Goal: Information Seeking & Learning: Learn about a topic

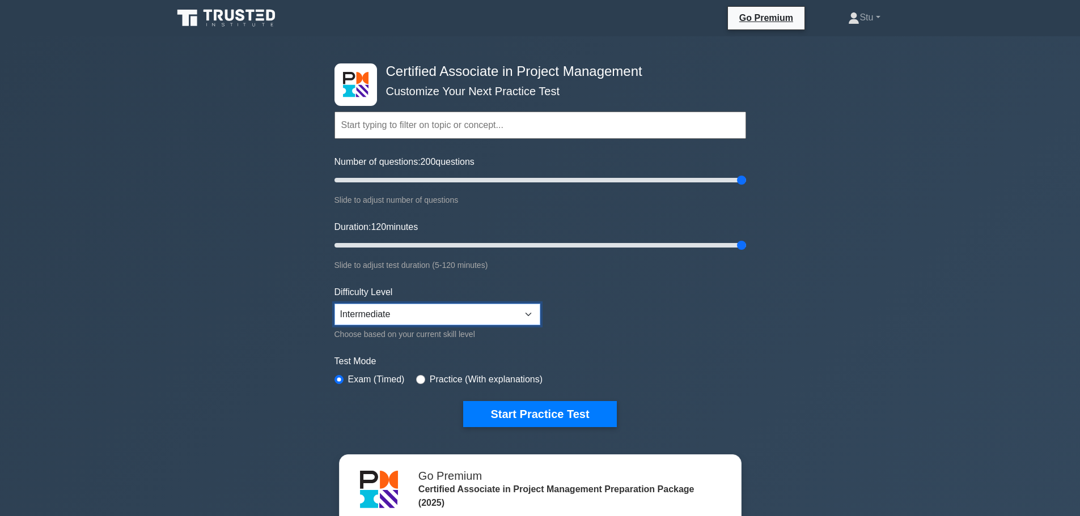
click at [478, 317] on select "Beginner Intermediate Expert" at bounding box center [437, 315] width 206 height 22
click at [334, 304] on select "Beginner Intermediate Expert" at bounding box center [437, 315] width 206 height 22
click at [545, 421] on button "Start Practice Test" at bounding box center [539, 414] width 153 height 26
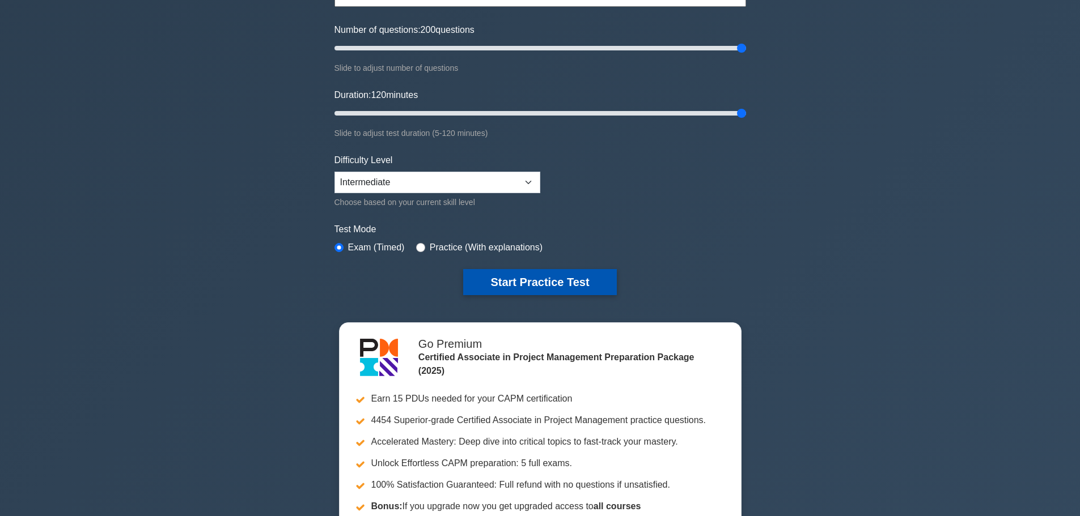
click at [598, 272] on button "Start Practice Test" at bounding box center [539, 282] width 153 height 26
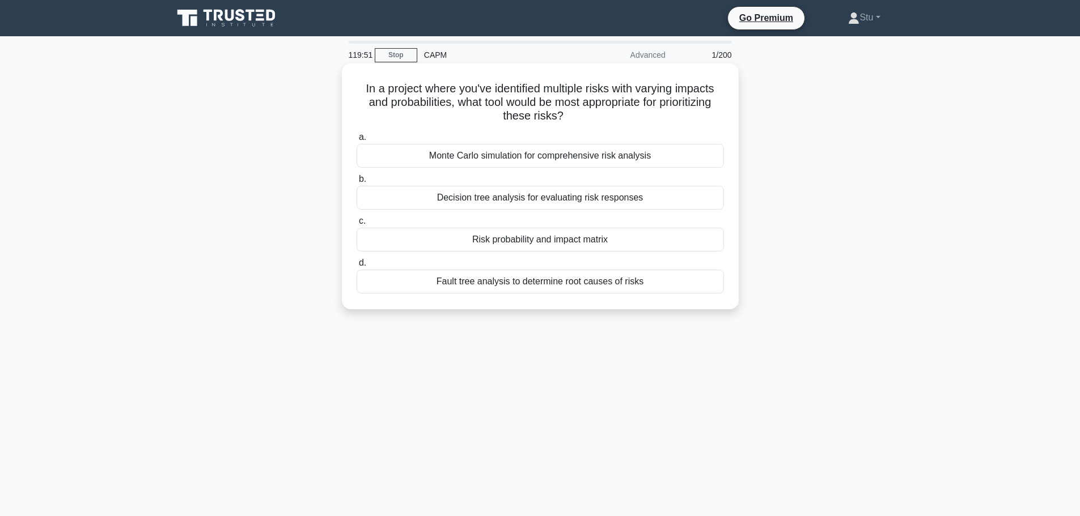
click at [579, 247] on div "Risk probability and impact matrix" at bounding box center [539, 240] width 367 height 24
click at [356, 225] on input "c. Risk probability and impact matrix" at bounding box center [356, 221] width 0 height 7
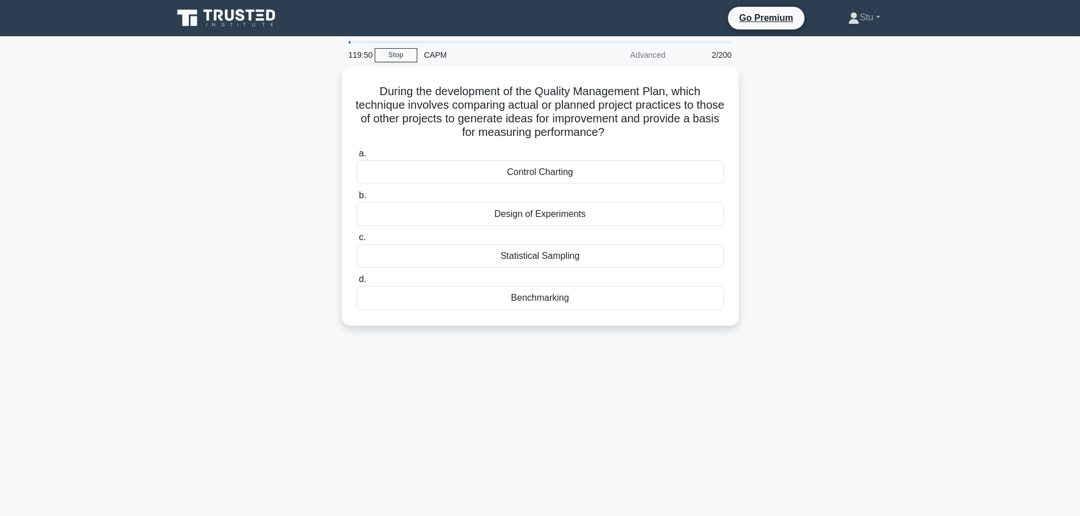
click at [894, 181] on div "During the development of the Quality Management Plan, which technique involves…" at bounding box center [540, 202] width 748 height 273
click at [561, 291] on div "Benchmarking" at bounding box center [539, 295] width 367 height 24
click at [356, 281] on input "d. Benchmarking" at bounding box center [356, 276] width 0 height 7
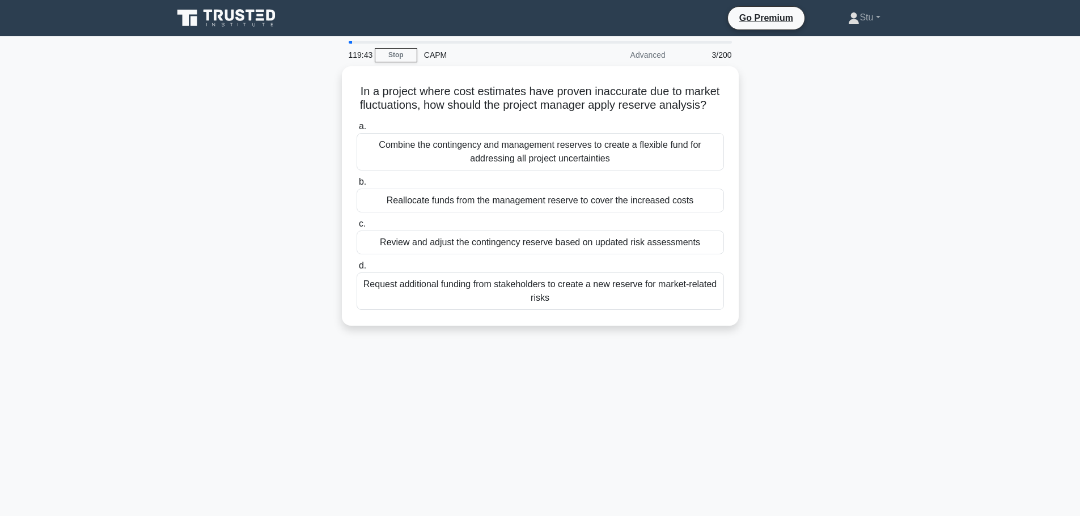
click at [889, 290] on div "In a project where cost estimates have proven inaccurate due to market fluctuat…" at bounding box center [540, 202] width 748 height 273
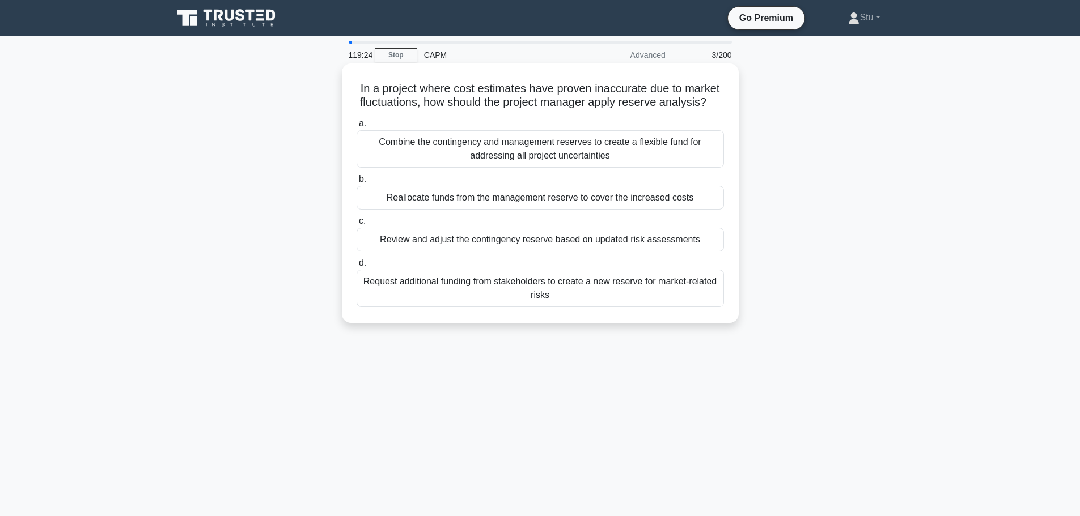
click at [525, 252] on div "Review and adjust the contingency reserve based on updated risk assessments" at bounding box center [539, 240] width 367 height 24
click at [356, 225] on input "c. Review and adjust the contingency reserve based on updated risk assessments" at bounding box center [356, 221] width 0 height 7
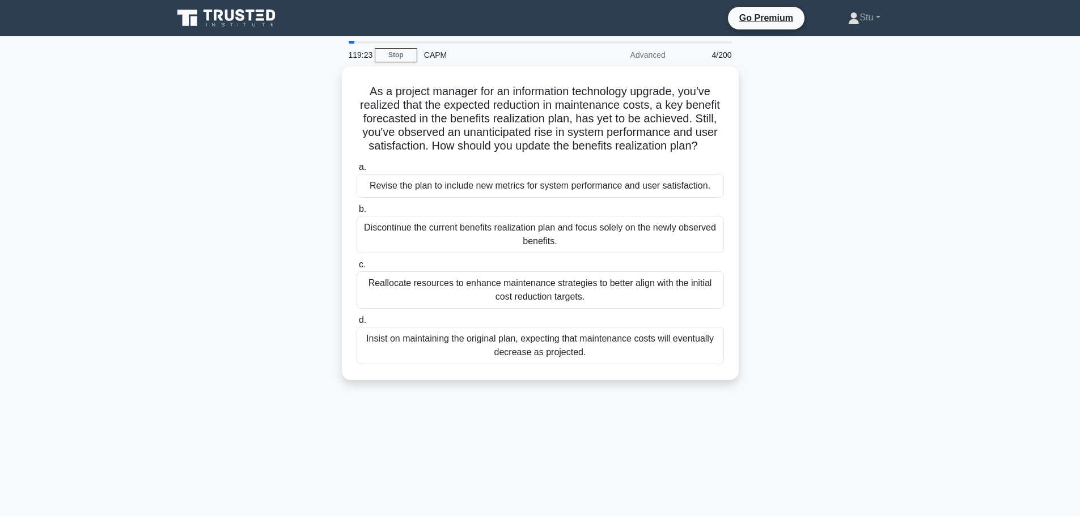
click at [970, 208] on main "119:23 Stop CAPM Advanced 4/200 As a project manager for an information technol…" at bounding box center [540, 324] width 1080 height 576
click at [844, 197] on div "As a project manager for an information technology upgrade, you've realized tha…" at bounding box center [540, 230] width 748 height 328
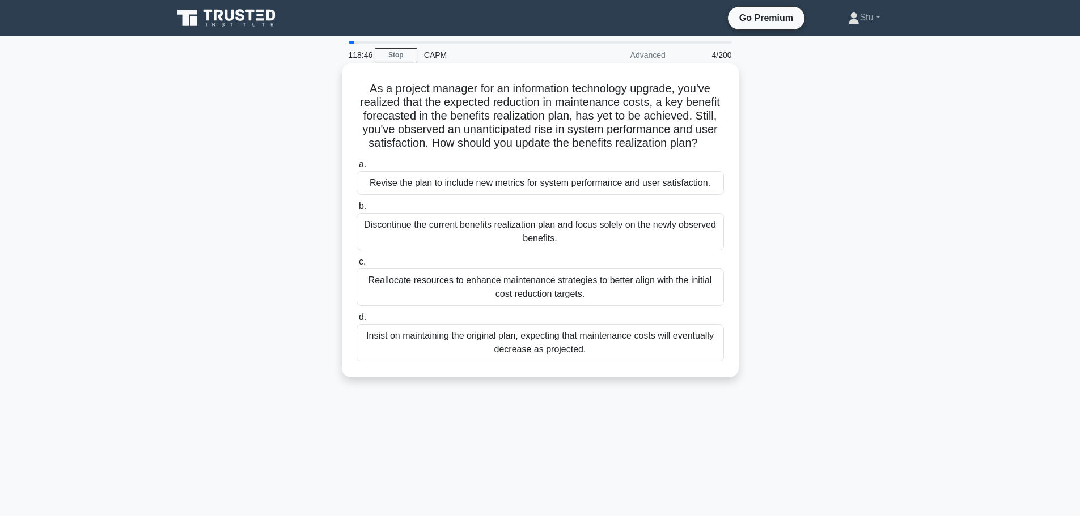
click at [664, 292] on div "Reallocate resources to enhance maintenance strategies to better align with the…" at bounding box center [539, 287] width 367 height 37
click at [356, 266] on input "c. Reallocate resources to enhance maintenance strategies to better align with …" at bounding box center [356, 261] width 0 height 7
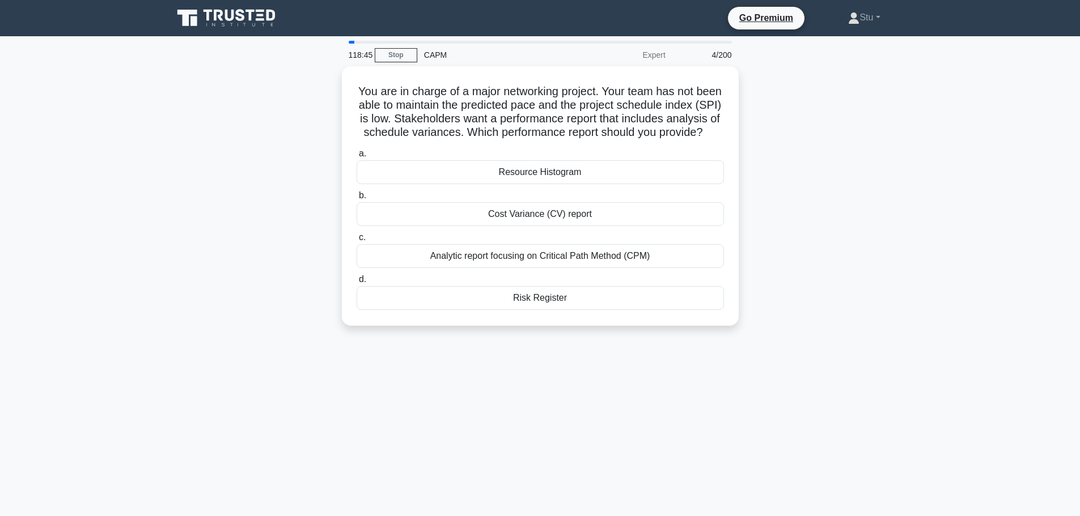
click at [921, 214] on main "118:45 Stop CAPM Expert 4/200 You are in charge of a major networking project. …" at bounding box center [540, 324] width 1080 height 576
click at [547, 265] on div "Analytic report focusing on Critical Path Method (CPM)" at bounding box center [539, 253] width 367 height 24
click at [356, 239] on input "c. Analytic report focusing on Critical Path Method (CPM)" at bounding box center [356, 234] width 0 height 7
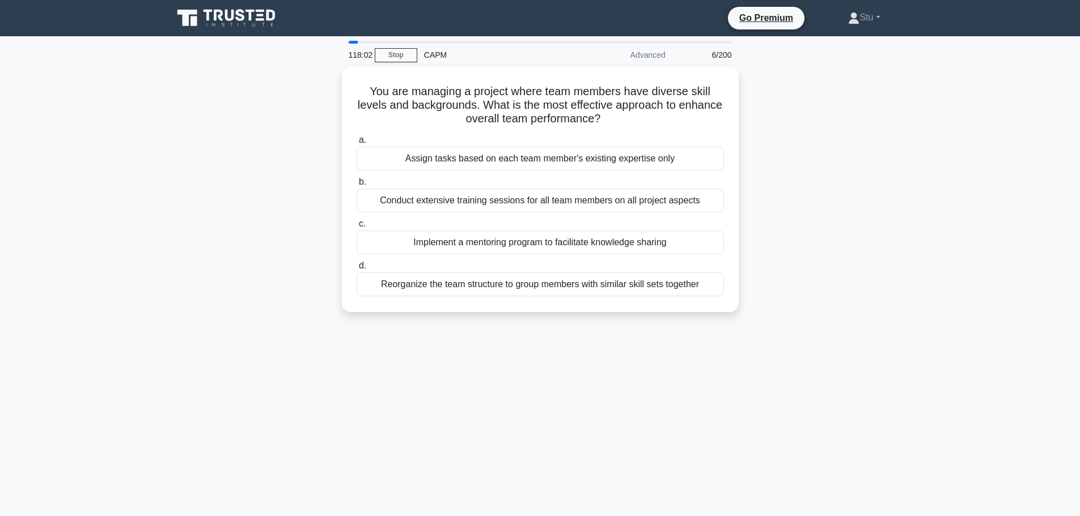
click at [977, 275] on main "118:02 Stop CAPM Advanced 6/200 You are managing a project where team members h…" at bounding box center [540, 324] width 1080 height 576
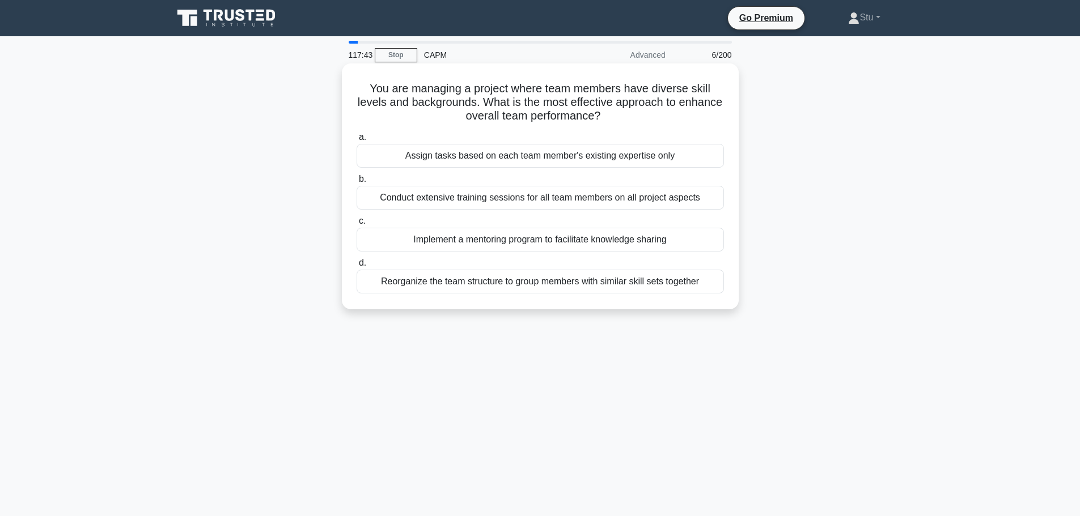
click at [623, 239] on div "Implement a mentoring program to facilitate knowledge sharing" at bounding box center [539, 240] width 367 height 24
click at [356, 225] on input "c. Implement a mentoring program to facilitate knowledge sharing" at bounding box center [356, 221] width 0 height 7
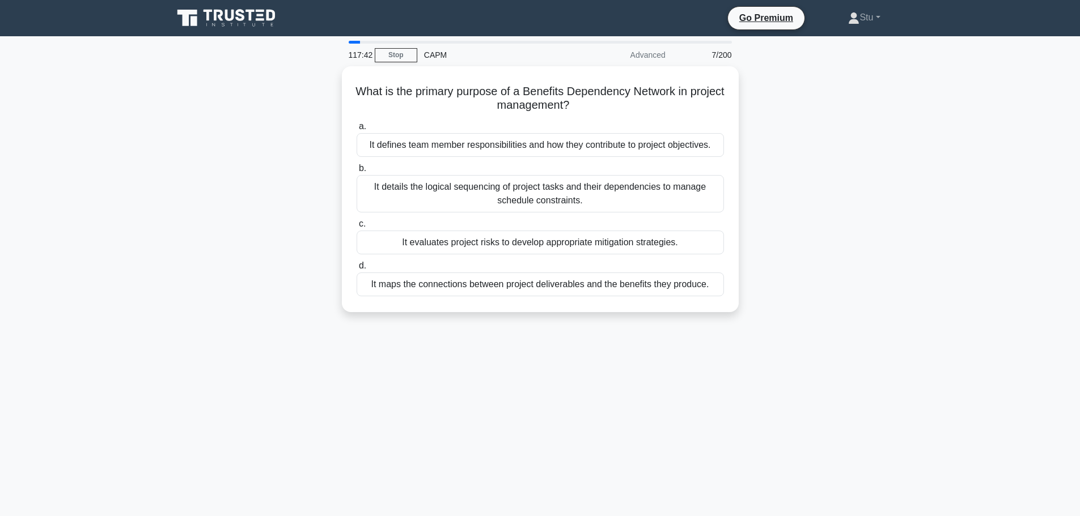
click at [864, 233] on div "What is the primary purpose of a Benefits Dependency Network in project managem…" at bounding box center [540, 196] width 748 height 260
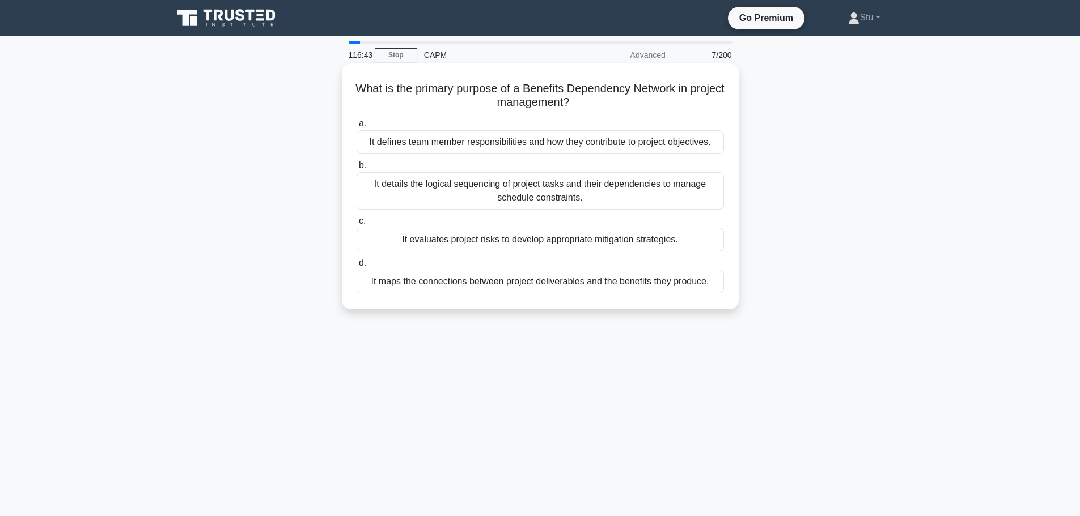
click at [472, 279] on div "It maps the connections between project deliverables and the benefits they prod…" at bounding box center [539, 282] width 367 height 24
click at [356, 267] on input "d. It maps the connections between project deliverables and the benefits they p…" at bounding box center [356, 263] width 0 height 7
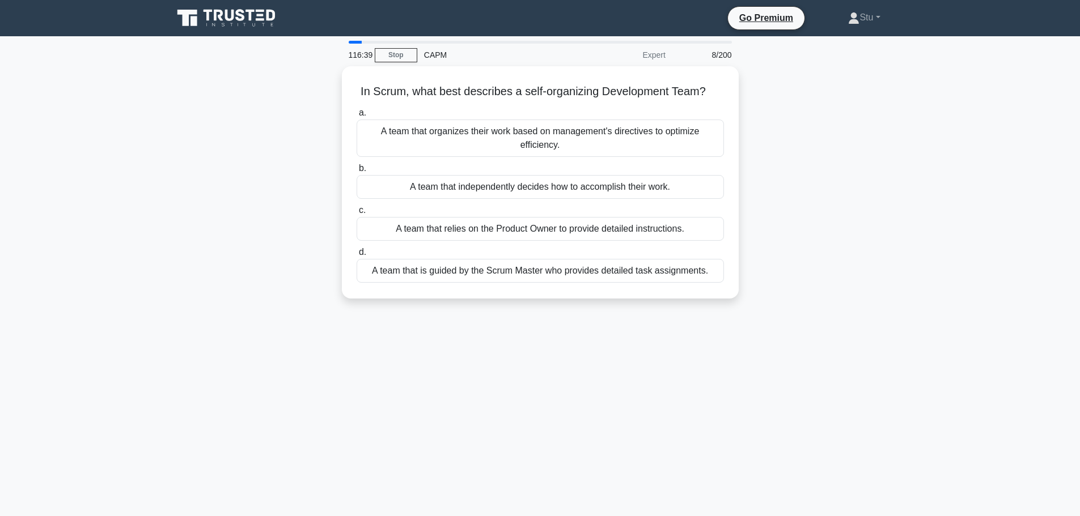
click at [432, 343] on div "116:39 Stop CAPM Expert 8/200 In Scrum, what best describes a self-organizing D…" at bounding box center [540, 324] width 748 height 567
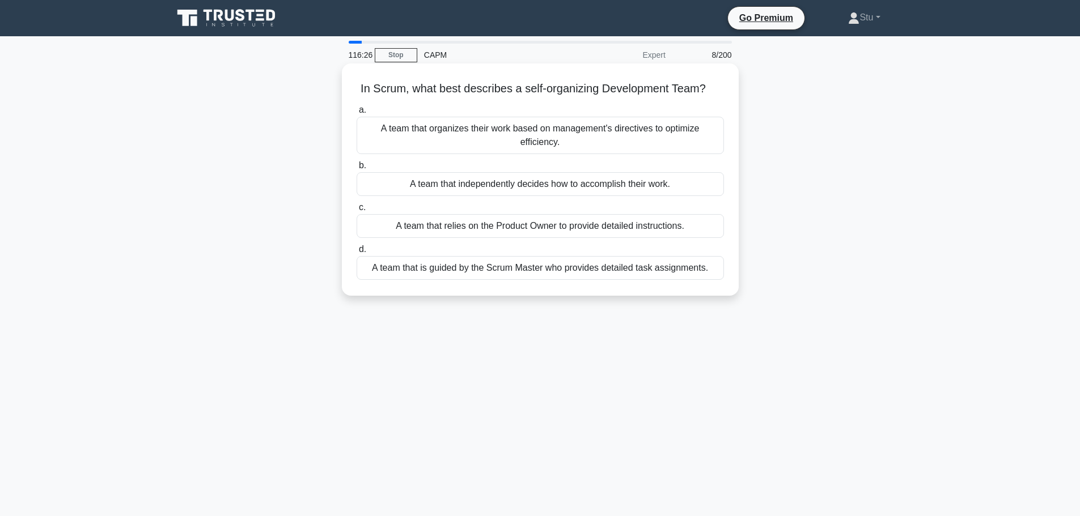
click at [546, 186] on div "A team that independently decides how to accomplish their work." at bounding box center [539, 184] width 367 height 24
click at [356, 169] on input "b. A team that independently decides how to accomplish their work." at bounding box center [356, 165] width 0 height 7
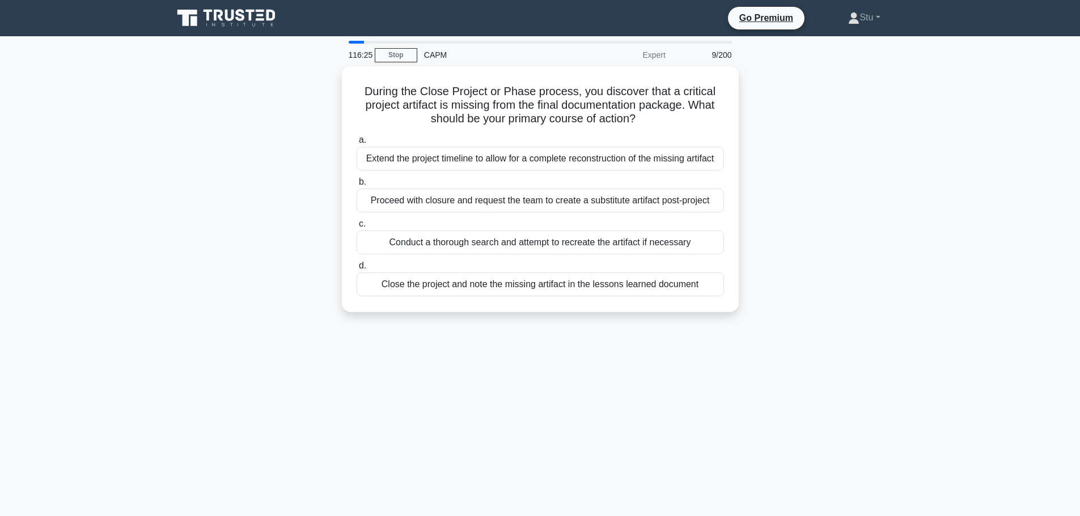
click at [692, 383] on div "116:25 Stop CAPM Expert 9/200 During the Close Project or Phase process, you di…" at bounding box center [540, 324] width 748 height 567
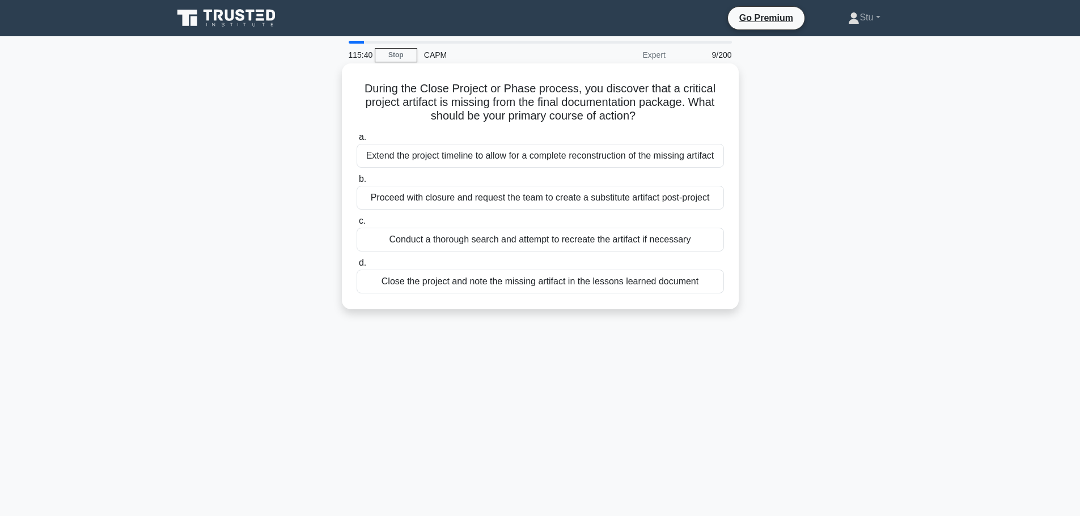
click at [449, 161] on div "Extend the project timeline to allow for a complete reconstruction of the missi…" at bounding box center [539, 156] width 367 height 24
click at [356, 141] on input "a. Extend the project timeline to allow for a complete reconstruction of the mi…" at bounding box center [356, 137] width 0 height 7
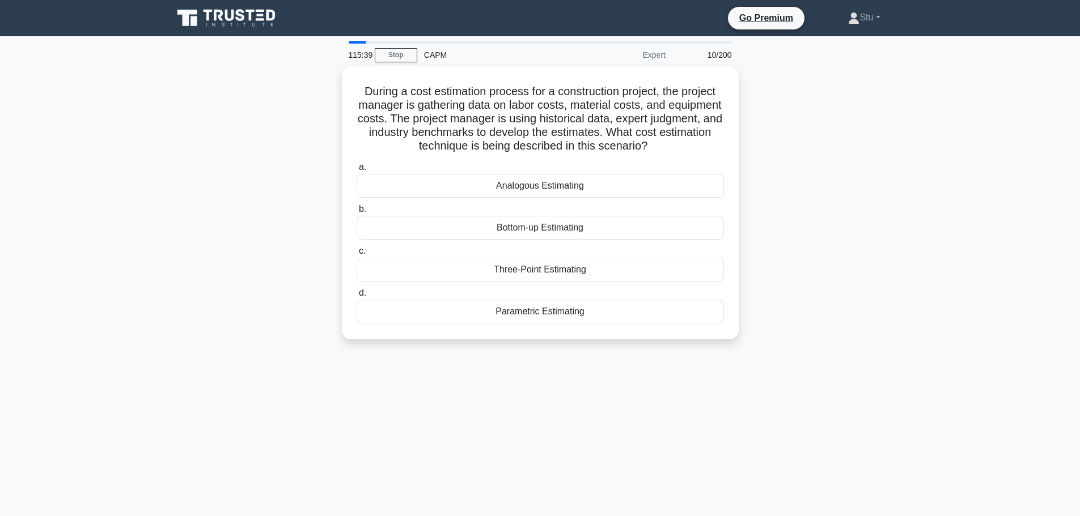
click at [960, 287] on main "115:39 Stop CAPM Expert 10/200 During a cost estimation process for a construct…" at bounding box center [540, 324] width 1080 height 576
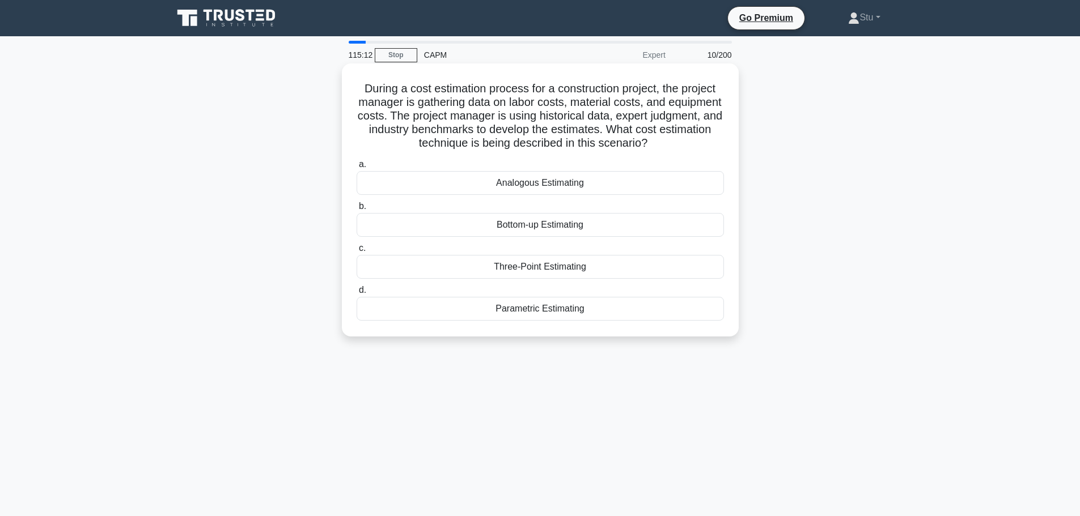
click at [603, 181] on div "Analogous Estimating" at bounding box center [539, 183] width 367 height 24
click at [356, 168] on input "a. Analogous Estimating" at bounding box center [356, 164] width 0 height 7
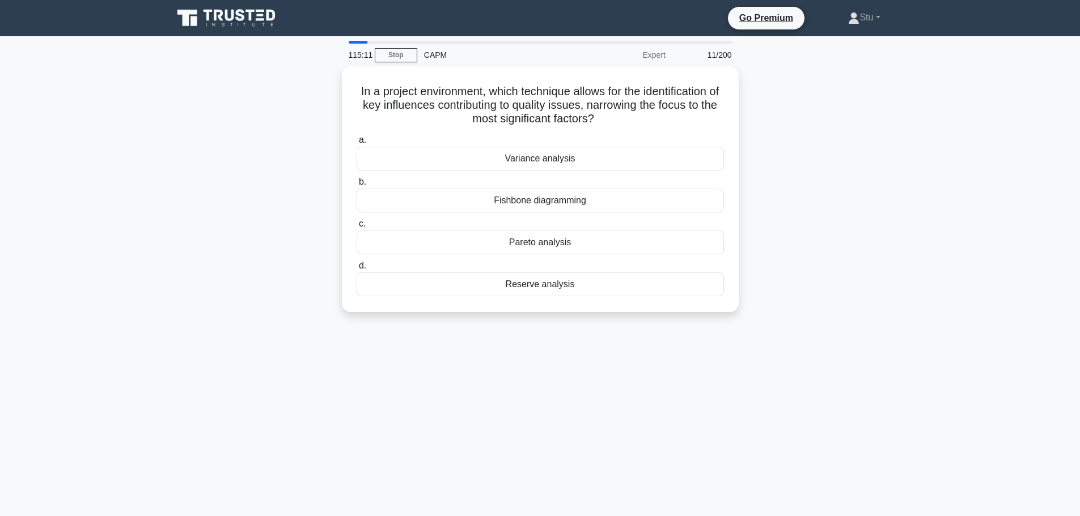
click at [861, 215] on div "In a project environment, which technique allows for the identification of key …" at bounding box center [540, 196] width 748 height 260
click at [356, 370] on div "114:41 Stop CAPM Expert 11/200 In a project environment, which technique allows…" at bounding box center [540, 324] width 748 height 567
click at [621, 360] on div "114:38 Stop CAPM Expert 11/200 In a project environment, which technique allows…" at bounding box center [540, 324] width 748 height 567
click at [556, 240] on div "Pareto analysis" at bounding box center [539, 240] width 367 height 24
click at [356, 225] on input "c. Pareto analysis" at bounding box center [356, 221] width 0 height 7
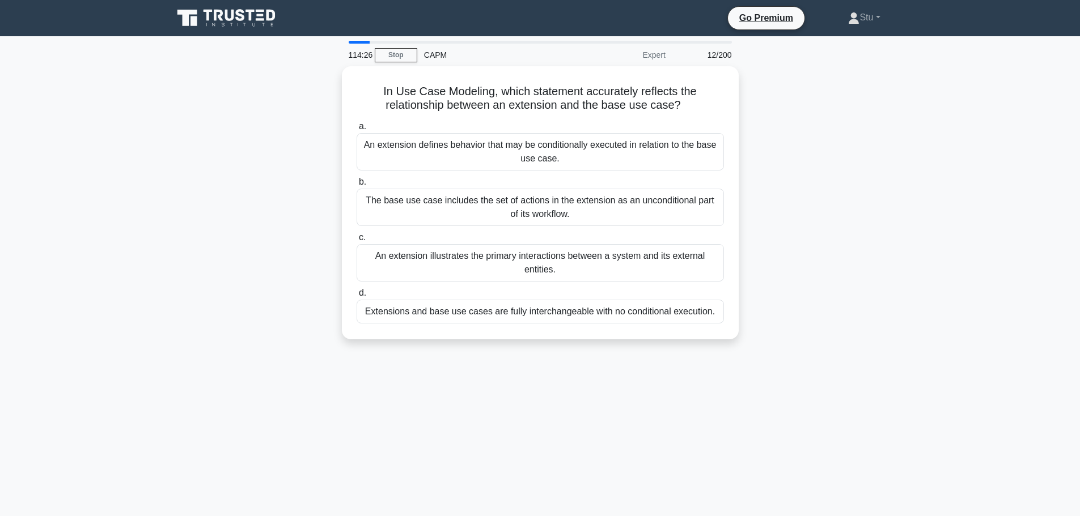
click at [510, 387] on div "114:26 Stop CAPM Expert 12/200 In Use Case Modeling, which statement accurately…" at bounding box center [540, 324] width 748 height 567
click at [681, 375] on div "114:22 Stop CAPM Expert 12/200 In Use Case Modeling, which statement accurately…" at bounding box center [540, 324] width 748 height 567
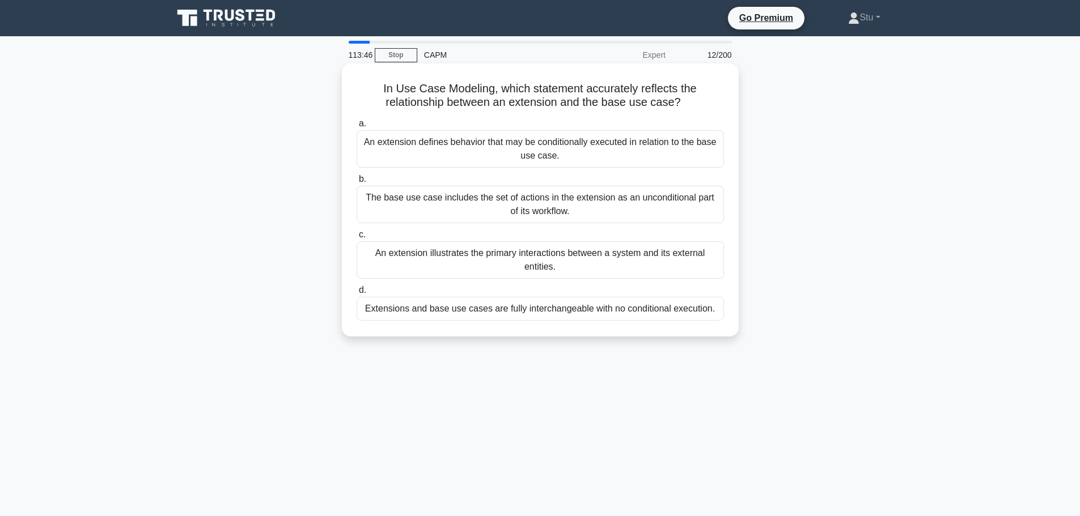
click at [499, 145] on div "An extension defines behavior that may be conditionally executed in relation to…" at bounding box center [539, 148] width 367 height 37
click at [356, 128] on input "a. An extension defines behavior that may be conditionally executed in relation…" at bounding box center [356, 123] width 0 height 7
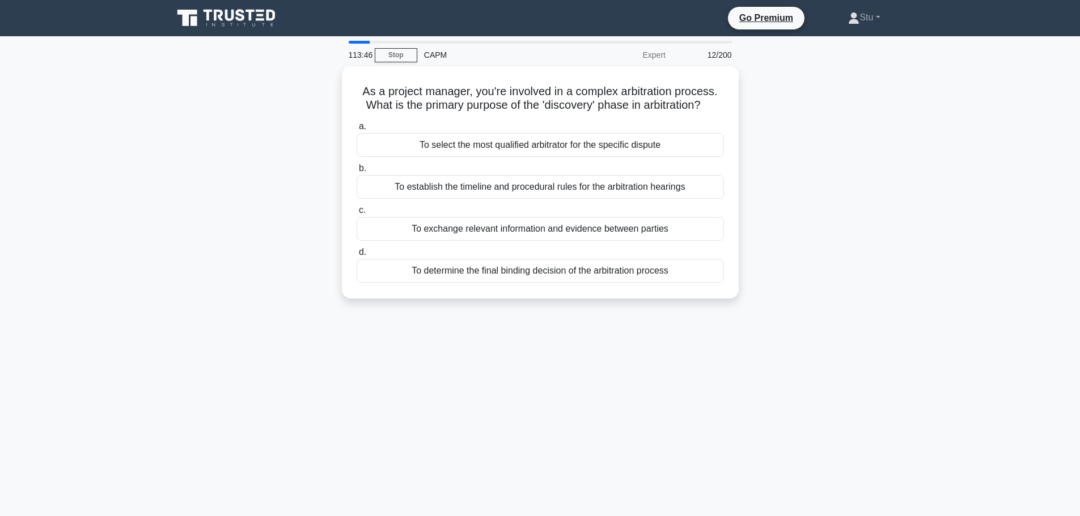
click at [925, 205] on main "113:46 Stop CAPM Expert 12/200 As a project manager, you're involved in a compl…" at bounding box center [540, 324] width 1080 height 576
click at [837, 181] on div "As a project manager, you're involved in a complex arbitration process. What is…" at bounding box center [540, 189] width 748 height 246
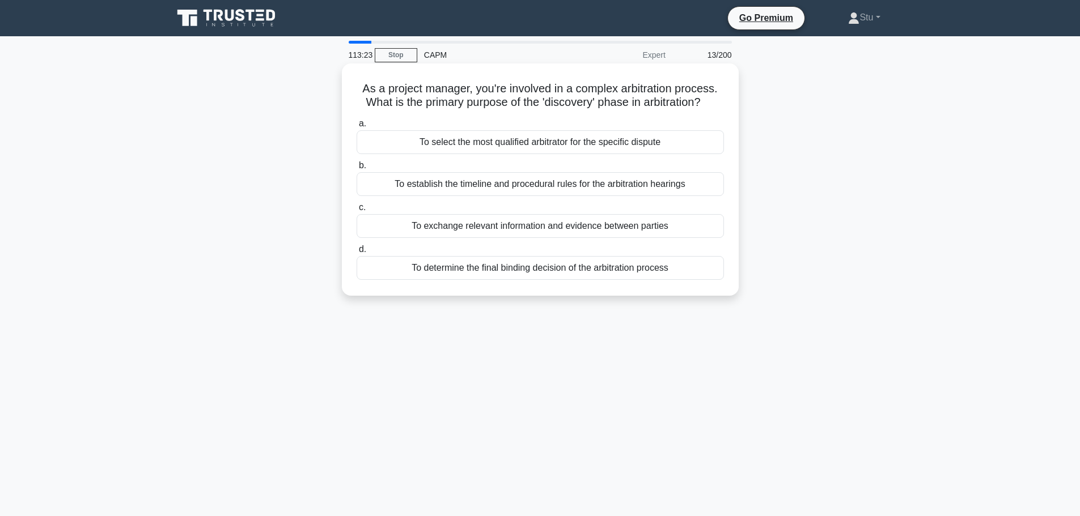
click at [604, 187] on div "To establish the timeline and procedural rules for the arbitration hearings" at bounding box center [539, 184] width 367 height 24
click at [356, 169] on input "b. To establish the timeline and procedural rules for the arbitration hearings" at bounding box center [356, 165] width 0 height 7
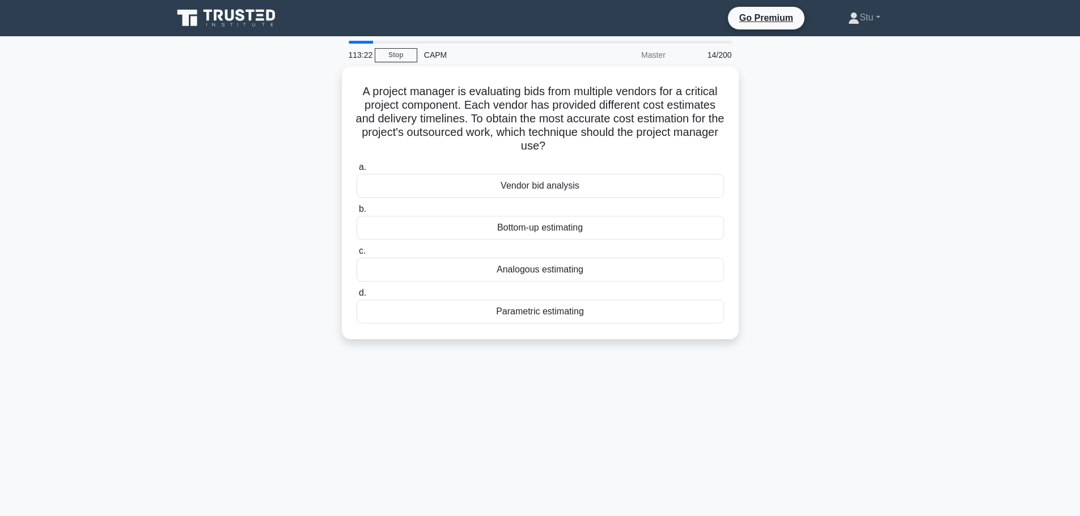
click at [977, 261] on main "113:22 Stop CAPM Master 14/200 A project manager is evaluating bids from multip…" at bounding box center [540, 324] width 1080 height 576
click at [594, 189] on div "Vendor bid analysis" at bounding box center [539, 183] width 367 height 24
click at [356, 168] on input "a. Vendor bid analysis" at bounding box center [356, 164] width 0 height 7
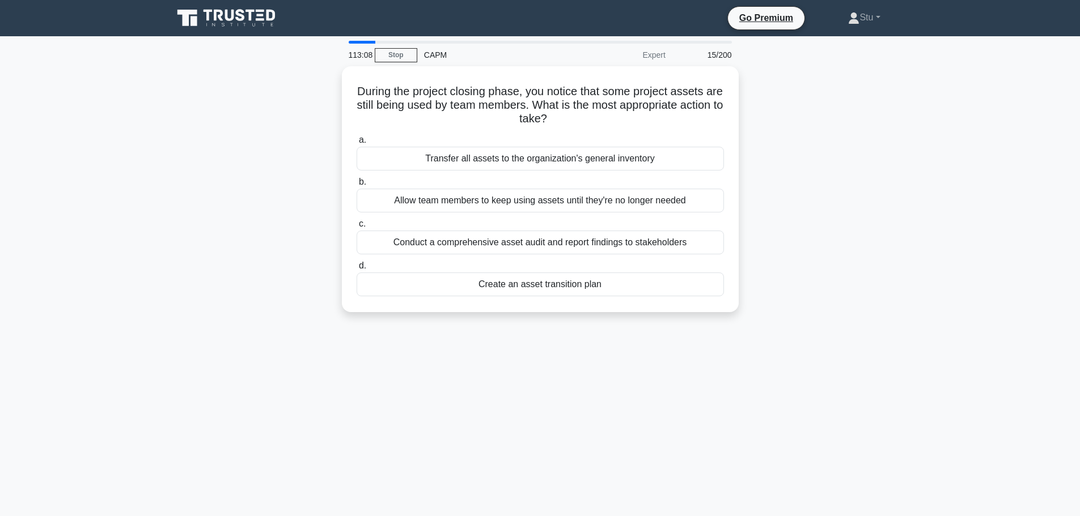
click at [959, 208] on main "113:08 Stop CAPM Expert 15/200 During the project closing phase, you notice tha…" at bounding box center [540, 324] width 1080 height 576
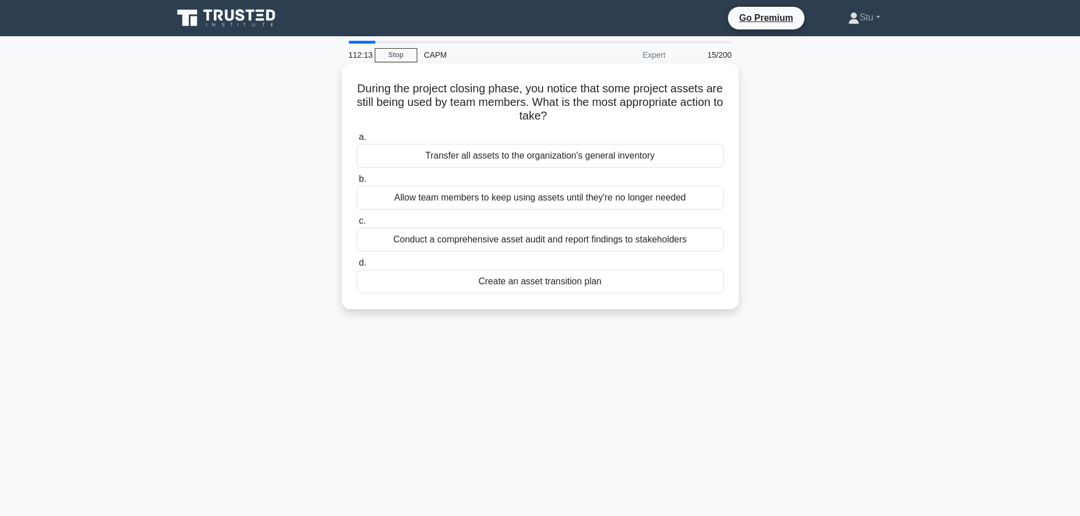
click at [597, 245] on div "Conduct a comprehensive asset audit and report findings to stakeholders" at bounding box center [539, 240] width 367 height 24
click at [356, 225] on input "c. Conduct a comprehensive asset audit and report findings to stakeholders" at bounding box center [356, 221] width 0 height 7
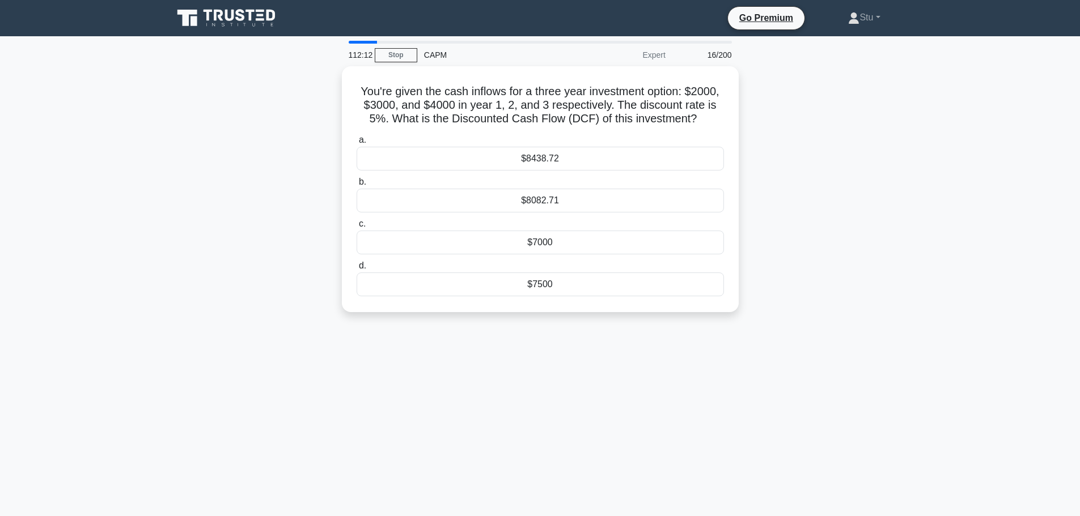
click at [842, 238] on div "You're given the cash inflows for a three year investment option: $2000, $3000,…" at bounding box center [540, 196] width 748 height 260
click at [953, 217] on main "111:50 Stop CAPM Expert 16/200 You're given the cash inflows for a three year i…" at bounding box center [540, 324] width 1080 height 576
click at [602, 194] on div "$8082.71" at bounding box center [539, 198] width 367 height 24
click at [356, 183] on input "b. $8082.71" at bounding box center [356, 179] width 0 height 7
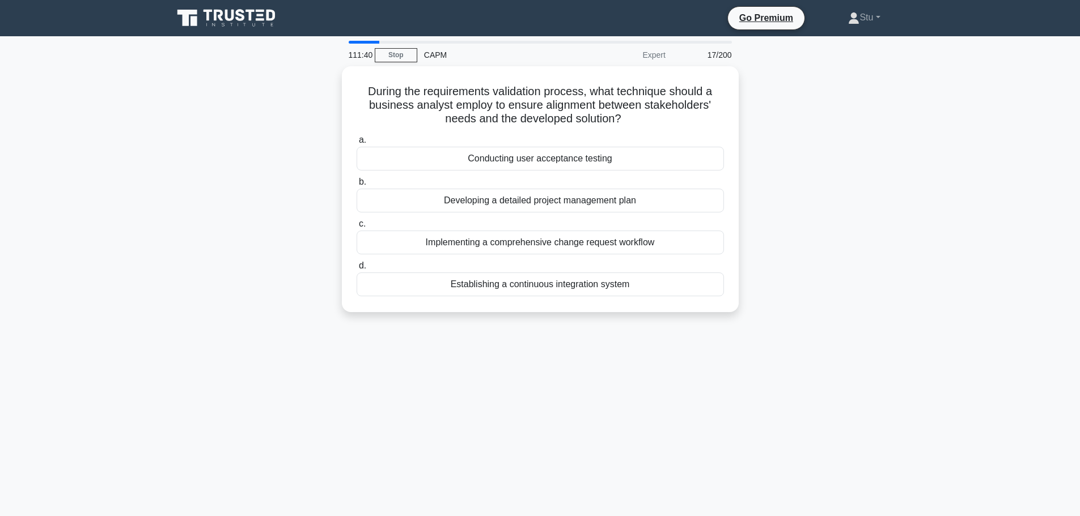
click at [927, 203] on main "111:40 Stop CAPM Expert 17/200 During the requirements validation process, what…" at bounding box center [540, 324] width 1080 height 576
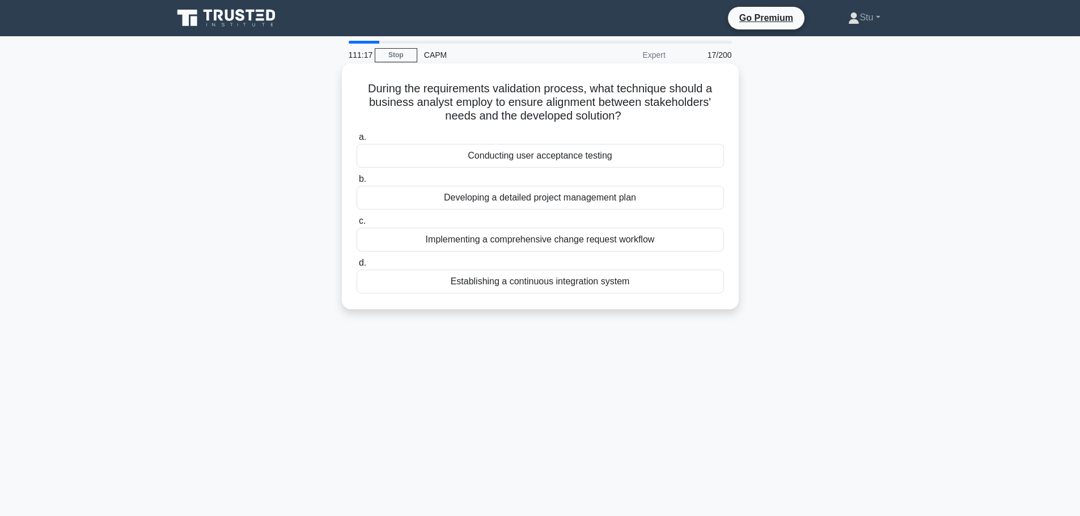
click at [566, 159] on div "Conducting user acceptance testing" at bounding box center [539, 156] width 367 height 24
click at [356, 141] on input "a. Conducting user acceptance testing" at bounding box center [356, 137] width 0 height 7
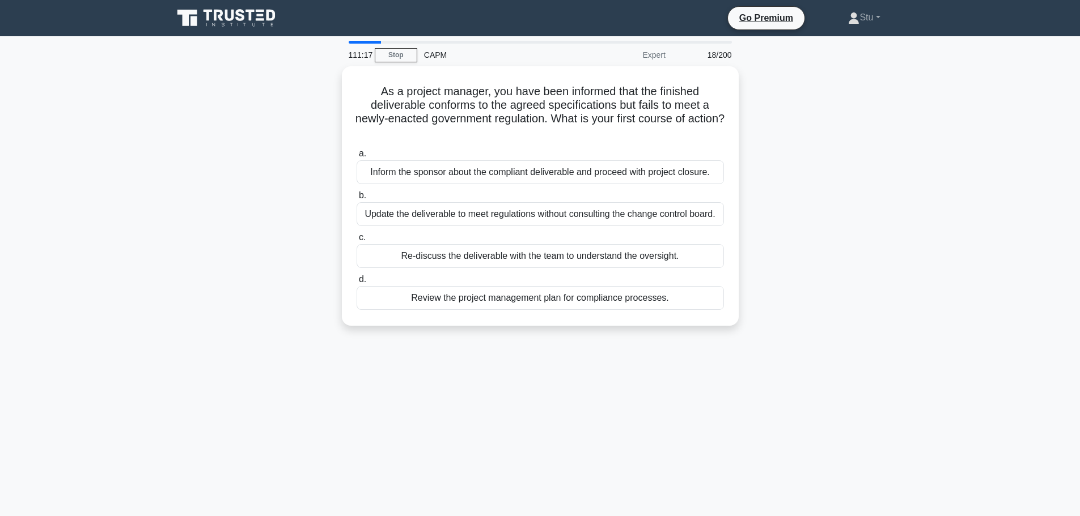
click at [840, 339] on div "As a project manager, you have been informed that the finished deliverable conf…" at bounding box center [540, 202] width 748 height 273
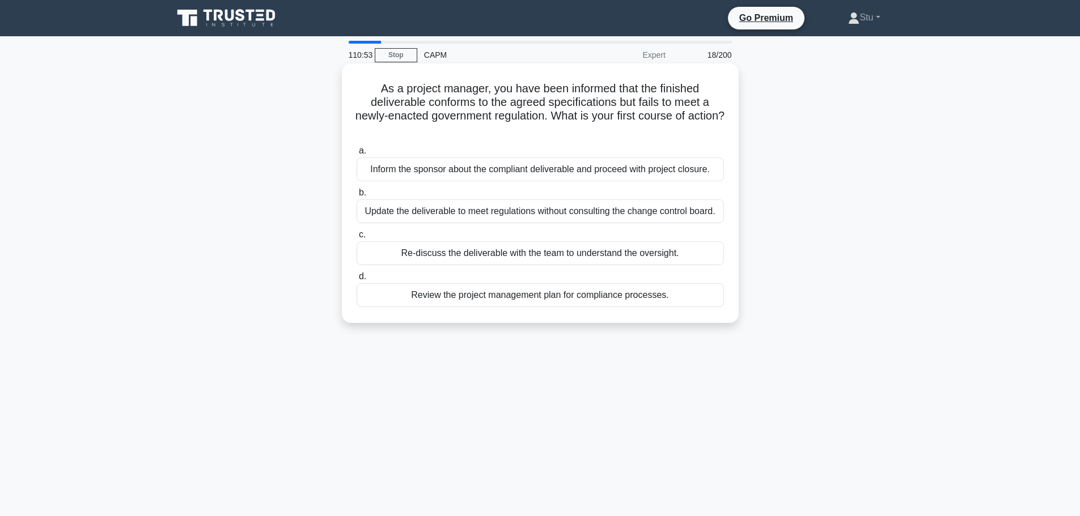
click at [597, 300] on div "Review the project management plan for compliance processes." at bounding box center [539, 295] width 367 height 24
click at [356, 281] on input "d. Review the project management plan for compliance processes." at bounding box center [356, 276] width 0 height 7
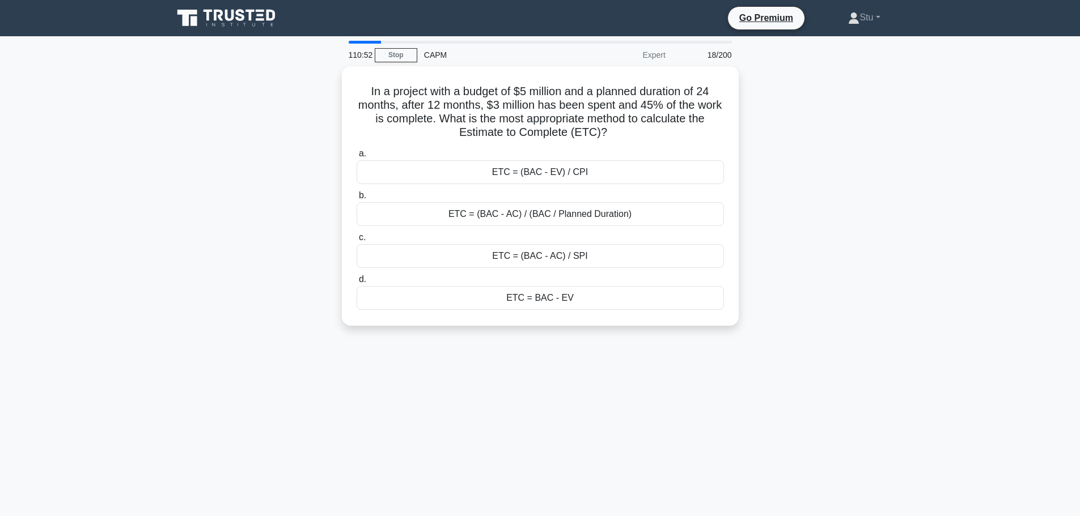
click at [767, 367] on div "110:52 Stop CAPM Expert 18/200 In a project with a budget of $5 million and a p…" at bounding box center [540, 324] width 748 height 567
click at [630, 389] on div "109:46 Stop CAPM Expert 19/200 In a project with a budget of $5 million and a p…" at bounding box center [540, 324] width 748 height 567
click at [580, 169] on div "ETC = (BAC - EV) / CPI" at bounding box center [539, 170] width 367 height 24
click at [356, 155] on input "a. ETC = (BAC - EV) / CPI" at bounding box center [356, 150] width 0 height 7
click at [1038, 244] on main "109:06 Stop CAPM Master 20/200 You are handling a project where two stakeholder…" at bounding box center [540, 324] width 1080 height 576
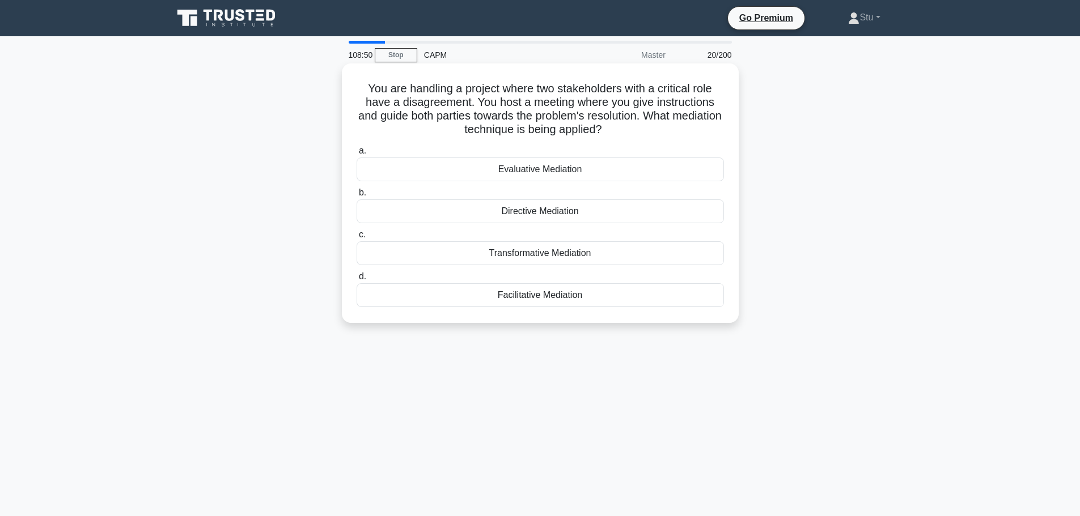
click at [628, 298] on div "Facilitative Mediation" at bounding box center [539, 295] width 367 height 24
click at [356, 281] on input "d. Facilitative Mediation" at bounding box center [356, 276] width 0 height 7
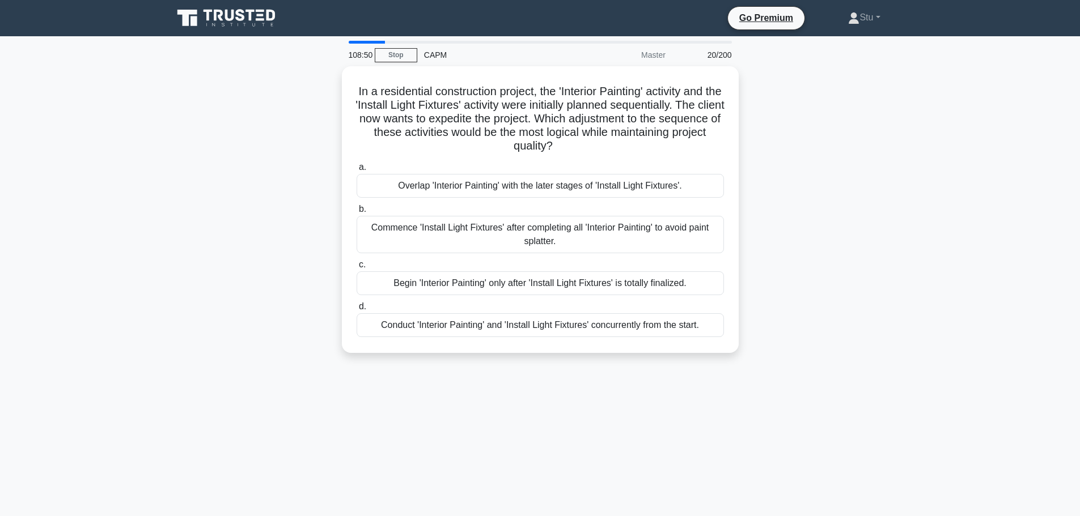
click at [710, 432] on div "108:50 Stop CAPM Master 20/200 In a residential construction project, the 'Inte…" at bounding box center [540, 324] width 748 height 567
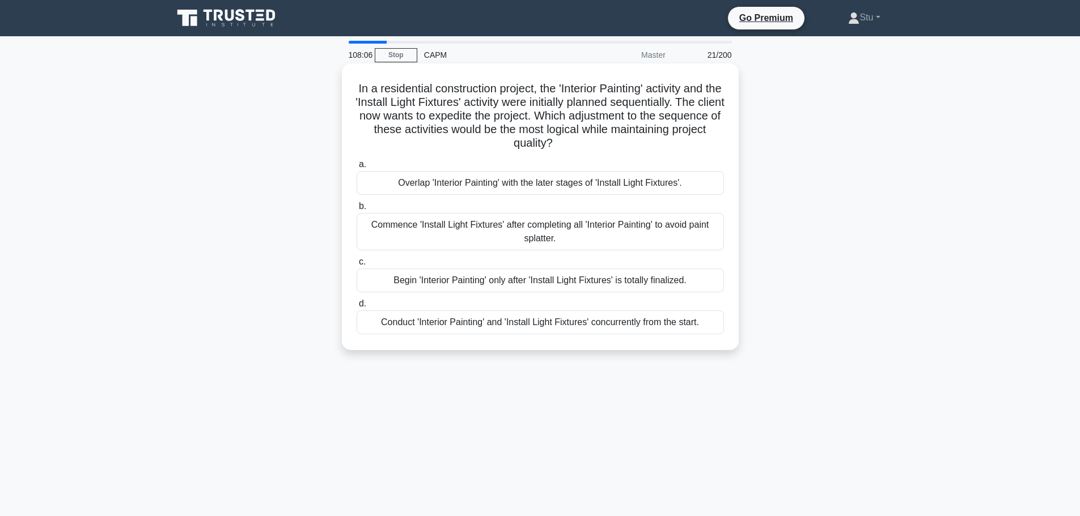
click at [515, 325] on div "Conduct 'Interior Painting' and 'Install Light Fixtures' concurrently from the …" at bounding box center [539, 323] width 367 height 24
click at [356, 308] on input "d. Conduct 'Interior Painting' and 'Install Light Fixtures' concurrently from t…" at bounding box center [356, 303] width 0 height 7
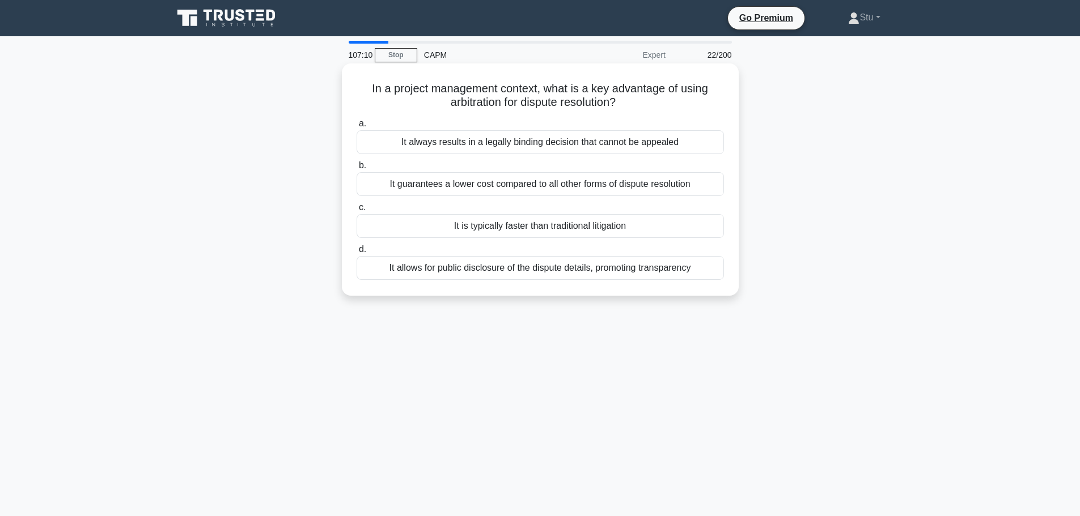
click at [526, 228] on div "It is typically faster than traditional litigation" at bounding box center [539, 226] width 367 height 24
click at [356, 211] on input "c. It is typically faster than traditional litigation" at bounding box center [356, 207] width 0 height 7
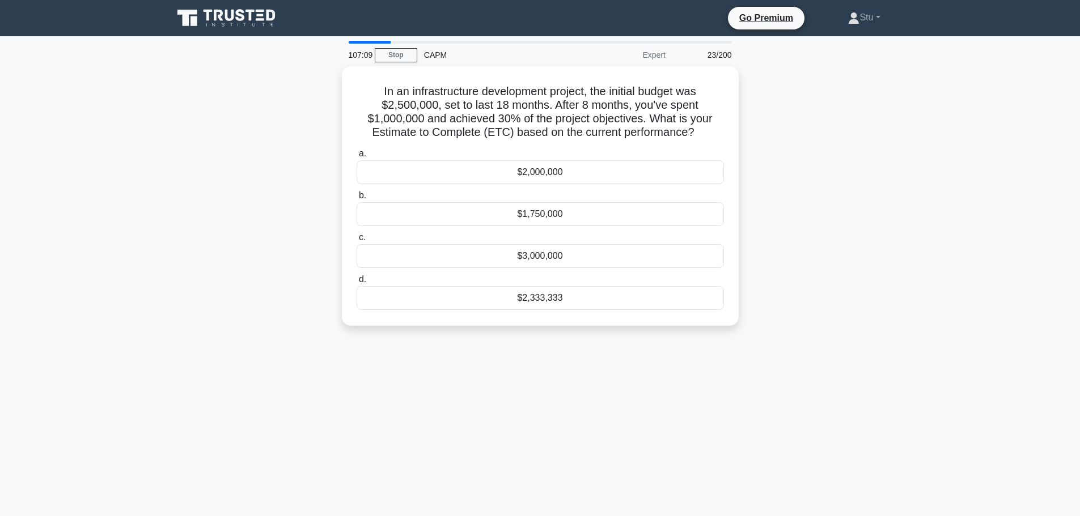
click at [745, 360] on div "107:09 Stop CAPM Expert 23/200 In an infrastructure development project, the in…" at bounding box center [540, 324] width 748 height 567
click at [788, 408] on div "104:31 Stop CAPM Expert 23/200 In an infrastructure development project, the in…" at bounding box center [540, 324] width 748 height 567
click at [976, 235] on main "104:27 Stop CAPM Expert 23/200 In an infrastructure development project, the in…" at bounding box center [540, 324] width 1080 height 576
click at [837, 390] on div "103:33 Stop CAPM Expert 23/200 In an infrastructure development project, the in…" at bounding box center [540, 324] width 748 height 567
click at [755, 349] on div "102:55 Stop CAPM Expert 23/200 In an infrastructure development project, the in…" at bounding box center [540, 324] width 748 height 567
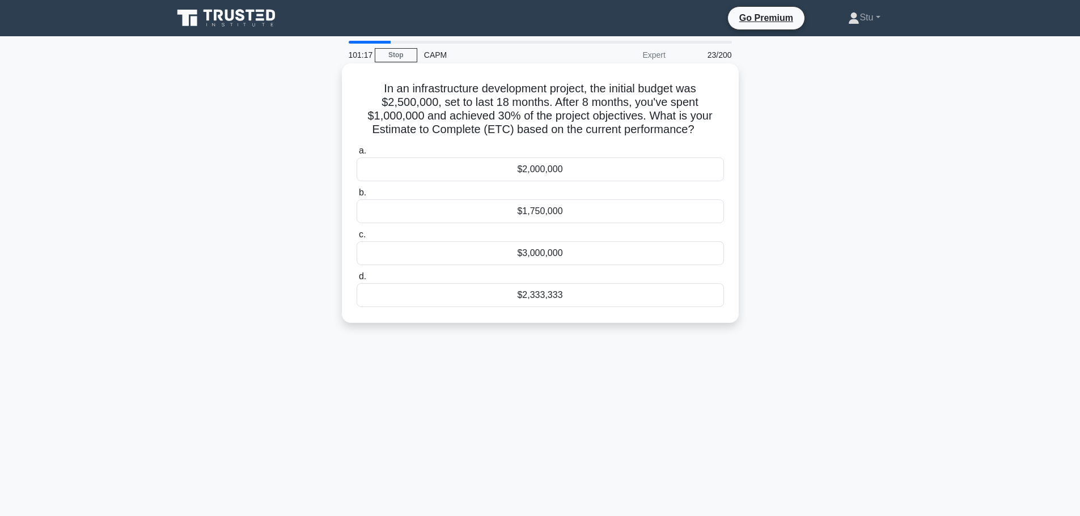
click at [564, 294] on div "$2,333,333" at bounding box center [539, 295] width 367 height 24
click at [356, 281] on input "d. $2,333,333" at bounding box center [356, 276] width 0 height 7
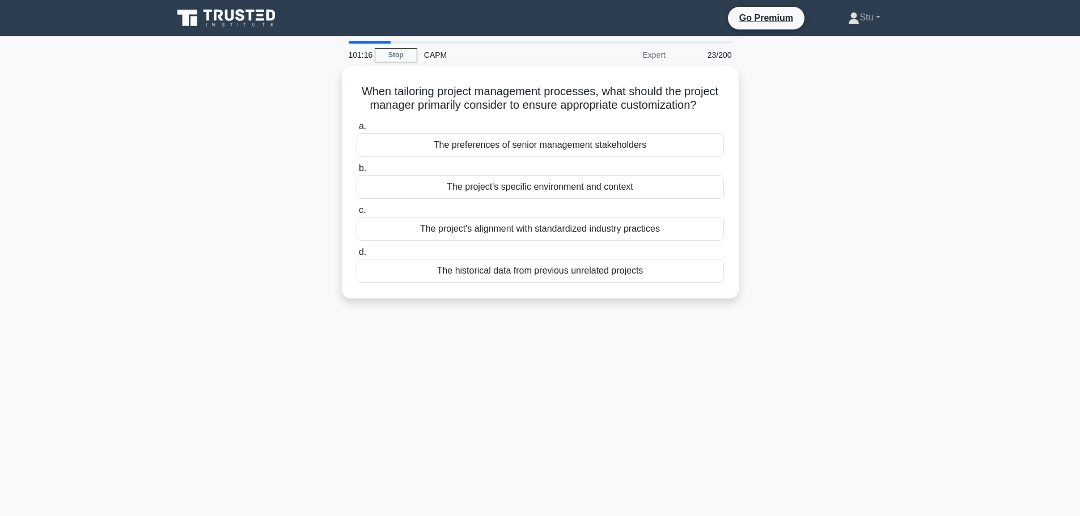
click at [617, 363] on div "101:16 Stop CAPM Expert 23/200 When tailoring project management processes, wha…" at bounding box center [540, 324] width 748 height 567
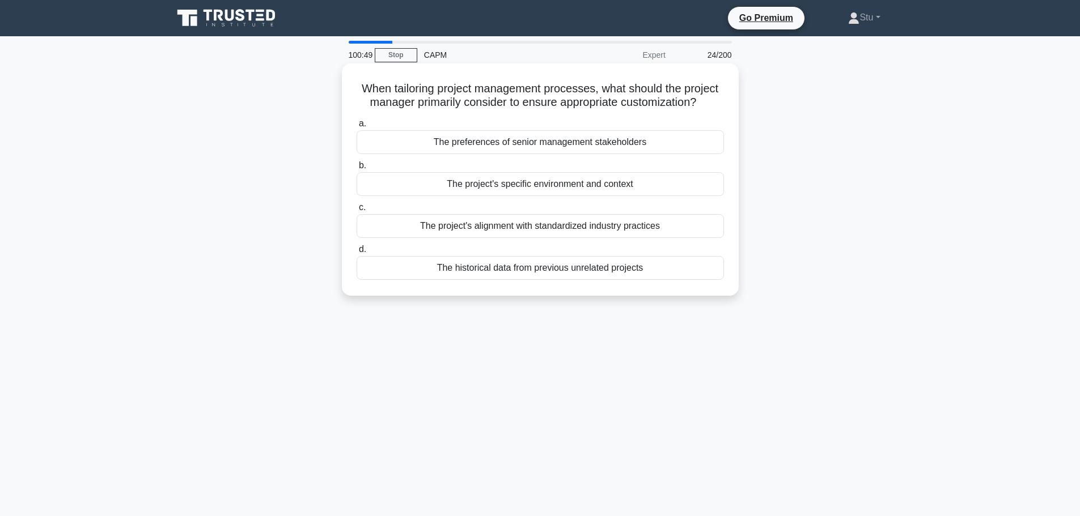
click at [608, 190] on div "The project's specific environment and context" at bounding box center [539, 184] width 367 height 24
click at [356, 169] on input "b. The project's specific environment and context" at bounding box center [356, 165] width 0 height 7
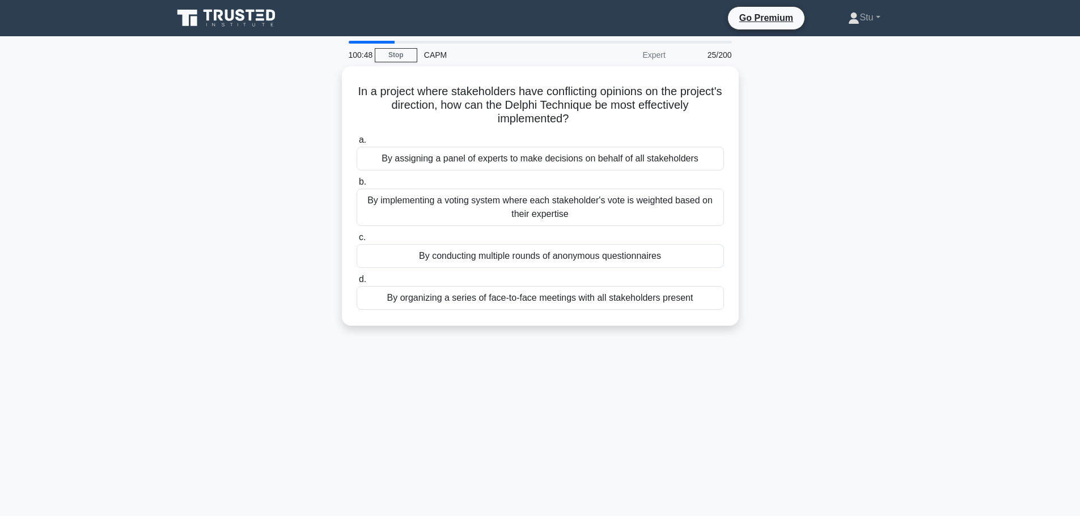
click at [860, 215] on div "In a project where stakeholders have conflicting opinions on the project's dire…" at bounding box center [540, 202] width 748 height 273
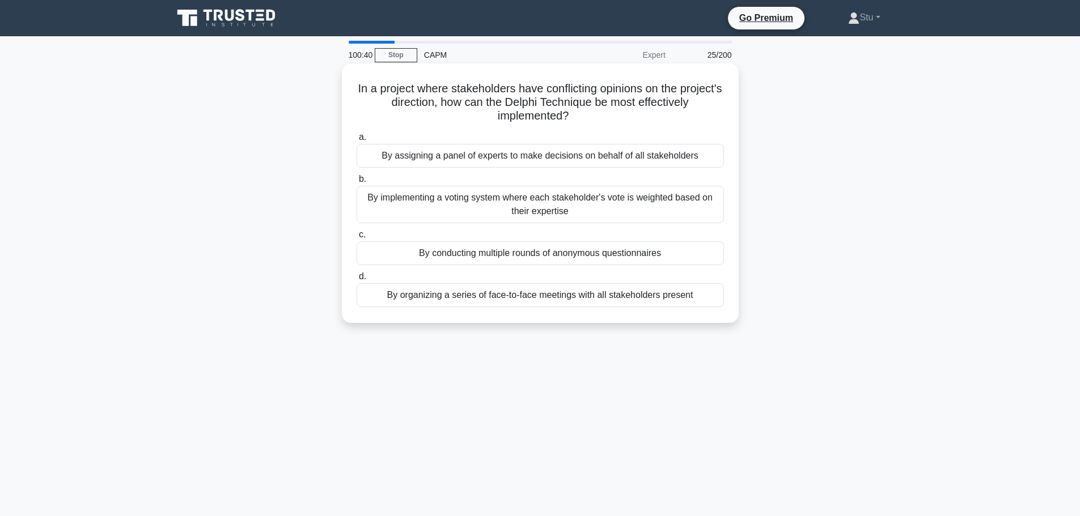
click at [529, 256] on div "By conducting multiple rounds of anonymous questionnaires" at bounding box center [539, 253] width 367 height 24
click at [356, 239] on input "c. By conducting multiple rounds of anonymous questionnaires" at bounding box center [356, 234] width 0 height 7
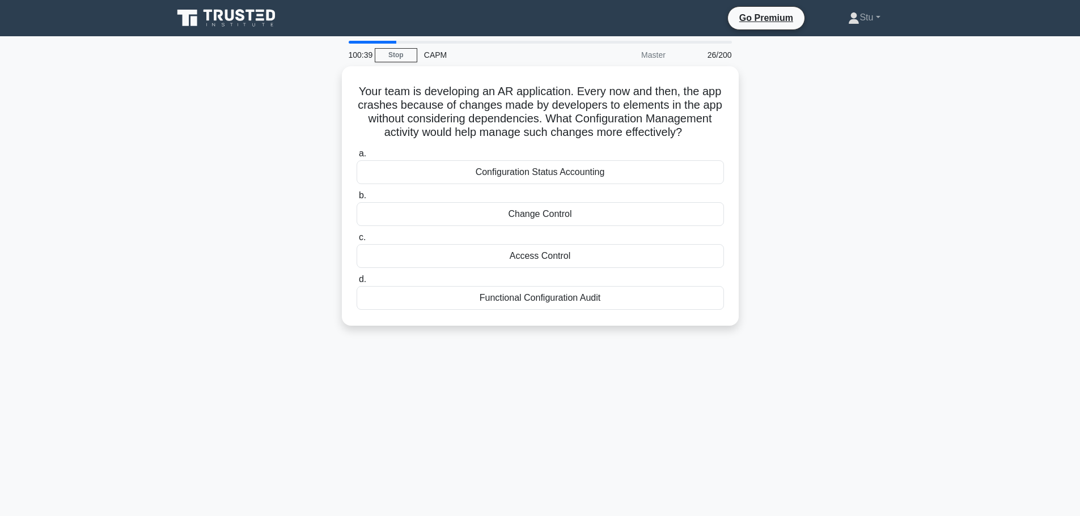
click at [805, 241] on div "Your team is developing an AR application. Every now and then, the app crashes …" at bounding box center [540, 202] width 748 height 273
click at [608, 307] on div "Functional Configuration Audit" at bounding box center [539, 295] width 367 height 24
click at [356, 281] on input "d. Functional Configuration Audit" at bounding box center [356, 276] width 0 height 7
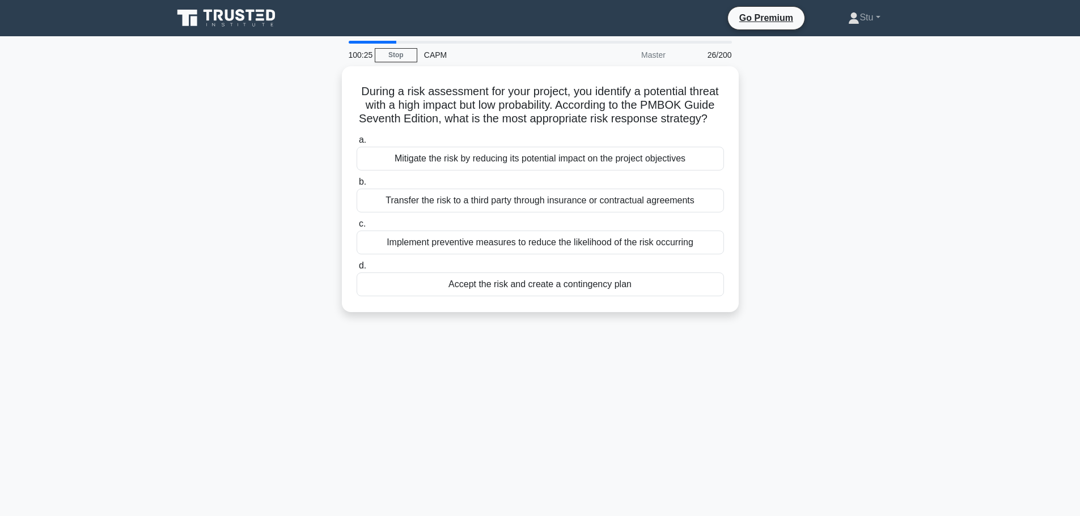
click at [949, 297] on main "100:25 Stop CAPM Master 26/200 During a risk assessment for your project, you i…" at bounding box center [540, 324] width 1080 height 576
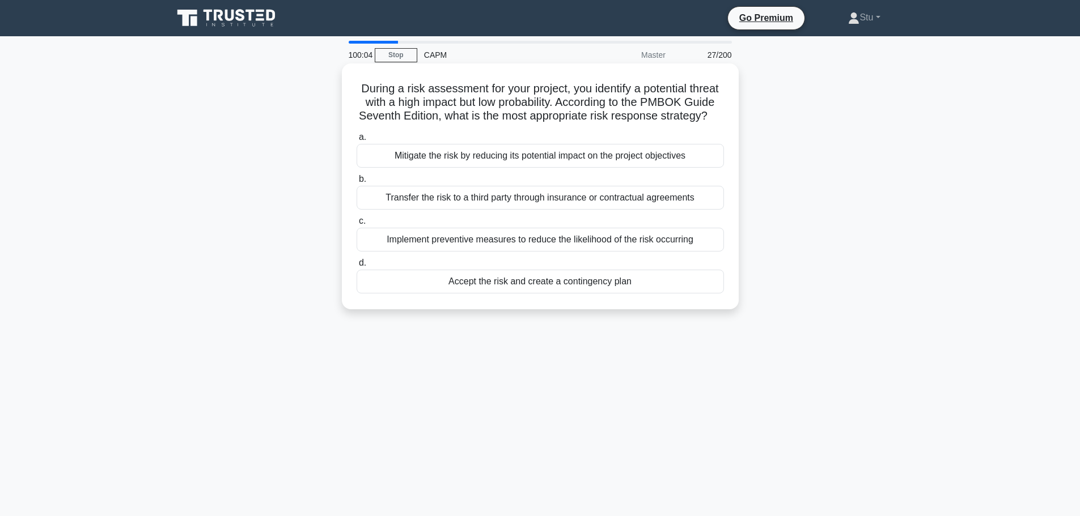
click at [592, 294] on div "Accept the risk and create a contingency plan" at bounding box center [539, 282] width 367 height 24
click at [356, 267] on input "d. Accept the risk and create a contingency plan" at bounding box center [356, 263] width 0 height 7
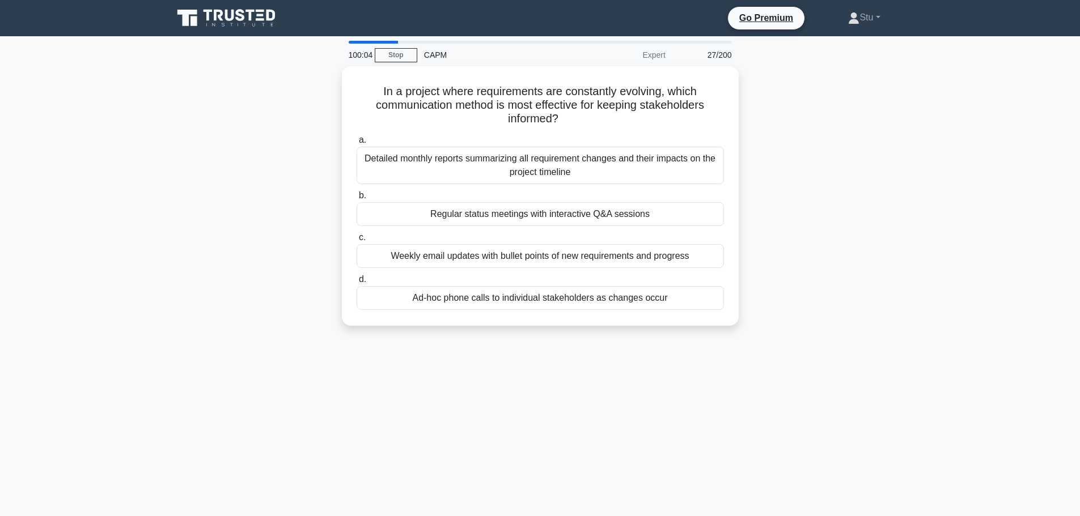
click at [918, 380] on main "100:04 Stop CAPM Expert 27/200 In a project where requirements are constantly e…" at bounding box center [540, 324] width 1080 height 576
click at [840, 394] on div "99:56 Stop CAPM Expert 28/200 In a project where requirements are constantly ev…" at bounding box center [540, 324] width 748 height 567
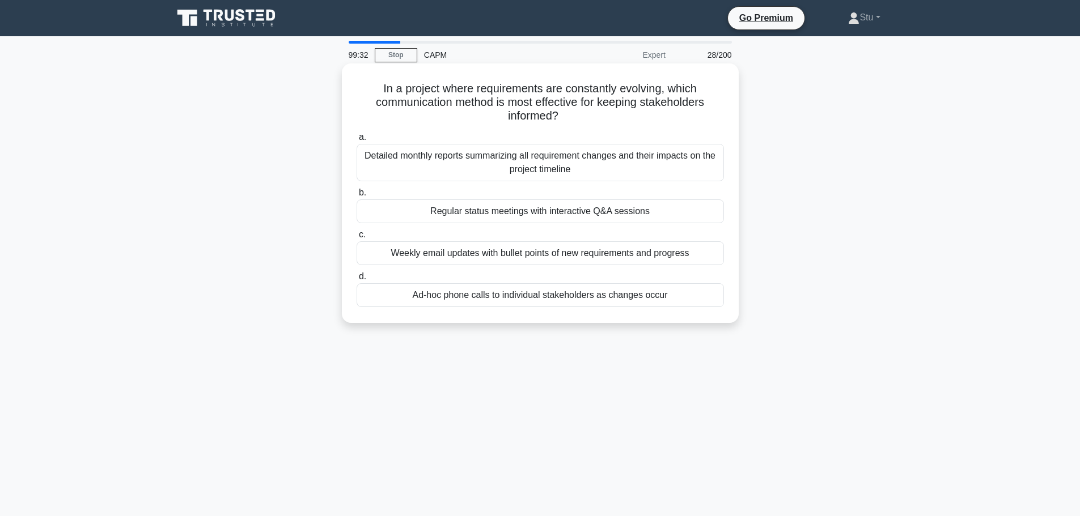
click at [634, 216] on div "Regular status meetings with interactive Q&A sessions" at bounding box center [539, 211] width 367 height 24
click at [356, 197] on input "b. Regular status meetings with interactive Q&A sessions" at bounding box center [356, 192] width 0 height 7
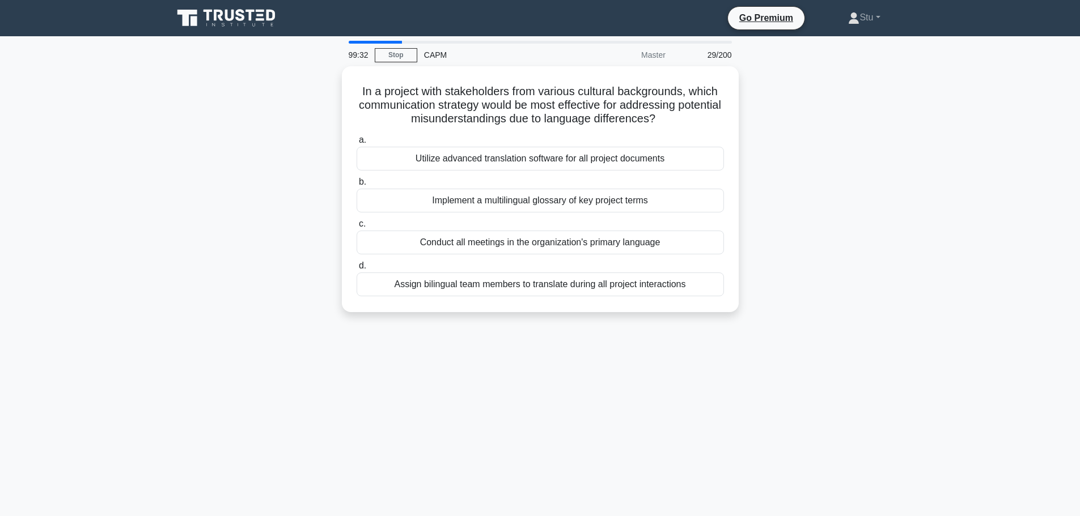
click at [874, 346] on div "99:32 Stop CAPM Master 29/200 In a project with stakeholders from various cultu…" at bounding box center [540, 324] width 748 height 567
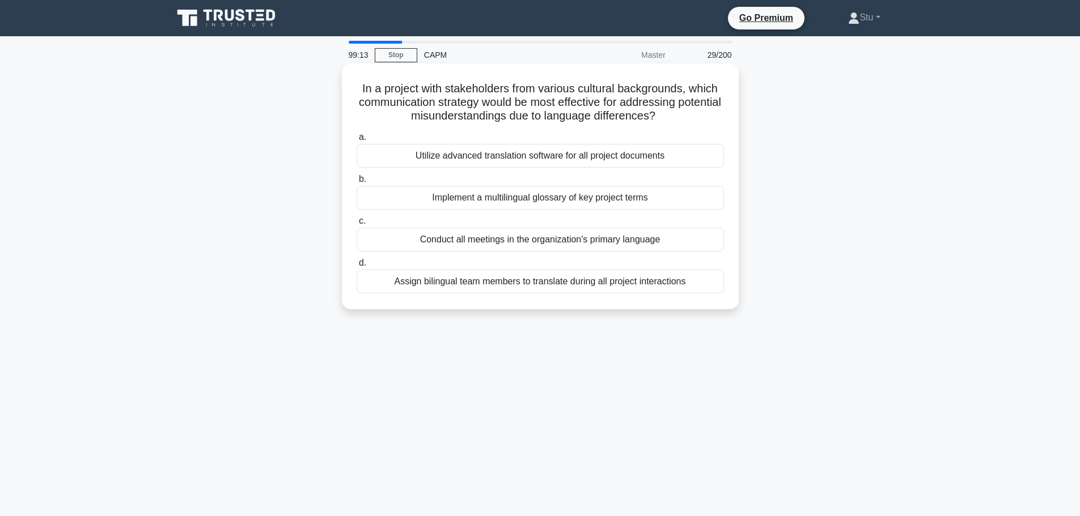
click at [682, 160] on div "Utilize advanced translation software for all project documents" at bounding box center [539, 156] width 367 height 24
click at [356, 141] on input "a. Utilize advanced translation software for all project documents" at bounding box center [356, 137] width 0 height 7
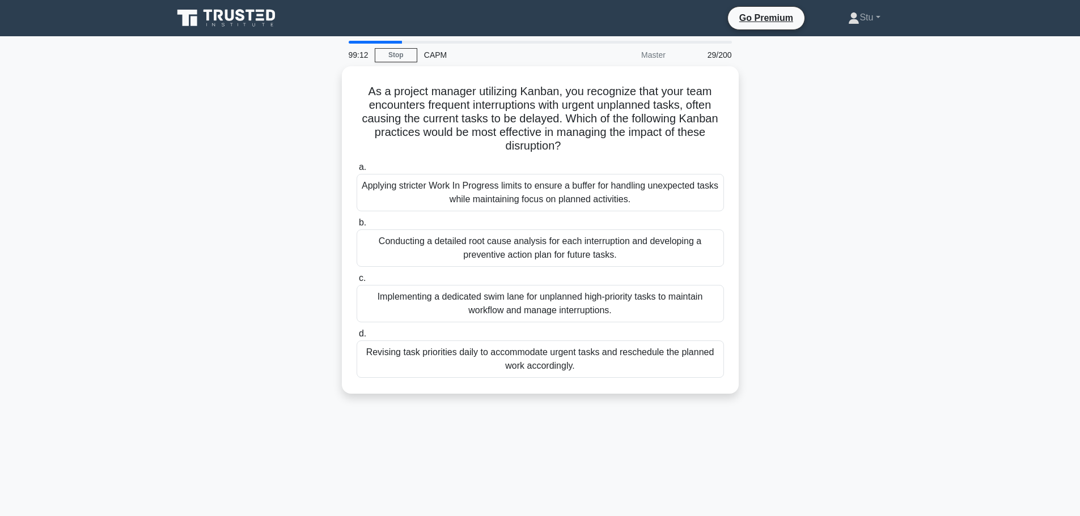
click at [911, 291] on div "As a project manager utilizing Kanban, you recognize that your team encounters …" at bounding box center [540, 236] width 748 height 341
click at [515, 360] on div "Revising task priorities daily to accommodate urgent tasks and reschedule the p…" at bounding box center [539, 359] width 367 height 37
click at [356, 338] on input "d. Revising task priorities daily to accommodate urgent tasks and reschedule th…" at bounding box center [356, 333] width 0 height 7
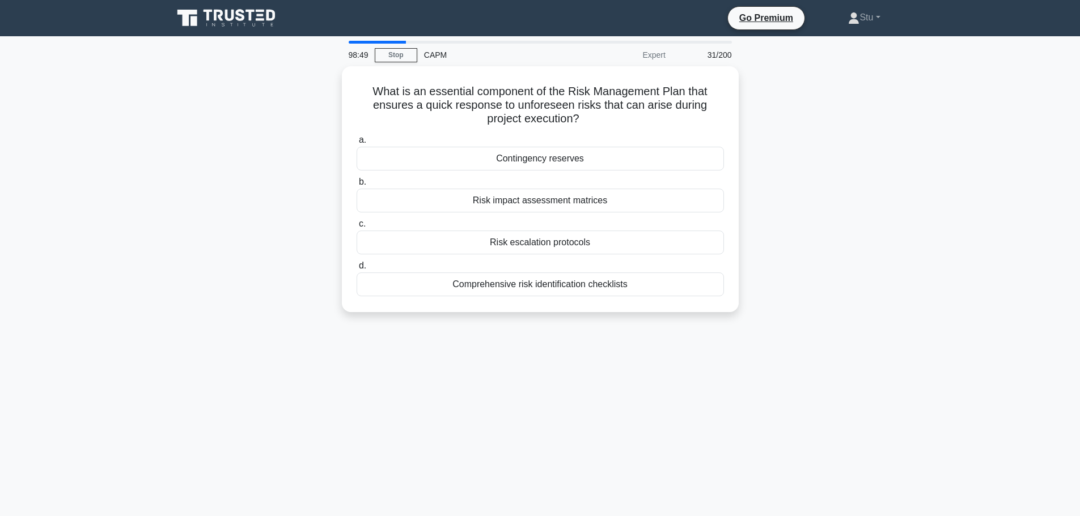
click at [873, 423] on div "98:49 Stop CAPM Expert 31/200 What is an essential component of the Risk Manage…" at bounding box center [540, 324] width 748 height 567
click at [574, 156] on div "Contingency reserves" at bounding box center [539, 156] width 367 height 24
click at [356, 141] on input "a. Contingency reserves" at bounding box center [356, 137] width 0 height 7
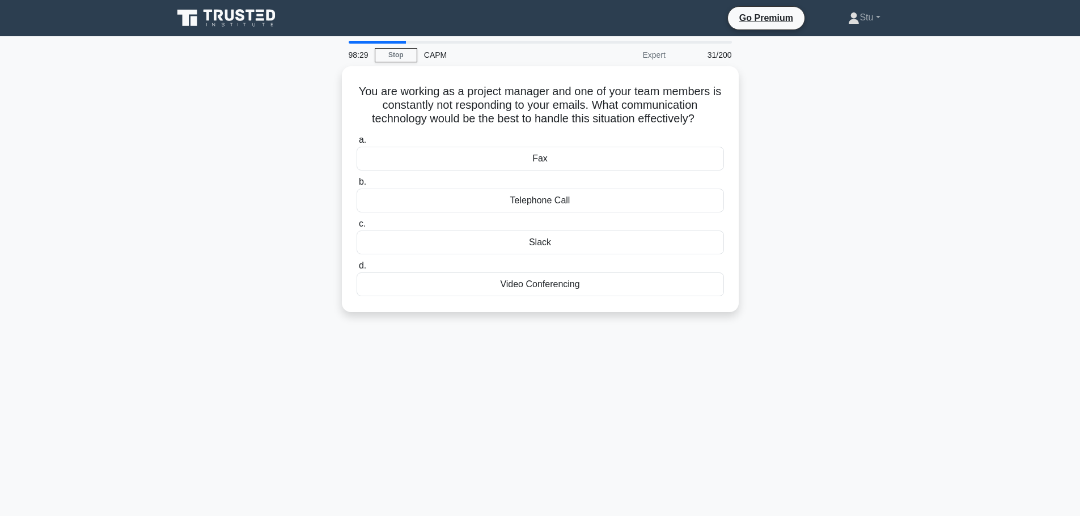
click at [894, 250] on div "You are working as a project manager and one of your team members is constantly…" at bounding box center [540, 196] width 748 height 260
click at [551, 199] on div "Telephone Call" at bounding box center [539, 198] width 367 height 24
click at [356, 183] on input "b. Telephone Call" at bounding box center [356, 179] width 0 height 7
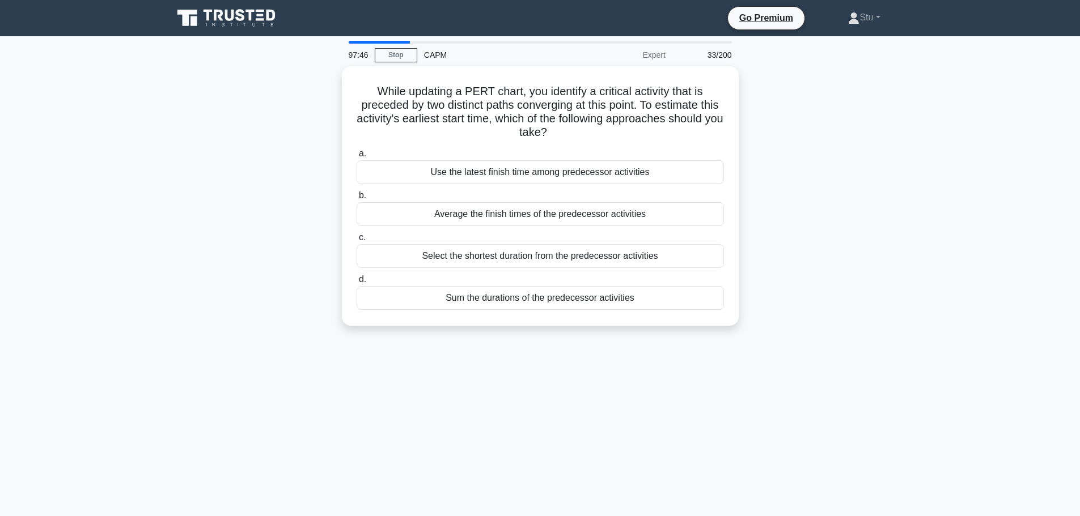
click at [837, 329] on div "While updating a PERT chart, you identify a critical activity that is preceded …" at bounding box center [540, 202] width 748 height 273
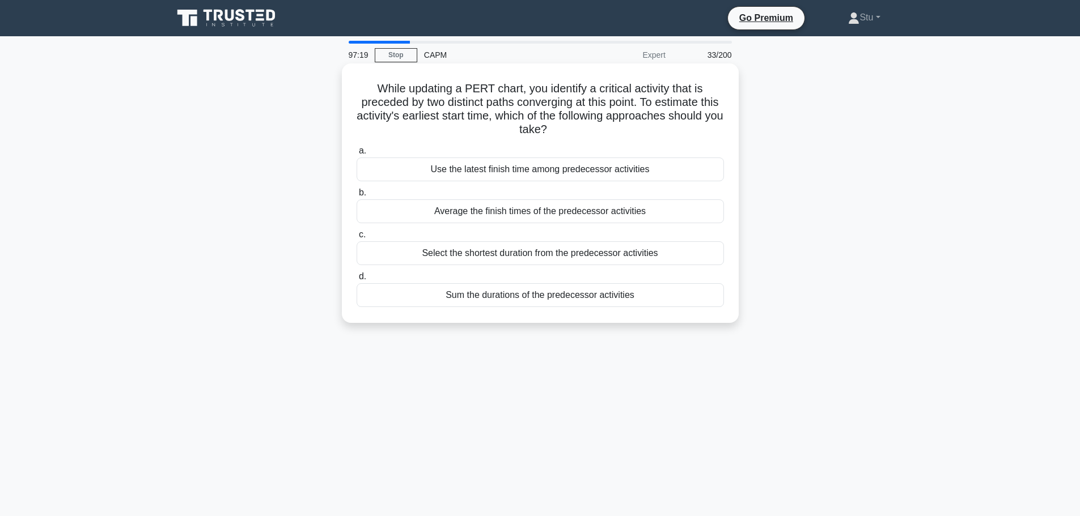
click at [531, 175] on div "Use the latest finish time among predecessor activities" at bounding box center [539, 170] width 367 height 24
click at [356, 155] on input "a. Use the latest finish time among predecessor activities" at bounding box center [356, 150] width 0 height 7
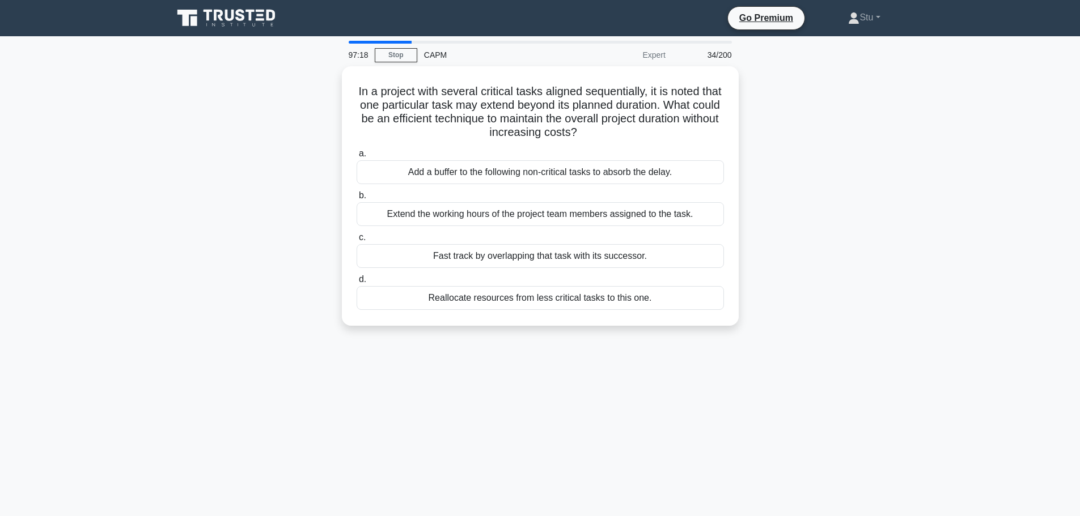
click at [944, 313] on main "97:18 Stop CAPM Expert 34/200 In a project with several critical tasks aligned …" at bounding box center [540, 324] width 1080 height 576
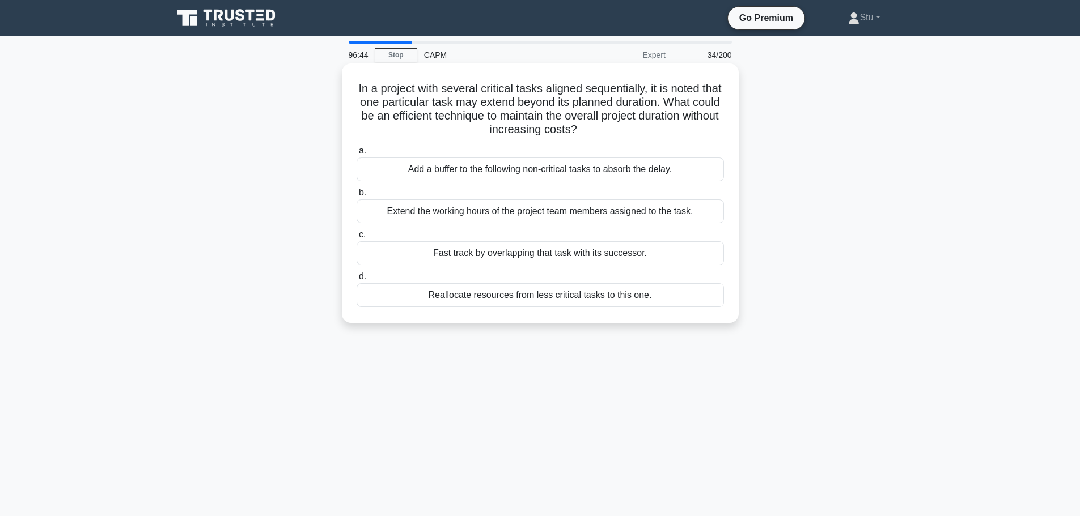
click at [627, 260] on div "Fast track by overlapping that task with its successor." at bounding box center [539, 253] width 367 height 24
click at [356, 239] on input "c. Fast track by overlapping that task with its successor." at bounding box center [356, 234] width 0 height 7
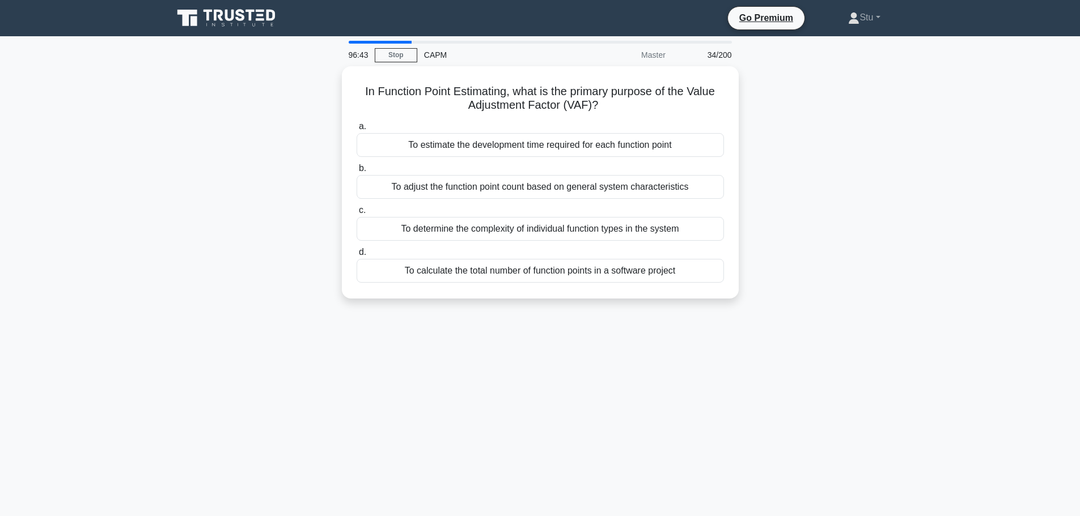
click at [917, 247] on main "96:43 Stop CAPM Master 34/200 In Function Point Estimating, what is the primary…" at bounding box center [540, 324] width 1080 height 576
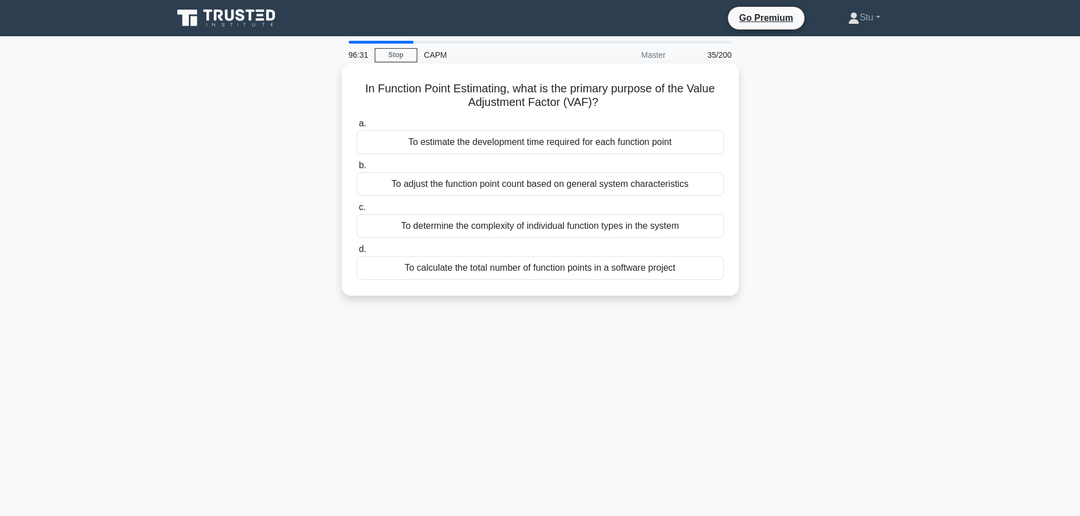
click at [554, 187] on div "To adjust the function point count based on general system characteristics" at bounding box center [539, 184] width 367 height 24
click at [356, 169] on input "b. To adjust the function point count based on general system characteristics" at bounding box center [356, 165] width 0 height 7
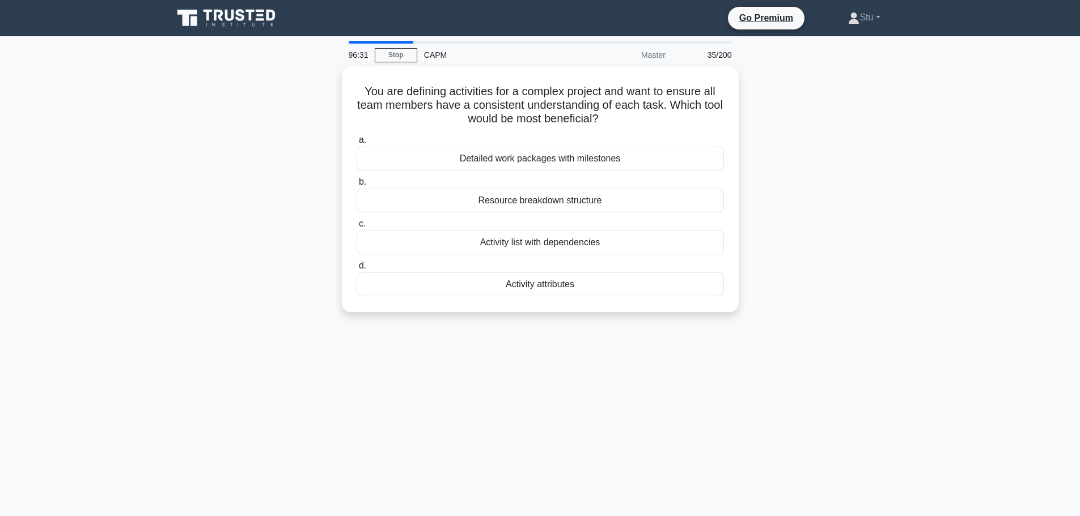
click at [880, 345] on div "96:31 Stop CAPM Master 35/200 You are defining activities for a complex project…" at bounding box center [540, 324] width 748 height 567
click at [535, 366] on div "96:29 Stop CAPM Master 36/200 You are defining activities for a complex project…" at bounding box center [540, 324] width 748 height 567
click at [803, 229] on div "You are defining activities for a complex project and want to ensure all team m…" at bounding box center [540, 196] width 748 height 260
click at [574, 197] on div "Resource breakdown structure" at bounding box center [539, 198] width 367 height 24
click at [356, 183] on input "b. Resource breakdown structure" at bounding box center [356, 179] width 0 height 7
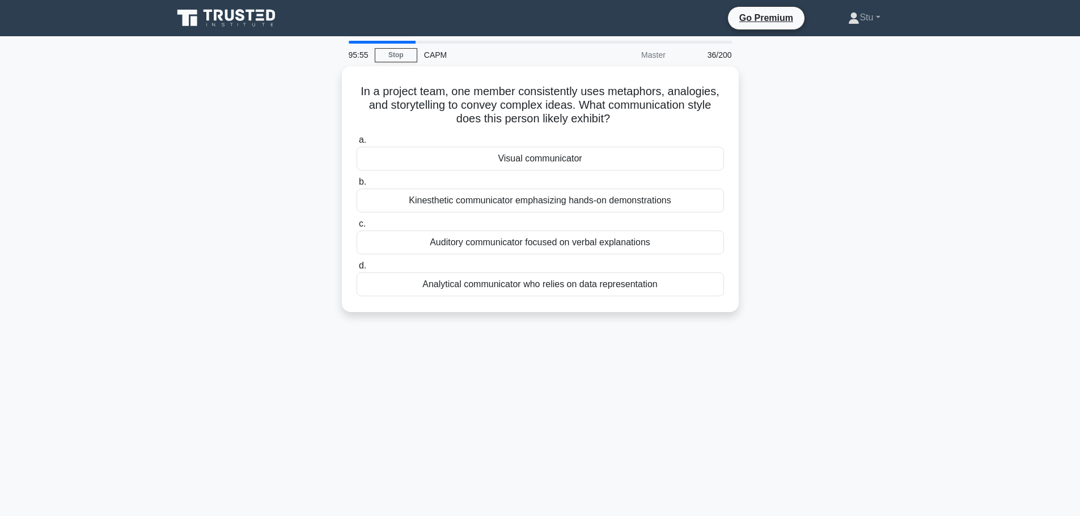
click at [870, 211] on div "In a project team, one member consistently uses metaphors, analogies, and story…" at bounding box center [540, 196] width 748 height 260
click at [635, 244] on div "Auditory communicator focused on verbal explanations" at bounding box center [539, 240] width 367 height 24
click at [356, 225] on input "c. Auditory communicator focused on verbal explanations" at bounding box center [356, 221] width 0 height 7
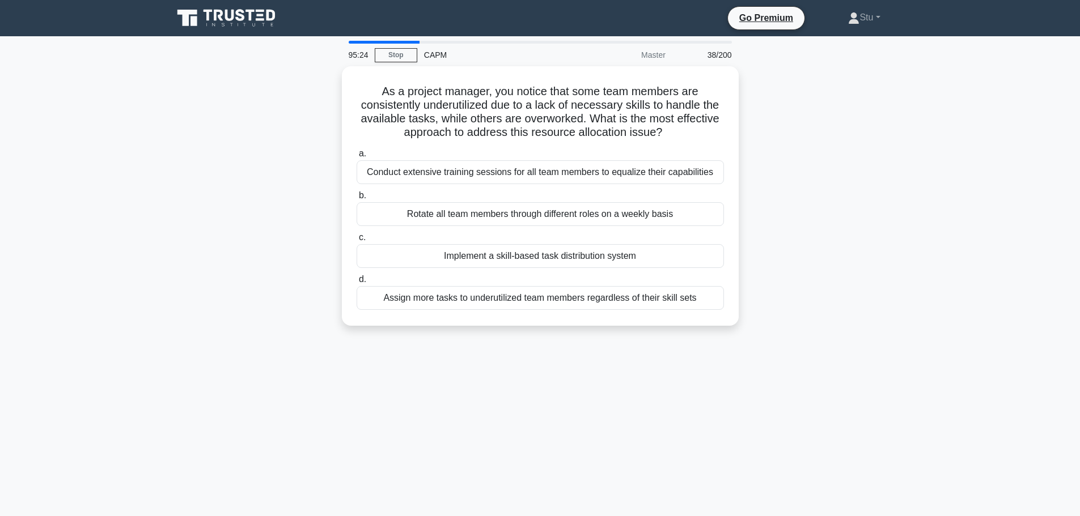
click at [595, 358] on div "95:24 Stop CAPM Master 38/200 As a project manager, you notice that some team m…" at bounding box center [540, 324] width 748 height 567
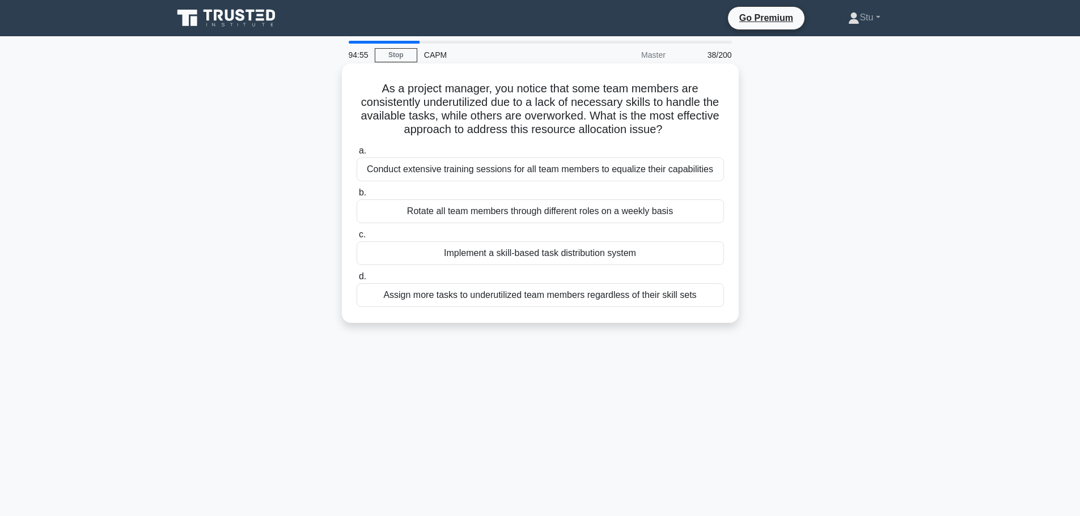
click at [645, 258] on div "Implement a skill-based task distribution system" at bounding box center [539, 253] width 367 height 24
click at [356, 239] on input "c. Implement a skill-based task distribution system" at bounding box center [356, 234] width 0 height 7
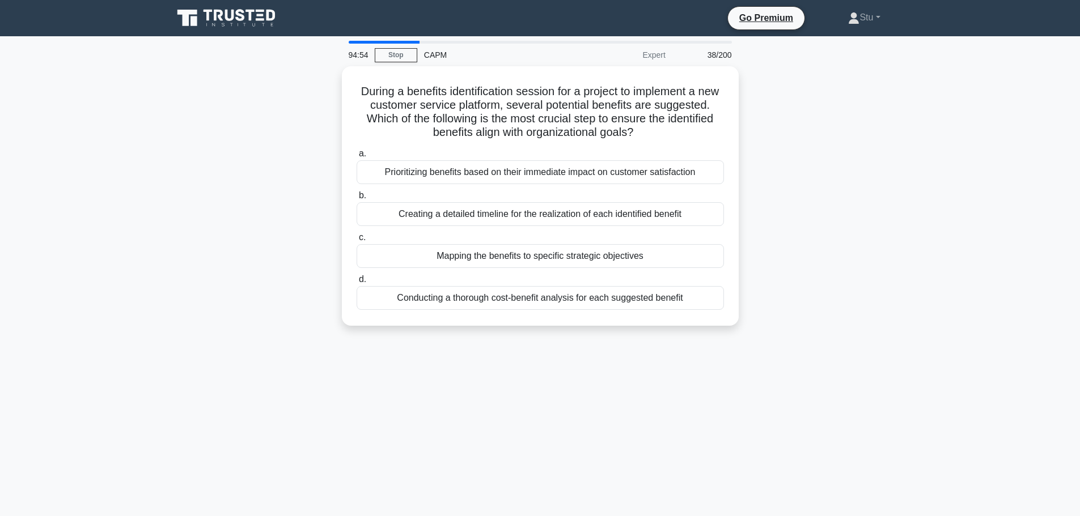
click at [868, 337] on div "During a benefits identification session for a project to implement a new custo…" at bounding box center [540, 202] width 748 height 273
click at [867, 310] on div "During a benefits identification session for a project to implement a new custo…" at bounding box center [540, 202] width 748 height 273
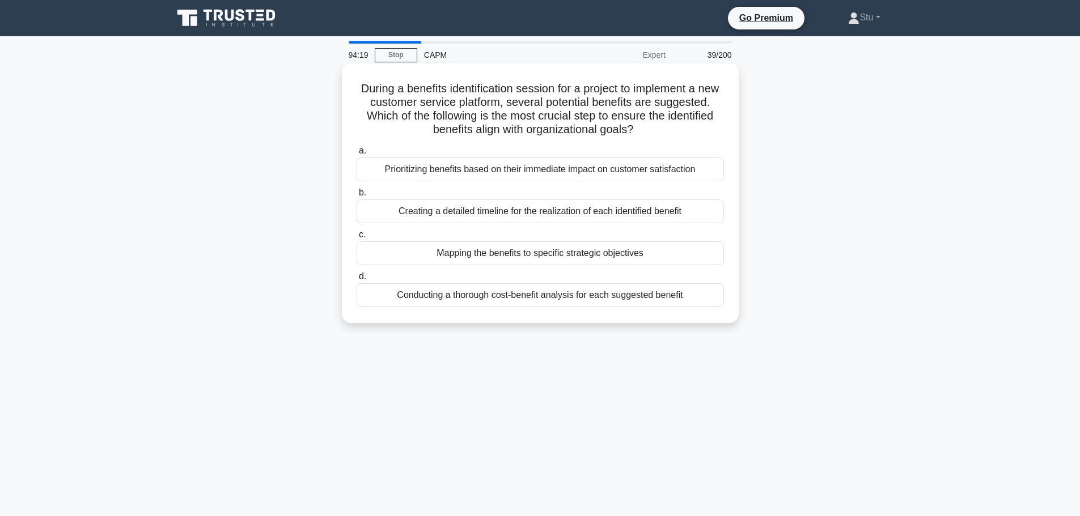
click at [593, 252] on div "Mapping the benefits to specific strategic objectives" at bounding box center [539, 253] width 367 height 24
click at [356, 239] on input "c. Mapping the benefits to specific strategic objectives" at bounding box center [356, 234] width 0 height 7
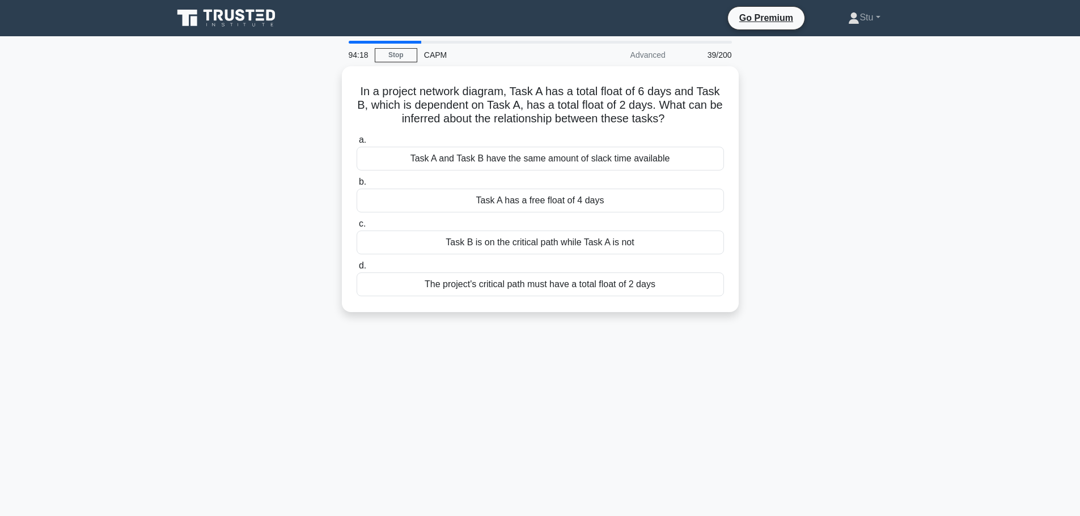
click at [865, 382] on div "94:18 Stop CAPM Advanced 39/200 In a project network diagram, Task A has a tota…" at bounding box center [540, 324] width 748 height 567
click at [874, 189] on div "In a project network diagram, Task A has a total float of 6 days and Task B, wh…" at bounding box center [540, 196] width 748 height 260
click at [550, 199] on div "Task A has a free float of 4 days" at bounding box center [539, 198] width 367 height 24
click at [356, 183] on input "b. Task A has a free float of 4 days" at bounding box center [356, 179] width 0 height 7
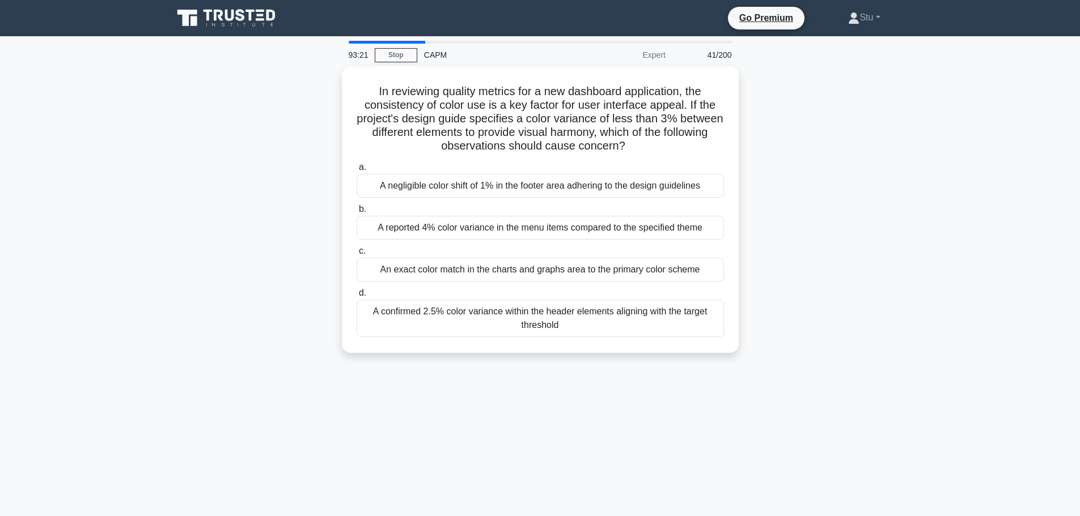
click at [952, 256] on main "93:21 Stop CAPM Expert 41/200 In reviewing quality metrics for a new dashboard …" at bounding box center [540, 324] width 1080 height 576
click at [952, 256] on main "89:40 Stop CAPM Expert 41/200 In reviewing quality metrics for a new dashboard …" at bounding box center [540, 324] width 1080 height 576
click at [882, 223] on div "In reviewing quality metrics for a new dashboard application, the consistency o…" at bounding box center [540, 216] width 748 height 300
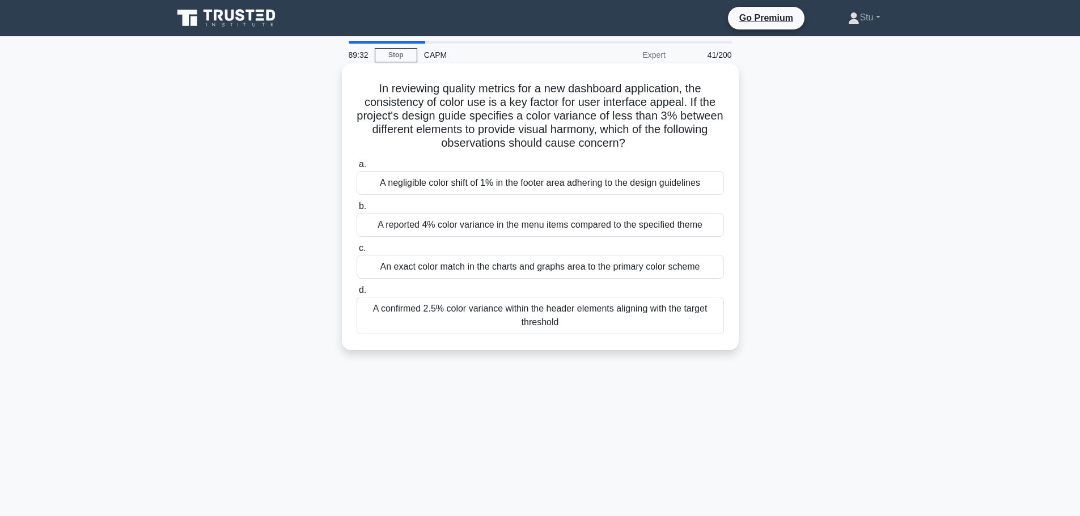
click at [566, 324] on div "A confirmed 2.5% color variance within the header elements aligning with the ta…" at bounding box center [539, 315] width 367 height 37
click at [356, 294] on input "d. A confirmed 2.5% color variance within the header elements aligning with the…" at bounding box center [356, 290] width 0 height 7
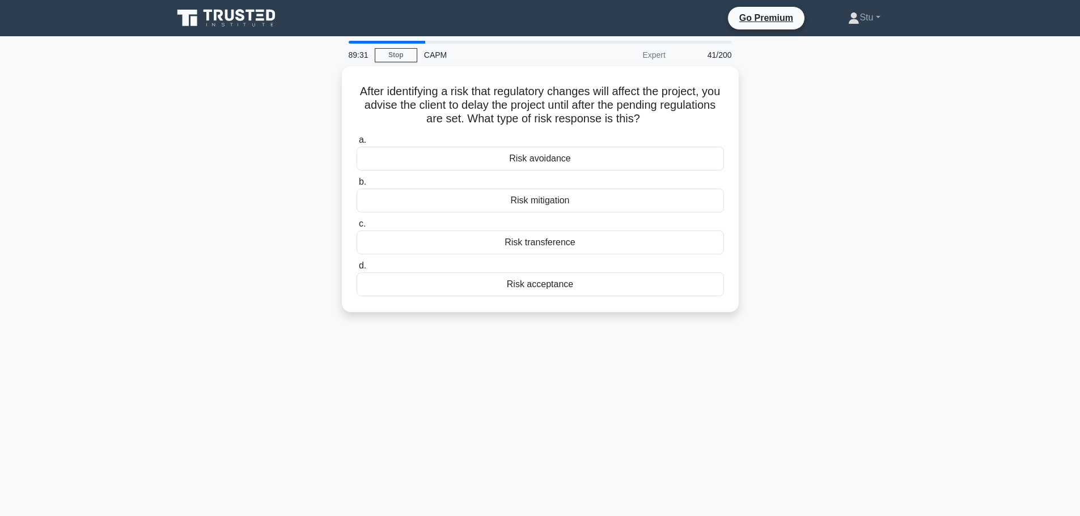
click at [750, 357] on div "89:31 Stop CAPM Expert 41/200 After identifying a risk that regulatory changes …" at bounding box center [540, 324] width 748 height 567
click at [565, 199] on div "Risk mitigation" at bounding box center [539, 198] width 367 height 24
click at [356, 183] on input "b. Risk mitigation" at bounding box center [356, 179] width 0 height 7
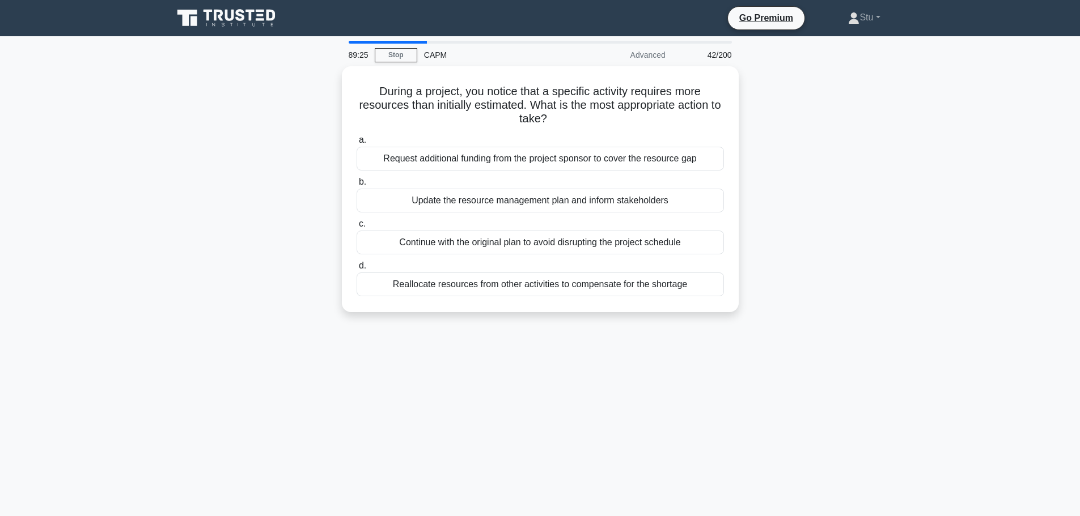
click at [655, 388] on div "89:25 Stop CAPM Advanced 42/200 During a project, you notice that a specific ac…" at bounding box center [540, 324] width 748 height 567
click at [873, 241] on div "During a project, you notice that a specific activity requires more resources t…" at bounding box center [540, 196] width 748 height 260
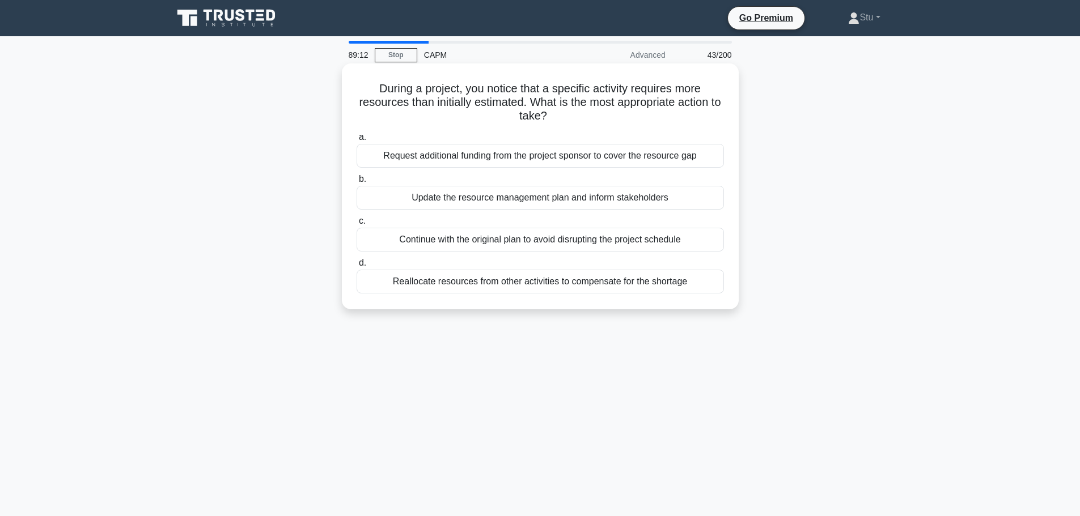
click at [508, 203] on div "Update the resource management plan and inform stakeholders" at bounding box center [539, 198] width 367 height 24
click at [356, 183] on input "b. Update the resource management plan and inform stakeholders" at bounding box center [356, 179] width 0 height 7
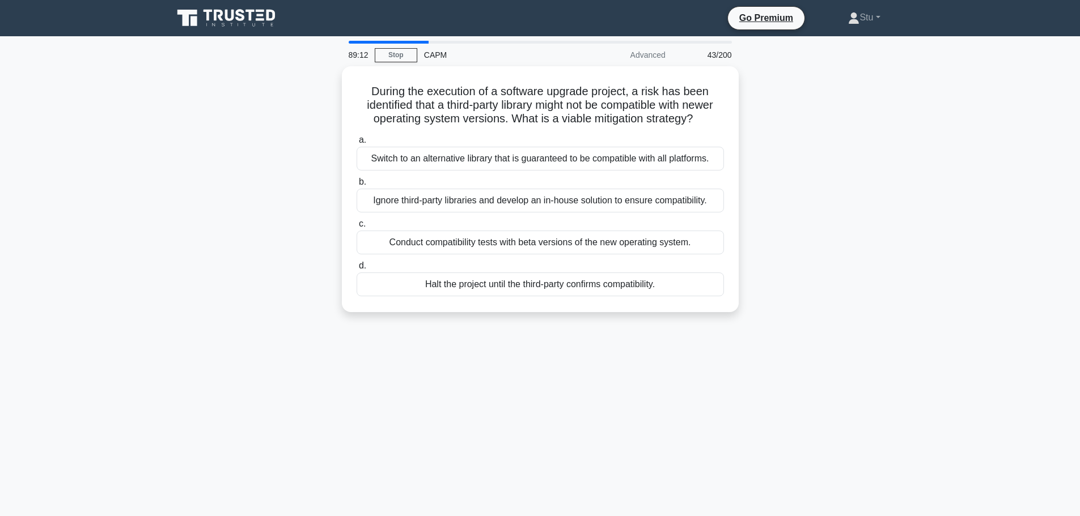
click at [880, 296] on div "During the execution of a software upgrade project, a risk has been identified …" at bounding box center [540, 196] width 748 height 260
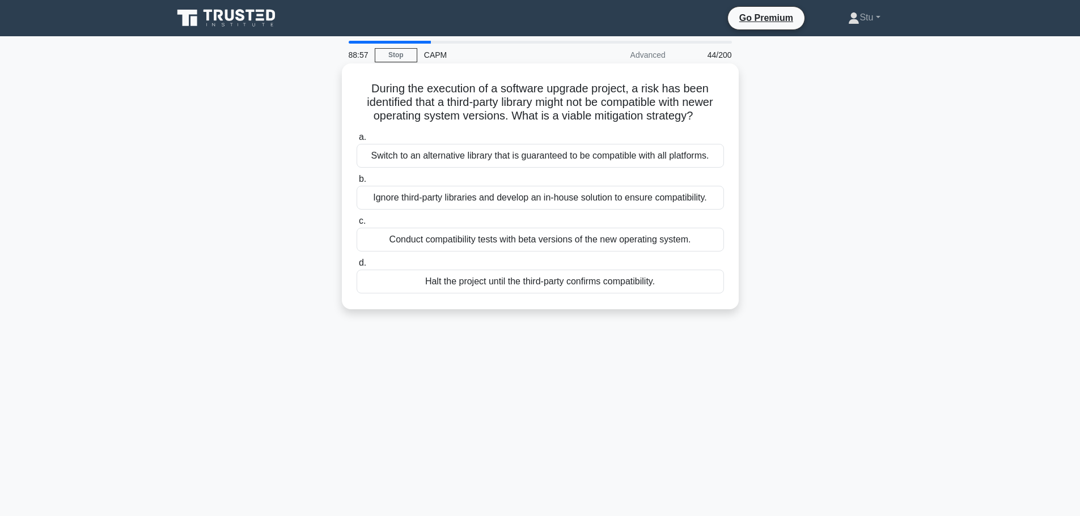
click at [646, 240] on div "Conduct compatibility tests with beta versions of the new operating system." at bounding box center [539, 240] width 367 height 24
click at [356, 225] on input "c. Conduct compatibility tests with beta versions of the new operating system." at bounding box center [356, 221] width 0 height 7
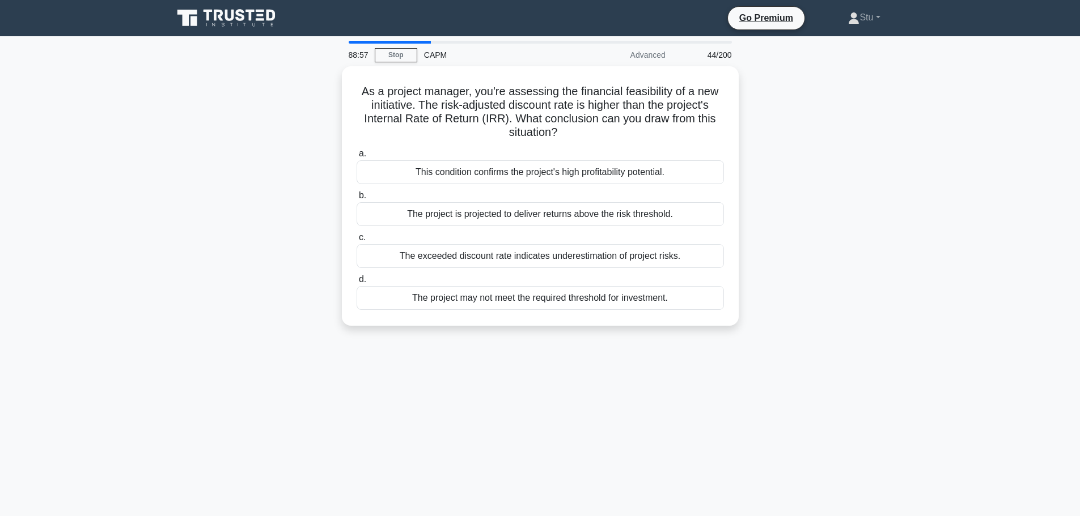
click at [566, 421] on div "88:57 Stop CAPM Advanced 44/200 As a project manager, you're assessing the fina…" at bounding box center [540, 324] width 748 height 567
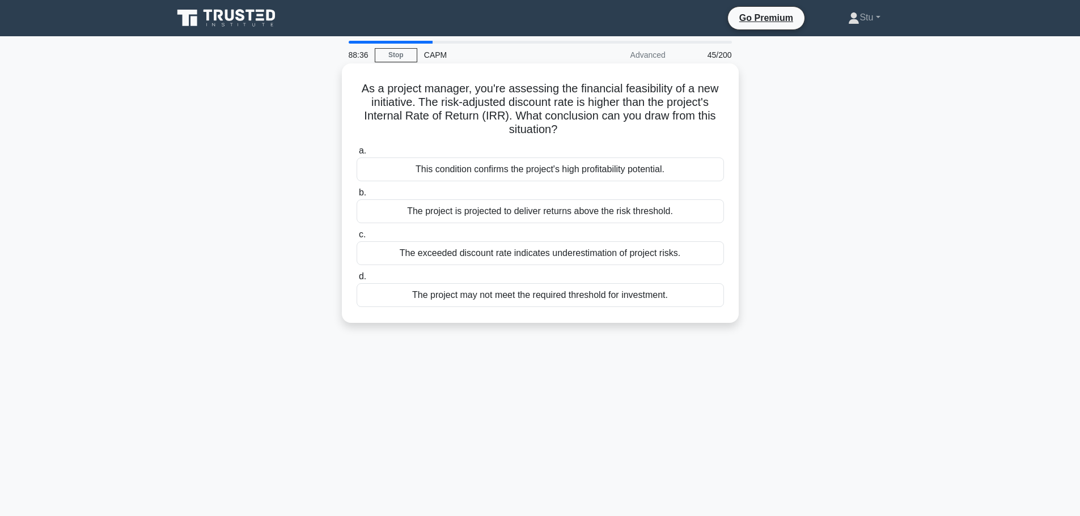
click at [660, 304] on div "The project may not meet the required threshold for investment." at bounding box center [539, 295] width 367 height 24
click at [356, 281] on input "d. The project may not meet the required threshold for investment." at bounding box center [356, 276] width 0 height 7
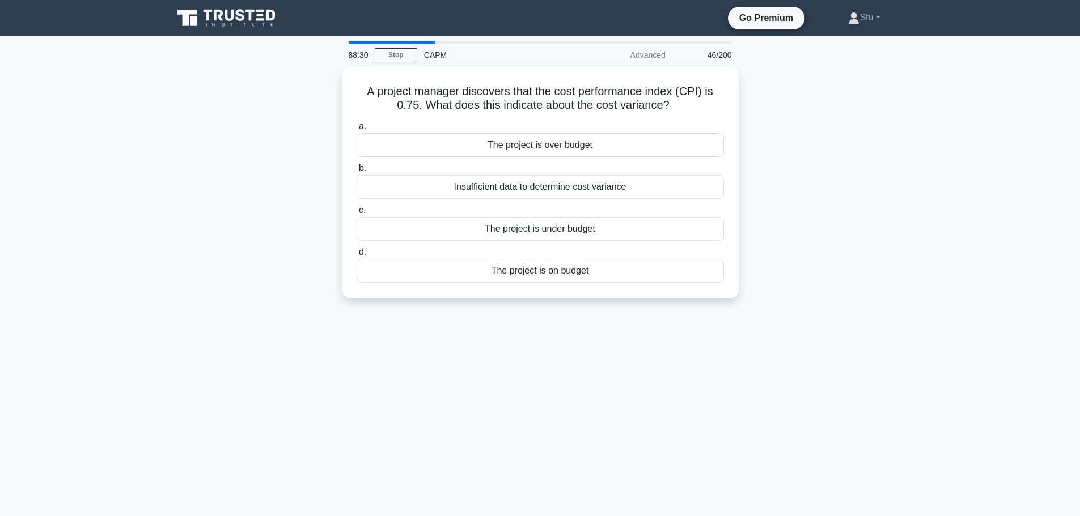
click at [825, 376] on div "88:30 Stop CAPM Advanced 46/200 A project manager discovers that the cost perfo…" at bounding box center [540, 324] width 748 height 567
click at [584, 232] on div "The project is under budget" at bounding box center [539, 226] width 367 height 24
click at [356, 211] on input "c. The project is under budget" at bounding box center [356, 207] width 0 height 7
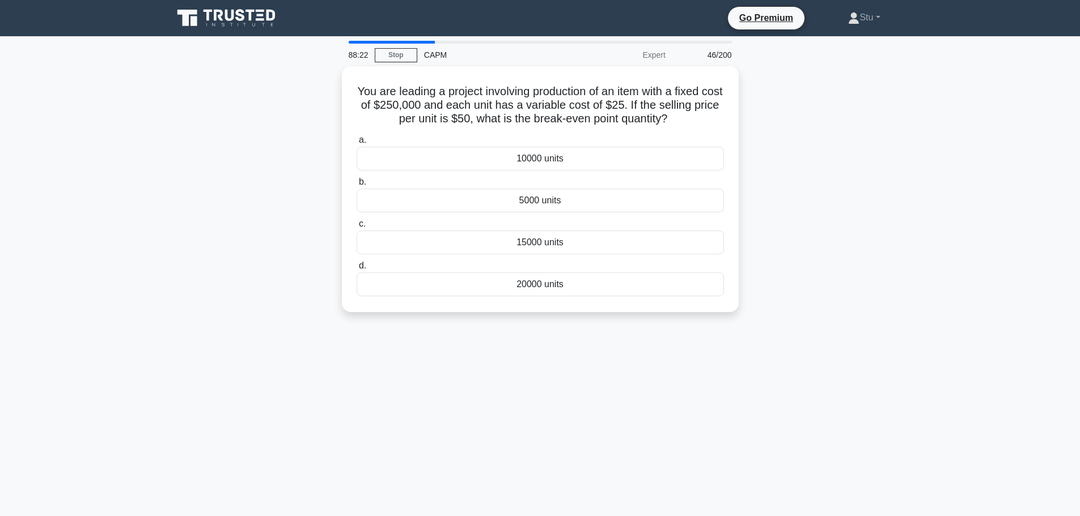
click at [904, 349] on div "88:22 Stop CAPM Expert 46/200 You are leading a project involving production of…" at bounding box center [540, 324] width 748 height 567
click at [904, 349] on div "88:13 Stop CAPM Expert 47/200 You are leading a project involving production of…" at bounding box center [540, 324] width 748 height 567
click at [904, 349] on div "88:07 Stop CAPM Expert 47/200 You are leading a project involving production of…" at bounding box center [540, 324] width 748 height 567
click at [894, 237] on div "You are leading a project involving production of an item with a fixed cost of …" at bounding box center [540, 196] width 748 height 260
click at [542, 158] on div "10000 units" at bounding box center [539, 156] width 367 height 24
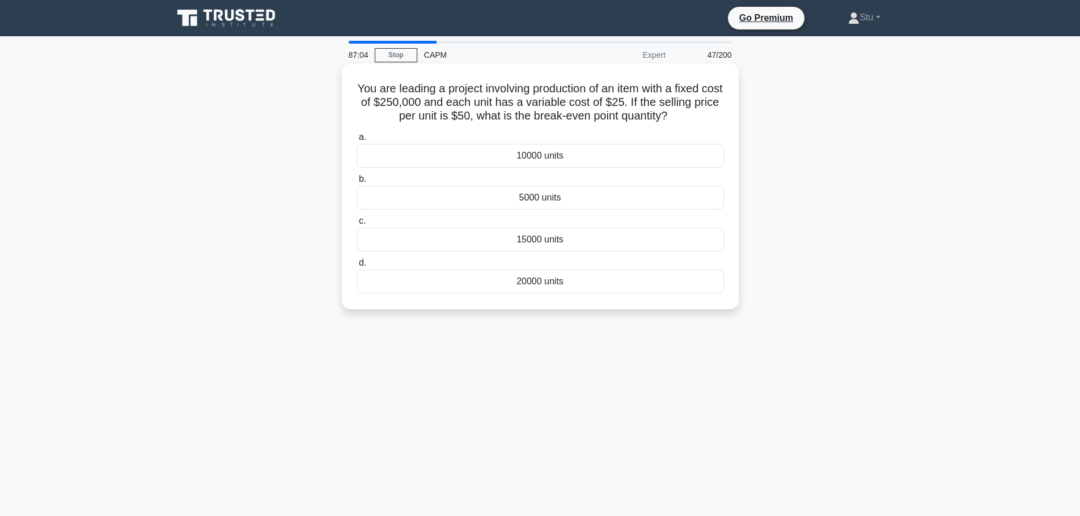
click at [356, 141] on input "a. 10000 units" at bounding box center [356, 137] width 0 height 7
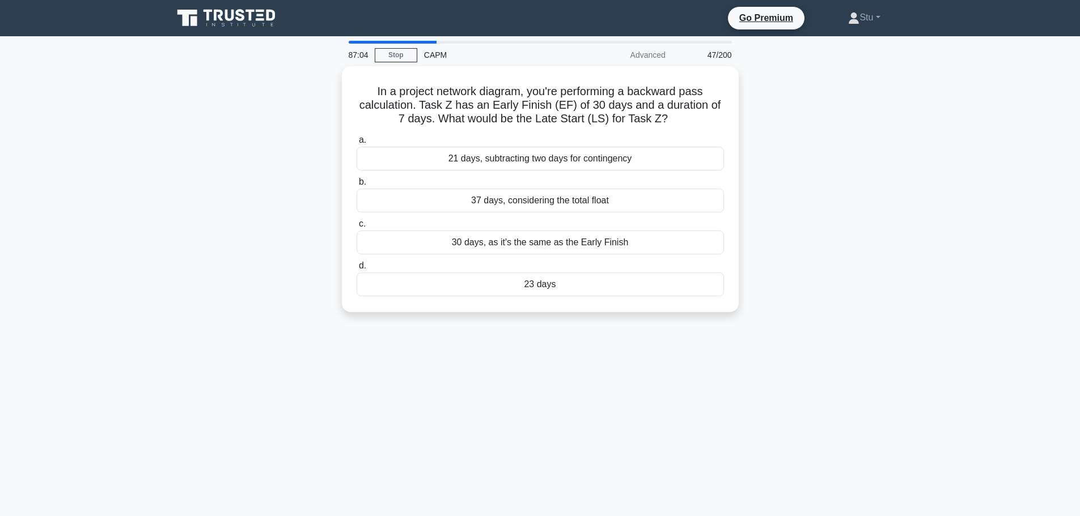
click at [737, 379] on div "87:04 Stop CAPM Advanced 47/200 In a project network diagram, you're performing…" at bounding box center [540, 324] width 748 height 567
click at [635, 283] on div "23 days" at bounding box center [539, 282] width 367 height 24
click at [356, 267] on input "d. 23 days" at bounding box center [356, 263] width 0 height 7
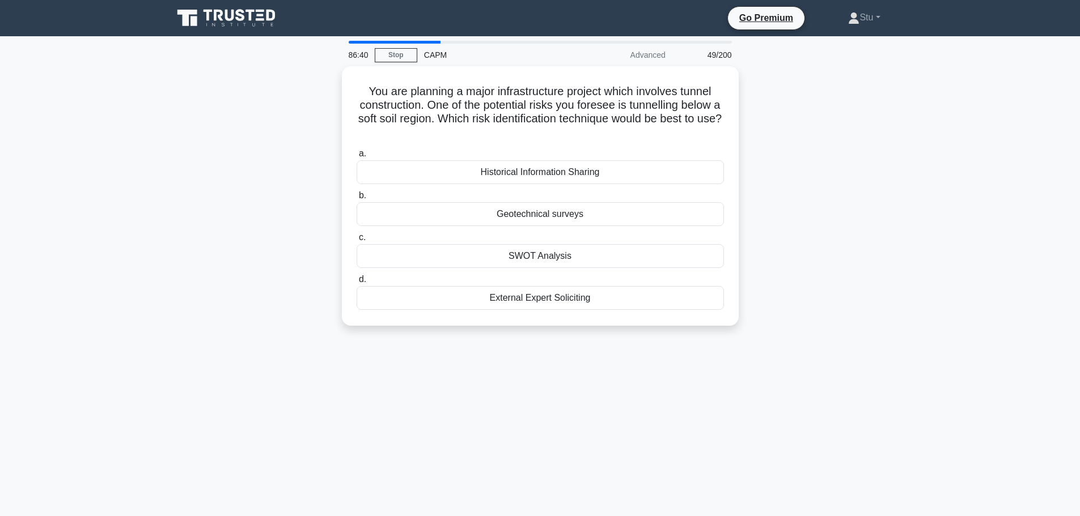
click at [861, 309] on div "You are planning a major infrastructure project which involves tunnel construct…" at bounding box center [540, 202] width 748 height 273
click at [903, 380] on div "85:57 Stop CAPM Advanced 49/200 You are planning a major infrastructure project…" at bounding box center [540, 324] width 748 height 567
click at [593, 398] on div "85:45 Stop CAPM Advanced 49/200 You are planning a major infrastructure project…" at bounding box center [540, 324] width 748 height 567
click at [602, 260] on div "SWOT Analysis" at bounding box center [539, 253] width 367 height 24
click at [356, 239] on input "c. SWOT Analysis" at bounding box center [356, 234] width 0 height 7
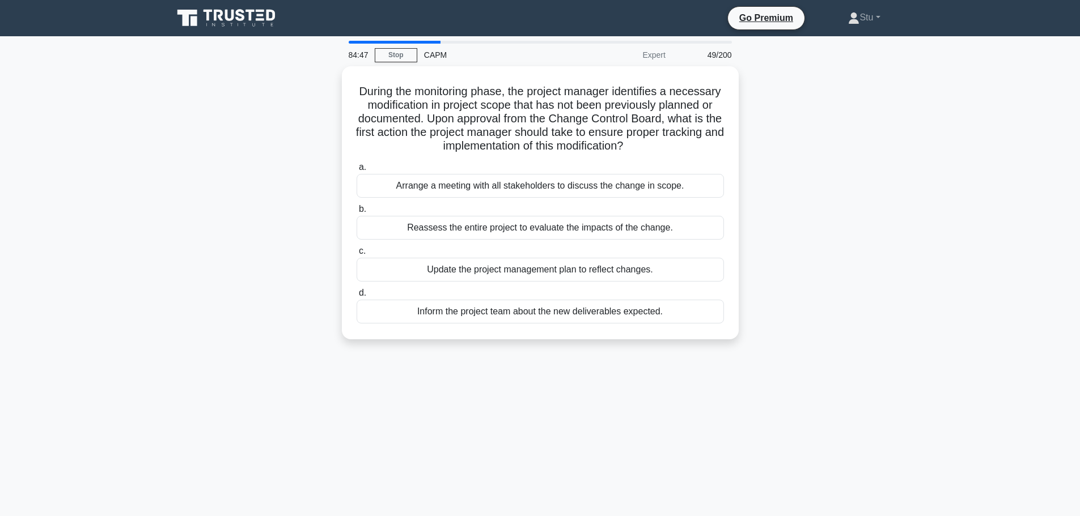
click at [891, 333] on div "During the monitoring phase, the project manager identifies a necessary modific…" at bounding box center [540, 209] width 748 height 287
click at [824, 141] on div "During the monitoring phase, the project manager identifies a necessary modific…" at bounding box center [540, 209] width 748 height 287
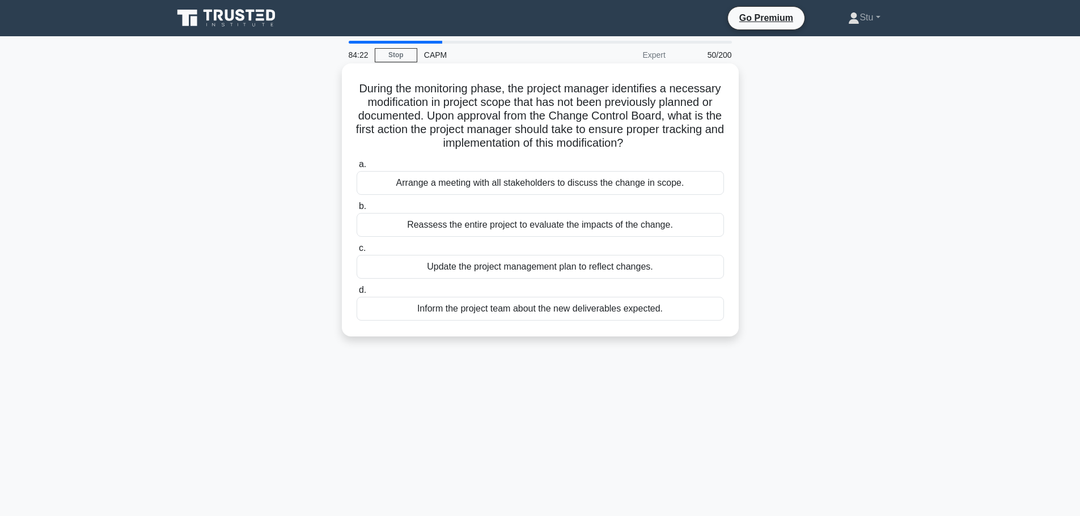
click at [612, 271] on div "Update the project management plan to reflect changes." at bounding box center [539, 267] width 367 height 24
click at [356, 252] on input "c. Update the project management plan to reflect changes." at bounding box center [356, 248] width 0 height 7
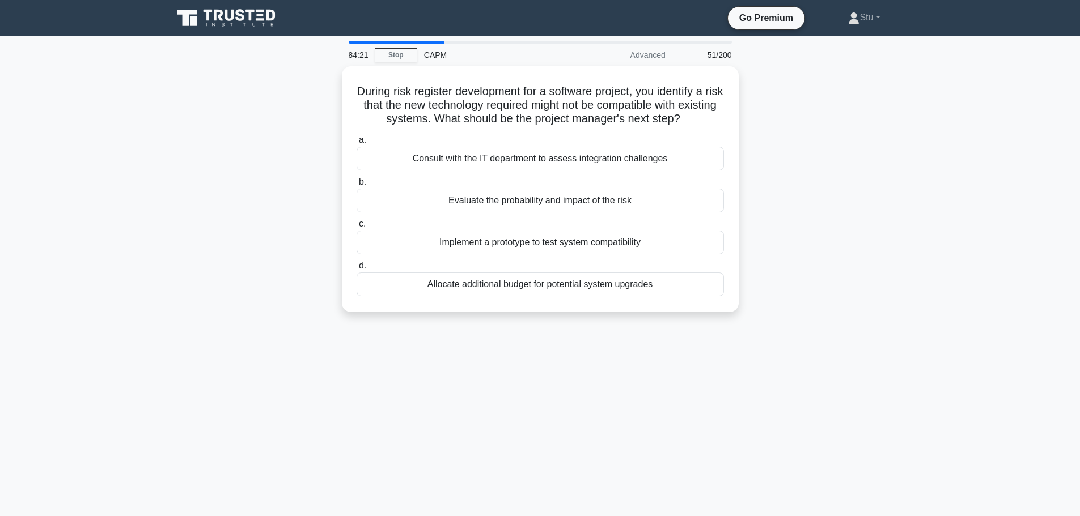
click at [912, 363] on div "84:21 Stop CAPM Advanced 51/200 During risk register development for a software…" at bounding box center [540, 324] width 748 height 567
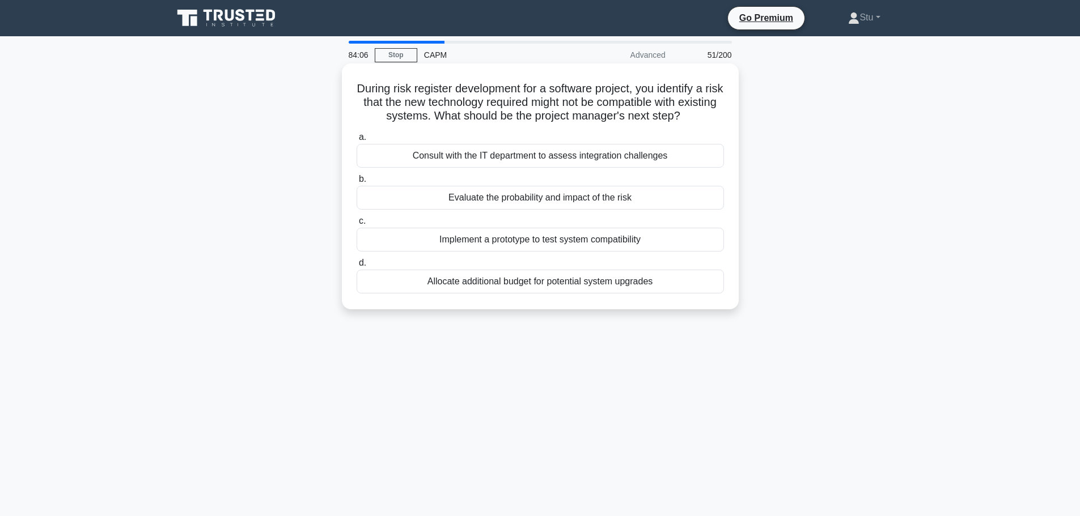
click at [629, 198] on div "Evaluate the probability and impact of the risk" at bounding box center [539, 198] width 367 height 24
click at [356, 183] on input "b. Evaluate the probability and impact of the risk" at bounding box center [356, 179] width 0 height 7
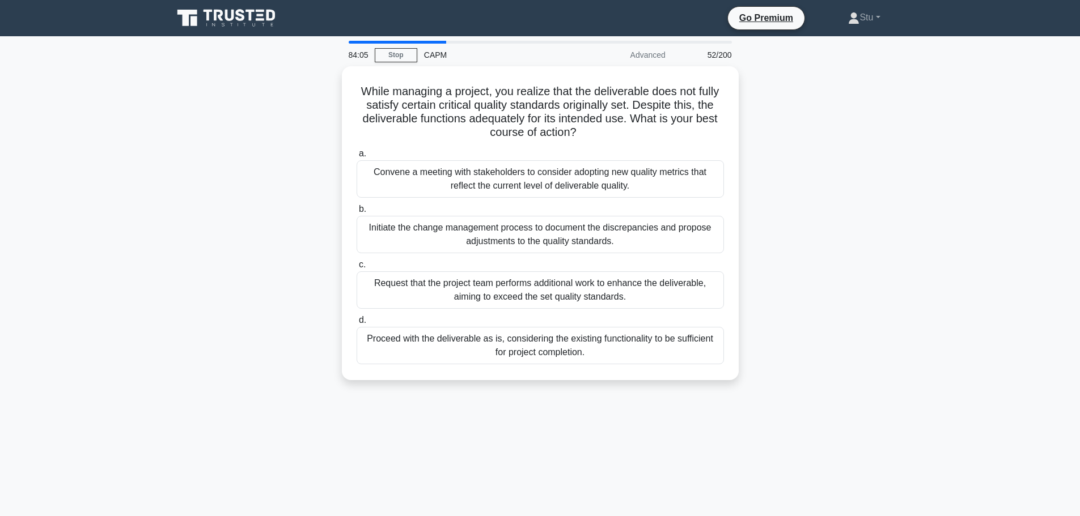
click at [964, 124] on main "84:05 Stop CAPM Advanced 52/200 While managing a project, you realize that the …" at bounding box center [540, 324] width 1080 height 576
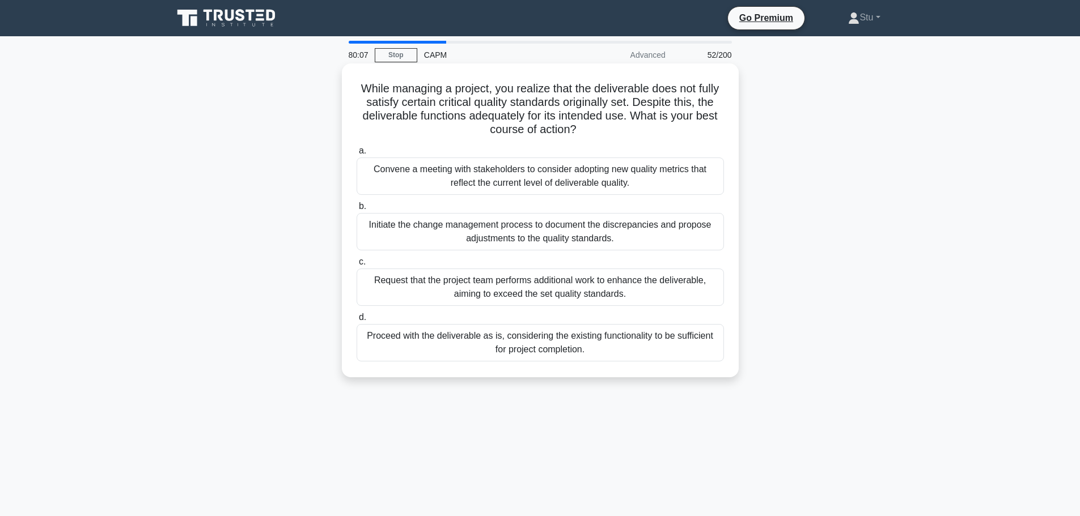
click at [660, 247] on div "Initiate the change management process to document the discrepancies and propos…" at bounding box center [539, 231] width 367 height 37
click at [356, 210] on input "b. Initiate the change management process to document the discrepancies and pro…" at bounding box center [356, 206] width 0 height 7
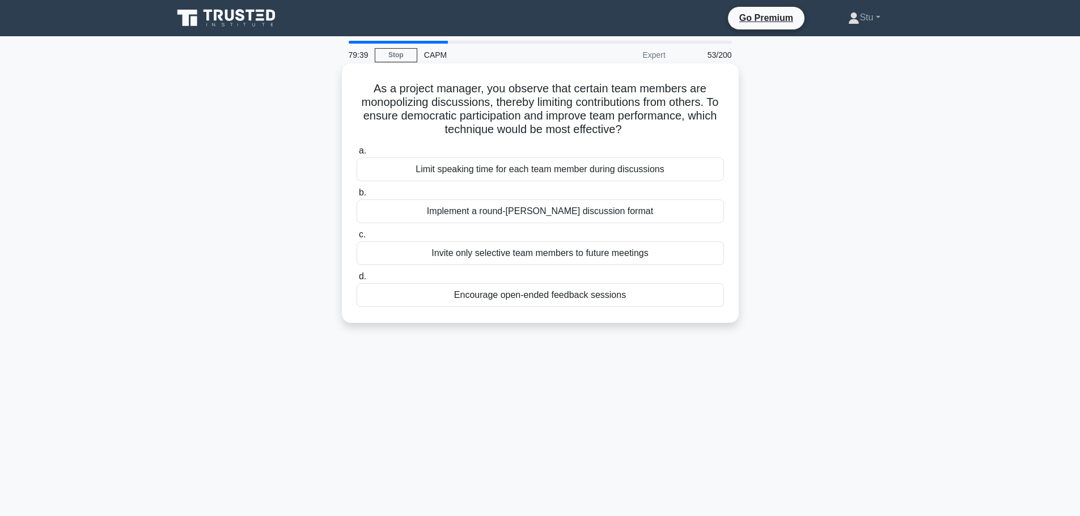
click at [541, 300] on div "Encourage open-ended feedback sessions" at bounding box center [539, 295] width 367 height 24
click at [356, 281] on input "d. Encourage open-ended feedback sessions" at bounding box center [356, 276] width 0 height 7
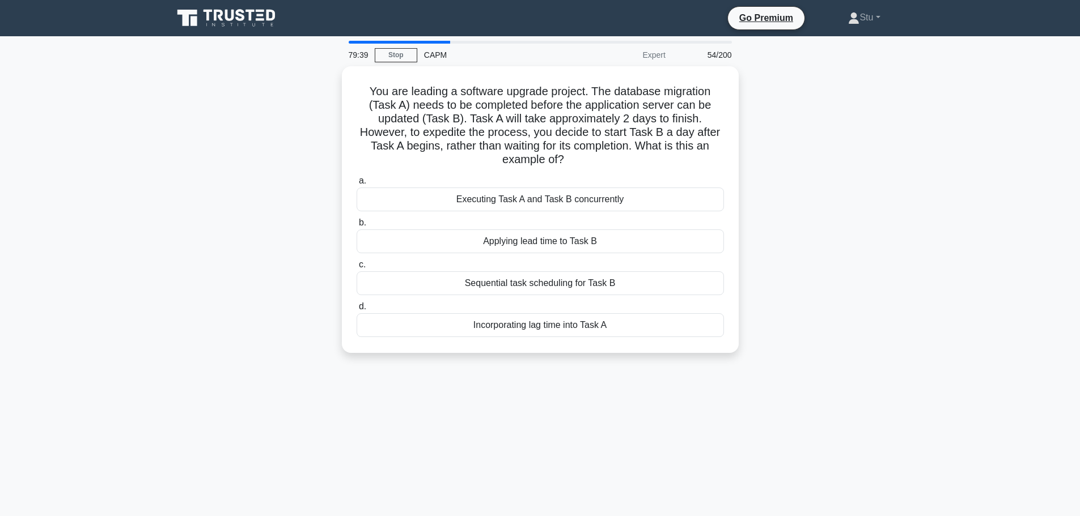
click at [706, 392] on div "79:39 Stop CAPM Expert 54/200 You are leading a software upgrade project. The d…" at bounding box center [540, 324] width 748 height 567
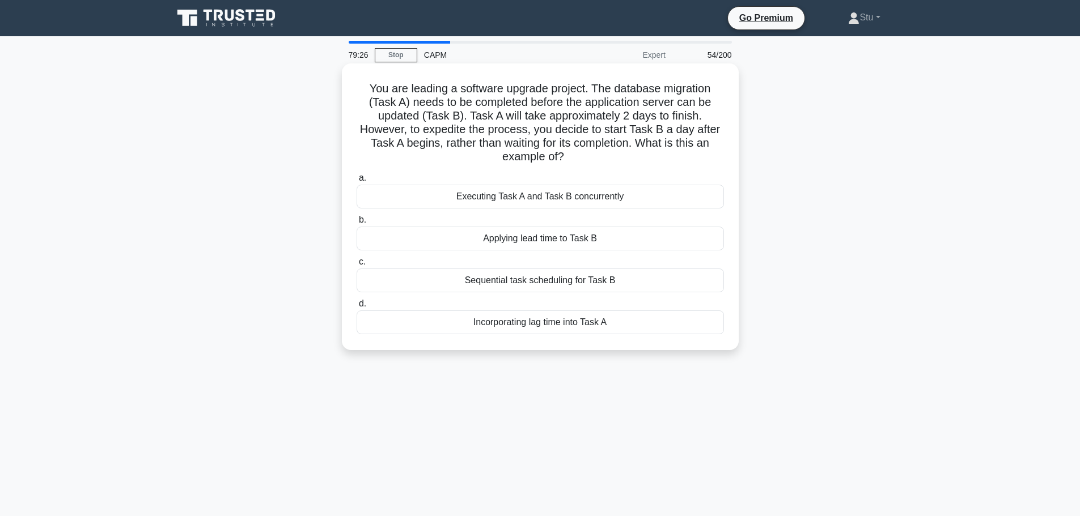
click at [521, 279] on div "Sequential task scheduling for Task B" at bounding box center [539, 281] width 367 height 24
click at [356, 266] on input "c. Sequential task scheduling for Task B" at bounding box center [356, 261] width 0 height 7
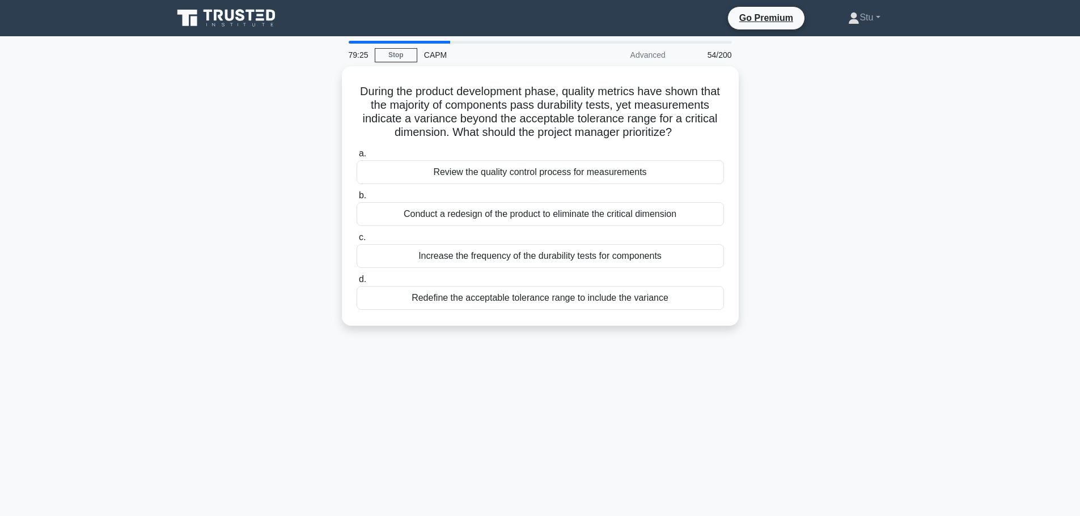
click at [789, 379] on div "79:25 Stop CAPM Advanced 54/200 During the product development phase, quality m…" at bounding box center [540, 324] width 748 height 567
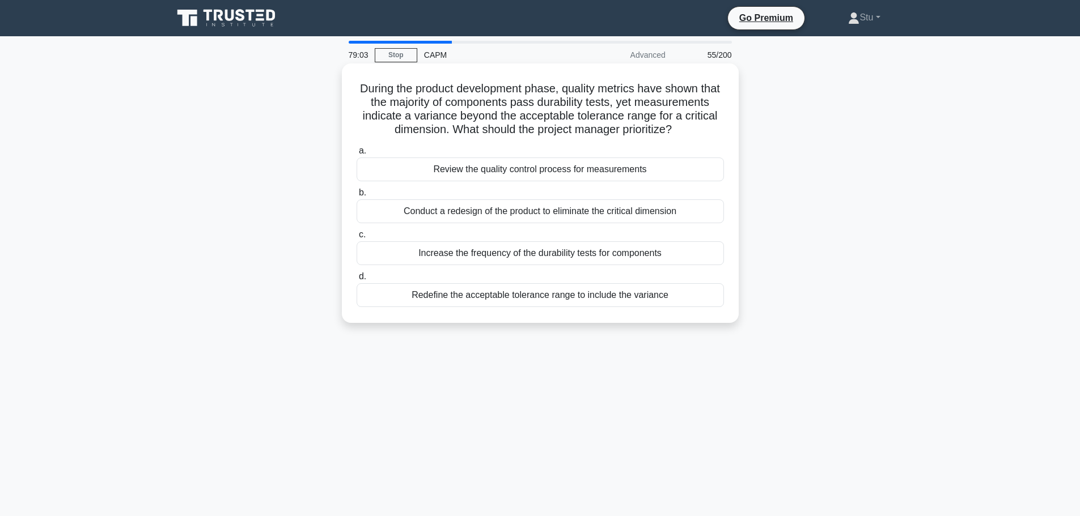
click at [570, 181] on div "Review the quality control process for measurements" at bounding box center [539, 170] width 367 height 24
click at [356, 155] on input "a. Review the quality control process for measurements" at bounding box center [356, 150] width 0 height 7
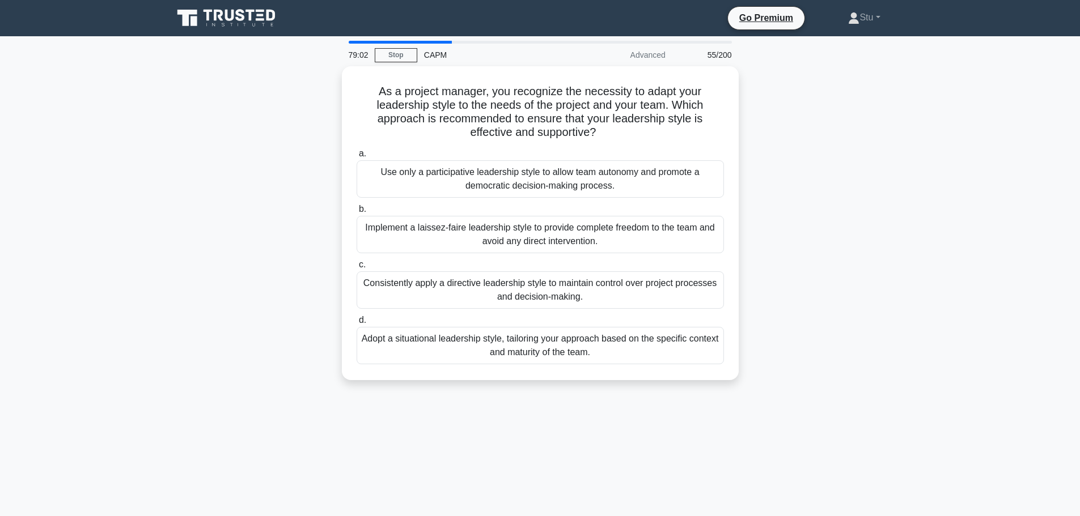
click at [884, 229] on div "As a project manager, you recognize the necessity to adapt your leadership styl…" at bounding box center [540, 230] width 748 height 328
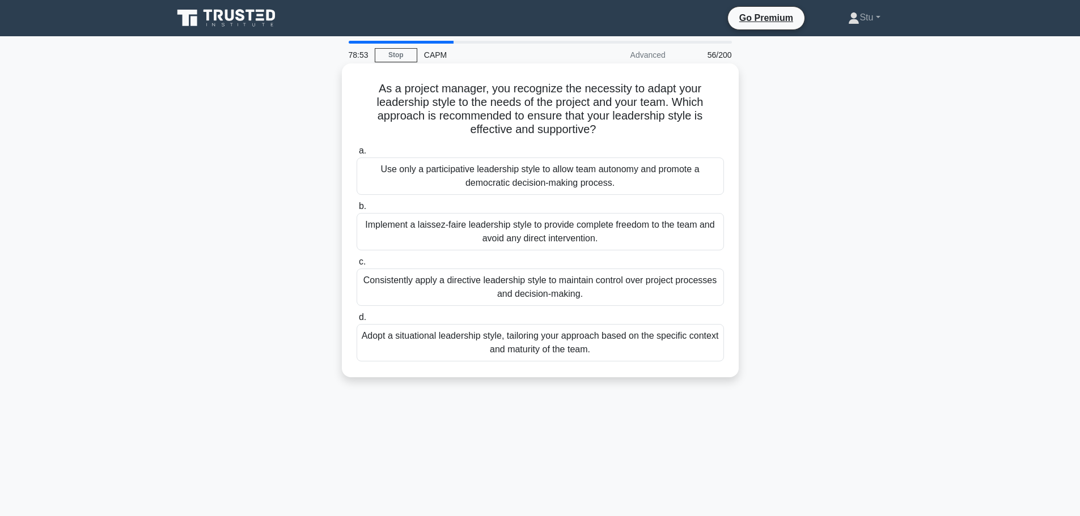
click at [540, 343] on div "Adopt a situational leadership style, tailoring your approach based on the spec…" at bounding box center [539, 342] width 367 height 37
click at [356, 321] on input "d. Adopt a situational leadership style, tailoring your approach based on the s…" at bounding box center [356, 317] width 0 height 7
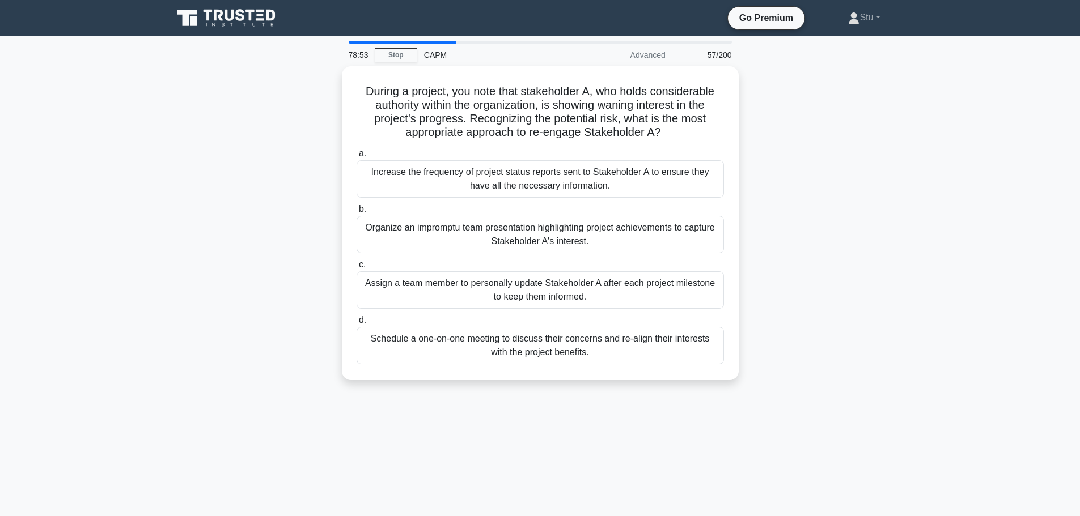
click at [852, 271] on div "During a project, you note that stakeholder A, who holds considerable authority…" at bounding box center [540, 230] width 748 height 328
click at [802, 159] on div "During a project, you note that stakeholder A, who holds considerable authority…" at bounding box center [540, 230] width 748 height 328
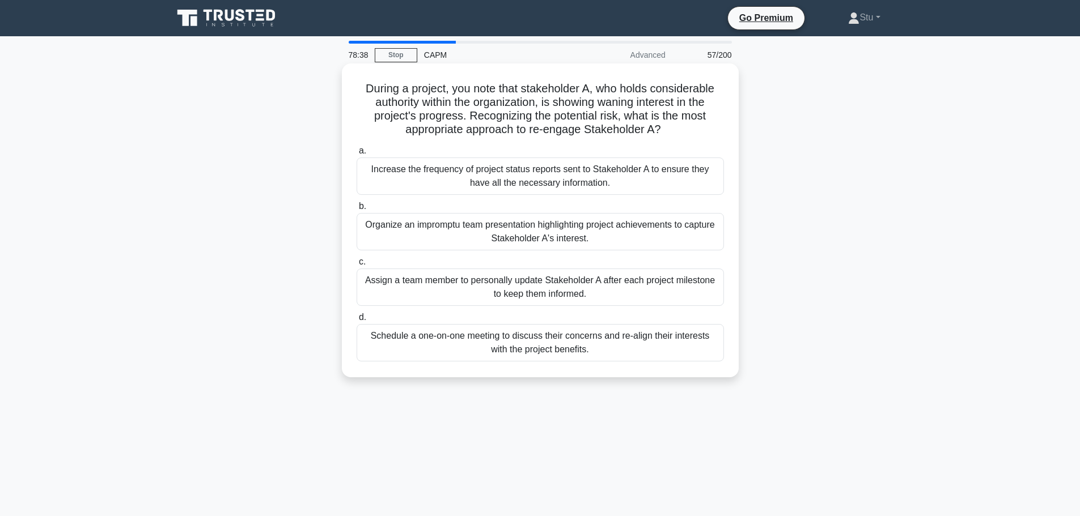
click at [580, 356] on div "Schedule a one-on-one meeting to discuss their concerns and re-align their inte…" at bounding box center [539, 342] width 367 height 37
click at [356, 321] on input "d. Schedule a one-on-one meeting to discuss their concerns and re-align their i…" at bounding box center [356, 317] width 0 height 7
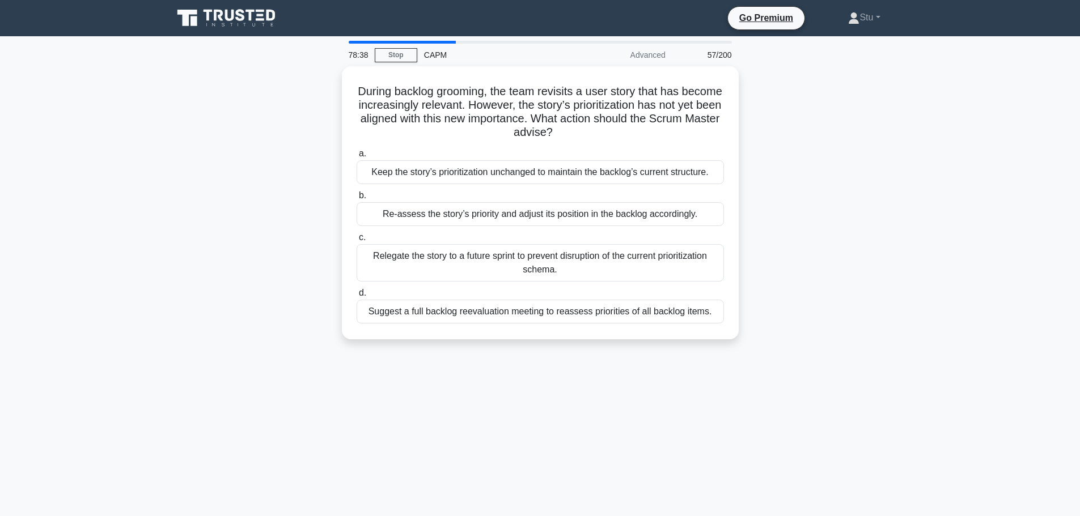
click at [918, 283] on main "78:38 Stop CAPM Advanced 57/200 During backlog grooming, the team revisits a us…" at bounding box center [540, 324] width 1080 height 576
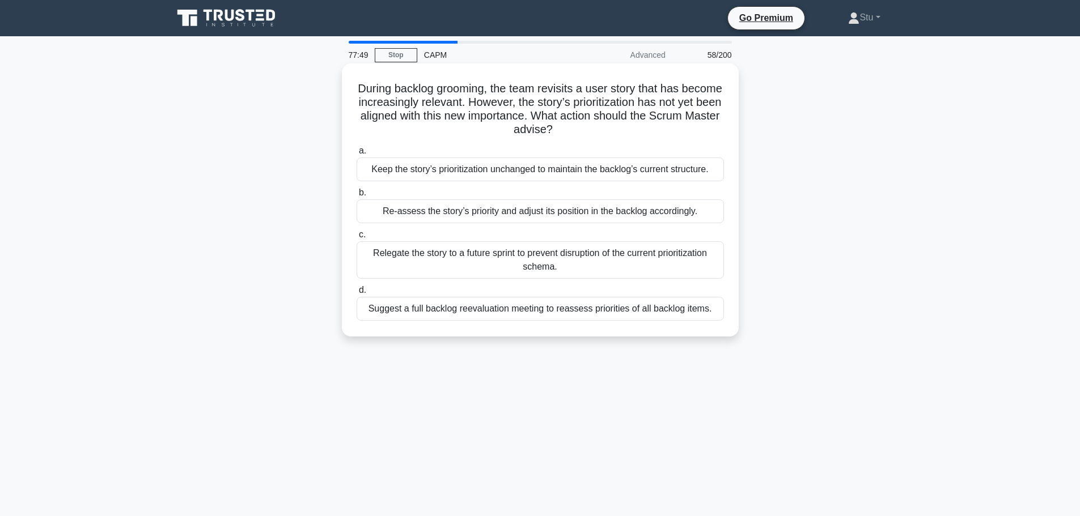
click at [540, 217] on div "Re-assess the story’s priority and adjust its position in the backlog according…" at bounding box center [539, 211] width 367 height 24
click at [356, 197] on input "b. Re-assess the story’s priority and adjust its position in the backlog accord…" at bounding box center [356, 192] width 0 height 7
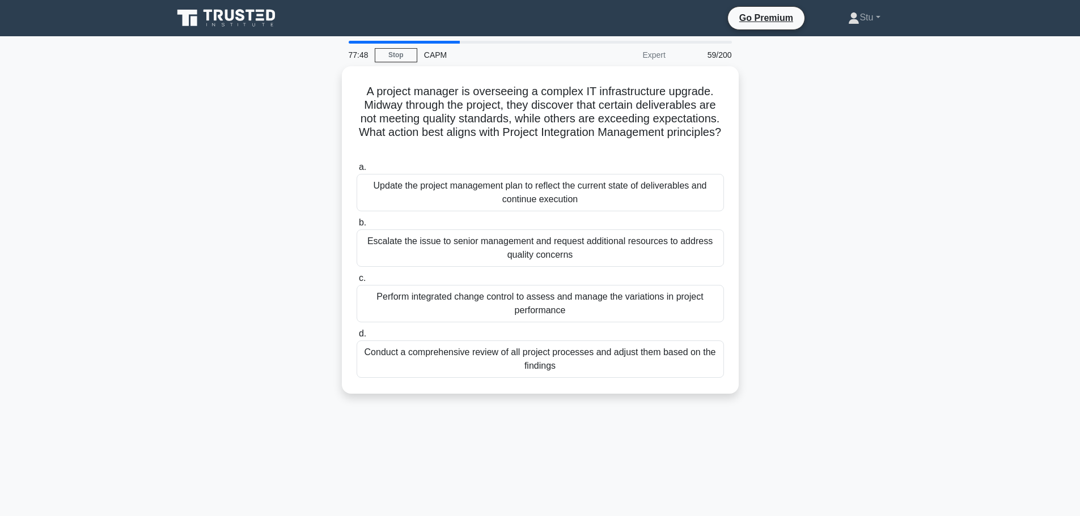
click at [838, 274] on div "A project manager is overseeing a complex IT infrastructure upgrade. Midway thr…" at bounding box center [540, 236] width 748 height 341
click at [517, 298] on div "Perform integrated change control to assess and manage the variations in projec…" at bounding box center [539, 300] width 367 height 37
click at [356, 279] on input "c. Perform integrated change control to assess and manage the variations in pro…" at bounding box center [356, 275] width 0 height 7
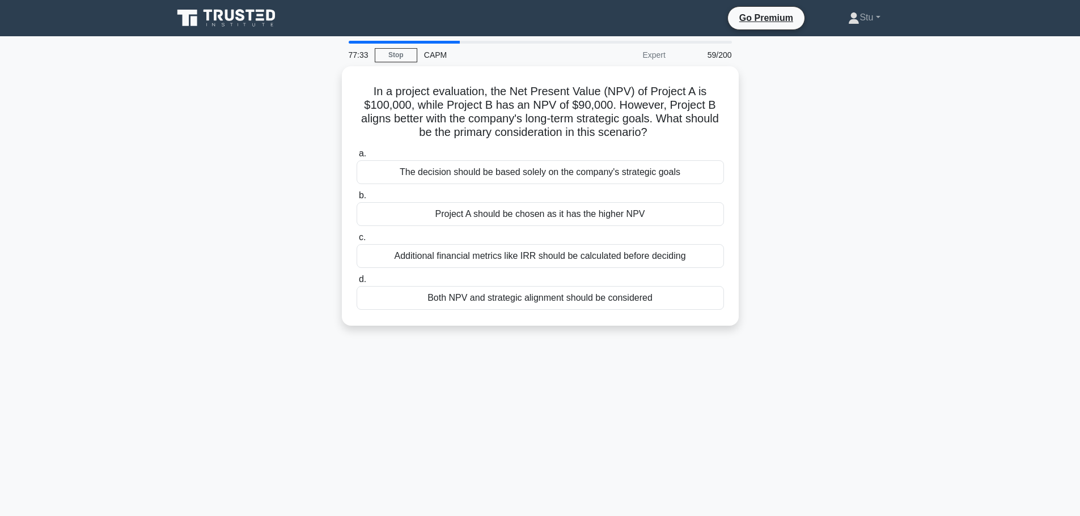
click at [834, 376] on div "77:33 Stop CAPM Expert 59/200 In a project evaluation, the Net Present Value (N…" at bounding box center [540, 324] width 748 height 567
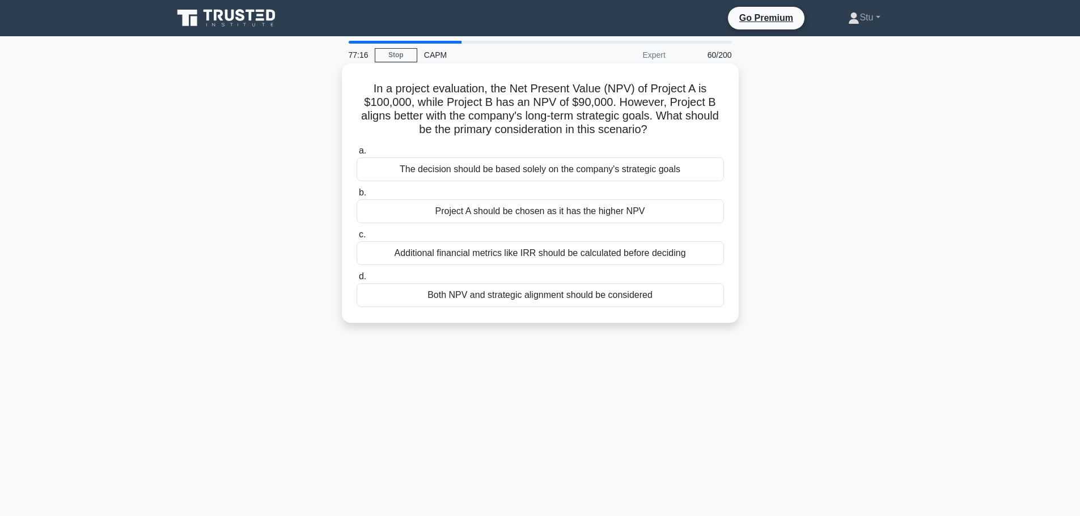
click at [534, 294] on div "Both NPV and strategic alignment should be considered" at bounding box center [539, 295] width 367 height 24
click at [356, 281] on input "d. Both NPV and strategic alignment should be considered" at bounding box center [356, 276] width 0 height 7
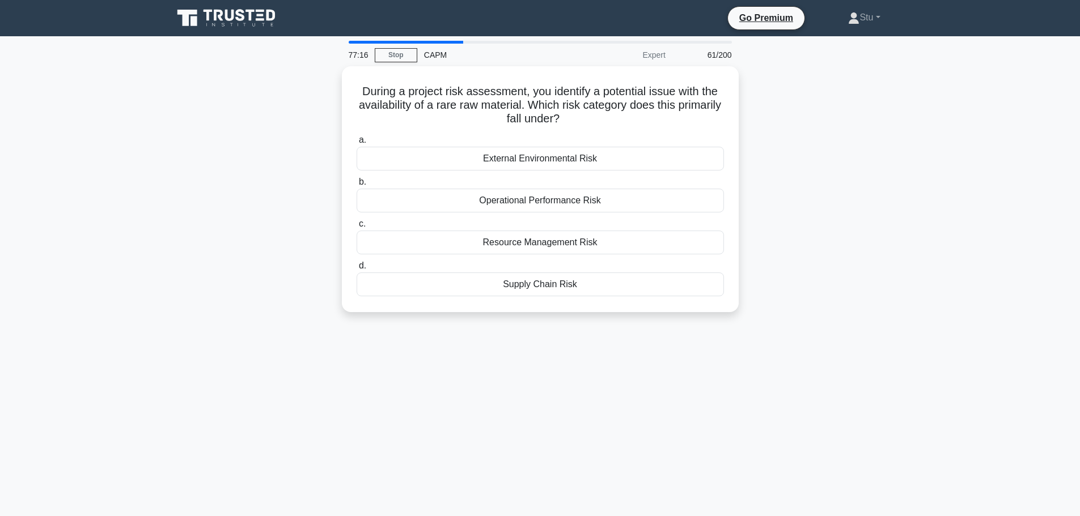
click at [812, 349] on div "77:16 Stop CAPM Expert 61/200 During a project risk assessment, you identify a …" at bounding box center [540, 324] width 748 height 567
click at [846, 341] on div "76:54 Stop CAPM Expert 61/200 During a project risk assessment, you identify a …" at bounding box center [540, 324] width 748 height 567
click at [633, 281] on div "Supply Chain Risk" at bounding box center [539, 282] width 367 height 24
click at [356, 267] on input "d. Supply Chain Risk" at bounding box center [356, 263] width 0 height 7
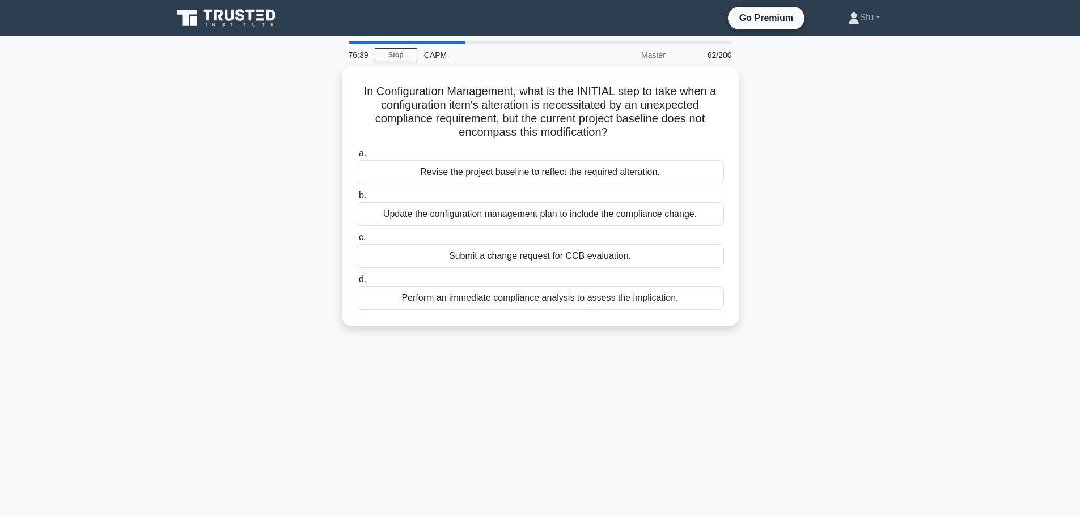
click at [788, 352] on div "76:39 Stop CAPM Master 62/200 In Configuration Management, what is the INITIAL …" at bounding box center [540, 324] width 748 height 567
click at [806, 111] on div "In Configuration Management, what is the INITIAL step to take when a configurat…" at bounding box center [540, 202] width 748 height 273
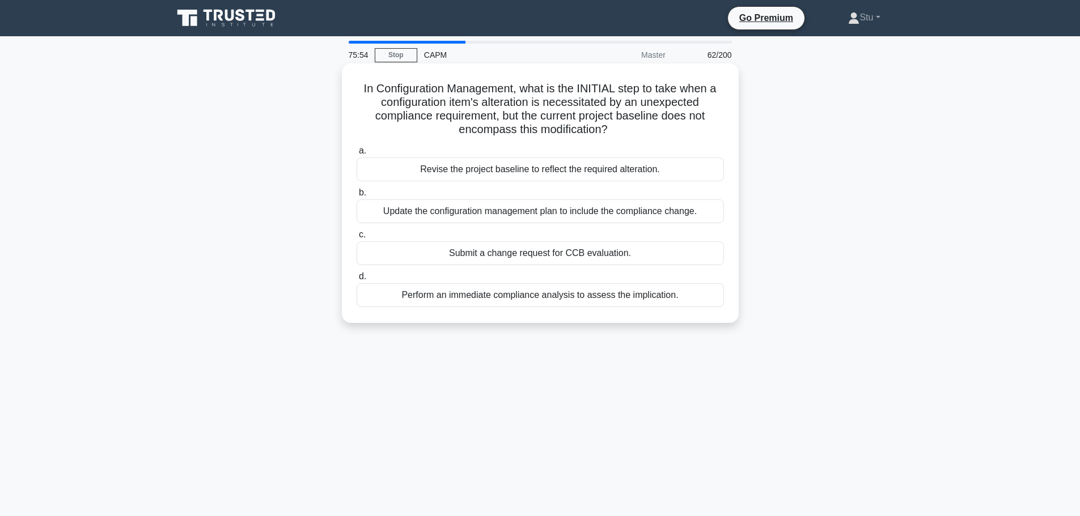
click at [575, 255] on div "Submit a change request for CCB evaluation." at bounding box center [539, 253] width 367 height 24
click at [356, 239] on input "c. Submit a change request for CCB evaluation." at bounding box center [356, 234] width 0 height 7
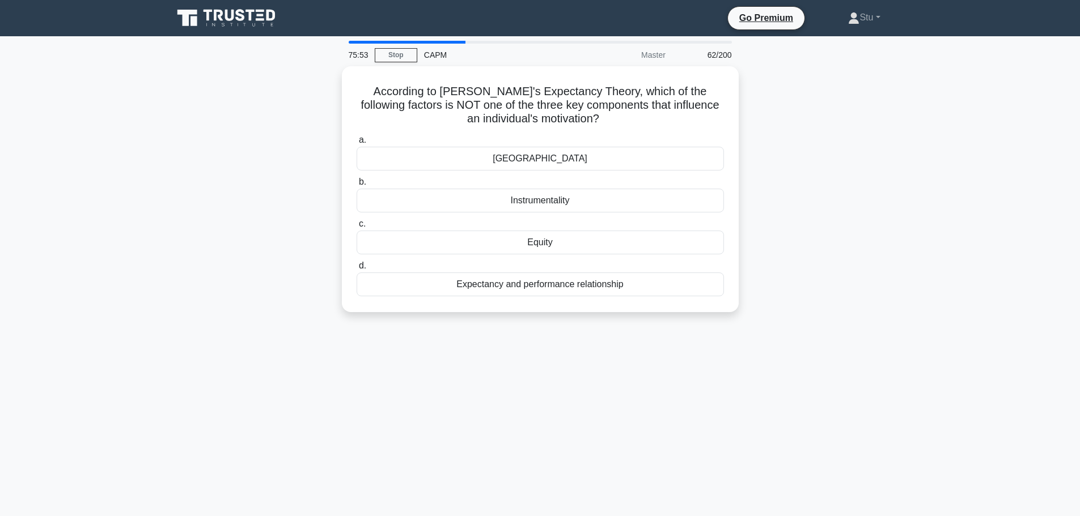
click at [908, 257] on div "According to Vroom's Expectancy Theory, which of the following factors is NOT o…" at bounding box center [540, 196] width 748 height 260
click at [572, 155] on div "Valence" at bounding box center [539, 156] width 367 height 24
click at [356, 141] on input "a. Valence" at bounding box center [356, 137] width 0 height 7
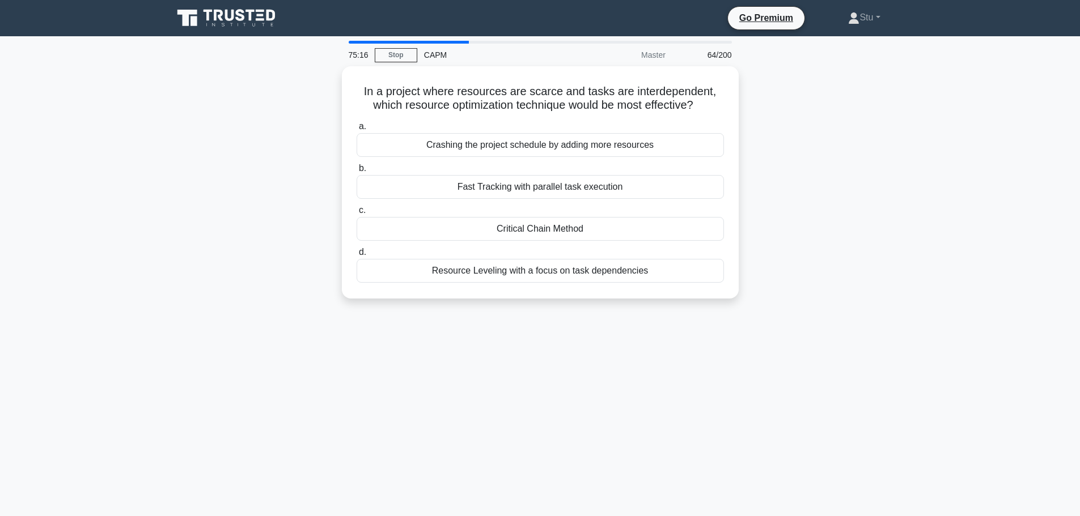
click at [867, 300] on div "In a project where resources are scarce and tasks are interdependent, which res…" at bounding box center [540, 189] width 748 height 246
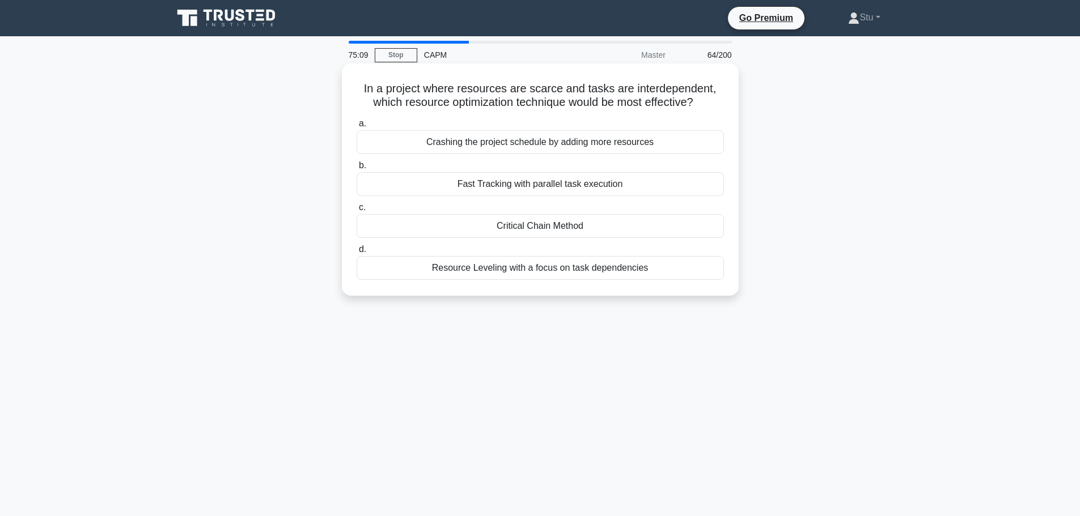
click at [584, 270] on div "Resource Leveling with a focus on task dependencies" at bounding box center [539, 268] width 367 height 24
click at [356, 253] on input "d. Resource Leveling with a focus on task dependencies" at bounding box center [356, 249] width 0 height 7
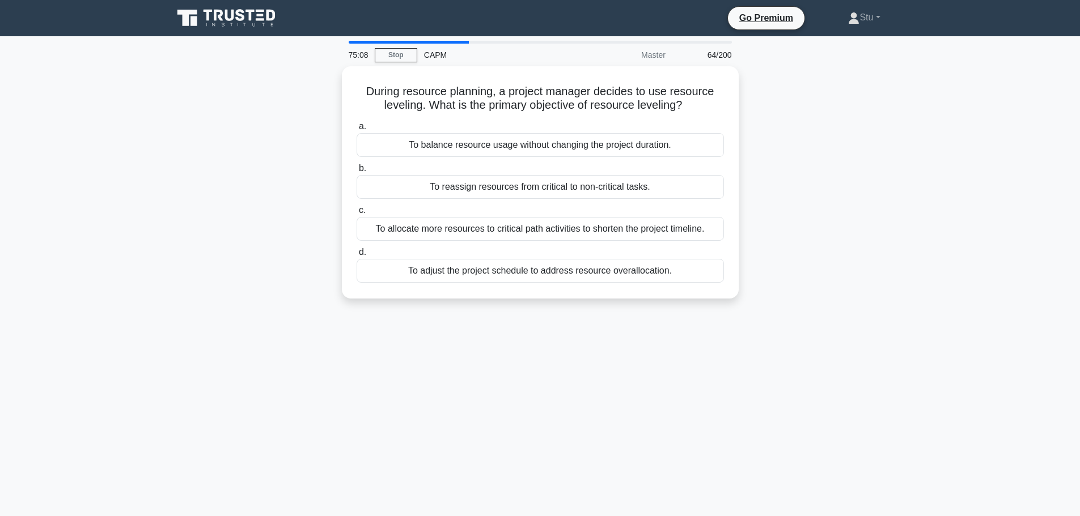
click at [714, 361] on div "75:08 Stop CAPM Master 64/200 During resource planning, a project manager decid…" at bounding box center [540, 324] width 748 height 567
click at [603, 319] on div "75:06 Stop CAPM Master 65/200 During resource planning, a project manager decid…" at bounding box center [540, 324] width 748 height 567
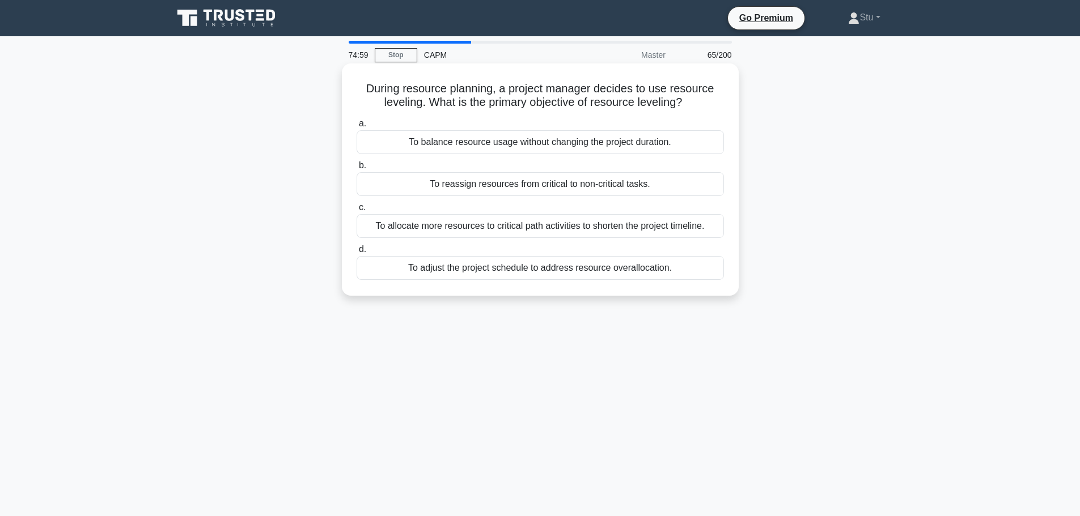
click at [561, 136] on div "To balance resource usage without changing the project duration." at bounding box center [539, 142] width 367 height 24
click at [356, 128] on input "a. To balance resource usage without changing the project duration." at bounding box center [356, 123] width 0 height 7
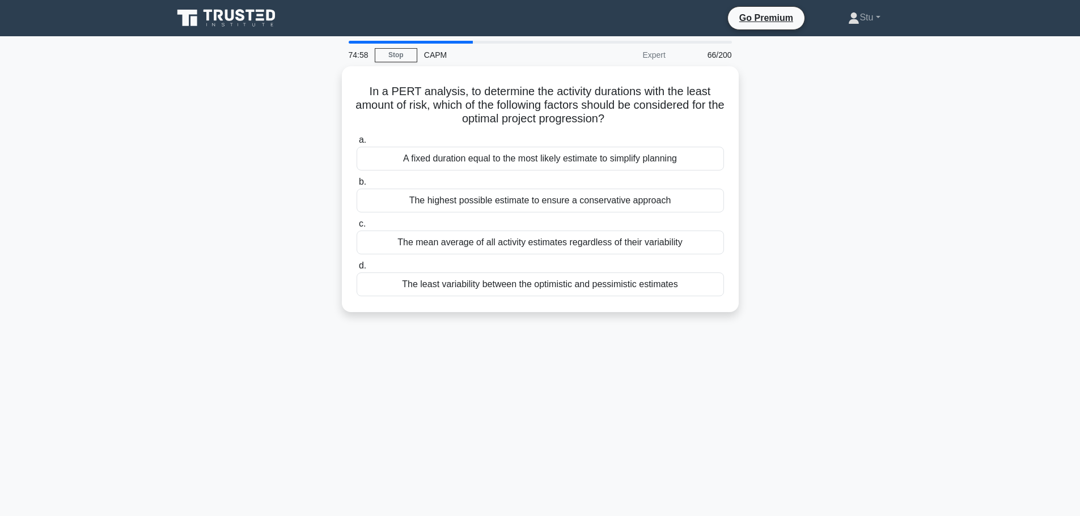
click at [940, 406] on main "74:58 Stop CAPM Expert 66/200 In a PERT analysis, to determine the activity dur…" at bounding box center [540, 324] width 1080 height 576
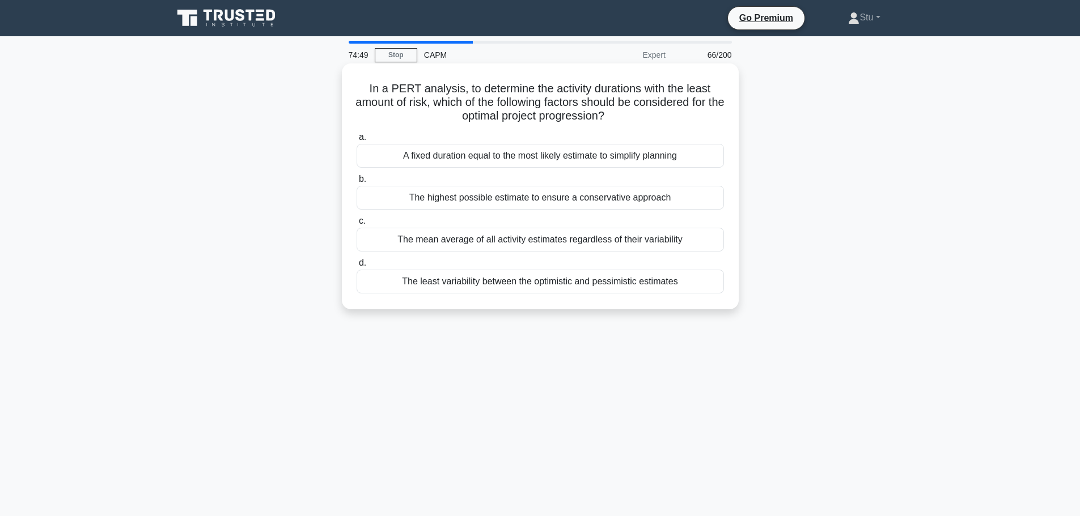
click at [472, 158] on div "A fixed duration equal to the most likely estimate to simplify planning" at bounding box center [539, 156] width 367 height 24
click at [356, 141] on input "a. A fixed duration equal to the most likely estimate to simplify planning" at bounding box center [356, 137] width 0 height 7
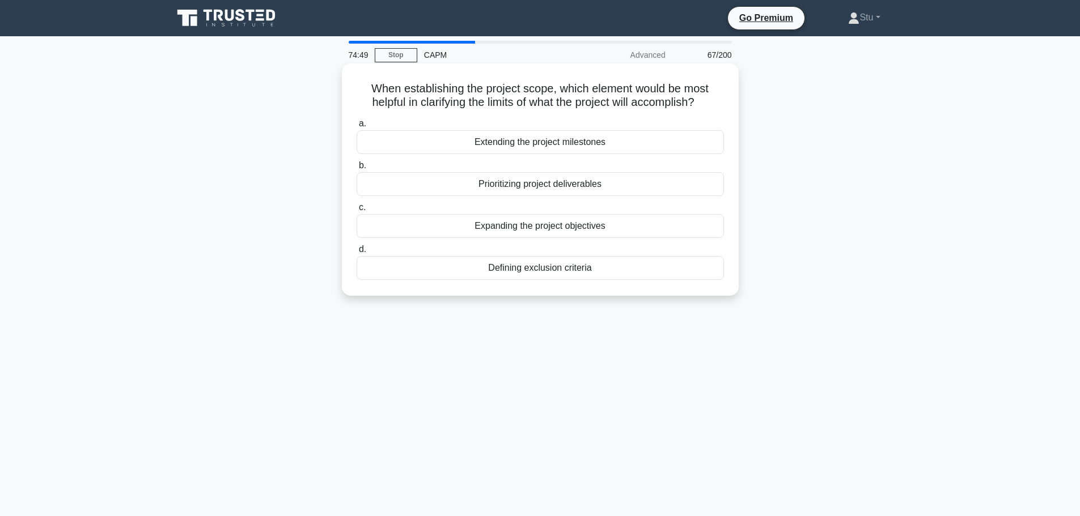
click at [612, 210] on label "c. Expanding the project objectives" at bounding box center [539, 219] width 367 height 37
click at [356, 210] on input "c. Expanding the project objectives" at bounding box center [356, 207] width 0 height 7
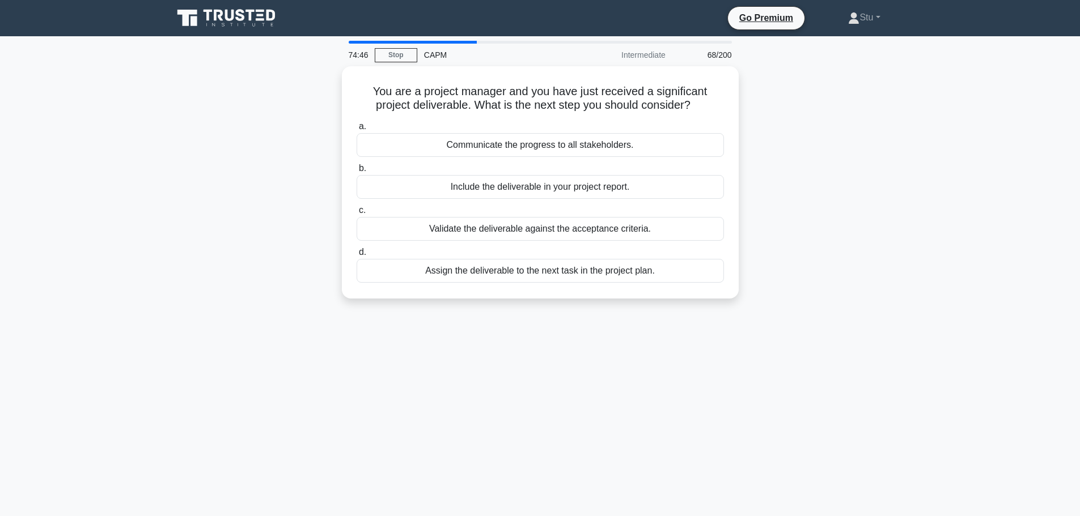
click at [523, 329] on div "74:46 Stop CAPM Intermediate 68/200 You are a project manager and you have just…" at bounding box center [540, 324] width 748 height 567
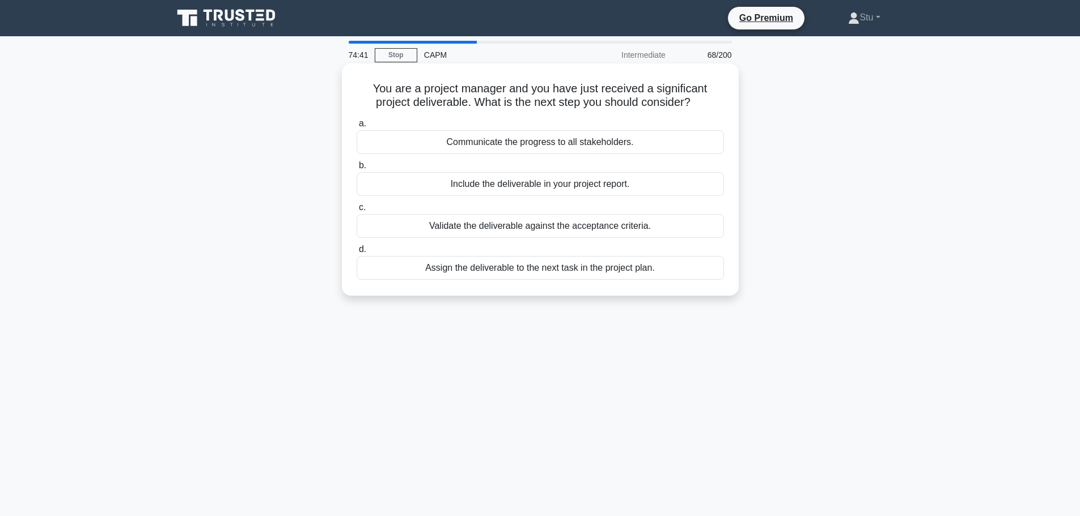
click at [508, 237] on div "Validate the deliverable against the acceptance criteria." at bounding box center [539, 226] width 367 height 24
click at [356, 211] on input "c. Validate the deliverable against the acceptance criteria." at bounding box center [356, 207] width 0 height 7
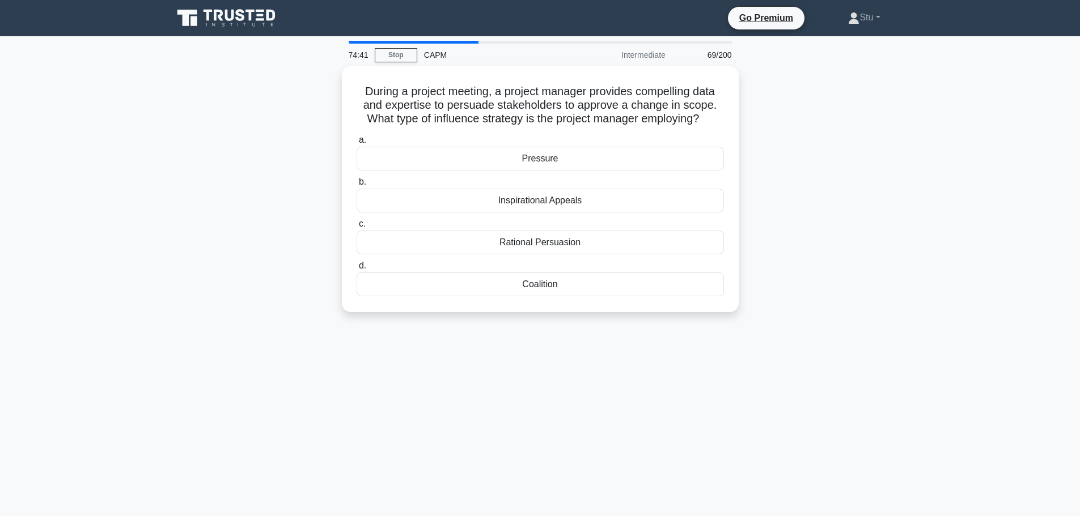
click at [719, 355] on div "74:41 Stop CAPM Intermediate 69/200 During a project meeting, a project manager…" at bounding box center [540, 324] width 748 height 567
click at [551, 241] on div "Rational Persuasion" at bounding box center [539, 240] width 367 height 24
click at [356, 225] on input "c. Rational Persuasion" at bounding box center [356, 221] width 0 height 7
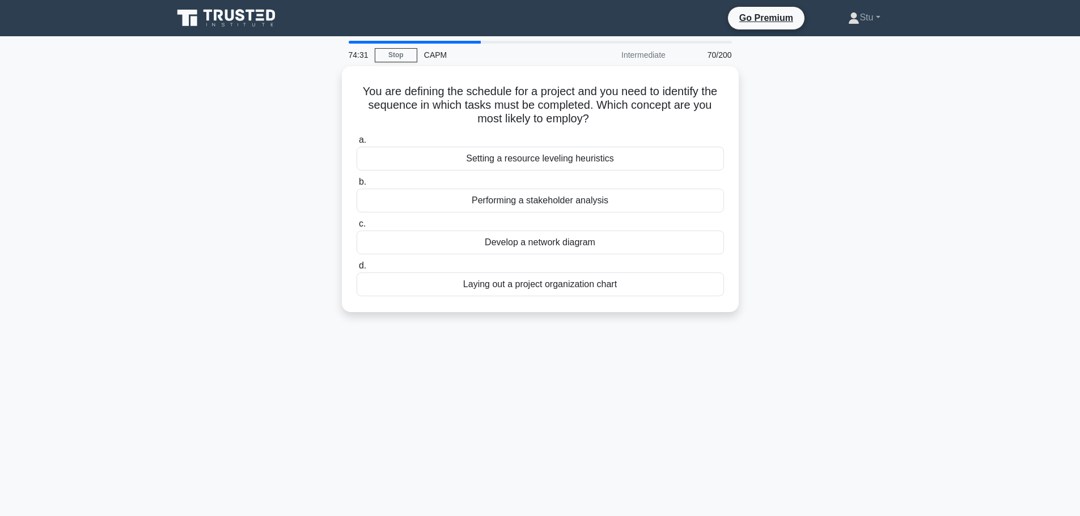
click at [821, 271] on div "You are defining the schedule for a project and you need to identify the sequen…" at bounding box center [540, 196] width 748 height 260
click at [545, 239] on div "Develop a network diagram" at bounding box center [539, 240] width 367 height 24
click at [356, 225] on input "c. Develop a network diagram" at bounding box center [356, 221] width 0 height 7
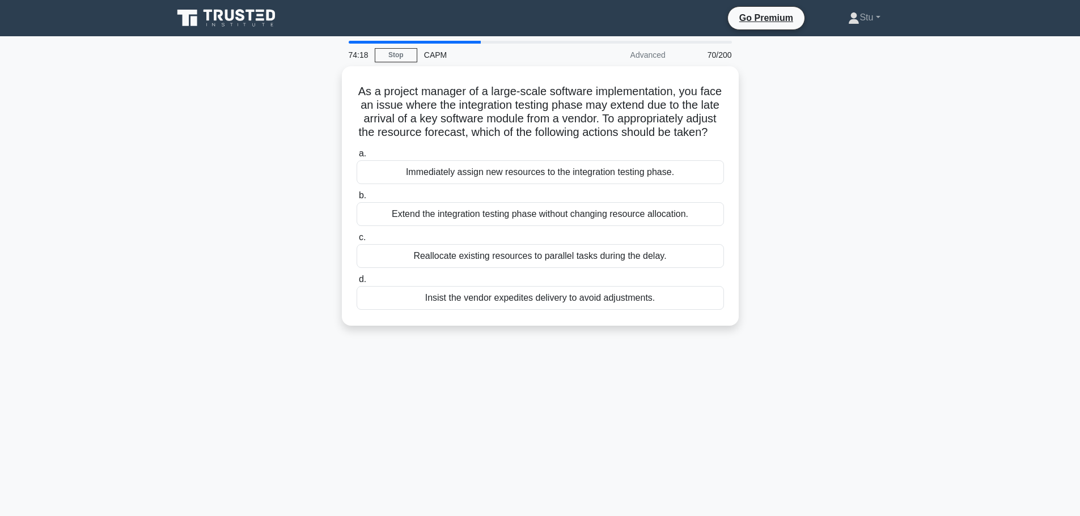
click at [878, 265] on div "As a project manager of a large-scale software implementation, you face an issu…" at bounding box center [540, 202] width 748 height 273
click at [851, 197] on div "As a project manager of a large-scale software implementation, you face an issu…" at bounding box center [540, 202] width 748 height 273
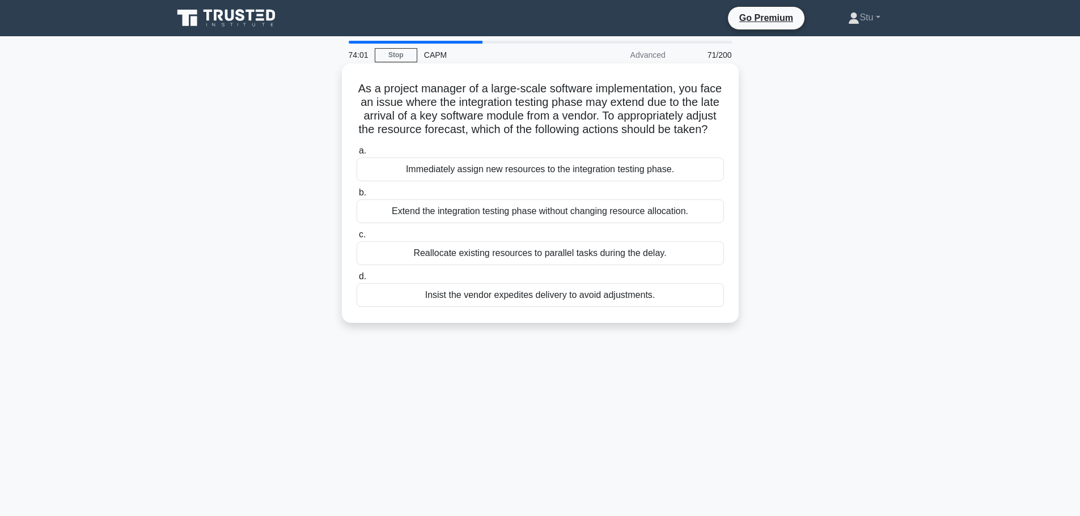
click at [661, 265] on div "Reallocate existing resources to parallel tasks during the delay." at bounding box center [539, 253] width 367 height 24
click at [356, 239] on input "c. Reallocate existing resources to parallel tasks during the delay." at bounding box center [356, 234] width 0 height 7
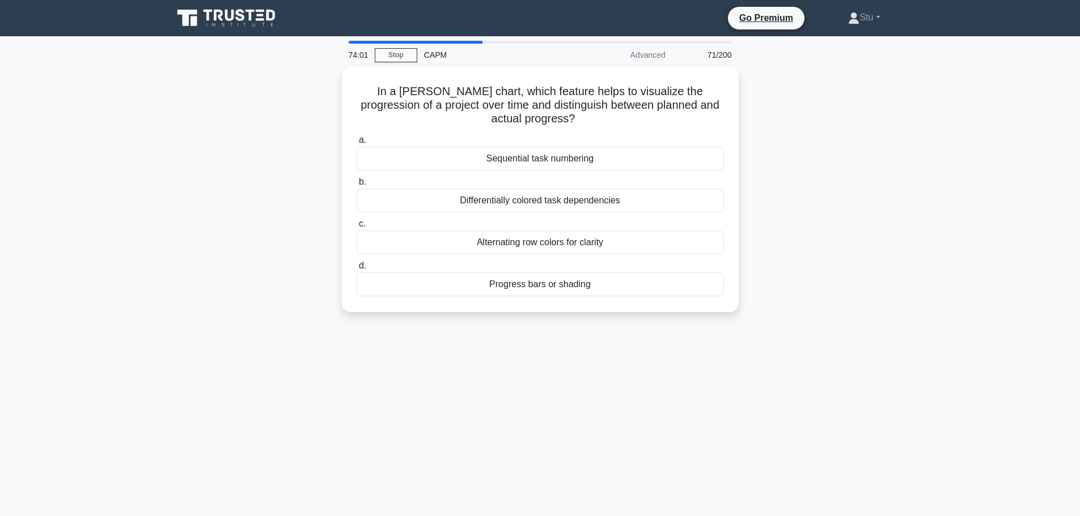
click at [943, 261] on main "74:01 Stop CAPM Advanced 71/200 In a Gantt chart, which feature helps to visual…" at bounding box center [540, 324] width 1080 height 576
click at [538, 243] on div "Alternating row colors for clarity" at bounding box center [539, 240] width 367 height 24
click at [356, 225] on input "c. Alternating row colors for clarity" at bounding box center [356, 221] width 0 height 7
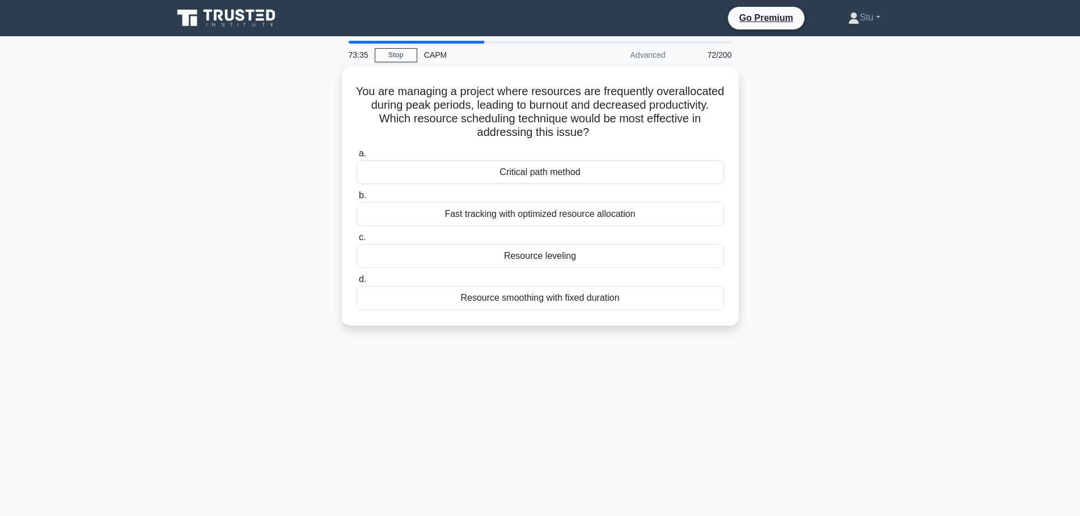
click at [808, 349] on div "73:35 Stop CAPM Advanced 72/200 You are managing a project where resources are …" at bounding box center [540, 324] width 748 height 567
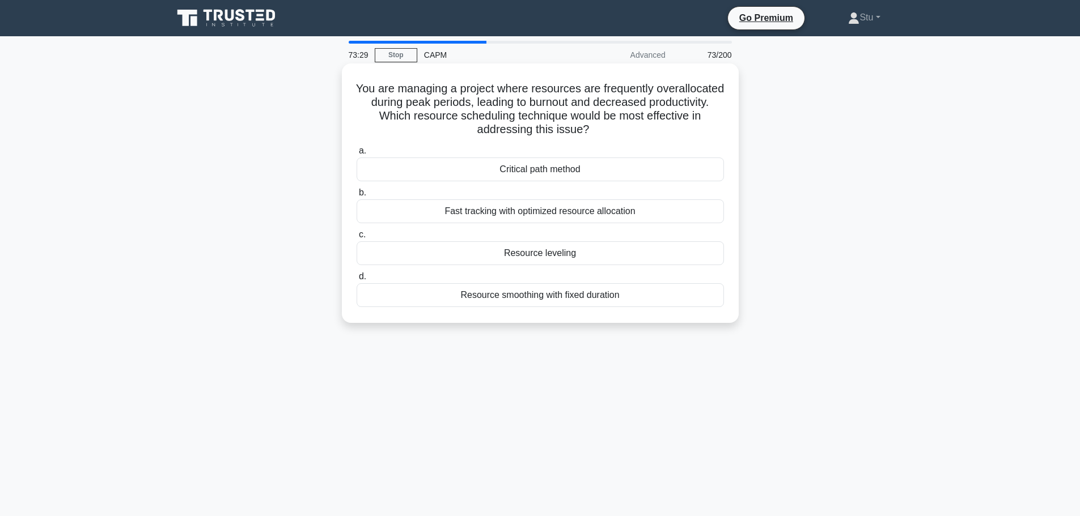
click at [615, 264] on div "Resource leveling" at bounding box center [539, 253] width 367 height 24
click at [356, 239] on input "c. Resource leveling" at bounding box center [356, 234] width 0 height 7
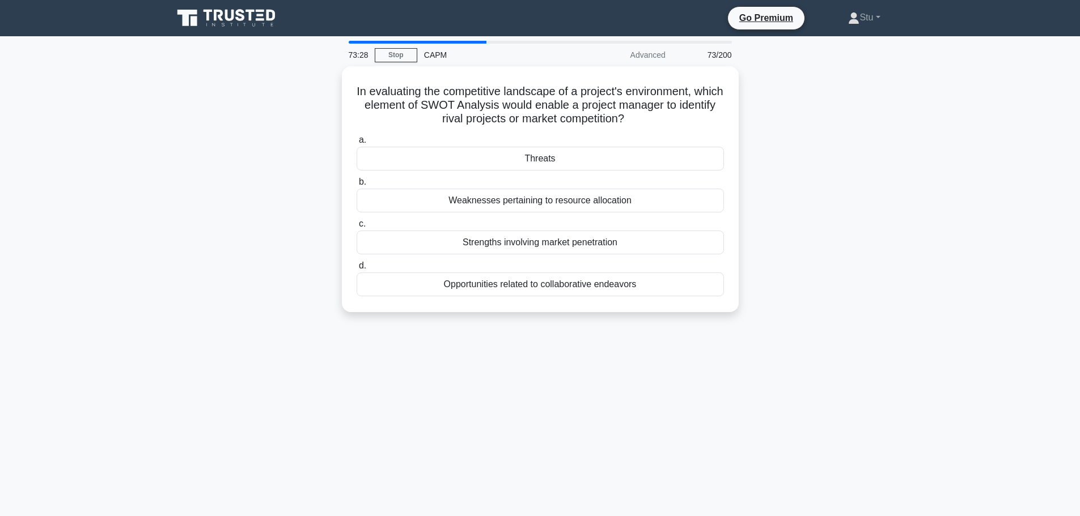
click at [715, 401] on div "73:28 Stop CAPM Advanced 73/200 In evaluating the competitive landscape of a pr…" at bounding box center [540, 324] width 748 height 567
click at [479, 341] on div "73:21 Stop CAPM Advanced 74/200 In evaluating the competitive landscape of a pr…" at bounding box center [540, 324] width 748 height 567
click at [565, 155] on div "Threats" at bounding box center [539, 156] width 367 height 24
click at [356, 141] on input "a. Threats" at bounding box center [356, 137] width 0 height 7
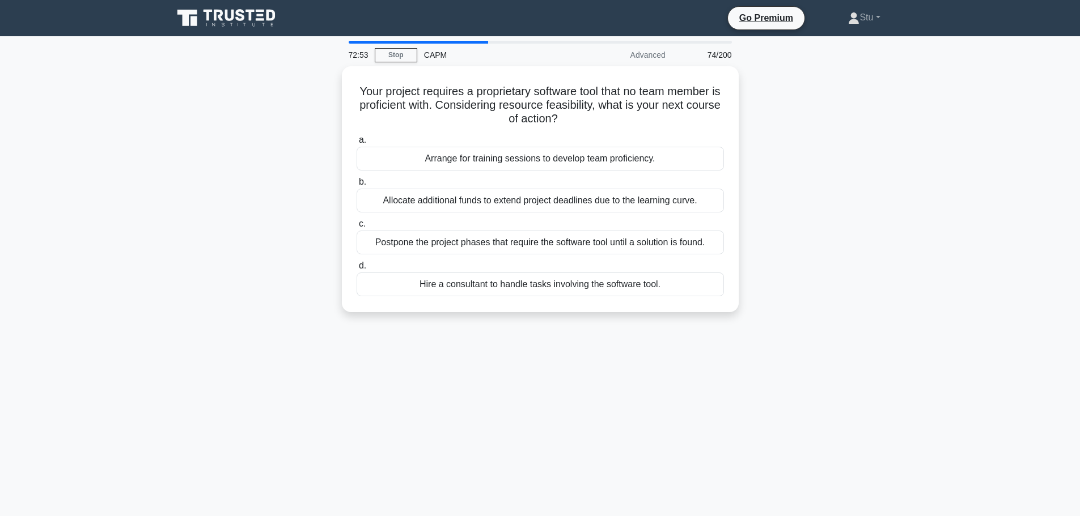
click at [907, 286] on div "Your project requires a proprietary software tool that no team member is profic…" at bounding box center [540, 196] width 748 height 260
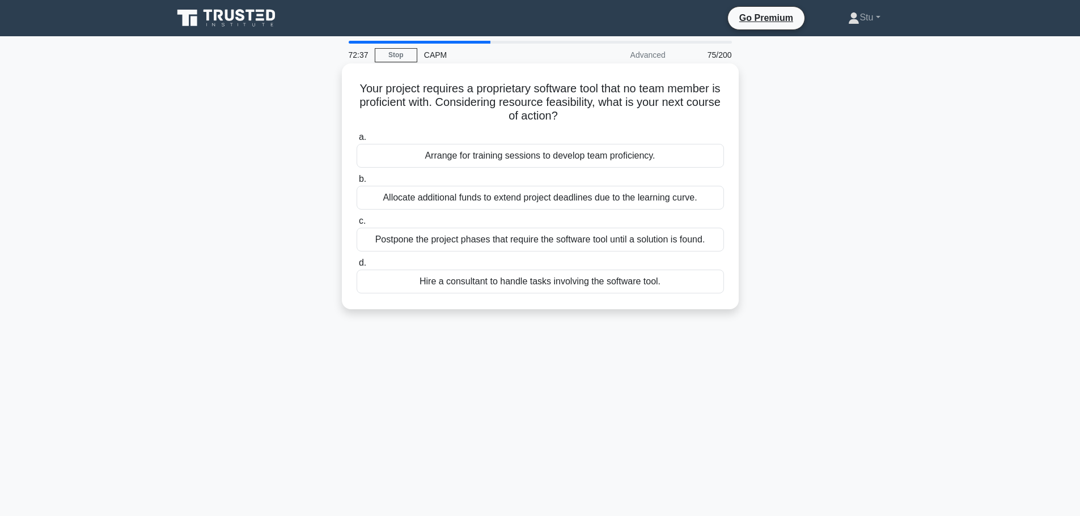
click at [601, 159] on div "Arrange for training sessions to develop team proficiency." at bounding box center [539, 156] width 367 height 24
click at [356, 141] on input "a. Arrange for training sessions to develop team proficiency." at bounding box center [356, 137] width 0 height 7
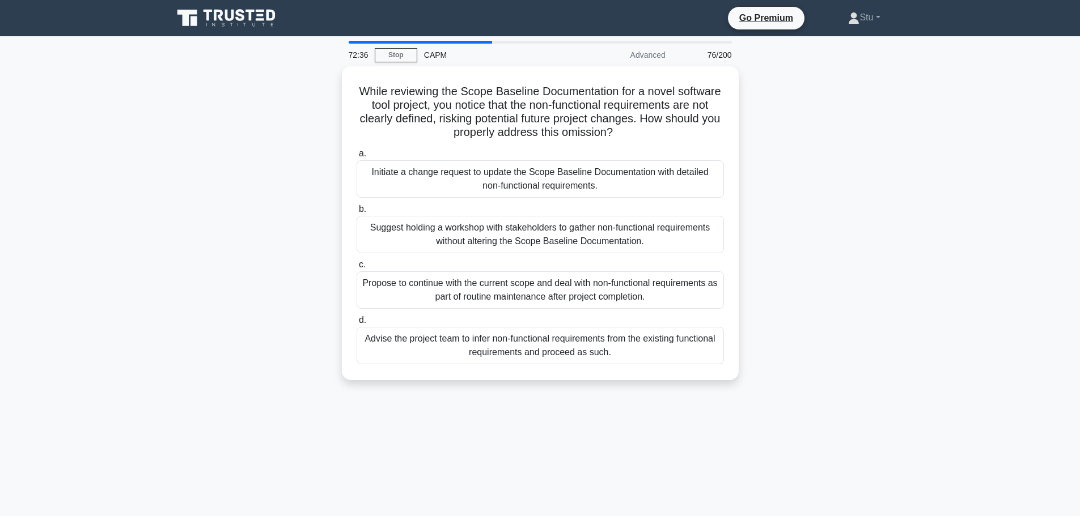
click at [883, 307] on div "While reviewing the Scope Baseline Documentation for a novel software tool proj…" at bounding box center [540, 230] width 748 height 328
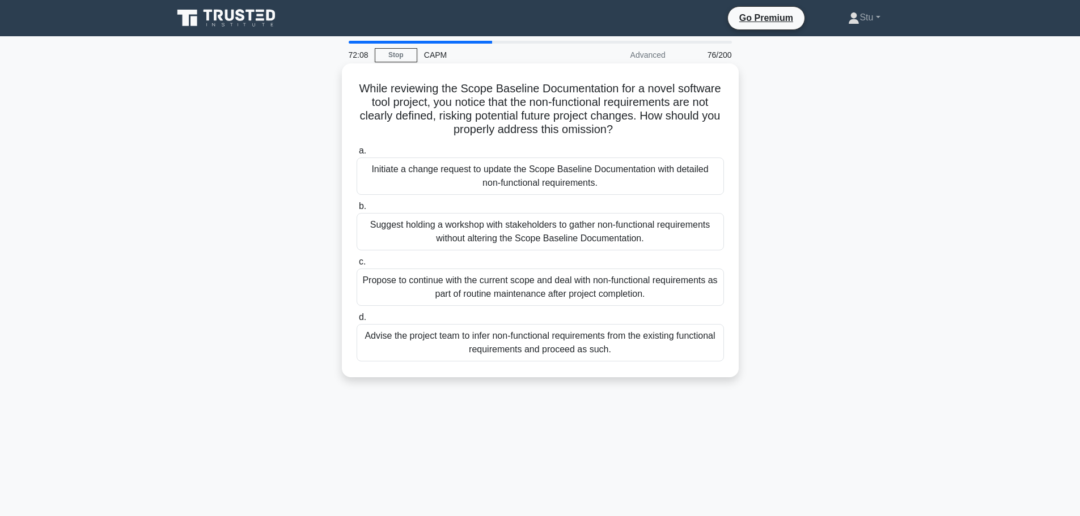
click at [660, 231] on div "Suggest holding a workshop with stakeholders to gather non-functional requireme…" at bounding box center [539, 231] width 367 height 37
click at [356, 210] on input "b. Suggest holding a workshop with stakeholders to gather non-functional requir…" at bounding box center [356, 206] width 0 height 7
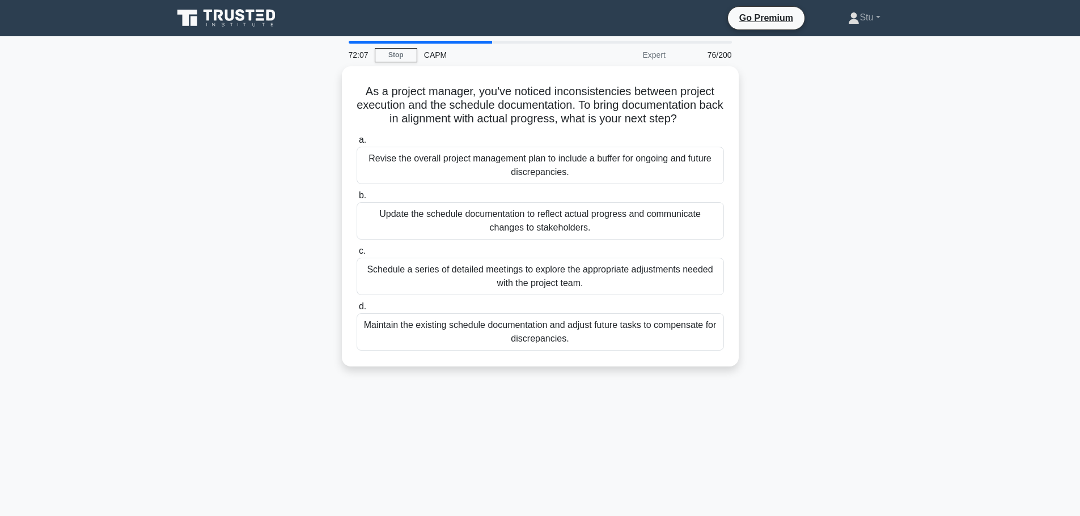
click at [923, 197] on main "72:07 Stop CAPM Expert 76/200 As a project manager, you've noticed inconsistenc…" at bounding box center [540, 324] width 1080 height 576
click at [911, 274] on div "As a project manager, you've noticed inconsistencies between project execution …" at bounding box center [540, 223] width 748 height 314
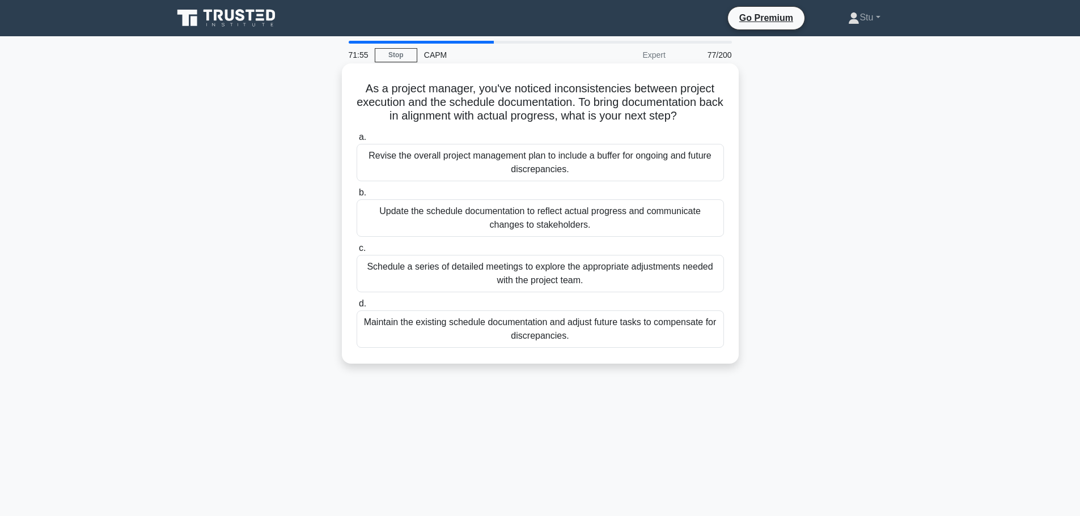
click at [472, 173] on div "Revise the overall project management plan to include a buffer for ongoing and …" at bounding box center [539, 162] width 367 height 37
click at [356, 141] on input "a. Revise the overall project management plan to include a buffer for ongoing a…" at bounding box center [356, 137] width 0 height 7
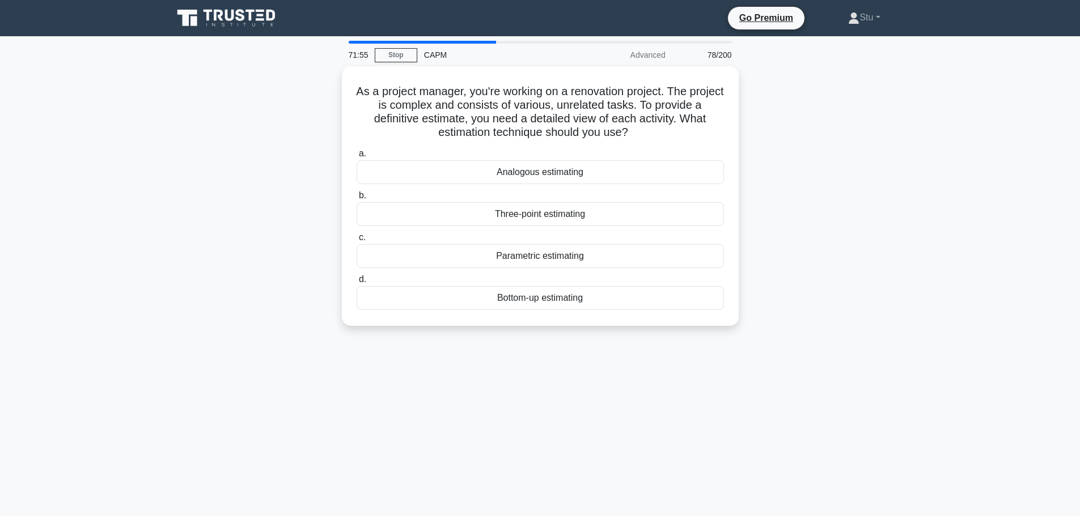
click at [989, 273] on main "71:55 Stop CAPM Advanced 78/200 As a project manager, you're working on a renov…" at bounding box center [540, 324] width 1080 height 576
click at [623, 401] on div "71:12 Stop CAPM Advanced 78/200 As a project manager, you're working on a renov…" at bounding box center [540, 324] width 748 height 567
click at [545, 296] on div "Bottom-up estimating" at bounding box center [539, 295] width 367 height 24
click at [356, 281] on input "d. Bottom-up estimating" at bounding box center [356, 276] width 0 height 7
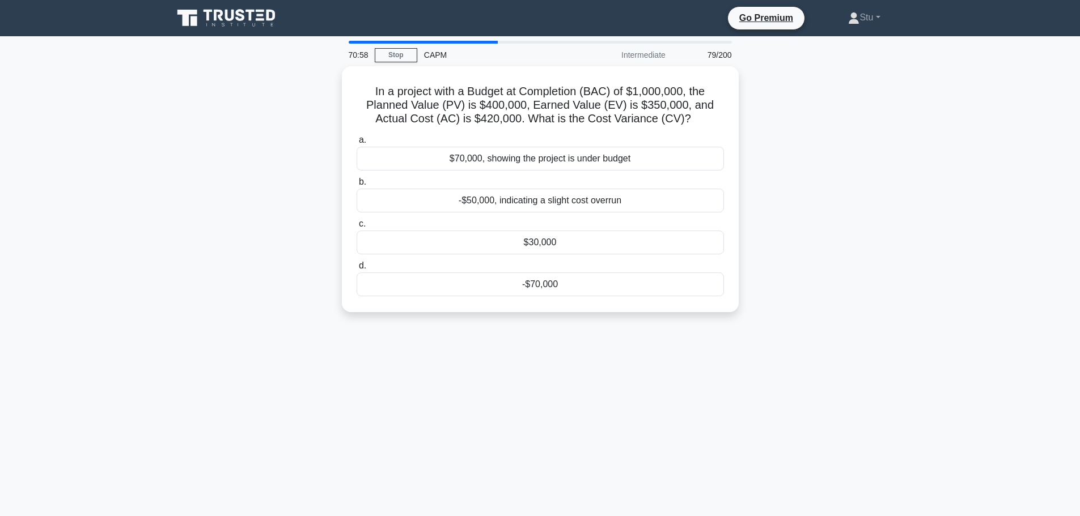
click at [864, 391] on div "70:58 Stop CAPM Intermediate 79/200 In a project with a Budget at Completion (B…" at bounding box center [540, 324] width 748 height 567
click at [576, 291] on div "-$70,000" at bounding box center [539, 282] width 367 height 24
click at [356, 267] on input "d. -$70,000" at bounding box center [356, 263] width 0 height 7
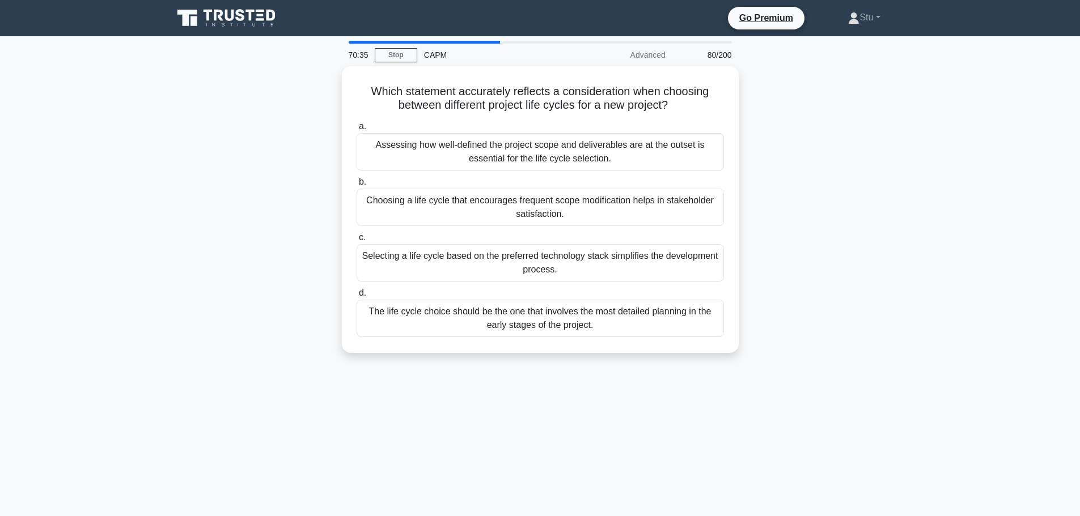
click at [999, 205] on main "70:35 Stop CAPM Advanced 80/200 Which statement accurately reflects a considera…" at bounding box center [540, 324] width 1080 height 576
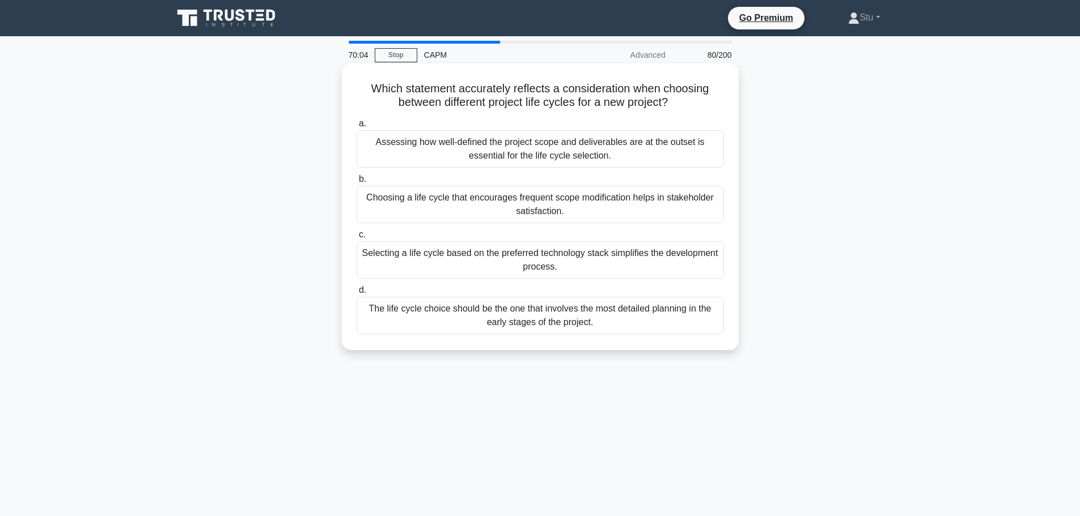
click at [646, 159] on div "Assessing how well-defined the project scope and deliverables are at the outset…" at bounding box center [539, 148] width 367 height 37
click at [356, 128] on input "a. Assessing how well-defined the project scope and deliverables are at the out…" at bounding box center [356, 123] width 0 height 7
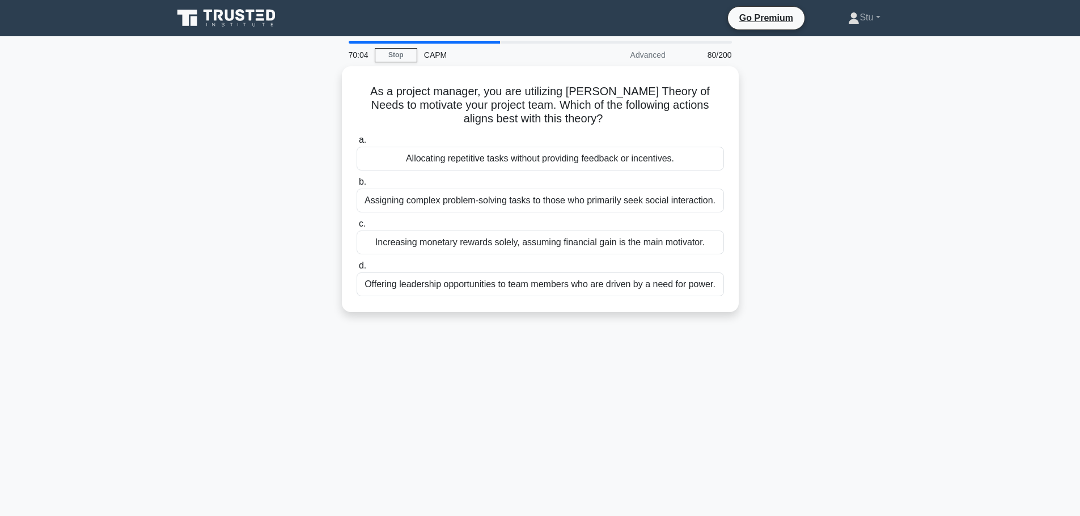
click at [811, 190] on div "As a project manager, you are utilizing McClelland's Theory of Needs to motivat…" at bounding box center [540, 196] width 748 height 260
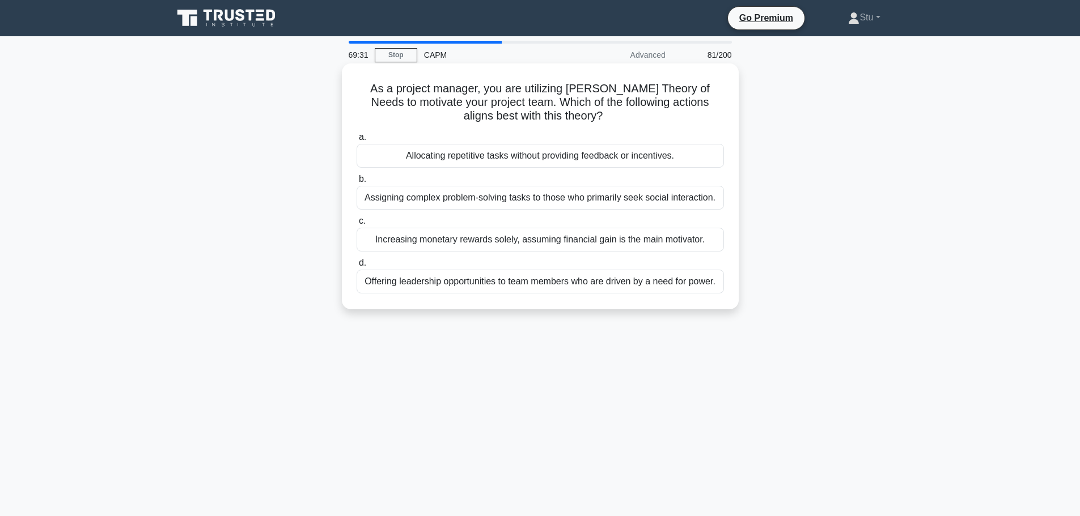
click at [472, 288] on div "Offering leadership opportunities to team members who are driven by a need for …" at bounding box center [539, 282] width 367 height 24
click at [356, 267] on input "d. Offering leadership opportunities to team members who are driven by a need f…" at bounding box center [356, 263] width 0 height 7
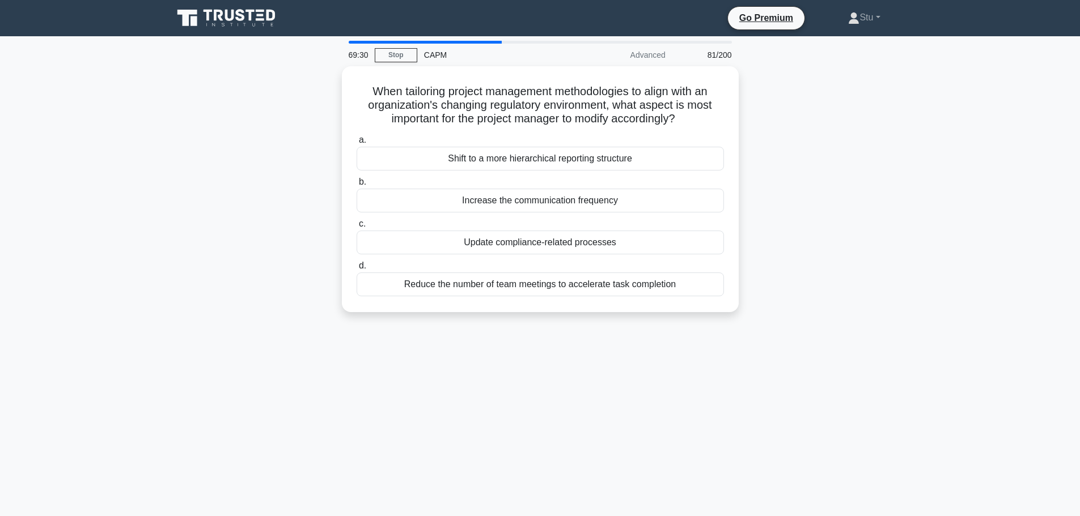
click at [668, 392] on div "69:30 Stop CAPM Advanced 81/200 When tailoring project management methodologies…" at bounding box center [540, 324] width 748 height 567
click at [567, 392] on div "69:23 Stop CAPM Advanced 82/200 When tailoring project management methodologies…" at bounding box center [540, 324] width 748 height 567
click at [536, 205] on div "Increase the communication frequency" at bounding box center [539, 198] width 367 height 24
click at [356, 183] on input "b. Increase the communication frequency" at bounding box center [356, 179] width 0 height 7
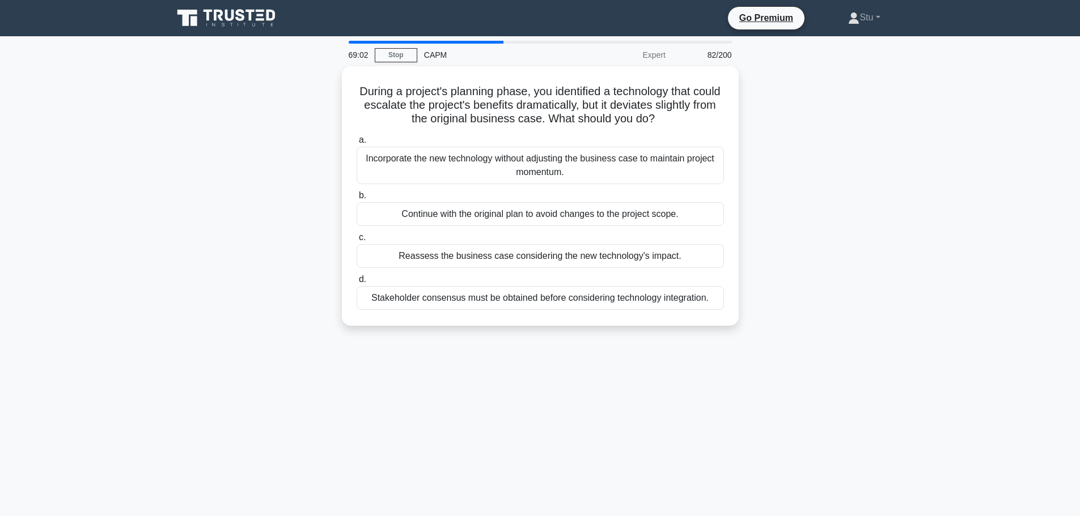
click at [963, 268] on main "69:02 Stop CAPM Expert 82/200 During a project's planning phase, you identified…" at bounding box center [540, 324] width 1080 height 576
click at [936, 228] on main "68:58 Stop CAPM Expert 83/200 During a project's planning phase, you identified…" at bounding box center [540, 324] width 1080 height 576
click at [543, 356] on div "68:52 Stop CAPM Expert 83/200 During a project's planning phase, you identified…" at bounding box center [540, 324] width 748 height 567
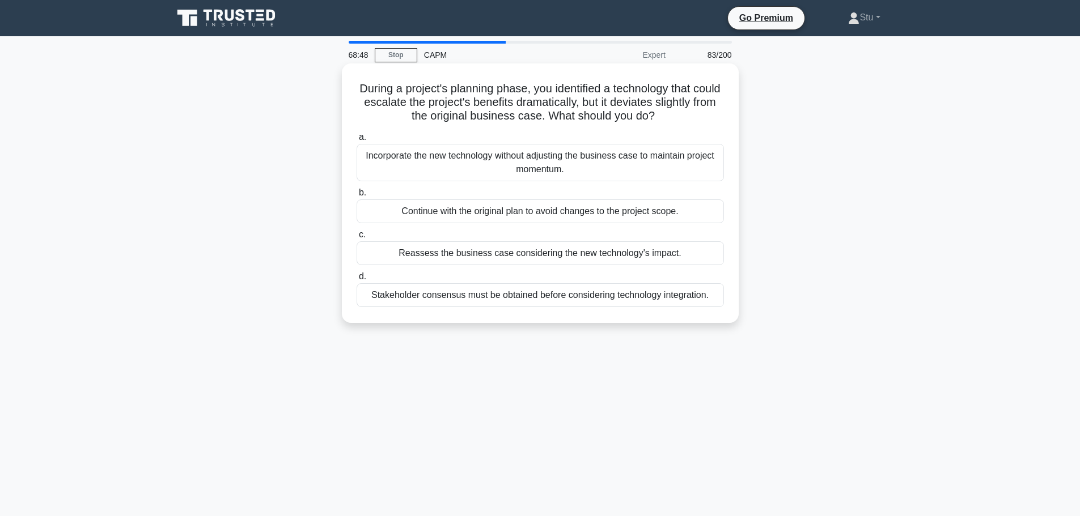
click at [575, 175] on div "Incorporate the new technology without adjusting the business case to maintain …" at bounding box center [539, 162] width 367 height 37
click at [356, 141] on input "a. Incorporate the new technology without adjusting the business case to mainta…" at bounding box center [356, 137] width 0 height 7
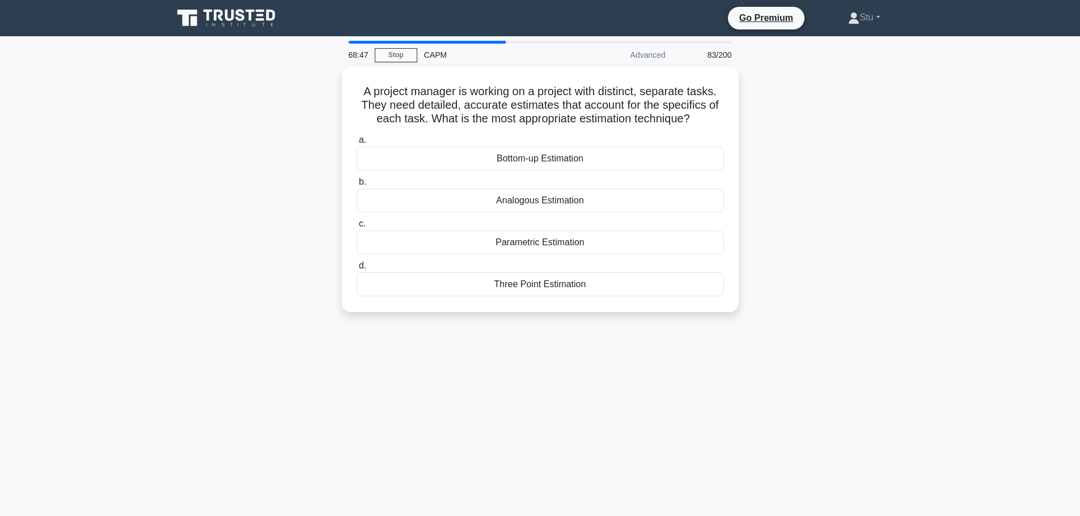
click at [889, 293] on div "A project manager is working on a project with distinct, separate tasks. They n…" at bounding box center [540, 196] width 748 height 260
click at [511, 152] on div "Bottom-up Estimation" at bounding box center [539, 156] width 367 height 24
click at [356, 141] on input "a. Bottom-up Estimation" at bounding box center [356, 137] width 0 height 7
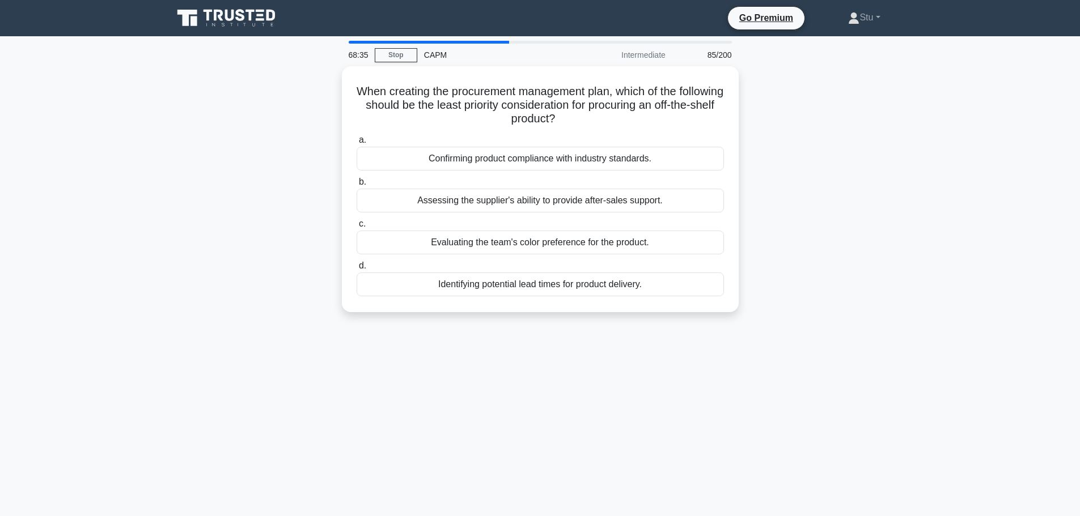
click at [809, 235] on div "When creating the procurement management plan, which of the following should be…" at bounding box center [540, 196] width 748 height 260
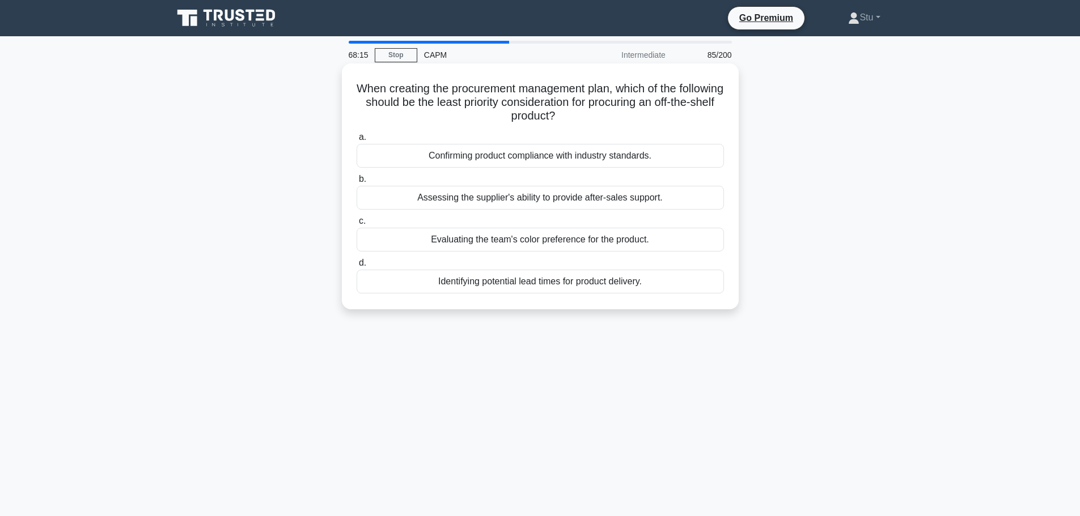
click at [601, 158] on div "Confirming product compliance with industry standards." at bounding box center [539, 156] width 367 height 24
click at [356, 141] on input "a. Confirming product compliance with industry standards." at bounding box center [356, 137] width 0 height 7
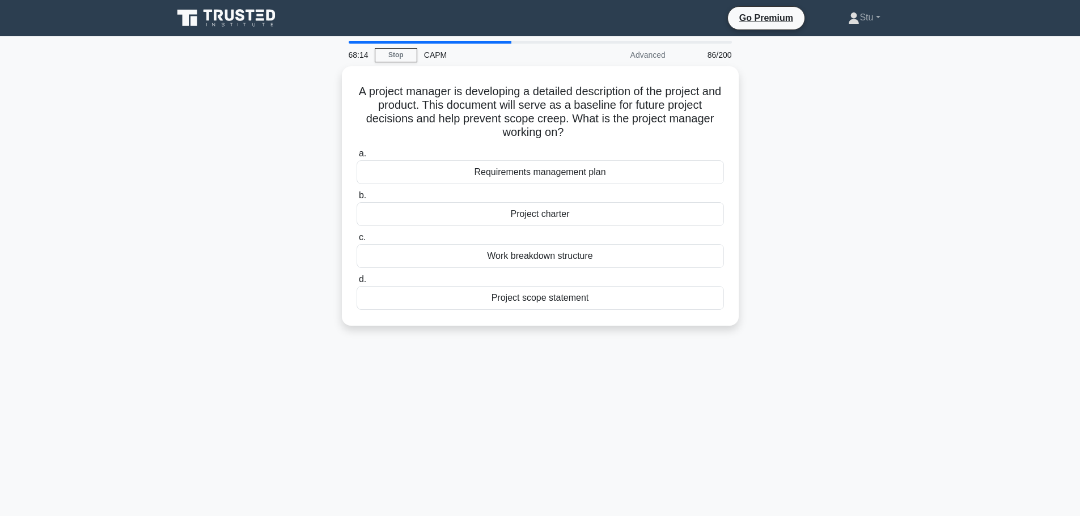
click at [796, 223] on div "A project manager is developing a detailed description of the project and produ…" at bounding box center [540, 202] width 748 height 273
click at [587, 300] on div "Project scope statement" at bounding box center [539, 295] width 367 height 24
click at [356, 281] on input "d. Project scope statement" at bounding box center [356, 276] width 0 height 7
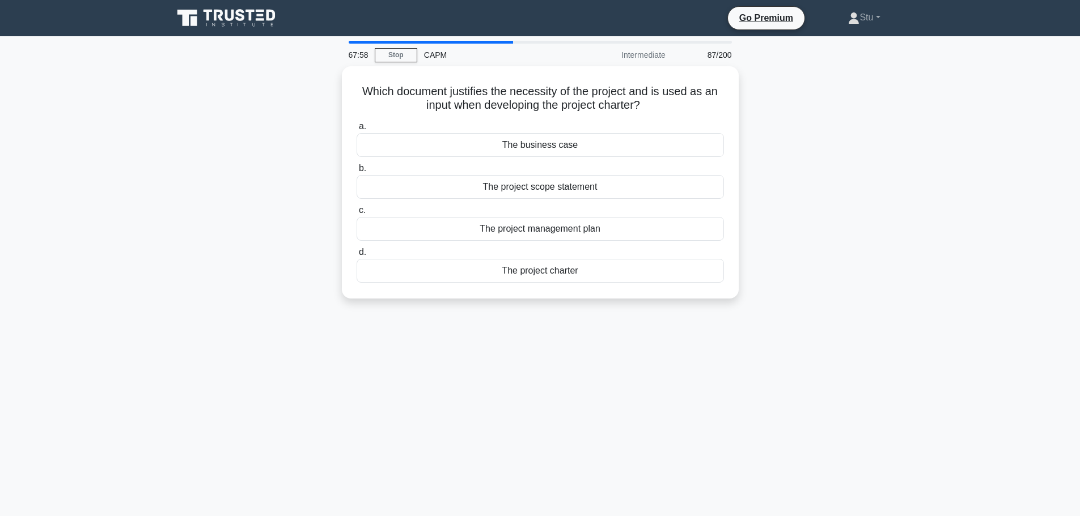
click at [906, 309] on div "Which document justifies the necessity of the project and is used as an input w…" at bounding box center [540, 189] width 748 height 246
click at [605, 142] on div "The business case" at bounding box center [539, 142] width 367 height 24
click at [356, 128] on input "a. The business case" at bounding box center [356, 123] width 0 height 7
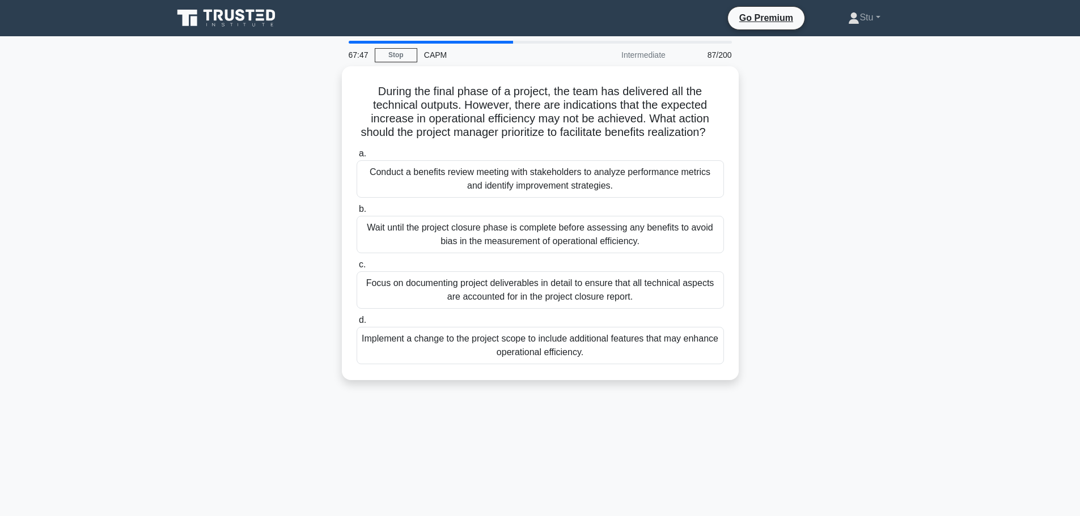
click at [854, 236] on div "During the final phase of a project, the team has delivered all the technical o…" at bounding box center [540, 230] width 748 height 328
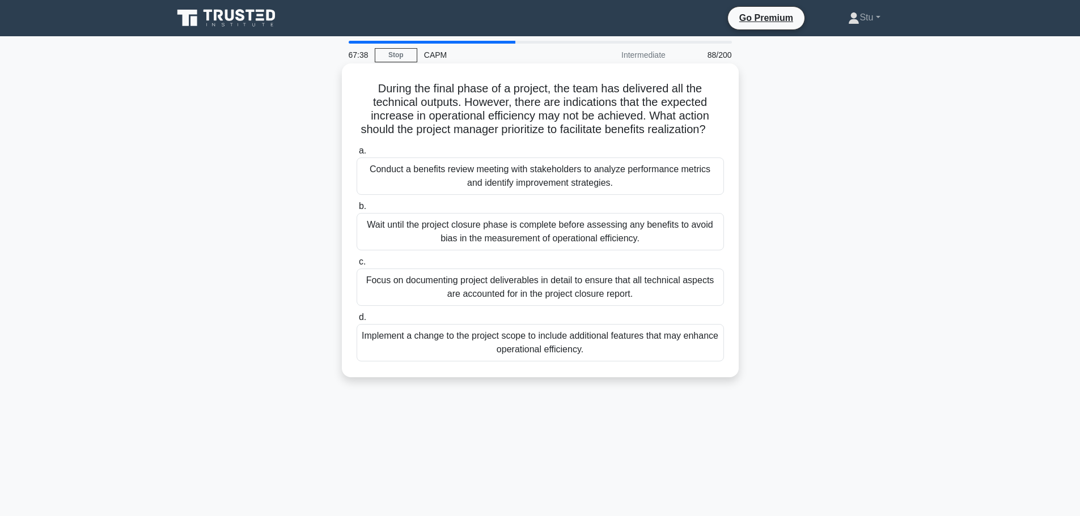
click at [576, 195] on div "Conduct a benefits review meeting with stakeholders to analyze performance metr…" at bounding box center [539, 176] width 367 height 37
click at [356, 155] on input "a. Conduct a benefits review meeting with stakeholders to analyze performance m…" at bounding box center [356, 150] width 0 height 7
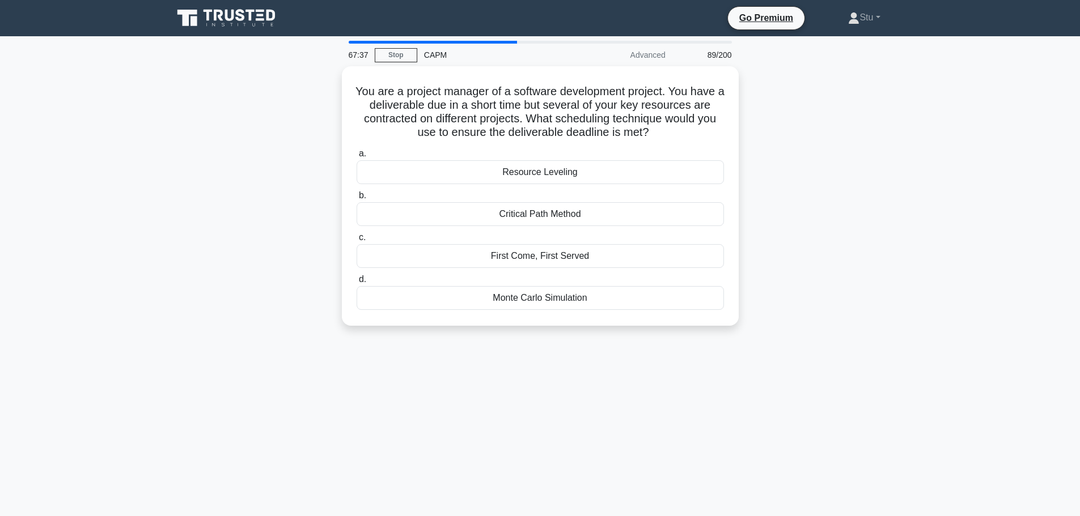
click at [861, 233] on div "You are a project manager of a software development project. You have a deliver…" at bounding box center [540, 202] width 748 height 273
click at [851, 153] on div "You are a project manager of a software development project. You have a deliver…" at bounding box center [540, 202] width 748 height 273
click at [722, 399] on div "67:27 Stop CAPM Advanced 89/200 You are a project manager of a software develop…" at bounding box center [540, 324] width 748 height 567
click at [542, 167] on div "Resource Leveling" at bounding box center [539, 170] width 367 height 24
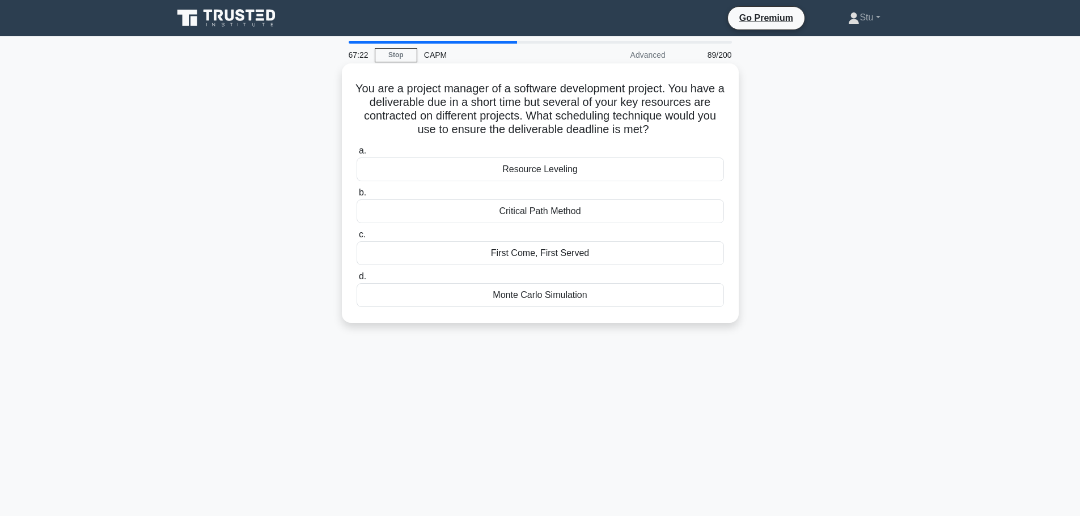
click at [356, 155] on input "a. Resource Leveling" at bounding box center [356, 150] width 0 height 7
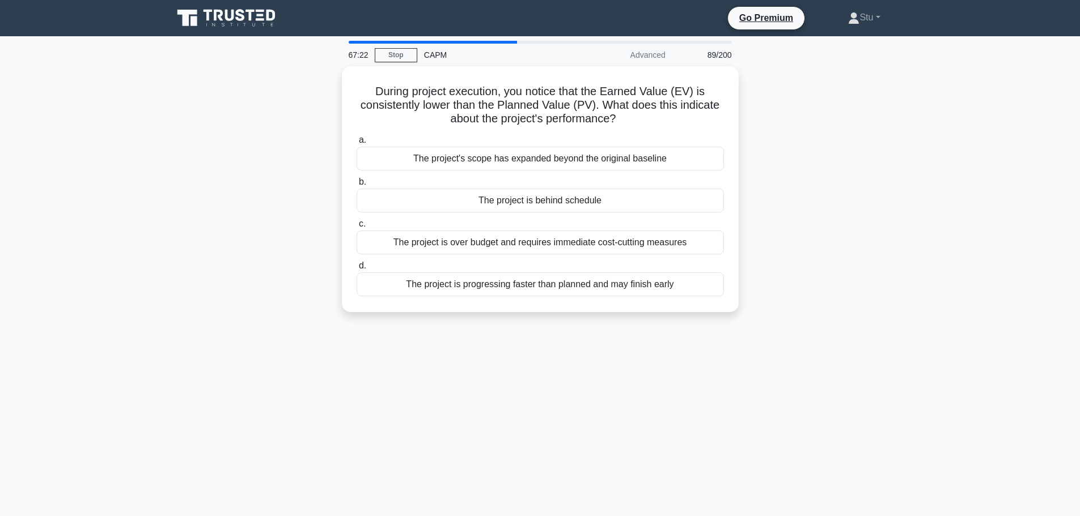
click at [868, 239] on div "During project execution, you notice that the Earned Value (EV) is consistently…" at bounding box center [540, 196] width 748 height 260
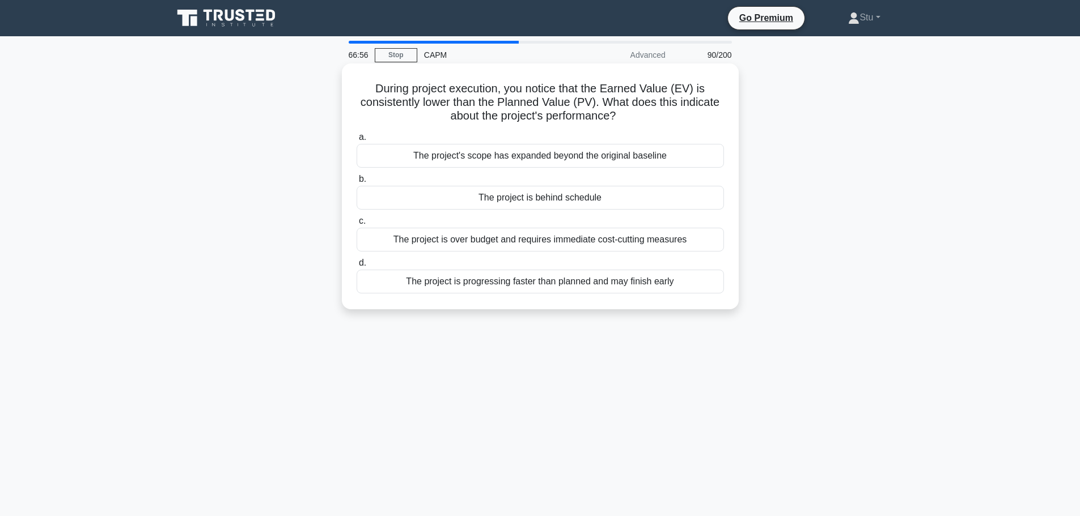
click at [602, 201] on div "The project is behind schedule" at bounding box center [539, 198] width 367 height 24
click at [356, 183] on input "b. The project is behind schedule" at bounding box center [356, 179] width 0 height 7
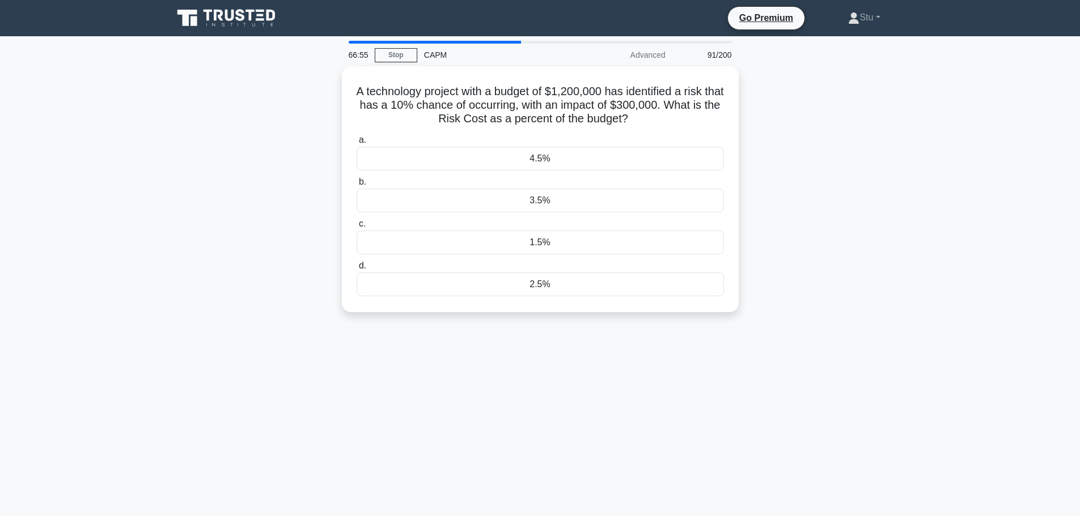
click at [827, 210] on div "A technology project with a budget of $1,200,000 has identified a risk that has…" at bounding box center [540, 196] width 748 height 260
click at [933, 152] on main "66:50 Stop CAPM Advanced 91/200 A technology project with a budget of $1,200,00…" at bounding box center [540, 324] width 1080 height 576
click at [818, 383] on div "66:37 Stop CAPM Advanced 91/200 A technology project with a budget of $1,200,00…" at bounding box center [540, 324] width 748 height 567
click at [922, 305] on main "66:36 Stop CAPM Advanced 91/200 A technology project with a budget of $1,200,00…" at bounding box center [540, 324] width 1080 height 576
click at [555, 292] on div "2.5%" at bounding box center [539, 282] width 367 height 24
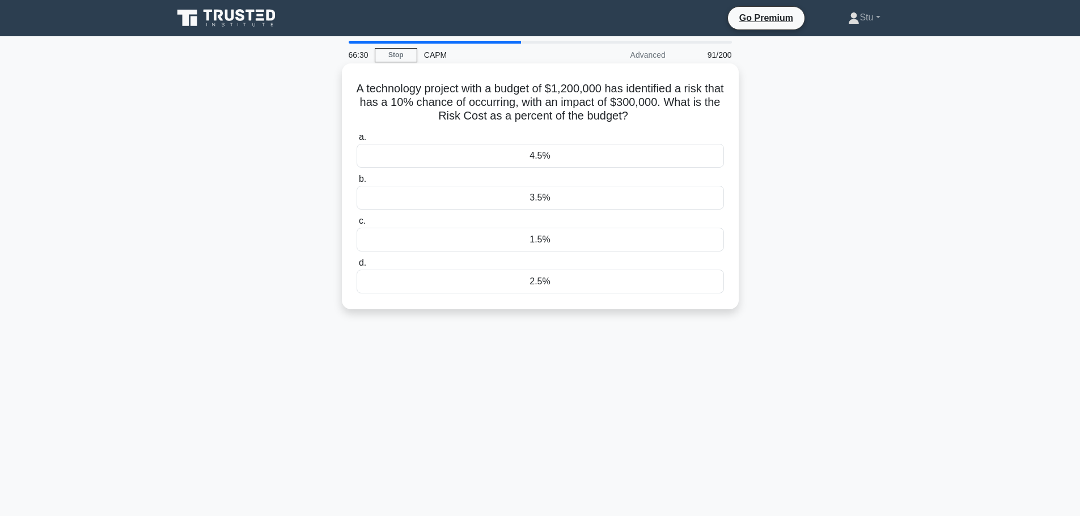
click at [356, 267] on input "d. 2.5%" at bounding box center [356, 263] width 0 height 7
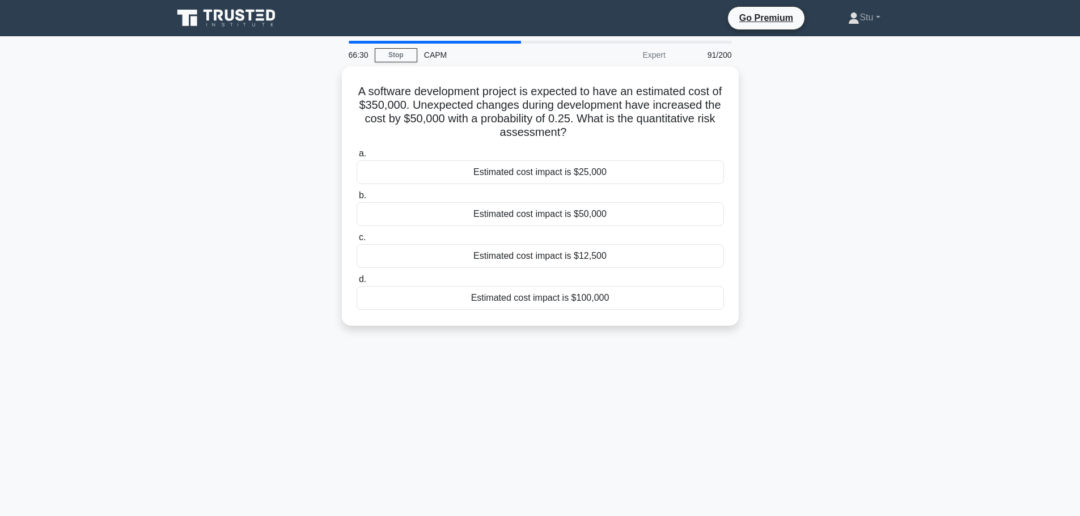
click at [886, 358] on div "66:30 Stop CAPM Expert 91/200 A software development project is expected to hav…" at bounding box center [540, 324] width 748 height 567
click at [655, 366] on div "66:26 Stop CAPM Expert 92/200 A software development project is expected to hav…" at bounding box center [540, 324] width 748 height 567
click at [655, 366] on div "66:24 Stop CAPM Expert 92/200 A software development project is expected to hav…" at bounding box center [540, 324] width 748 height 567
click at [854, 237] on div "A software development project is expected to have an estimated cost of $350,00…" at bounding box center [540, 202] width 748 height 273
click at [685, 249] on div "Estimated cost impact is $12,500" at bounding box center [539, 253] width 367 height 24
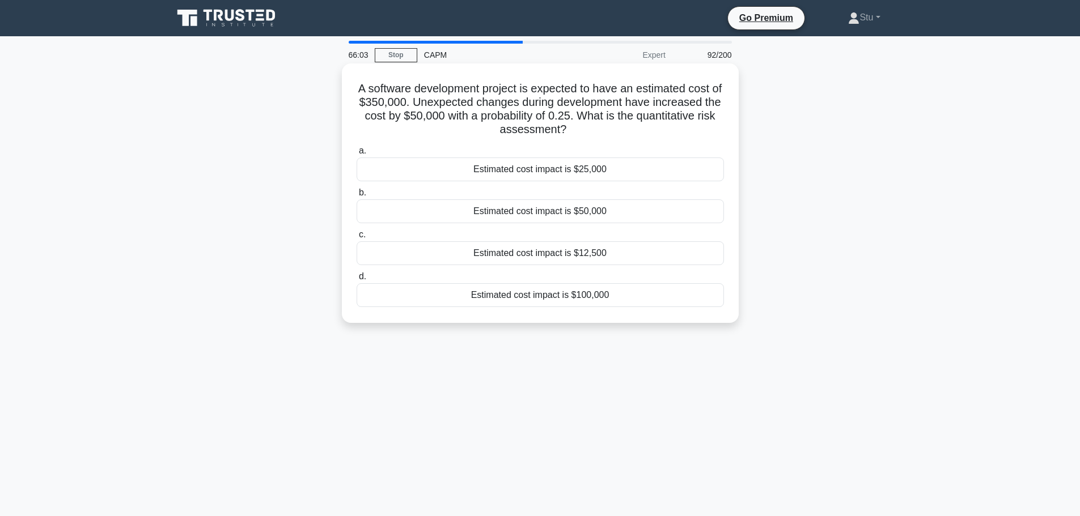
click at [356, 239] on input "c. Estimated cost impact is $12,500" at bounding box center [356, 234] width 0 height 7
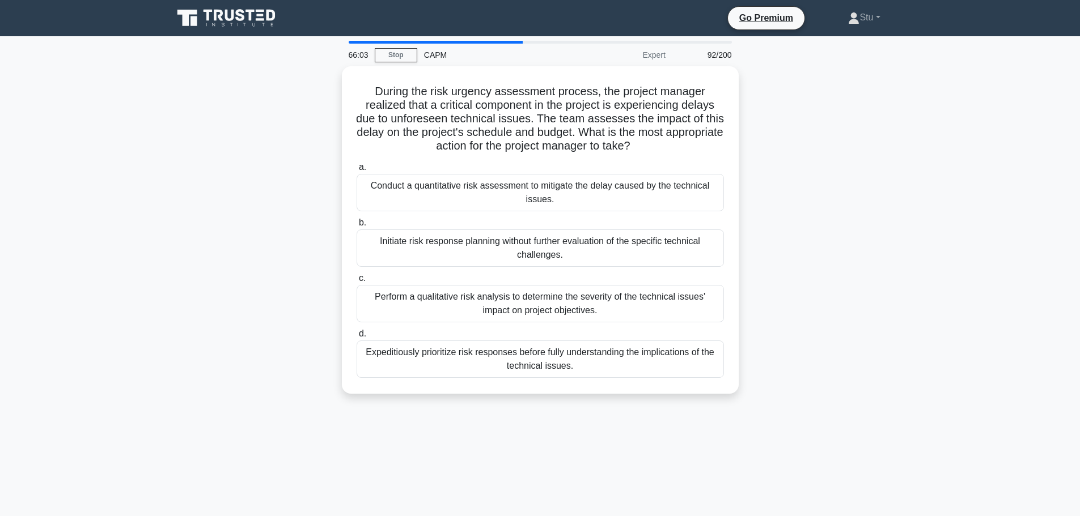
click at [837, 263] on div "During the risk urgency assessment process, the project manager realized that a…" at bounding box center [540, 236] width 748 height 341
click at [602, 308] on div "Perform a qualitative risk analysis to determine the severity of the technical …" at bounding box center [539, 300] width 367 height 37
click at [356, 279] on input "c. Perform a qualitative risk analysis to determine the severity of the technic…" at bounding box center [356, 275] width 0 height 7
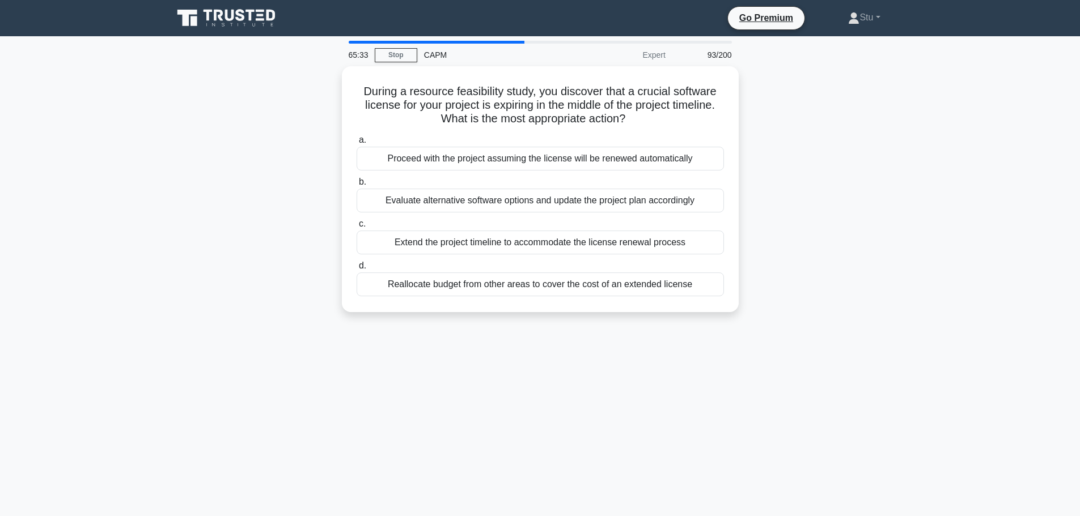
click at [965, 319] on main "65:33 Stop CAPM Expert 93/200 During a resource feasibility study, you discover…" at bounding box center [540, 324] width 1080 height 576
click at [414, 354] on div "65:12 Stop CAPM Expert 94/200 During a resource feasibility study, you discover…" at bounding box center [540, 324] width 748 height 567
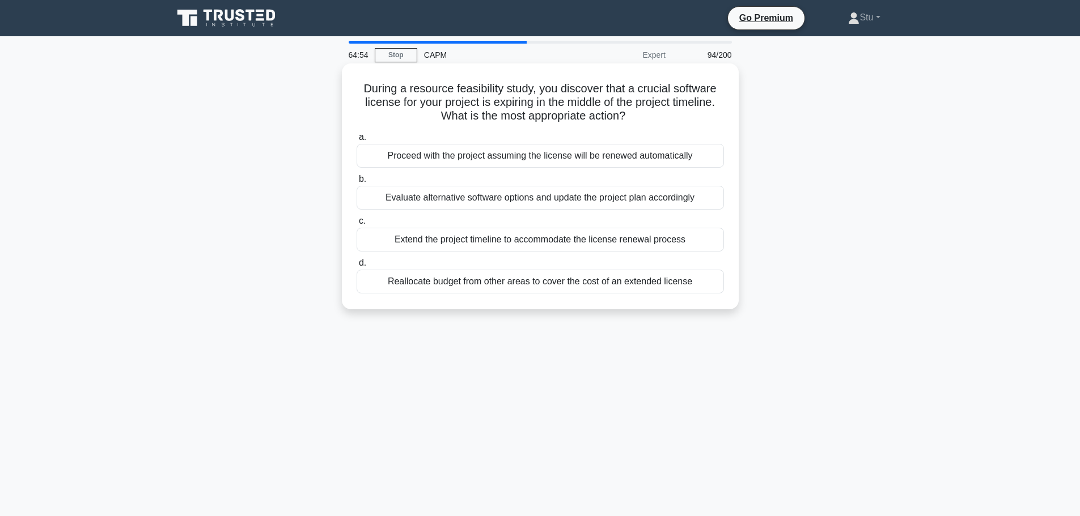
click at [499, 198] on div "Evaluate alternative software options and update the project plan accordingly" at bounding box center [539, 198] width 367 height 24
click at [356, 183] on input "b. Evaluate alternative software options and update the project plan accordingly" at bounding box center [356, 179] width 0 height 7
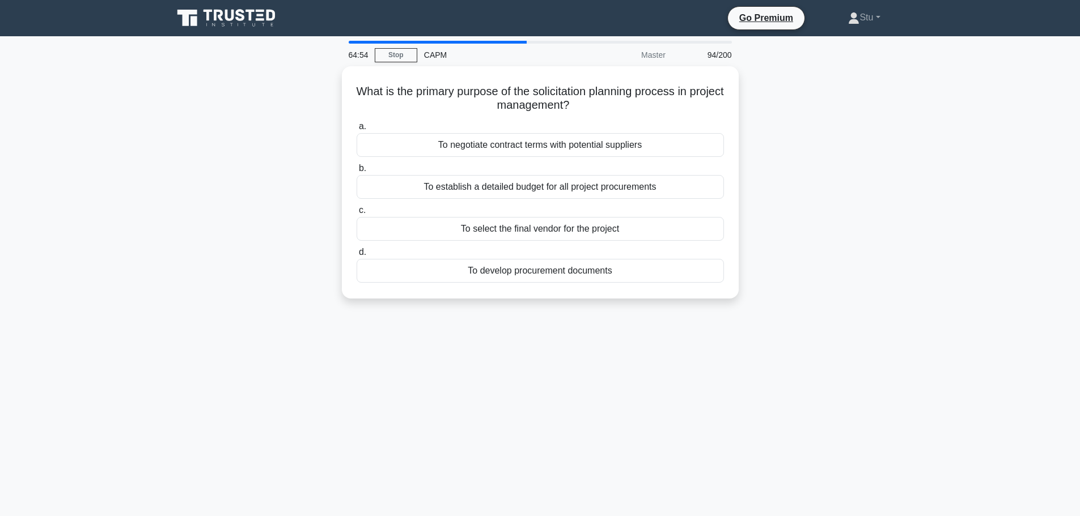
click at [909, 303] on div "What is the primary purpose of the solicitation planning process in project man…" at bounding box center [540, 189] width 748 height 246
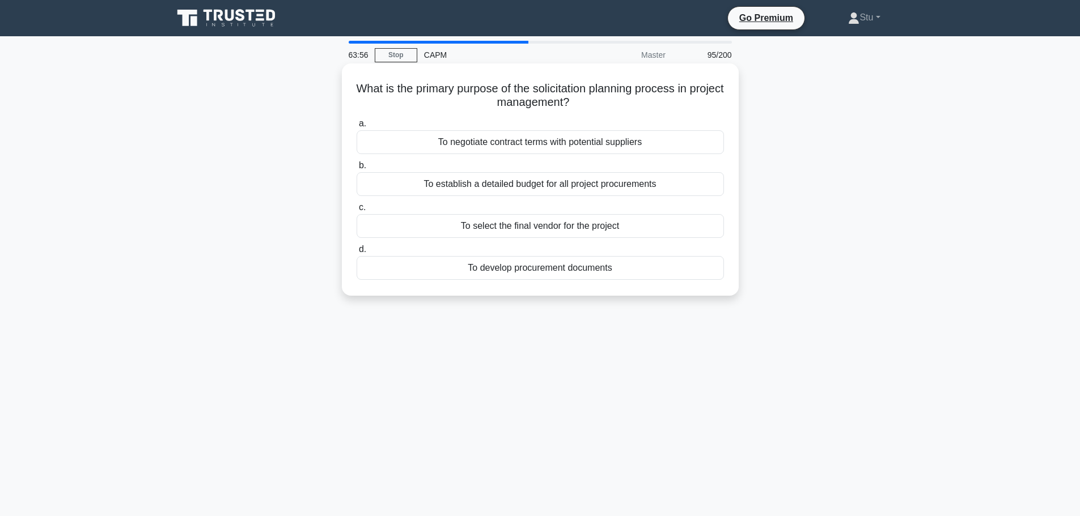
click at [615, 181] on div "To establish a detailed budget for all project procurements" at bounding box center [539, 184] width 367 height 24
click at [356, 169] on input "b. To establish a detailed budget for all project procurements" at bounding box center [356, 165] width 0 height 7
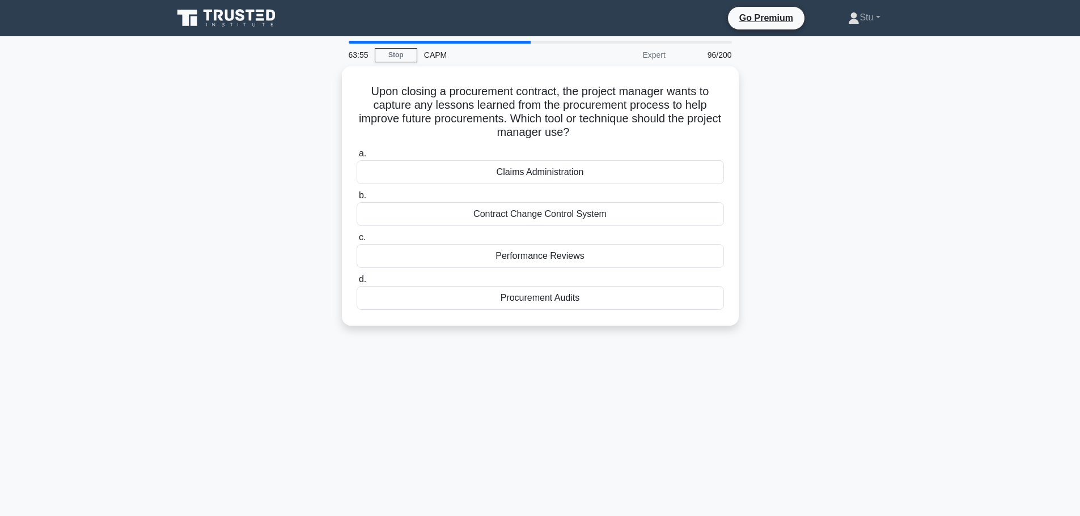
click at [857, 214] on div "Upon closing a procurement contract, the project manager wants to capture any l…" at bounding box center [540, 202] width 748 height 273
click at [259, 110] on div "Upon closing a procurement contract, the project manager wants to capture any l…" at bounding box center [540, 202] width 748 height 273
click at [560, 256] on div "Performance Reviews" at bounding box center [539, 253] width 367 height 24
click at [356, 239] on input "c. Performance Reviews" at bounding box center [356, 234] width 0 height 7
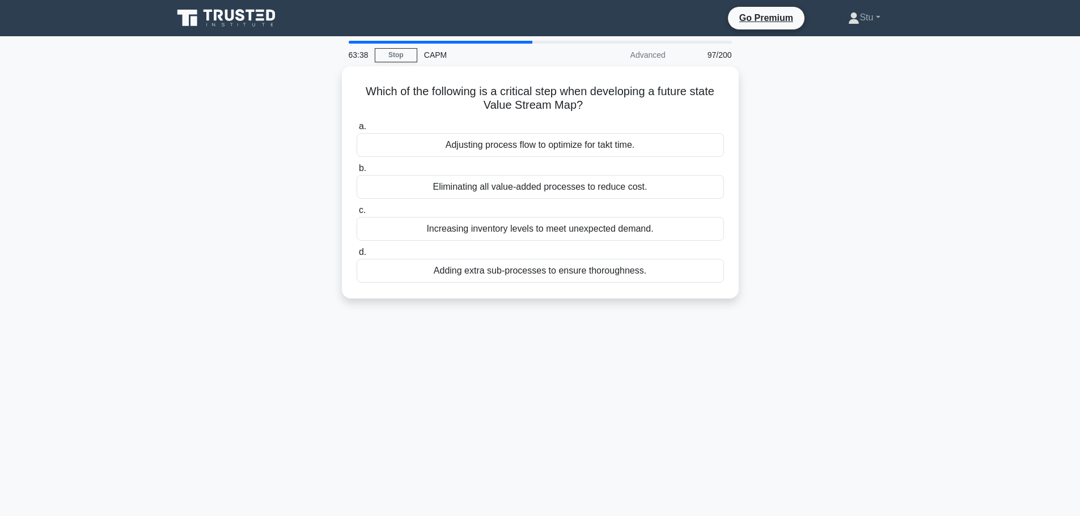
click at [839, 253] on div "Which of the following is a critical step when developing a future state Value …" at bounding box center [540, 189] width 748 height 246
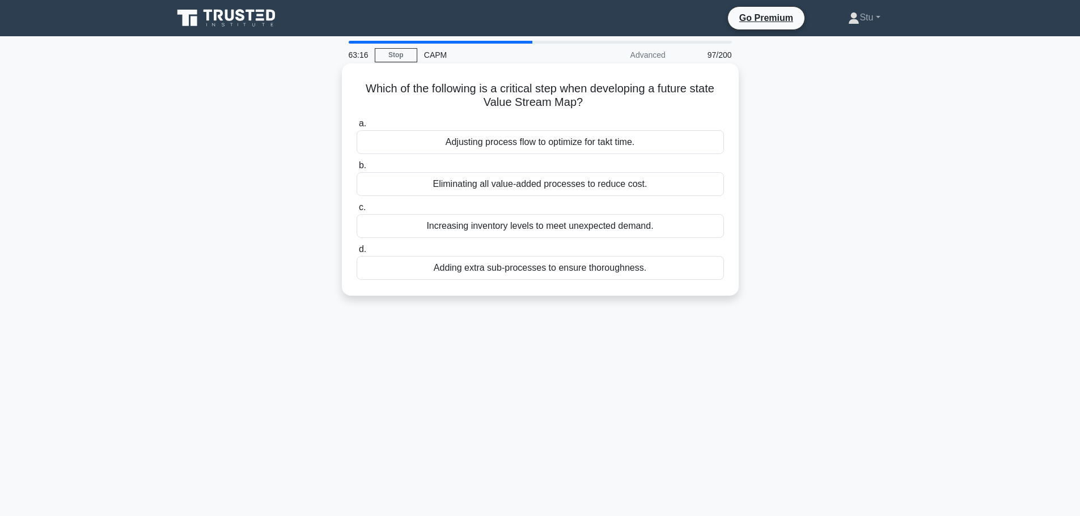
click at [580, 225] on div "Increasing inventory levels to meet unexpected demand." at bounding box center [539, 226] width 367 height 24
click at [356, 211] on input "c. Increasing inventory levels to meet unexpected demand." at bounding box center [356, 207] width 0 height 7
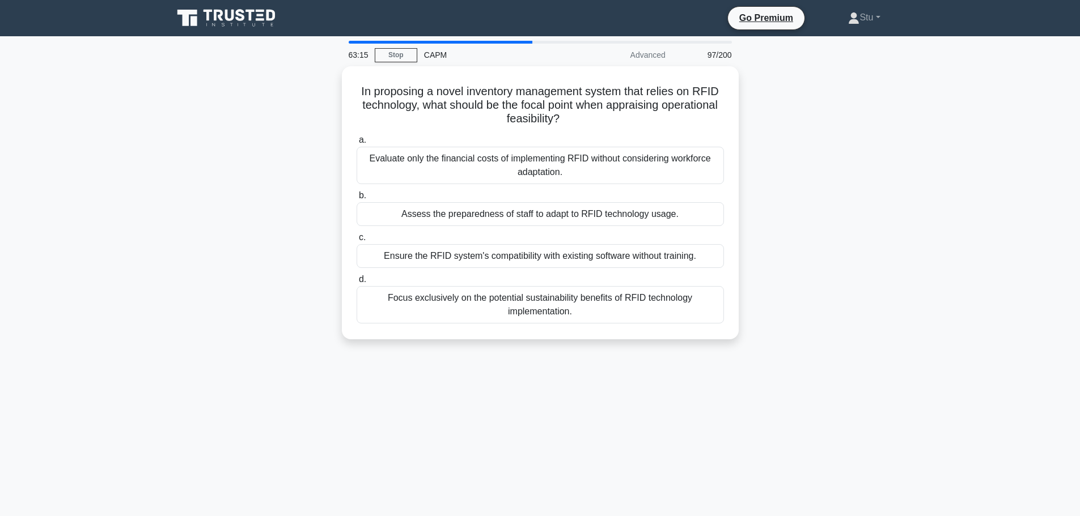
click at [939, 238] on main "63:15 Stop CAPM Advanced 97/200 In proposing a novel inventory management syste…" at bounding box center [540, 324] width 1080 height 576
click at [220, 362] on div "63:09 Stop CAPM Advanced 98/200 In proposing a novel inventory management syste…" at bounding box center [540, 324] width 748 height 567
click at [833, 295] on div "In proposing a novel inventory management system that relies on RFID technology…" at bounding box center [540, 209] width 748 height 287
click at [831, 112] on div "In proposing a novel inventory management system that relies on RFID technology…" at bounding box center [540, 209] width 748 height 287
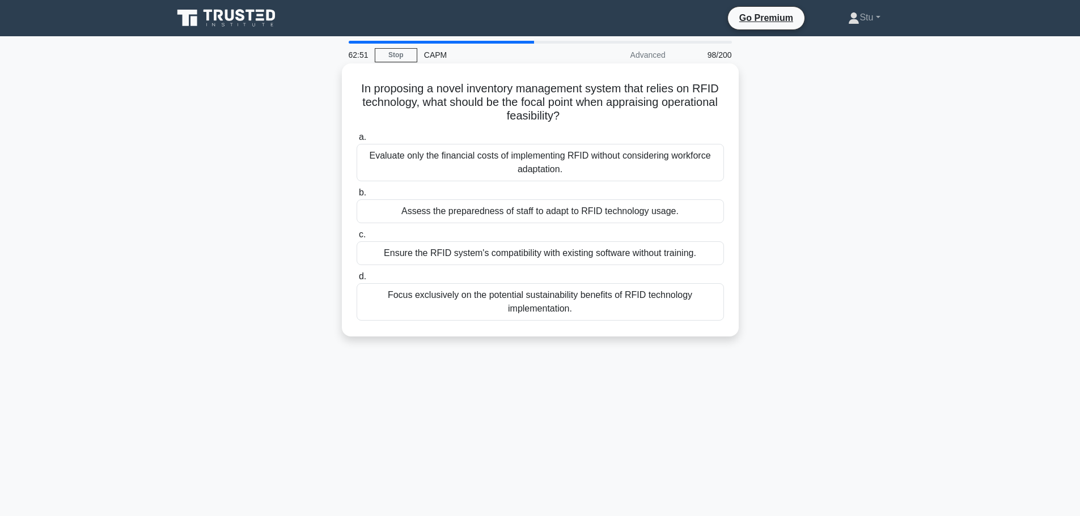
click at [581, 300] on div "Focus exclusively on the potential sustainability benefits of RFID technology i…" at bounding box center [539, 301] width 367 height 37
click at [356, 281] on input "d. Focus exclusively on the potential sustainability benefits of RFID technolog…" at bounding box center [356, 276] width 0 height 7
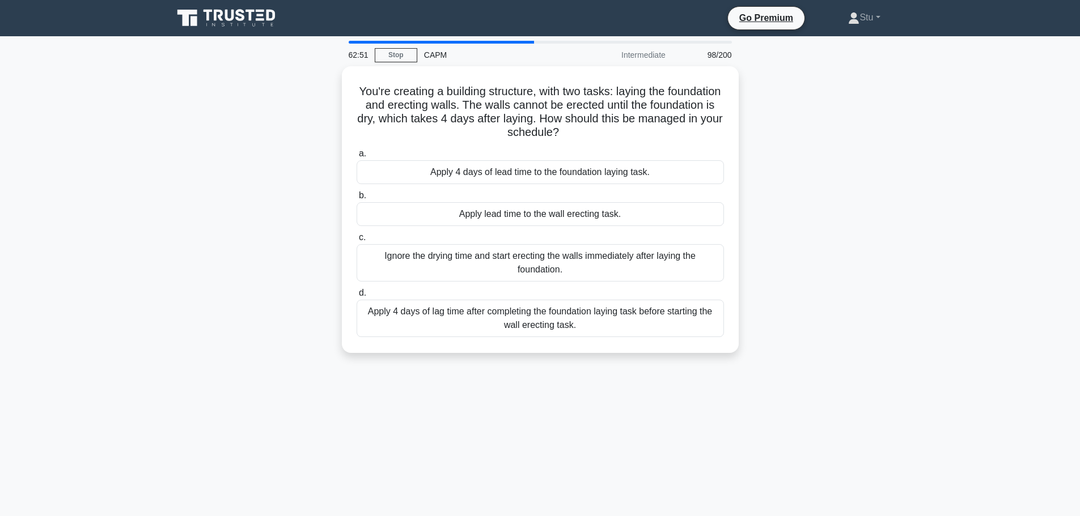
click at [843, 173] on div "You're creating a building structure, with two tasks: laying the foundation and…" at bounding box center [540, 216] width 748 height 300
click at [997, 196] on main "62:44 Stop CAPM Intermediate 99/200 You're creating a building structure, with …" at bounding box center [540, 324] width 1080 height 576
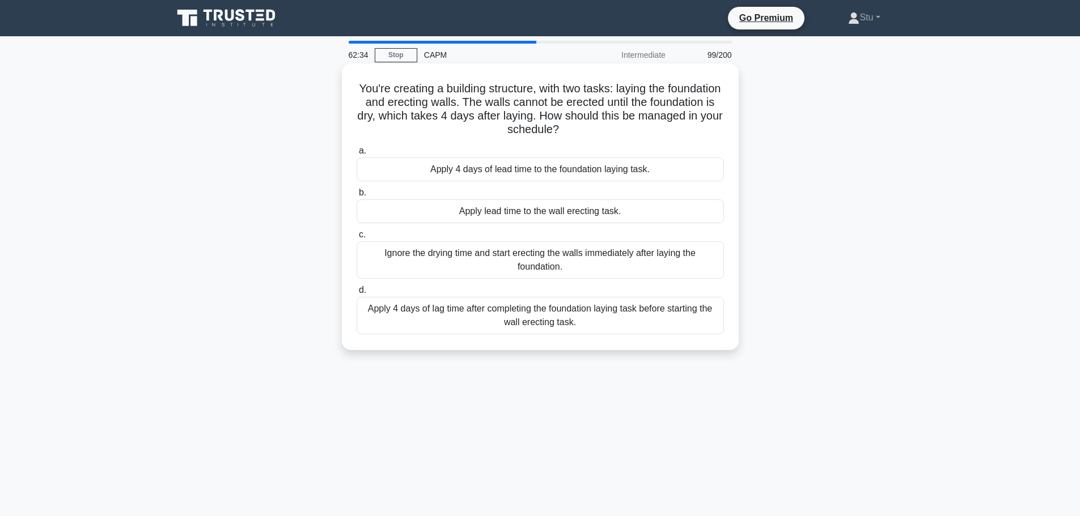
click at [527, 318] on div "Apply 4 days of lag time after completing the foundation laying task before sta…" at bounding box center [539, 315] width 367 height 37
click at [356, 294] on input "d. Apply 4 days of lag time after completing the foundation laying task before …" at bounding box center [356, 290] width 0 height 7
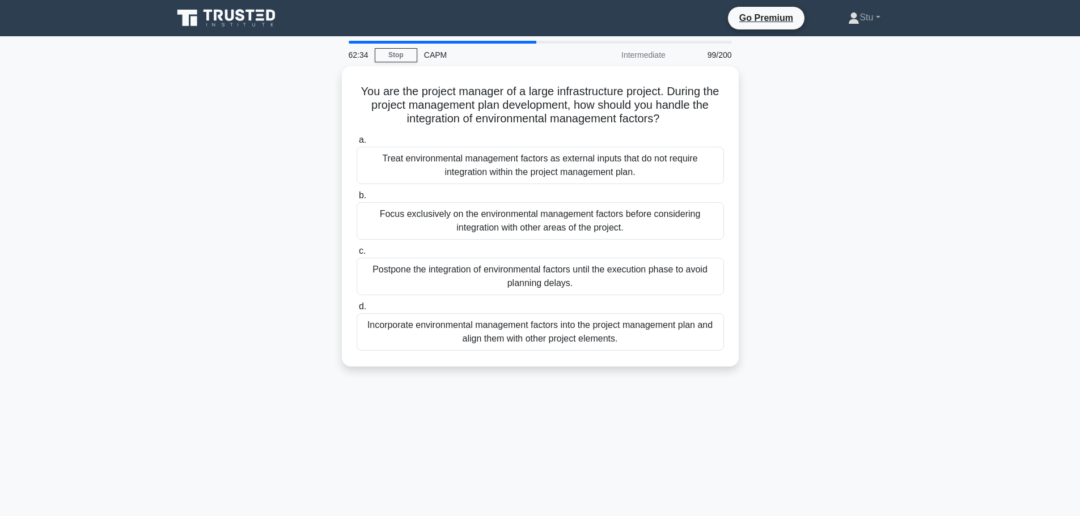
click at [918, 241] on main "62:34 Stop CAPM Intermediate 99/200 You are the project manager of a large infr…" at bounding box center [540, 324] width 1080 height 576
click at [908, 162] on div "You are the project manager of a large infrastructure project. During the proje…" at bounding box center [540, 223] width 748 height 314
click at [873, 95] on div "You are the project manager of a large infrastructure project. During the proje…" at bounding box center [540, 223] width 748 height 314
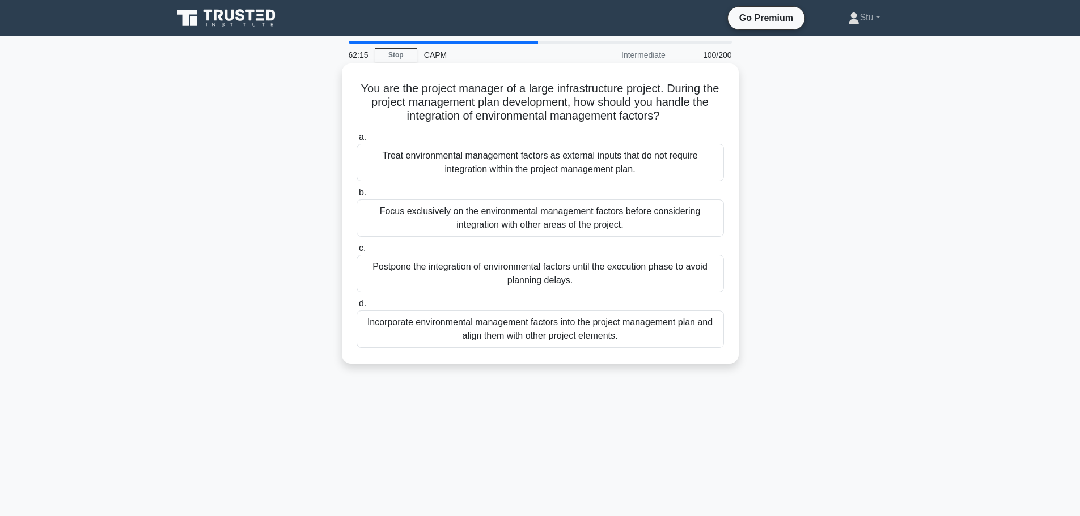
click at [664, 326] on div "Incorporate environmental management factors into the project management plan a…" at bounding box center [539, 329] width 367 height 37
click at [356, 308] on input "d. Incorporate environmental management factors into the project management pla…" at bounding box center [356, 303] width 0 height 7
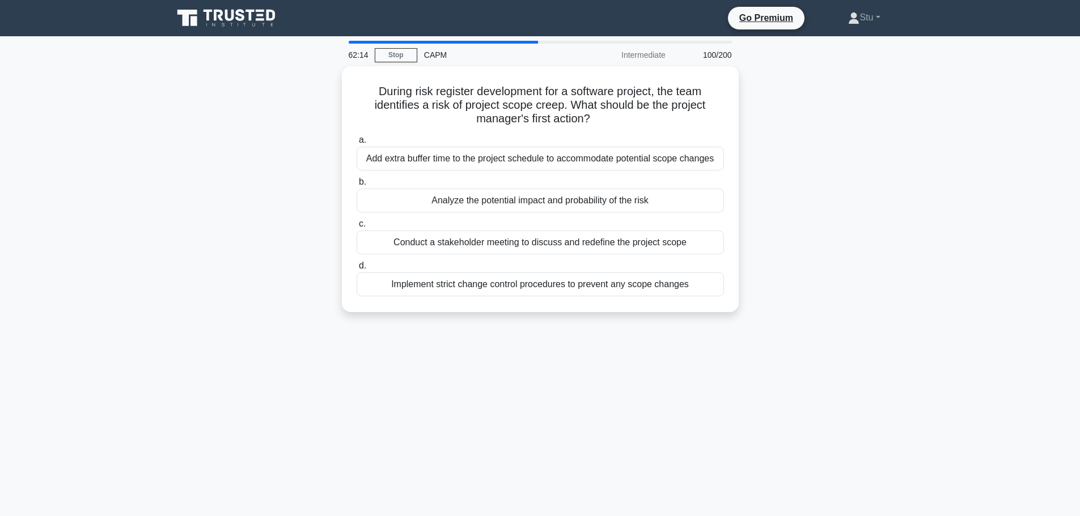
click at [869, 315] on div "During risk register development for a software project, the team identifies a …" at bounding box center [540, 196] width 748 height 260
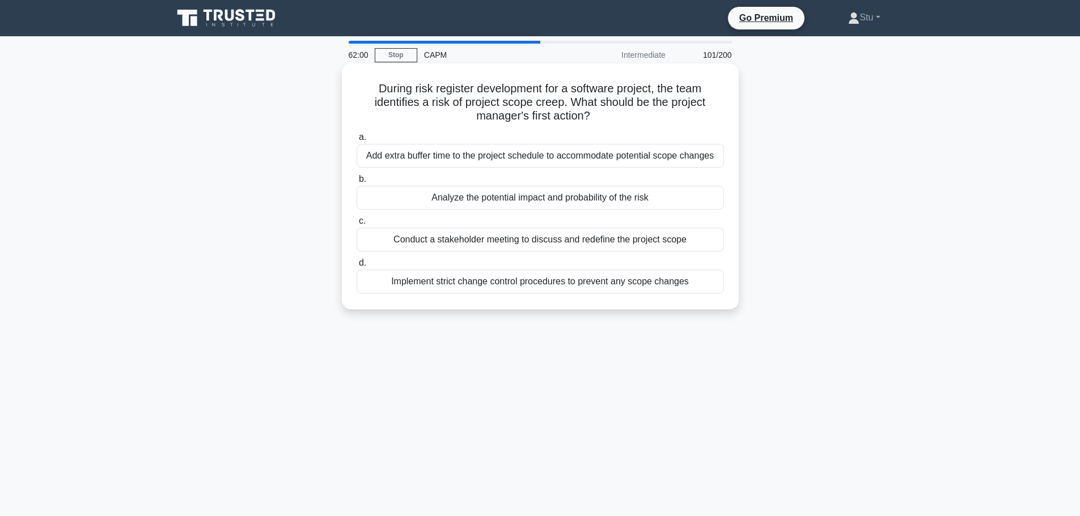
click at [598, 200] on div "Analyze the potential impact and probability of the risk" at bounding box center [539, 198] width 367 height 24
click at [356, 183] on input "b. Analyze the potential impact and probability of the risk" at bounding box center [356, 179] width 0 height 7
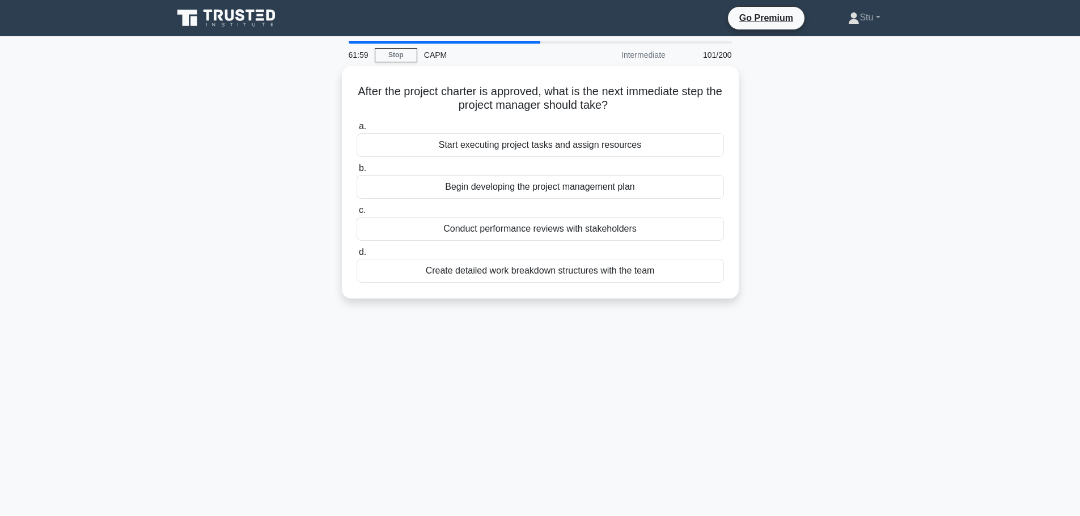
click at [889, 215] on div "After the project charter is approved, what is the next immediate step the proj…" at bounding box center [540, 189] width 748 height 246
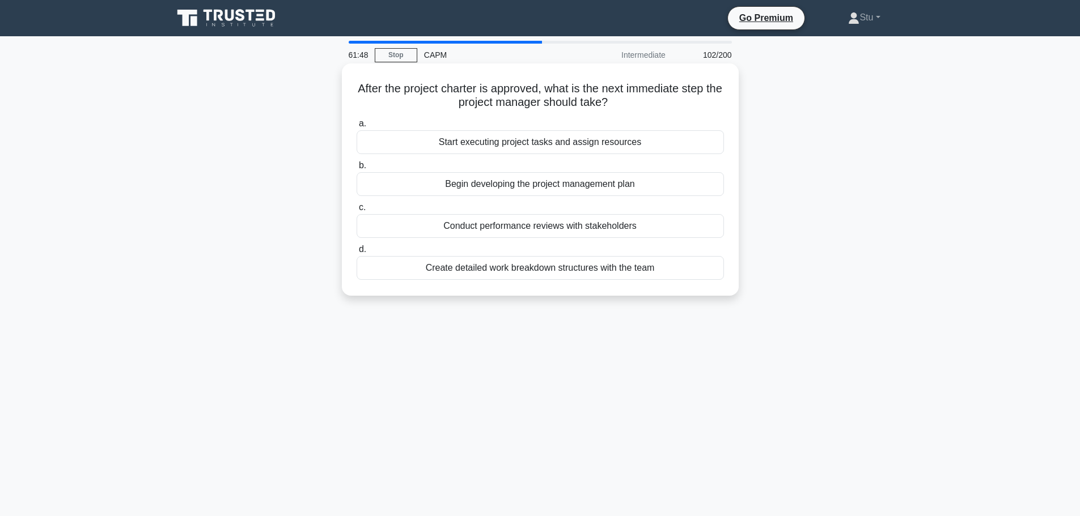
click at [570, 187] on div "Begin developing the project management plan" at bounding box center [539, 184] width 367 height 24
click at [356, 169] on input "b. Begin developing the project management plan" at bounding box center [356, 165] width 0 height 7
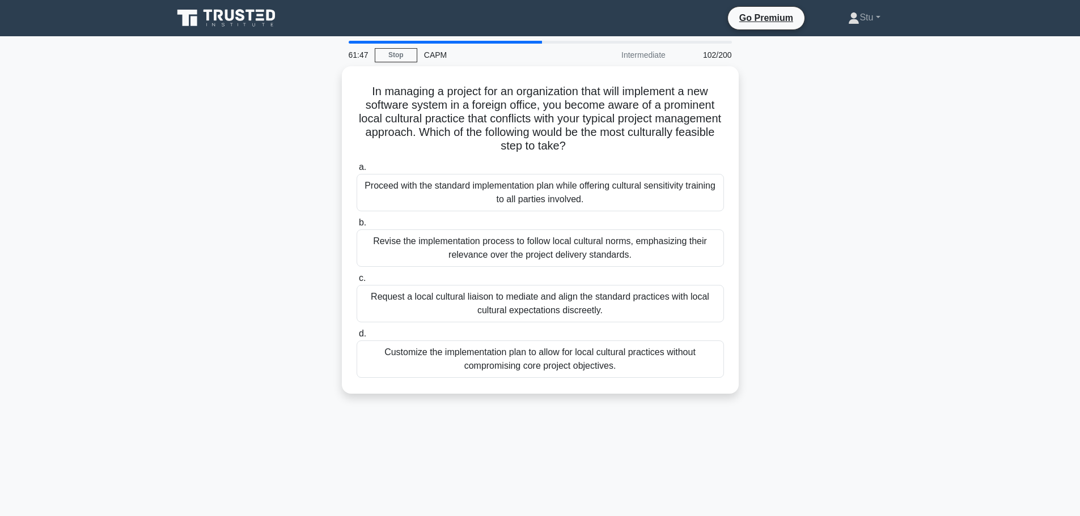
click at [829, 188] on div "In managing a project for an organization that will implement a new software sy…" at bounding box center [540, 236] width 748 height 341
click at [661, 349] on div "Customize the implementation plan to allow for local cultural practices without…" at bounding box center [539, 356] width 367 height 37
click at [356, 335] on input "d. Customize the implementation plan to allow for local cultural practices with…" at bounding box center [356, 331] width 0 height 7
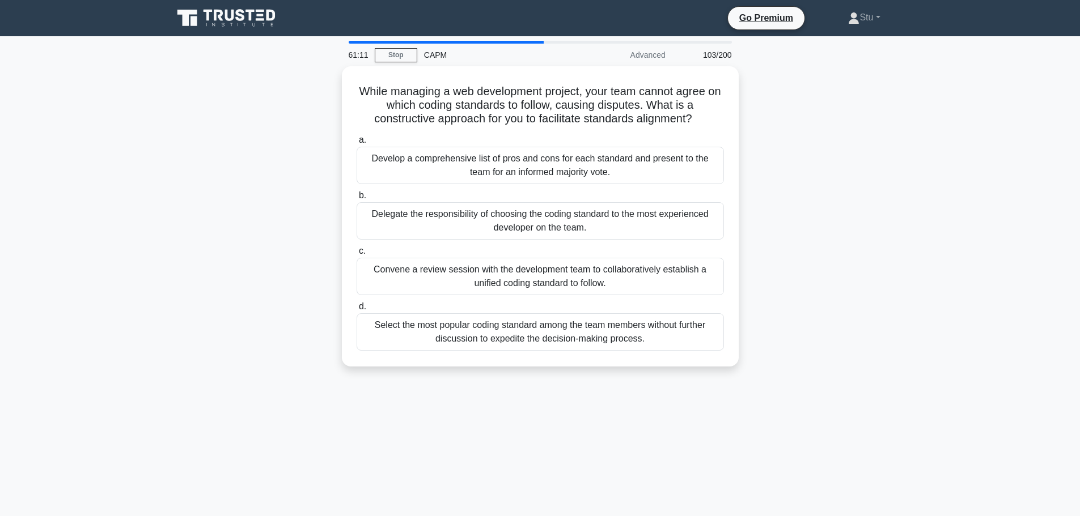
click at [810, 228] on div "While managing a web development project, your team cannot agree on which codin…" at bounding box center [540, 223] width 748 height 314
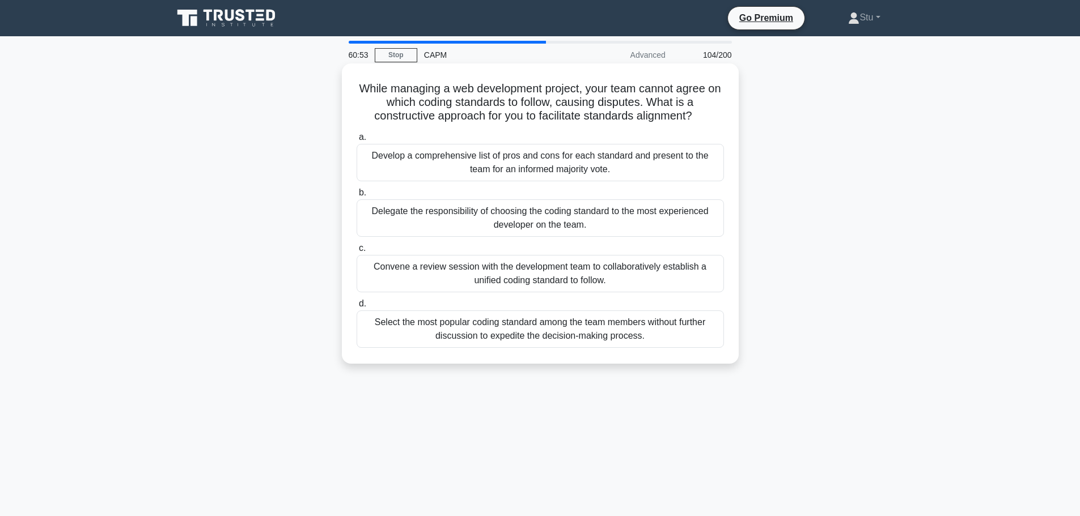
click at [602, 277] on div "Convene a review session with the development team to collaboratively establish…" at bounding box center [539, 273] width 367 height 37
click at [356, 252] on input "c. Convene a review session with the development team to collaboratively establ…" at bounding box center [356, 248] width 0 height 7
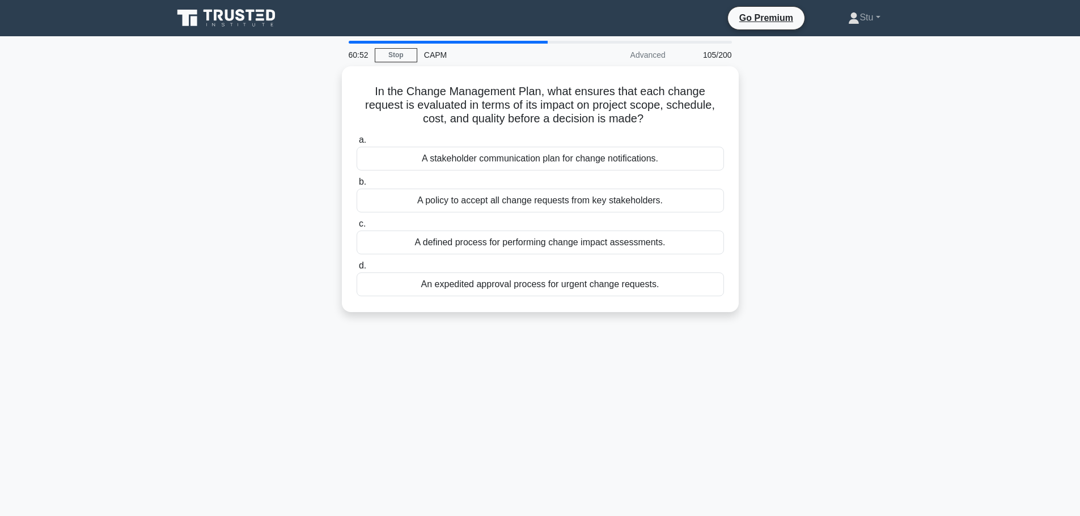
click at [765, 253] on div "In the Change Management Plan, what ensures that each change request is evaluat…" at bounding box center [540, 196] width 748 height 260
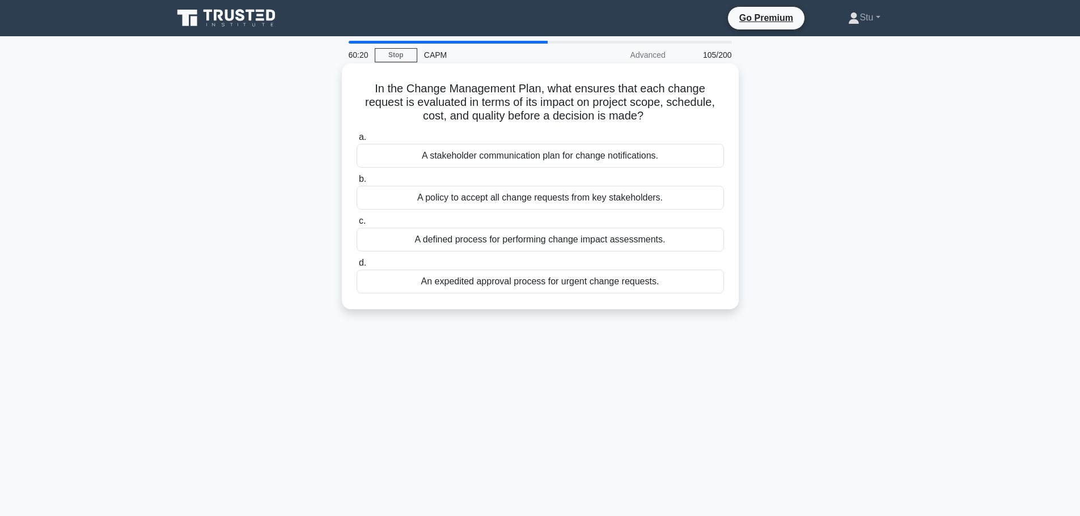
click at [554, 283] on div "An expedited approval process for urgent change requests." at bounding box center [539, 282] width 367 height 24
click at [356, 267] on input "d. An expedited approval process for urgent change requests." at bounding box center [356, 263] width 0 height 7
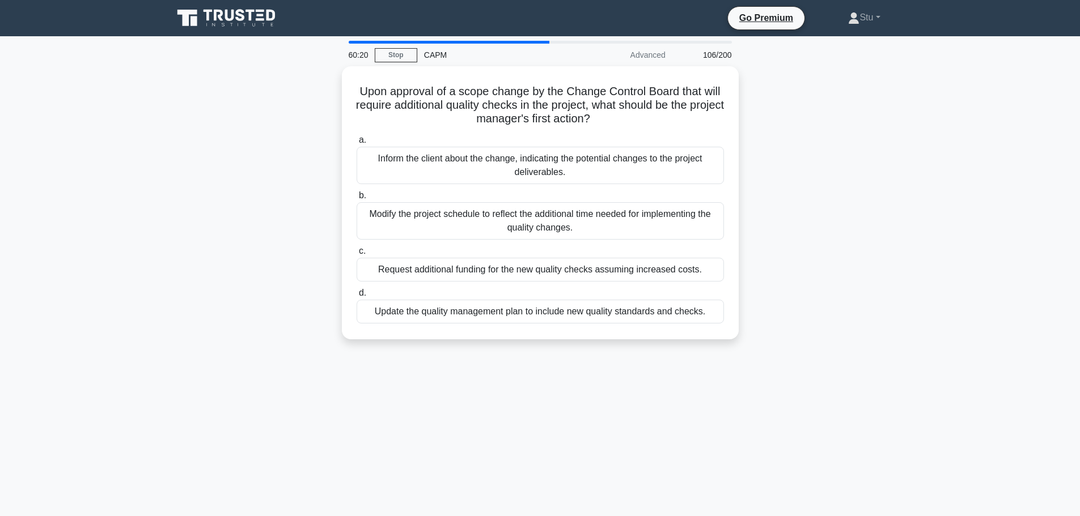
click at [743, 359] on div "60:20 Stop CAPM Advanced 106/200 Upon approval of a scope change by the Change …" at bounding box center [540, 324] width 748 height 567
click at [758, 129] on div "Upon approval of a scope change by the Change Control Board that will require a…" at bounding box center [540, 209] width 748 height 287
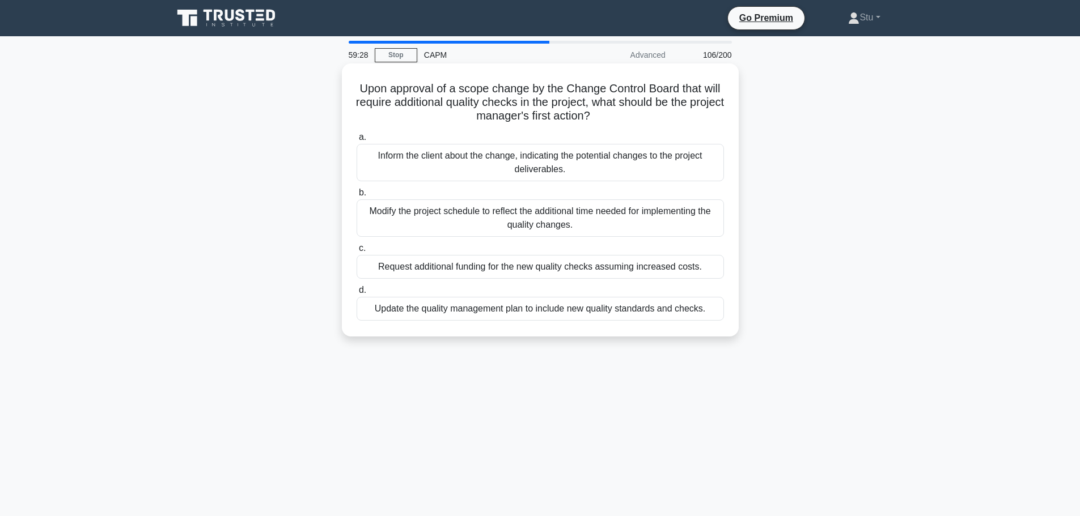
click at [627, 165] on div "Inform the client about the change, indicating the potential changes to the pro…" at bounding box center [539, 162] width 367 height 37
click at [356, 141] on input "a. Inform the client about the change, indicating the potential changes to the …" at bounding box center [356, 137] width 0 height 7
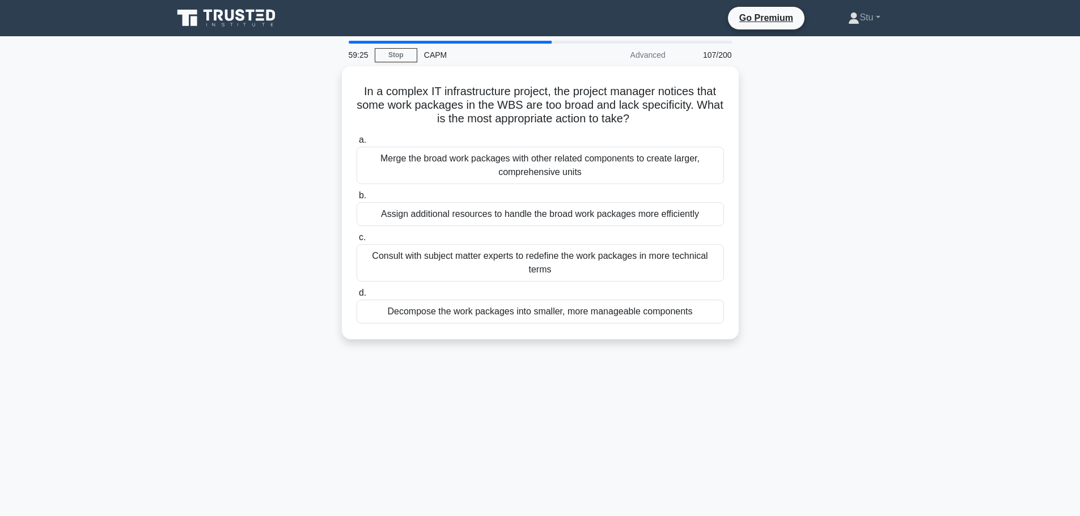
click at [562, 417] on div "59:25 Stop CAPM Advanced 107/200 In a complex IT infrastructure project, the pr…" at bounding box center [540, 324] width 748 height 567
click at [892, 316] on div "In a complex IT infrastructure project, the project manager notices that some w…" at bounding box center [540, 209] width 748 height 287
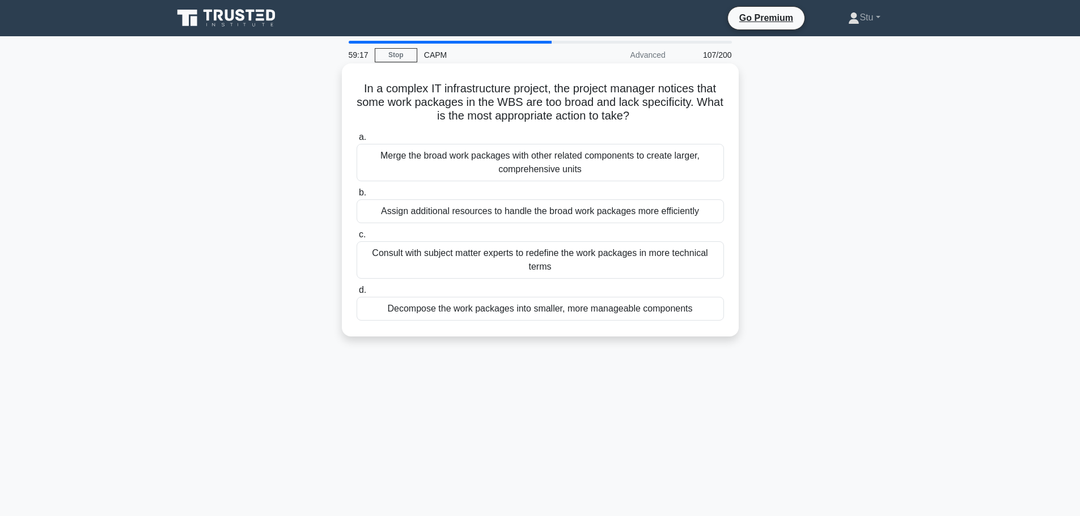
click at [504, 264] on div "Consult with subject matter experts to redefine the work packages in more techn…" at bounding box center [539, 259] width 367 height 37
click at [356, 239] on input "c. Consult with subject matter experts to redefine the work packages in more te…" at bounding box center [356, 234] width 0 height 7
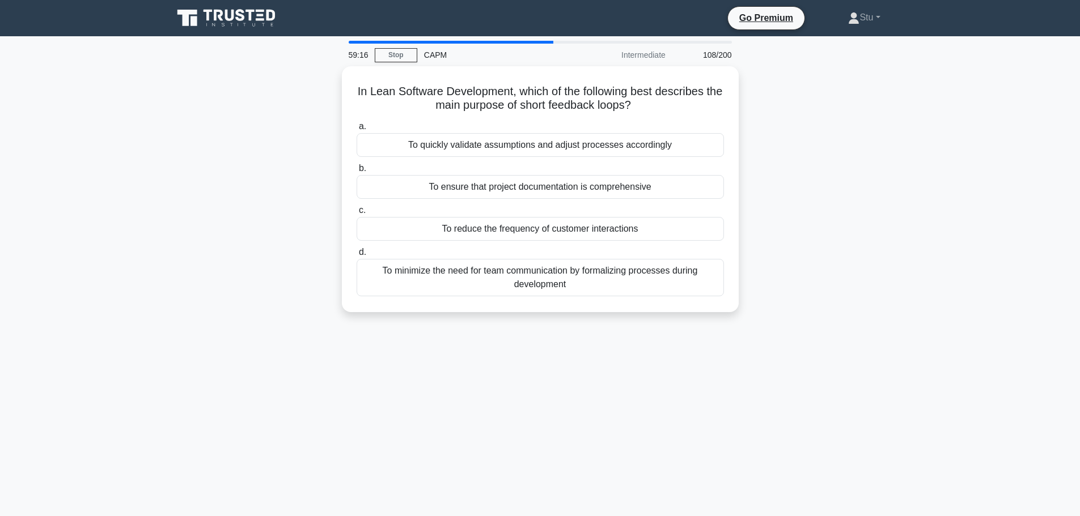
drag, startPoint x: 797, startPoint y: 326, endPoint x: 758, endPoint y: 295, distance: 49.9
click at [799, 326] on div "In Lean Software Development, which of the following best describes the main pu…" at bounding box center [540, 196] width 748 height 260
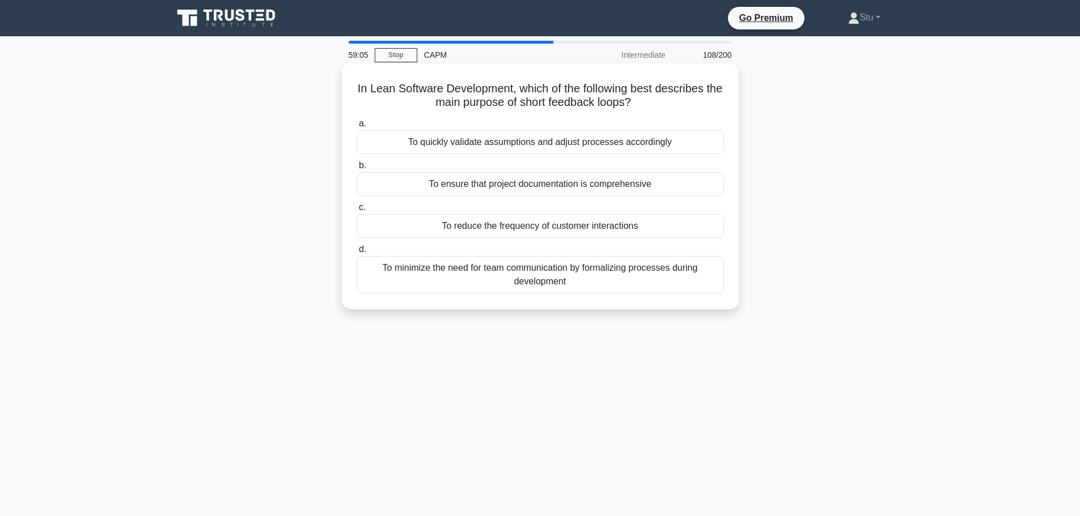
click at [584, 138] on div "To quickly validate assumptions and adjust processes accordingly" at bounding box center [539, 142] width 367 height 24
click at [356, 128] on input "a. To quickly validate assumptions and adjust processes accordingly" at bounding box center [356, 123] width 0 height 7
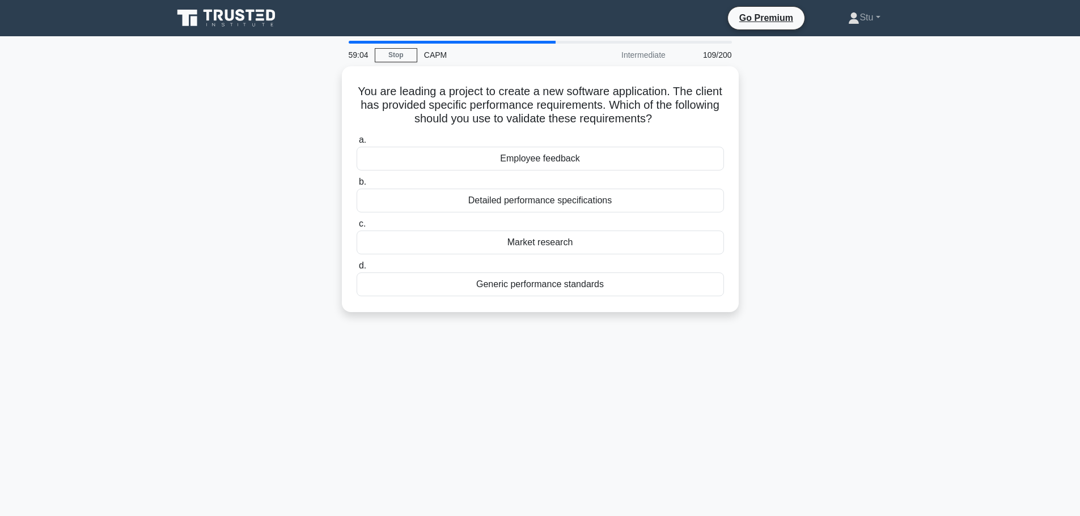
click at [897, 278] on div "You are leading a project to create a new software application. The client has …" at bounding box center [540, 196] width 748 height 260
drag, startPoint x: 842, startPoint y: 243, endPoint x: 812, endPoint y: 237, distance: 30.0
click at [843, 244] on div "You are leading a project to create a new software application. The client has …" at bounding box center [540, 196] width 748 height 260
click at [640, 197] on div "Detailed performance specifications" at bounding box center [539, 198] width 367 height 24
click at [356, 183] on input "b. Detailed performance specifications" at bounding box center [356, 179] width 0 height 7
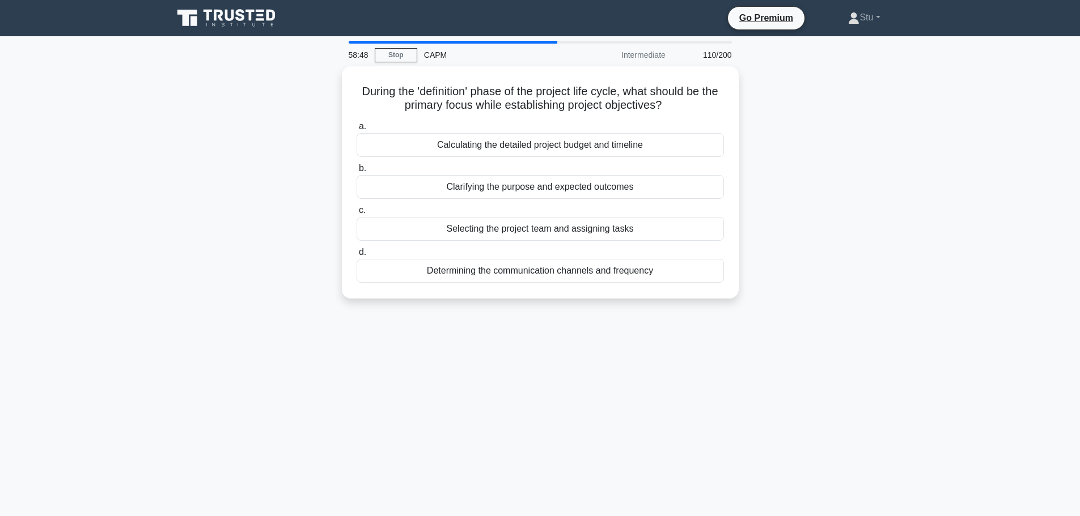
click at [890, 243] on div "During the 'definition' phase of the project life cycle, what should be the pri…" at bounding box center [540, 189] width 748 height 246
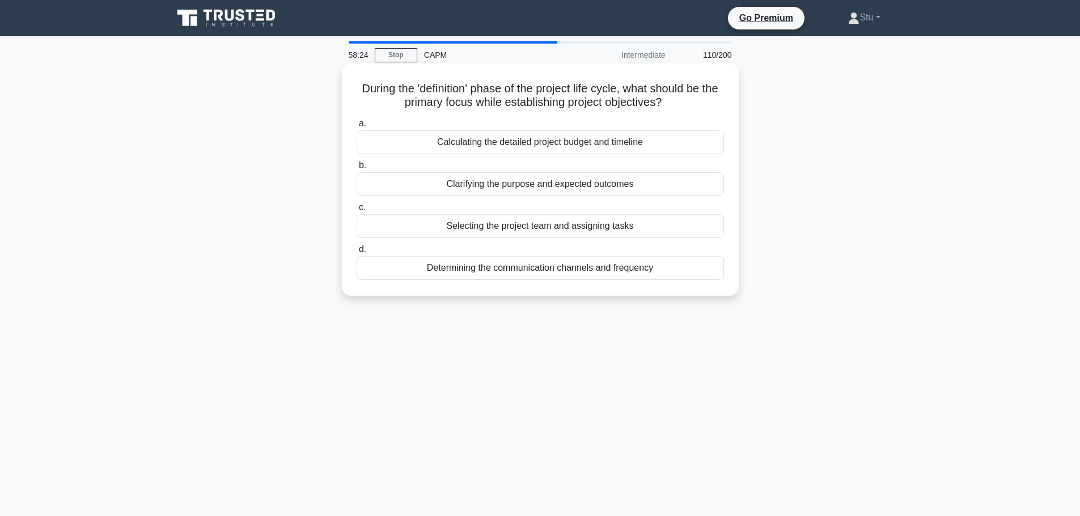
click at [581, 185] on div "Clarifying the purpose and expected outcomes" at bounding box center [539, 184] width 367 height 24
click at [356, 169] on input "b. Clarifying the purpose and expected outcomes" at bounding box center [356, 165] width 0 height 7
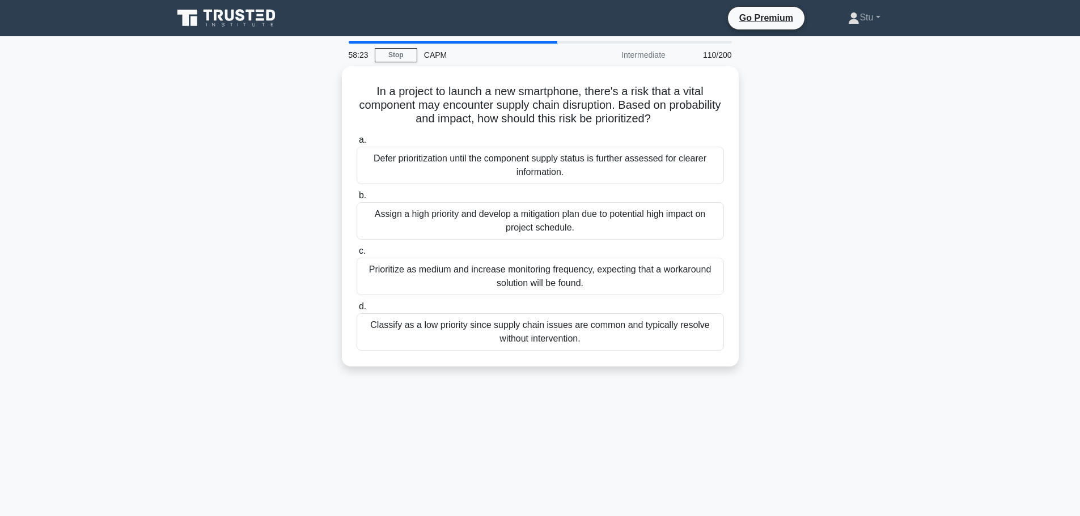
click at [900, 213] on div "In a project to launch a new smartphone, there's a risk that a vital component …" at bounding box center [540, 223] width 748 height 314
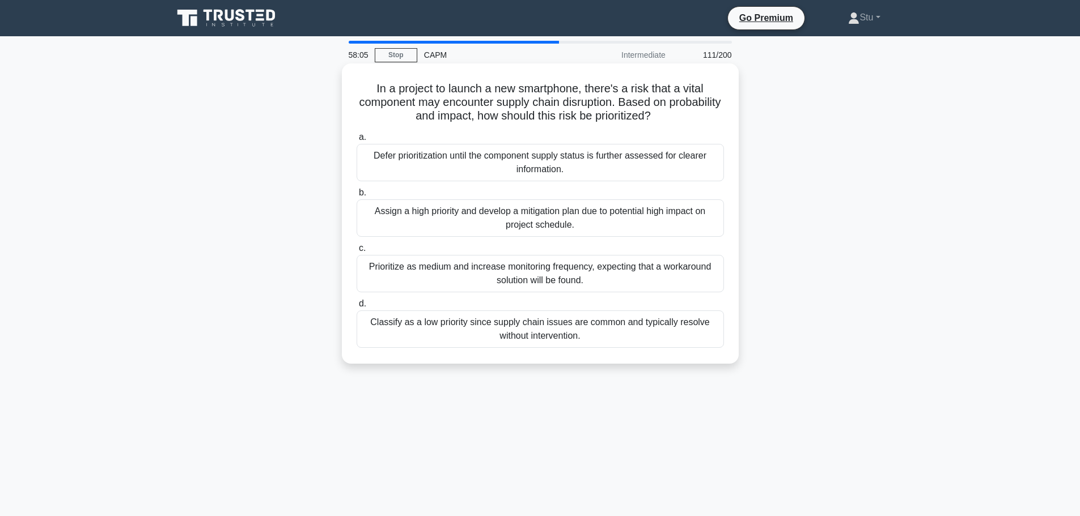
click at [486, 221] on div "Assign a high priority and develop a mitigation plan due to potential high impa…" at bounding box center [539, 217] width 367 height 37
click at [356, 197] on input "b. Assign a high priority and develop a mitigation plan due to potential high i…" at bounding box center [356, 192] width 0 height 7
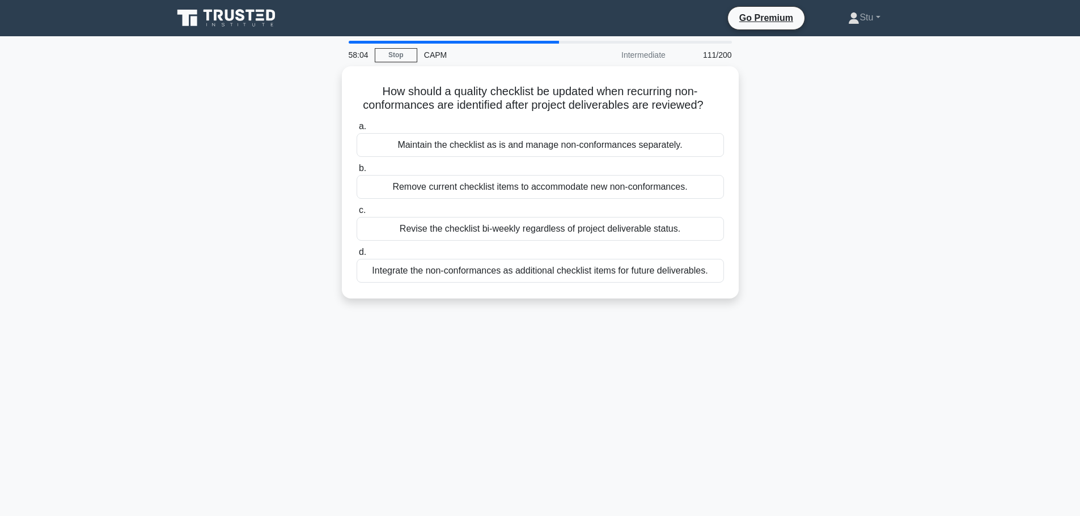
click at [884, 205] on div "How should a quality checklist be updated when recurring non-conformances are i…" at bounding box center [540, 189] width 748 height 246
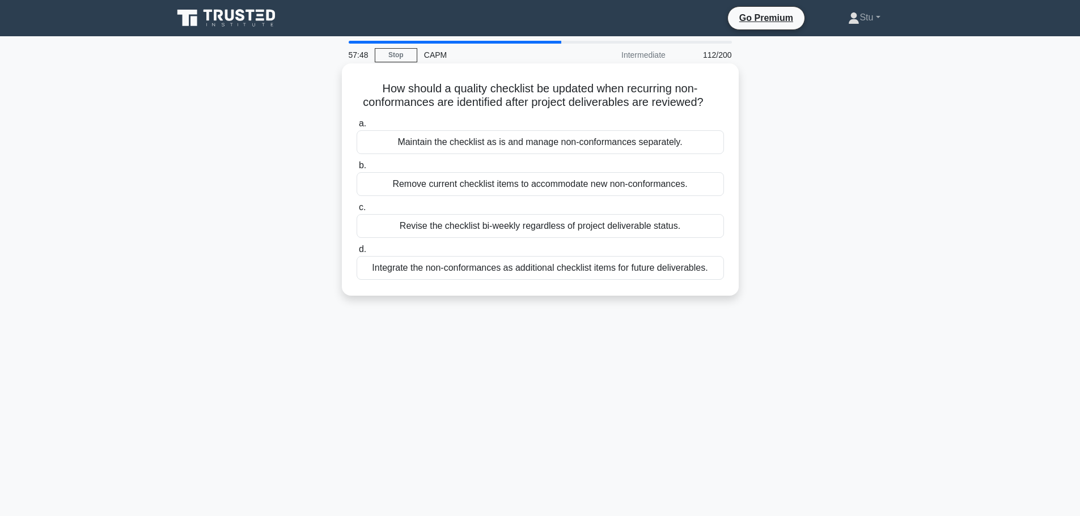
click at [489, 274] on div "Integrate the non-conformances as additional checklist items for future deliver…" at bounding box center [539, 268] width 367 height 24
click at [356, 253] on input "d. Integrate the non-conformances as additional checklist items for future deli…" at bounding box center [356, 249] width 0 height 7
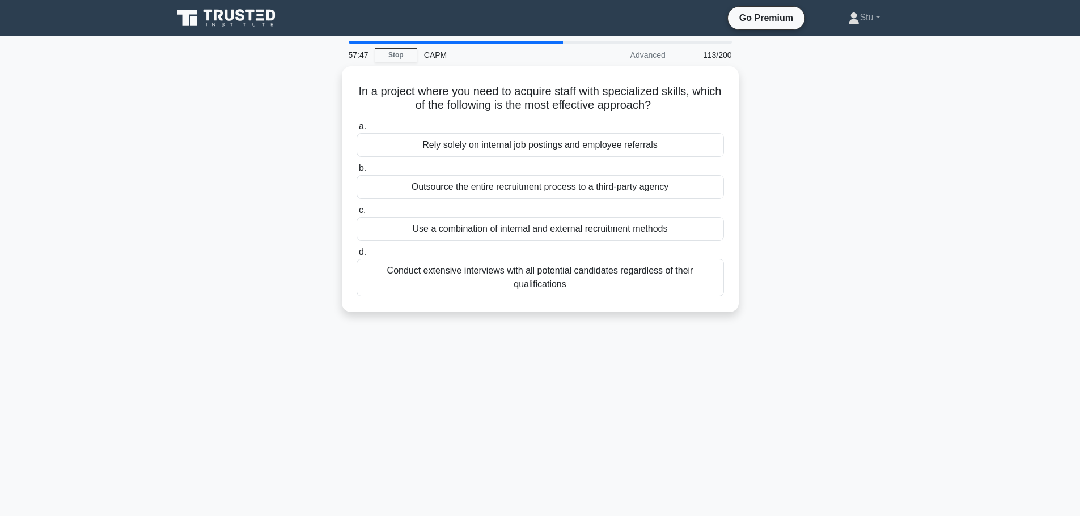
click at [864, 196] on div "In a project where you need to acquire staff with specialized skills, which of …" at bounding box center [540, 196] width 748 height 260
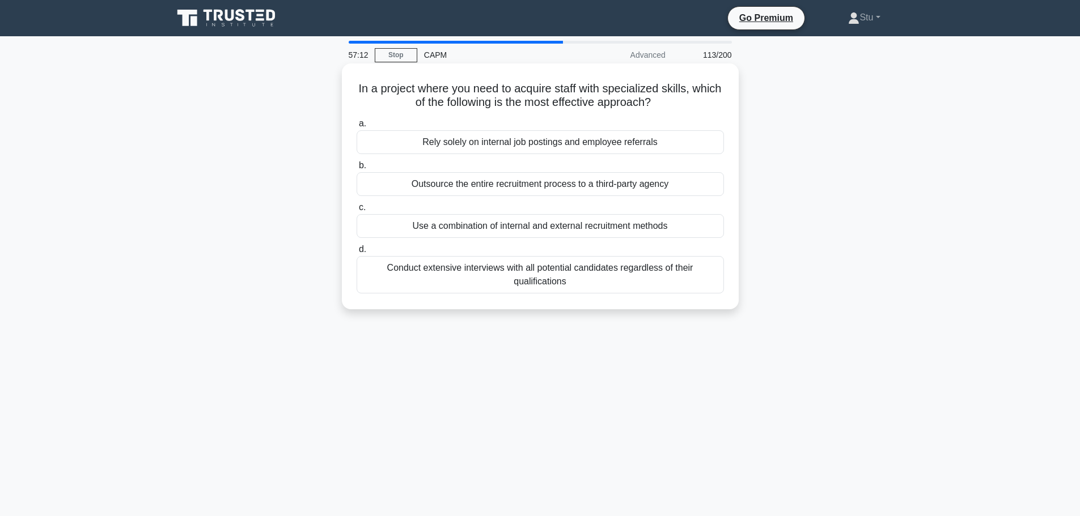
click at [646, 228] on div "Use a combination of internal and external recruitment methods" at bounding box center [539, 226] width 367 height 24
click at [356, 211] on input "c. Use a combination of internal and external recruitment methods" at bounding box center [356, 207] width 0 height 7
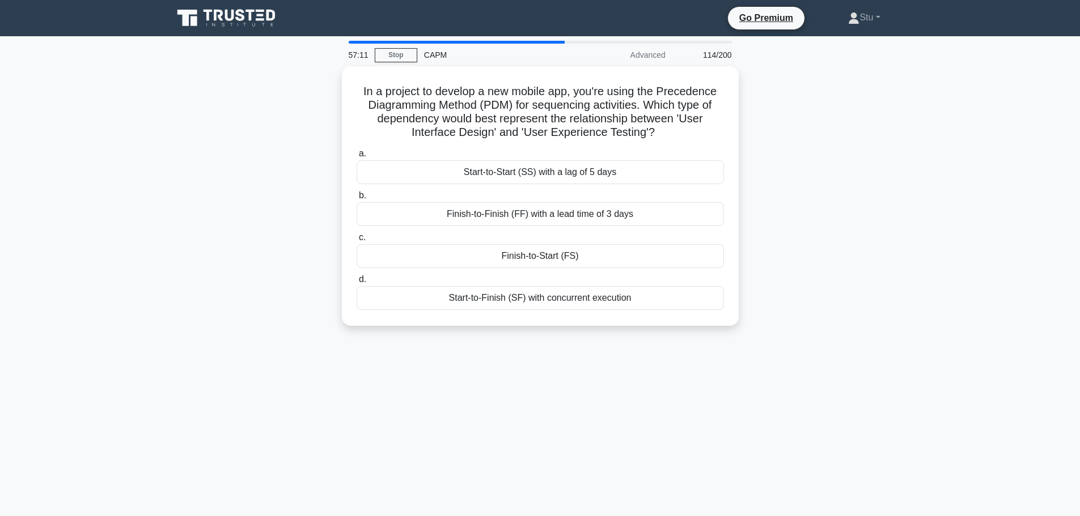
click at [866, 282] on div "In a project to develop a new mobile app, you're using the Precedence Diagrammi…" at bounding box center [540, 202] width 748 height 273
click at [864, 311] on div "In a project to develop a new mobile app, you're using the Precedence Diagrammi…" at bounding box center [540, 202] width 748 height 273
click at [571, 261] on div "Finish-to-Start (FS)" at bounding box center [539, 253] width 367 height 24
click at [356, 239] on input "c. Finish-to-Start (FS)" at bounding box center [356, 234] width 0 height 7
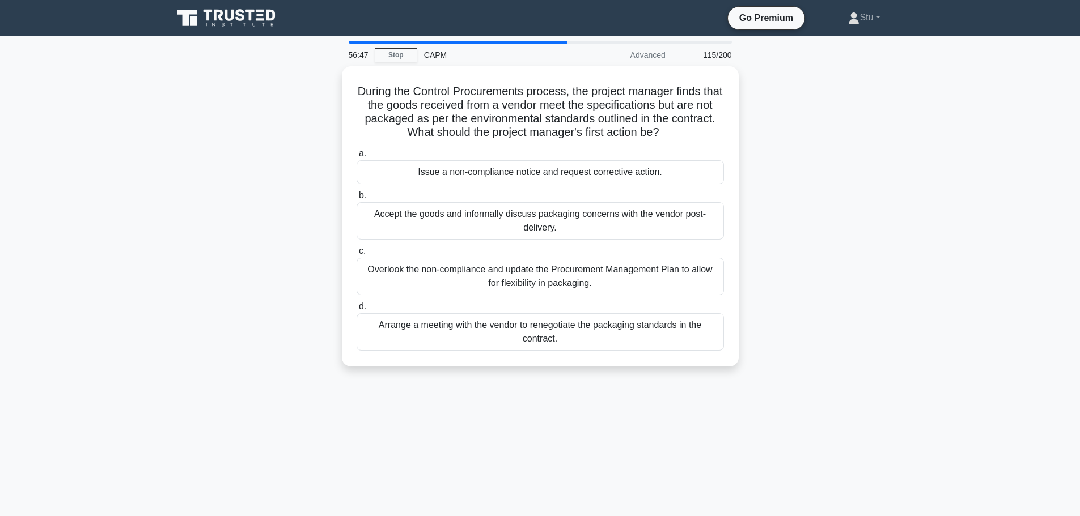
click at [905, 183] on div "During the Control Procurements process, the project manager finds that the goo…" at bounding box center [540, 223] width 748 height 314
drag, startPoint x: 592, startPoint y: 339, endPoint x: 791, endPoint y: 221, distance: 231.2
click at [791, 221] on div "During the Control Procurements process, the project manager finds that the goo…" at bounding box center [540, 223] width 748 height 314
click at [833, 190] on div "During the Control Procurements process, the project manager finds that the goo…" at bounding box center [540, 223] width 748 height 314
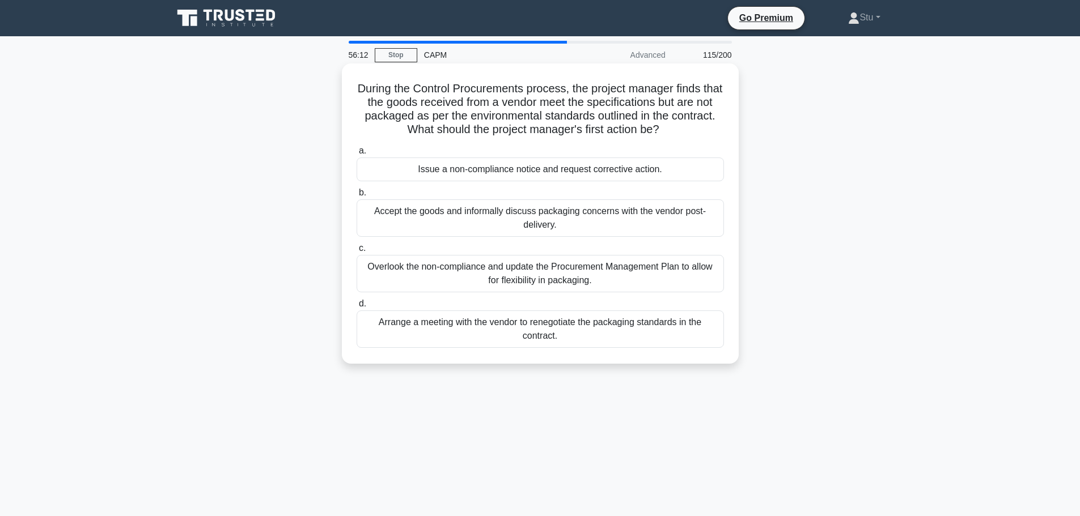
click at [494, 324] on div "Arrange a meeting with the vendor to renegotiate the packaging standards in the…" at bounding box center [539, 329] width 367 height 37
click at [356, 308] on input "d. Arrange a meeting with the vendor to renegotiate the packaging standards in …" at bounding box center [356, 303] width 0 height 7
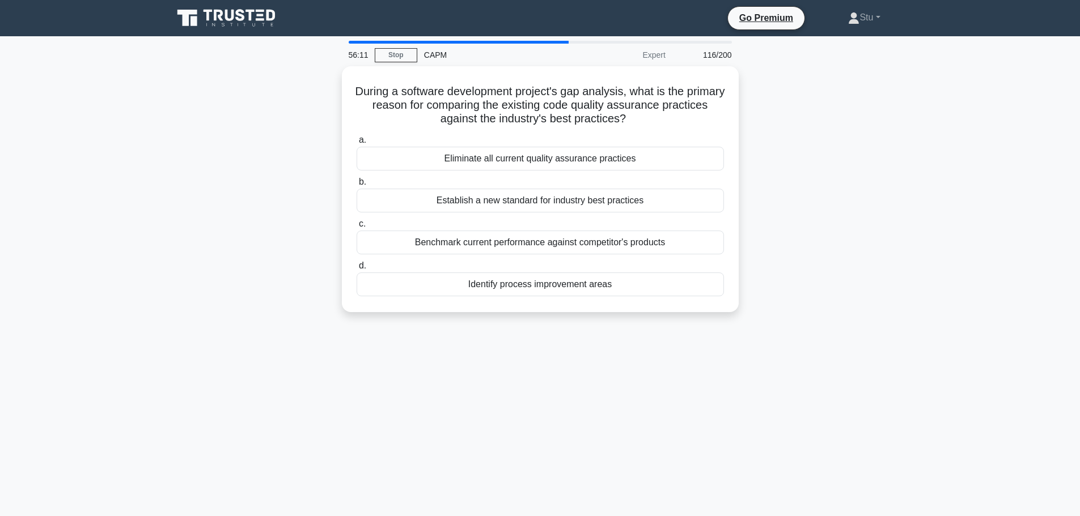
click at [924, 286] on main "56:11 Stop CAPM Expert 116/200 During a software development project's gap anal…" at bounding box center [540, 324] width 1080 height 576
click at [476, 244] on div "Benchmark current performance against competitor's products" at bounding box center [539, 240] width 367 height 24
click at [356, 225] on input "c. Benchmark current performance against competitor's products" at bounding box center [356, 221] width 0 height 7
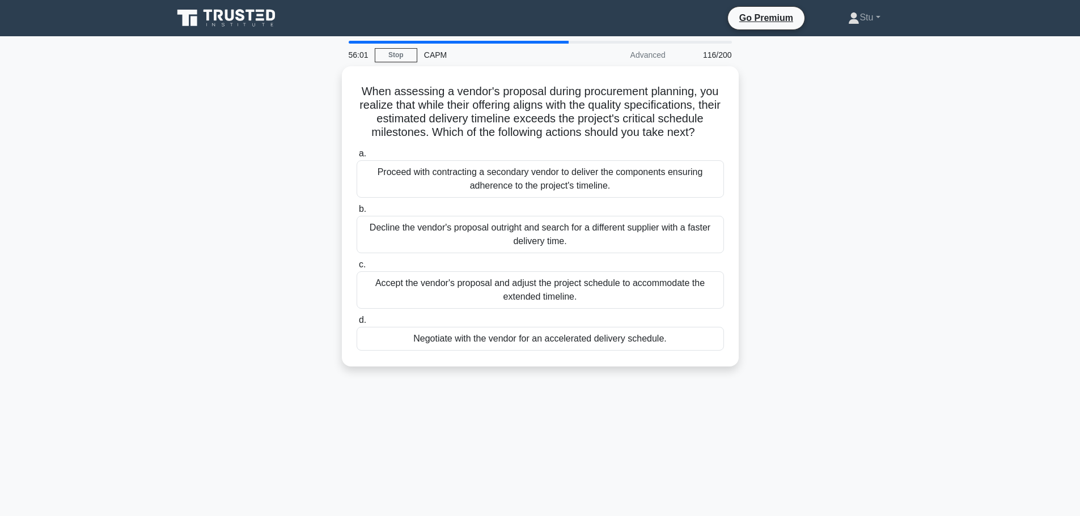
click at [893, 308] on div "When assessing a vendor's proposal during procurement planning, you realize tha…" at bounding box center [540, 223] width 748 height 314
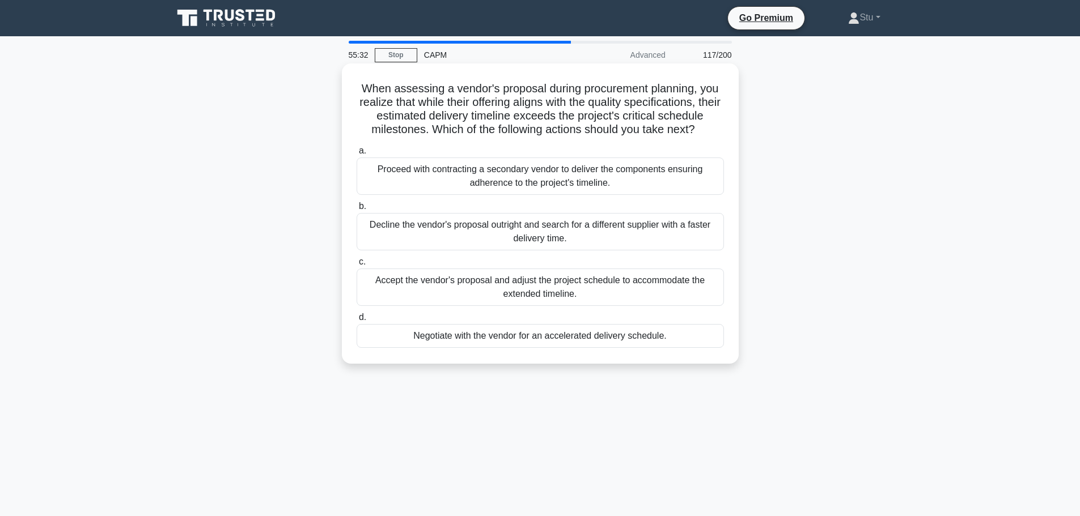
click at [494, 339] on div "Negotiate with the vendor for an accelerated delivery schedule." at bounding box center [539, 336] width 367 height 24
click at [356, 321] on input "d. Negotiate with the vendor for an accelerated delivery schedule." at bounding box center [356, 317] width 0 height 7
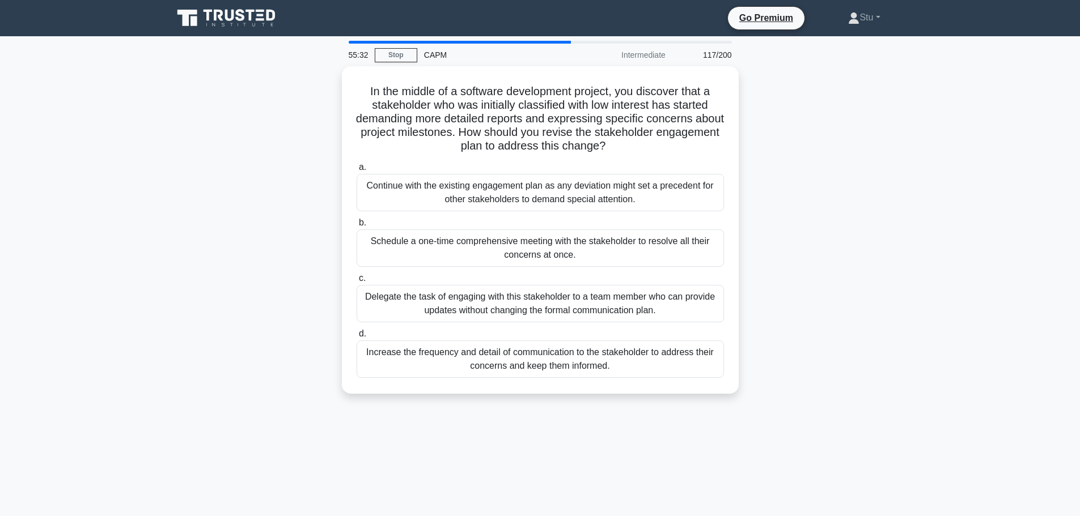
click at [888, 235] on div "In the middle of a software development project, you discover that a stakeholde…" at bounding box center [540, 236] width 748 height 341
click at [901, 196] on div "In the middle of a software development project, you discover that a stakeholde…" at bounding box center [540, 236] width 748 height 341
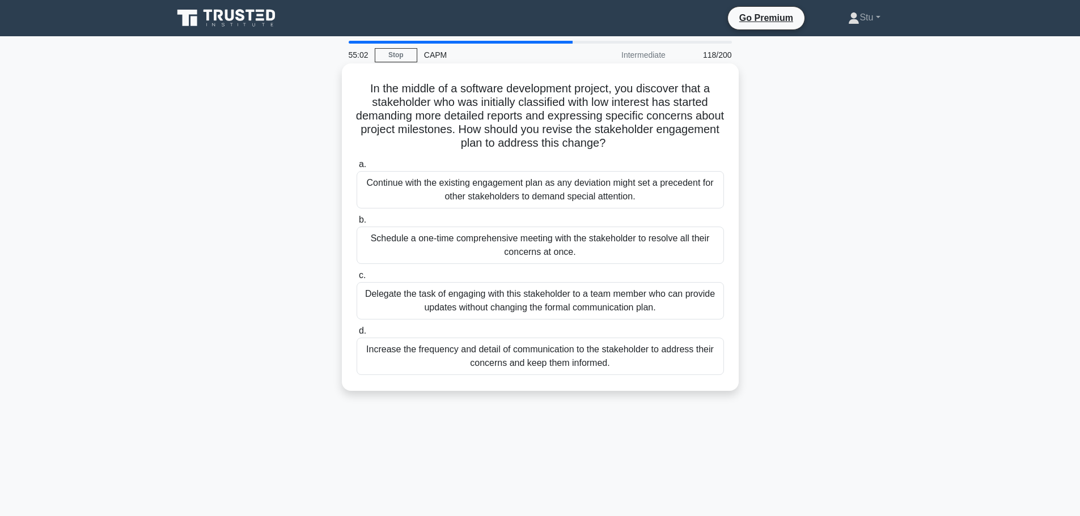
click at [568, 362] on div "Increase the frequency and detail of communication to the stakeholder to addres…" at bounding box center [539, 356] width 367 height 37
click at [356, 335] on input "d. Increase the frequency and detail of communication to the stakeholder to add…" at bounding box center [356, 331] width 0 height 7
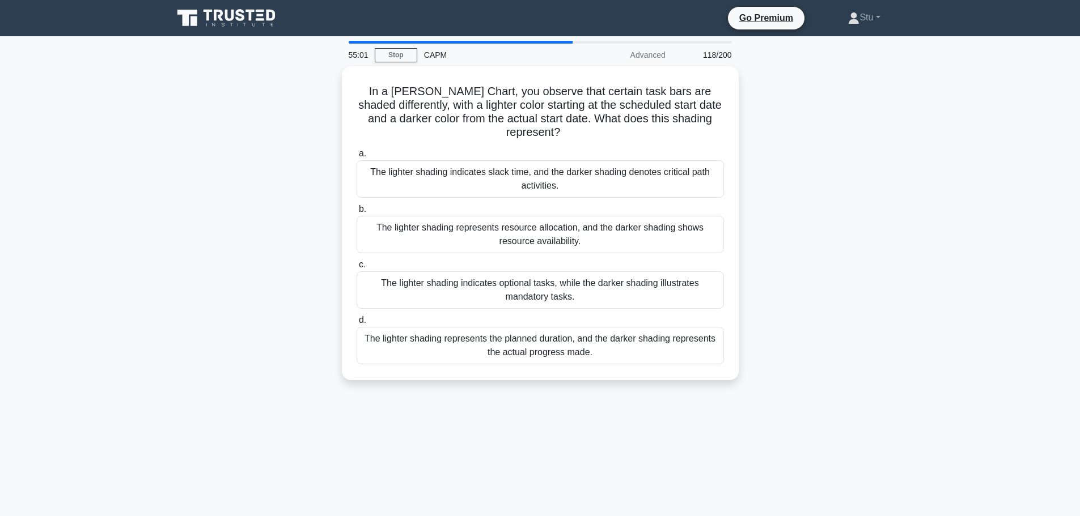
click at [909, 271] on div "In a Gantt Chart, you observe that certain task bars are shaded differently, wi…" at bounding box center [540, 230] width 748 height 328
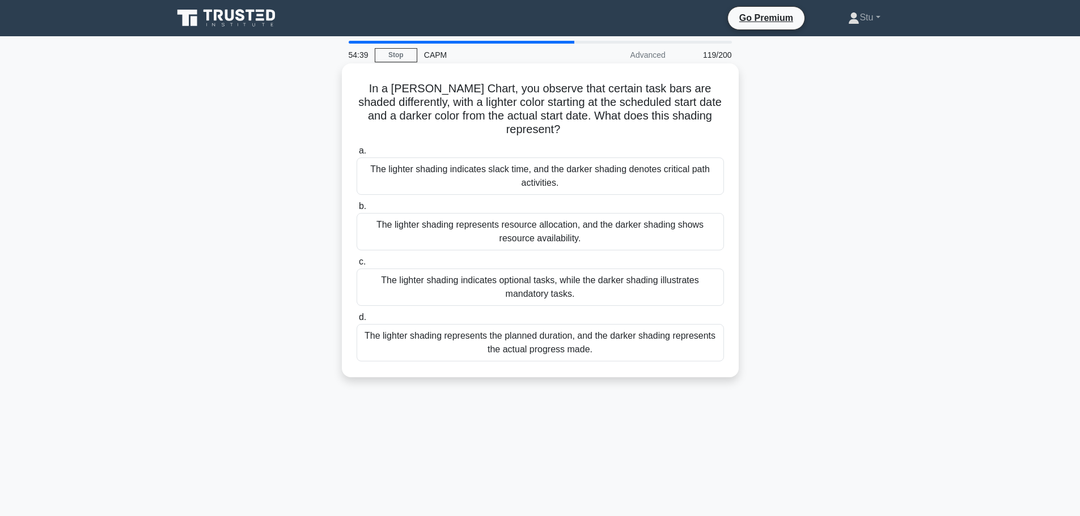
click at [566, 345] on div "The lighter shading represents the planned duration, and the darker shading rep…" at bounding box center [539, 342] width 367 height 37
click at [356, 321] on input "d. The lighter shading represents the planned duration, and the darker shading …" at bounding box center [356, 317] width 0 height 7
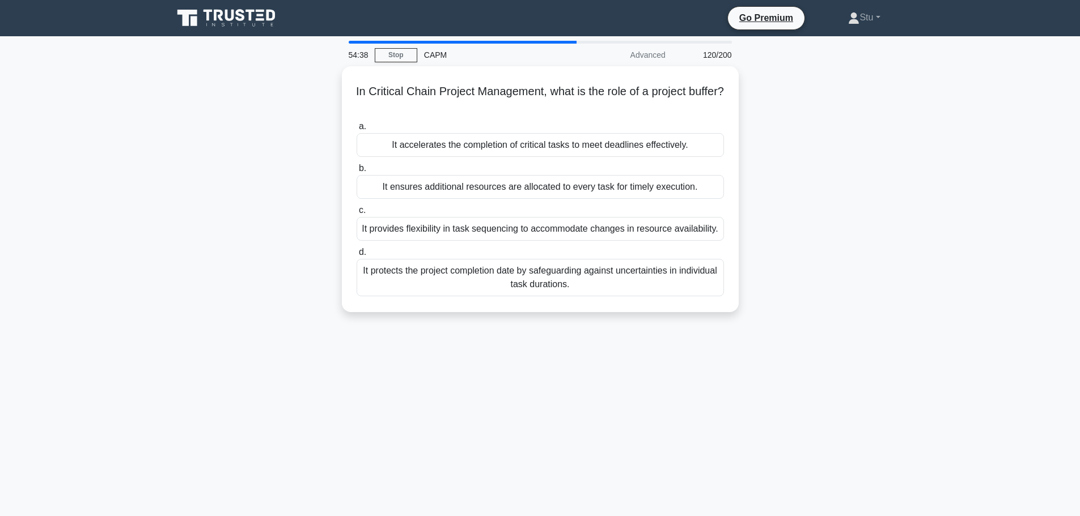
click at [925, 249] on main "54:38 Stop CAPM Advanced 120/200 In Critical Chain Project Management, what is …" at bounding box center [540, 324] width 1080 height 576
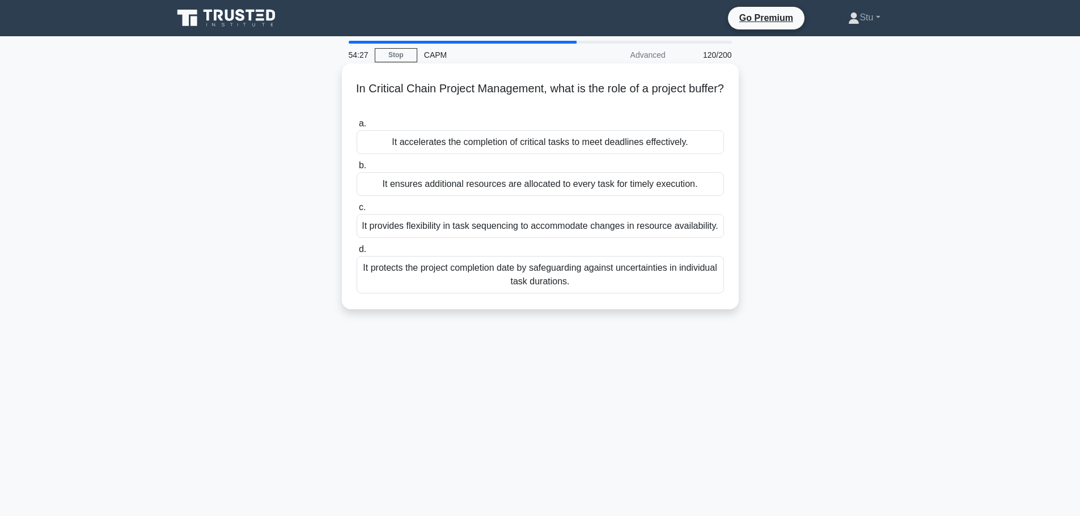
click at [615, 280] on div "It protects the project completion date by safeguarding against uncertainties i…" at bounding box center [539, 274] width 367 height 37
click at [356, 253] on input "d. It protects the project completion date by safeguarding against uncertaintie…" at bounding box center [356, 249] width 0 height 7
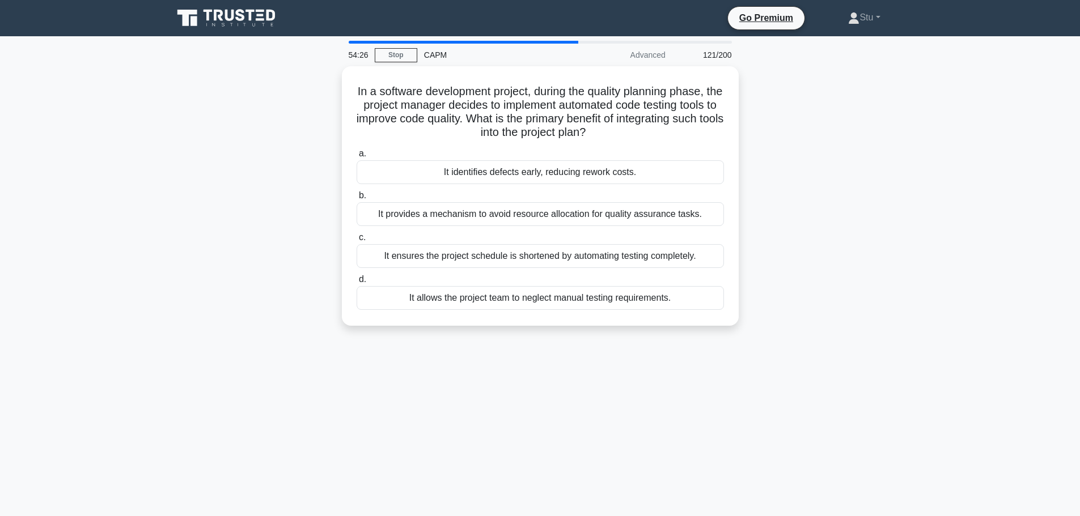
click at [838, 303] on div "In a software development project, during the quality planning phase, the proje…" at bounding box center [540, 202] width 748 height 273
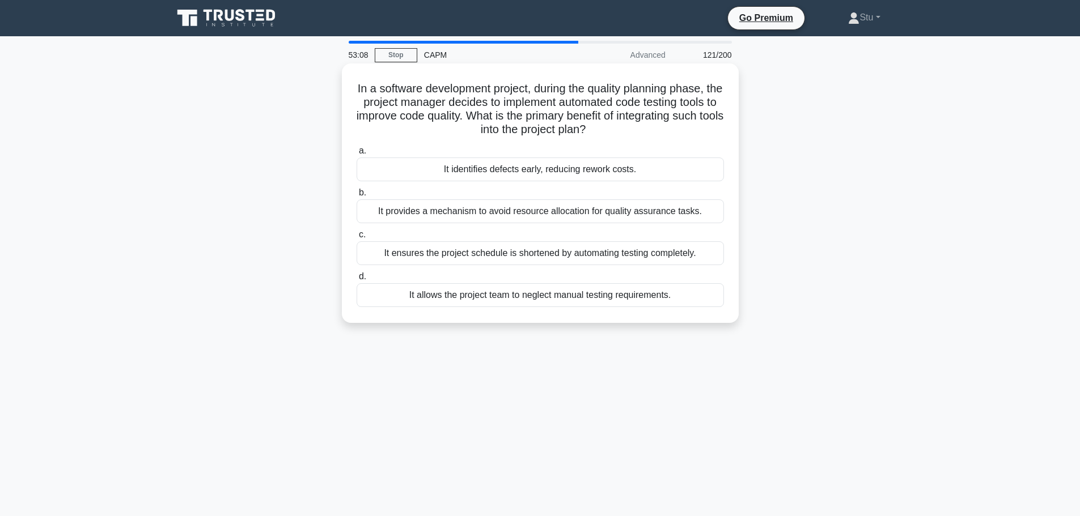
click at [608, 171] on div "It identifies defects early, reducing rework costs." at bounding box center [539, 170] width 367 height 24
click at [356, 155] on input "a. It identifies defects early, reducing rework costs." at bounding box center [356, 150] width 0 height 7
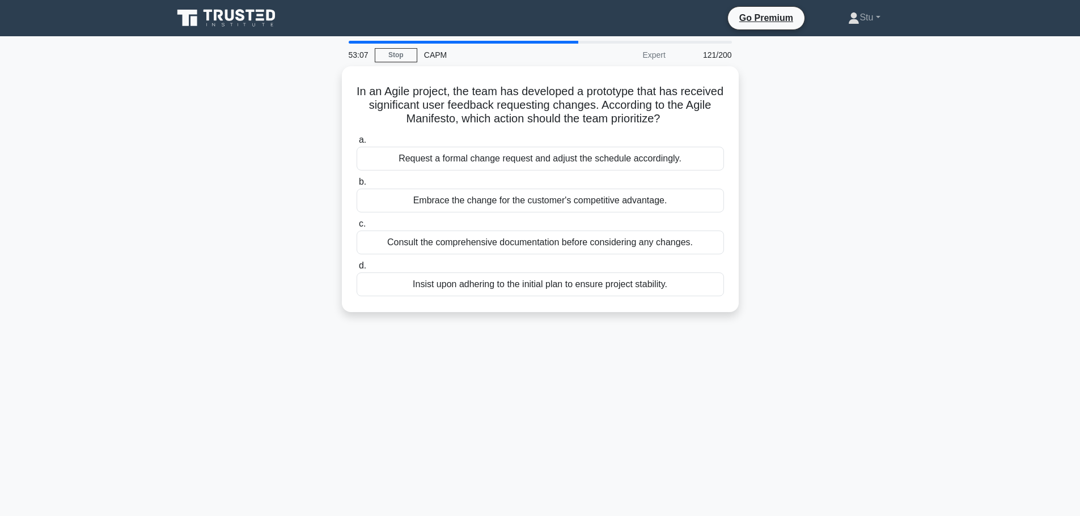
click at [810, 194] on div "In an Agile project, the team has developed a prototype that has received signi…" at bounding box center [540, 196] width 748 height 260
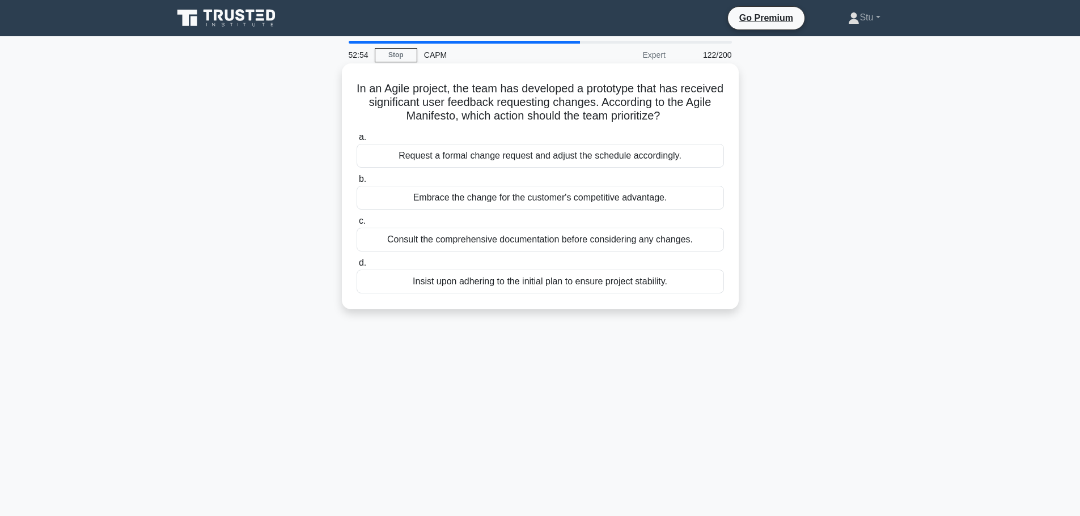
click at [495, 198] on div "Embrace the change for the customer's competitive advantage." at bounding box center [539, 198] width 367 height 24
click at [356, 183] on input "b. Embrace the change for the customer's competitive advantage." at bounding box center [356, 179] width 0 height 7
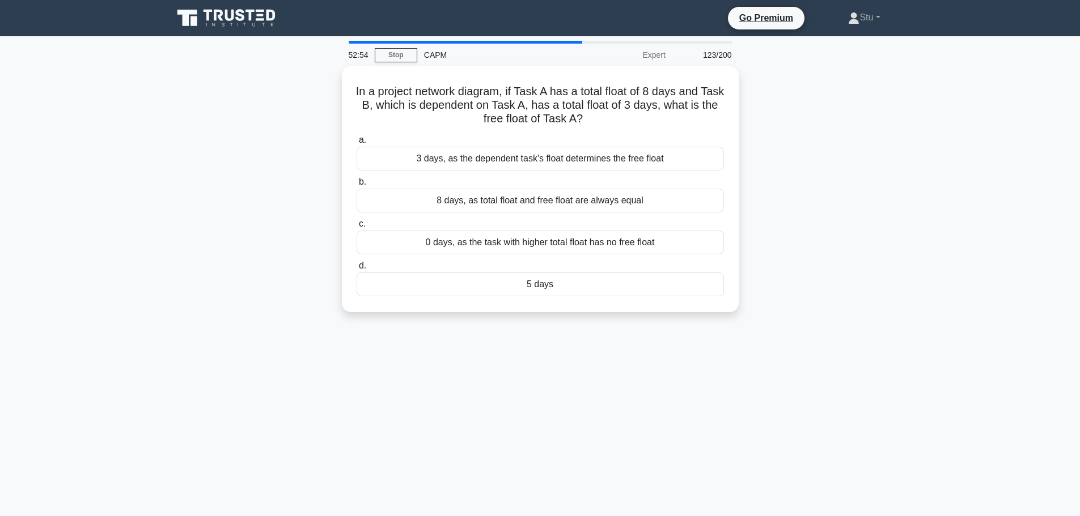
click at [823, 159] on div "In a project network diagram, if Task A has a total float of 8 days and Task B,…" at bounding box center [540, 196] width 748 height 260
click at [886, 209] on div "In a project network diagram, if Task A has a total float of 8 days and Task B,…" at bounding box center [540, 196] width 748 height 260
click at [833, 91] on div "In a project network diagram, if Task A has a total float of 8 days and Task B,…" at bounding box center [540, 196] width 748 height 260
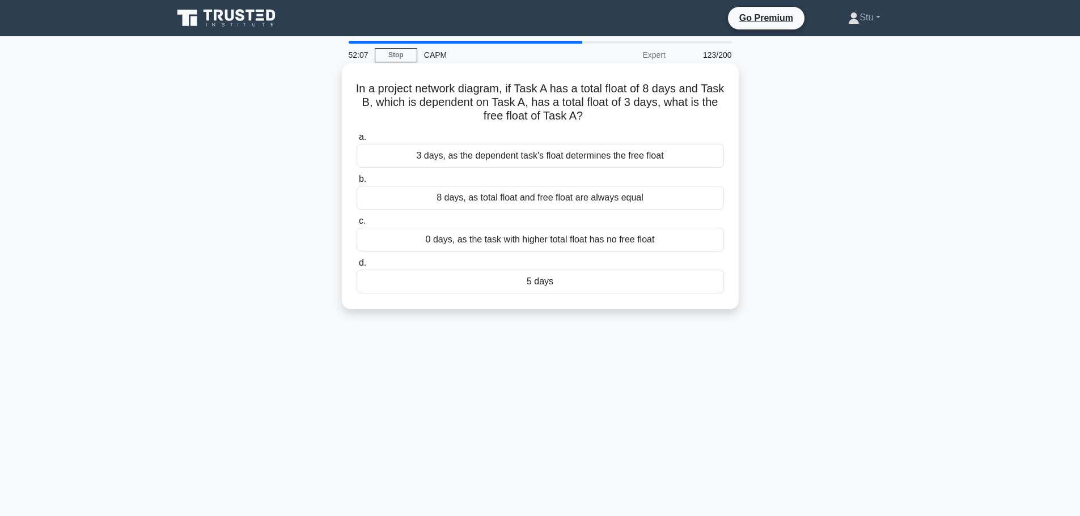
click at [544, 278] on div "5 days" at bounding box center [539, 282] width 367 height 24
click at [356, 267] on input "d. 5 days" at bounding box center [356, 263] width 0 height 7
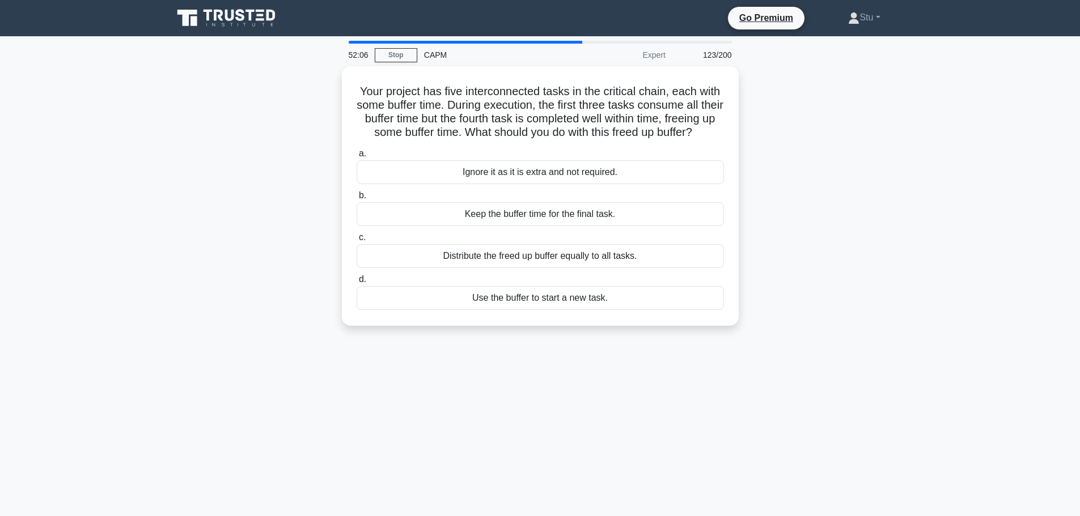
click at [884, 302] on div "Your project has five interconnected tasks in the critical chain, each with som…" at bounding box center [540, 202] width 748 height 273
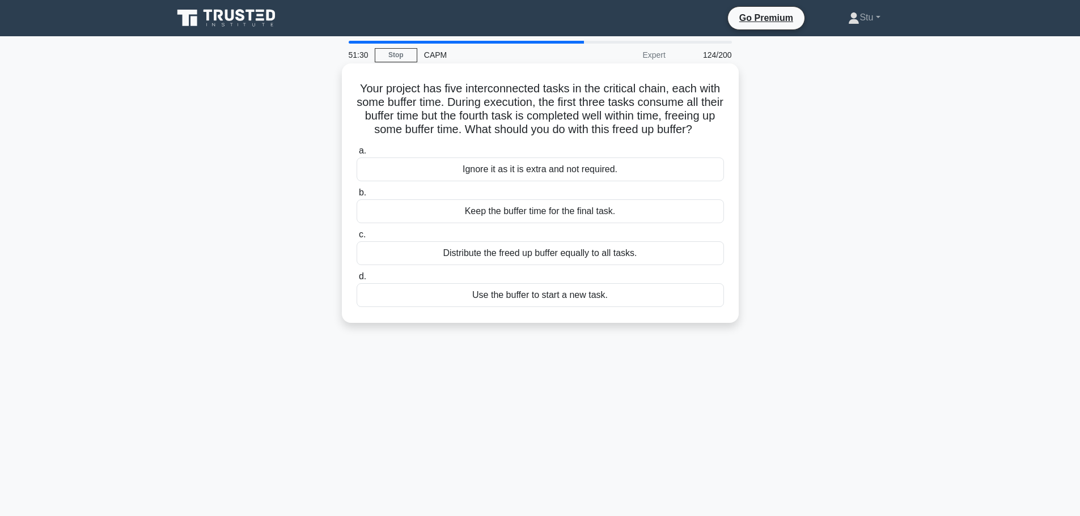
click at [573, 223] on div "Keep the buffer time for the final task." at bounding box center [539, 211] width 367 height 24
click at [356, 197] on input "b. Keep the buffer time for the final task." at bounding box center [356, 192] width 0 height 7
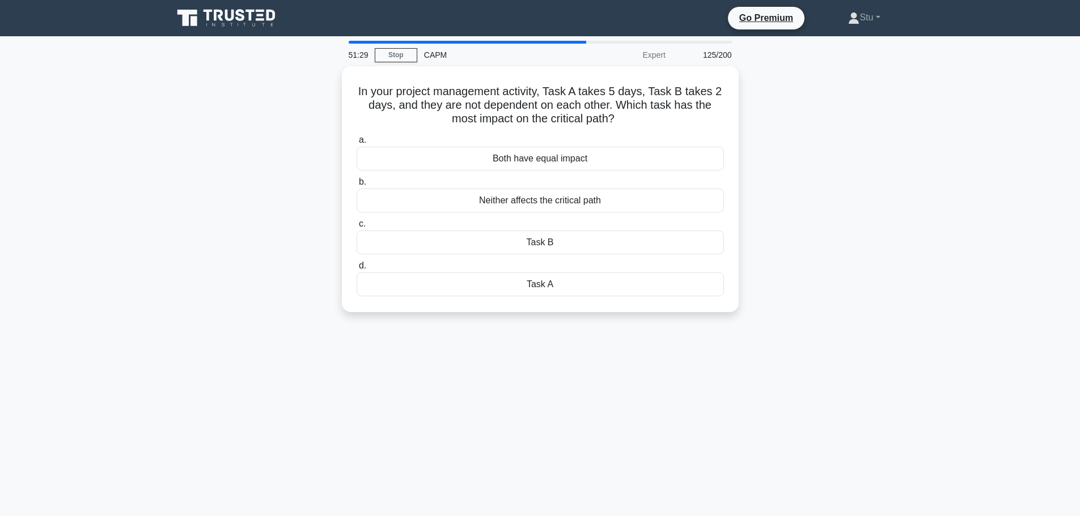
click at [809, 269] on div "In your project management activity, Task A takes 5 days, Task B takes 2 days, …" at bounding box center [540, 196] width 748 height 260
click at [875, 290] on div "In your project management activity, Task A takes 5 days, Task B takes 2 days, …" at bounding box center [540, 196] width 748 height 260
click at [832, 232] on div "In your project management activity, Task A takes 5 days, Task B takes 2 days, …" at bounding box center [540, 196] width 748 height 260
click at [814, 180] on div "In your project management activity, Task A takes 5 days, Task B takes 2 days, …" at bounding box center [540, 196] width 748 height 260
click at [560, 287] on div "Task A" at bounding box center [539, 282] width 367 height 24
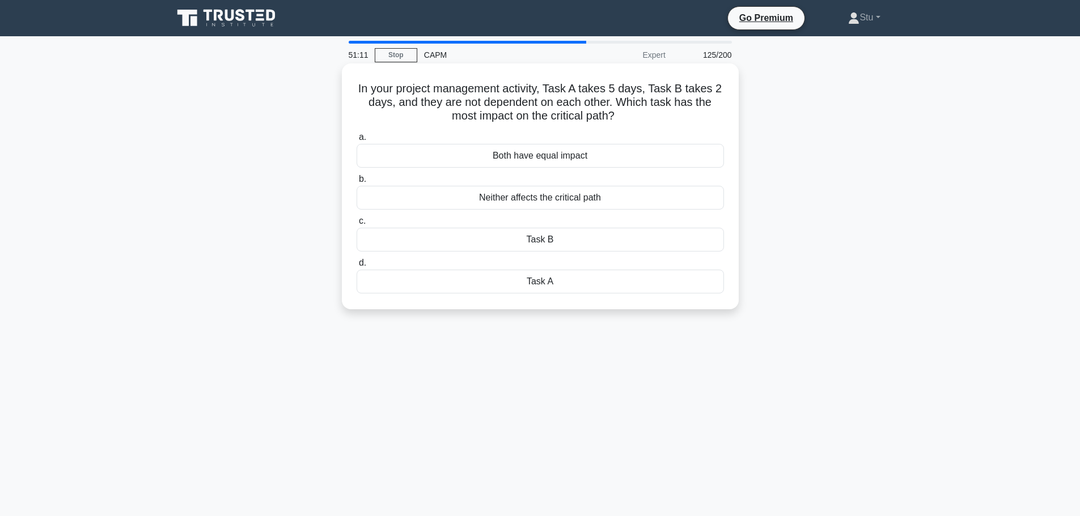
click at [356, 267] on input "d. Task A" at bounding box center [356, 263] width 0 height 7
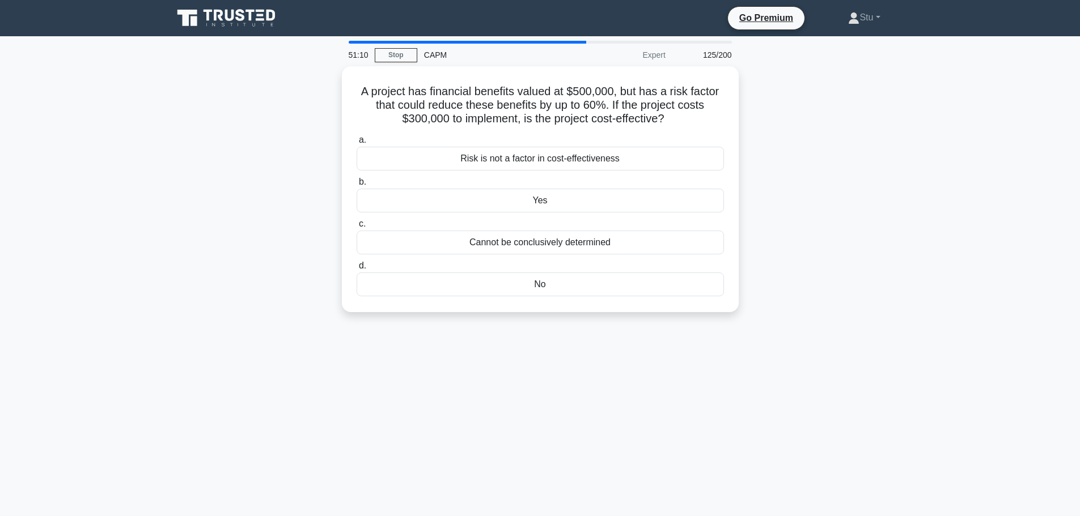
click at [925, 269] on main "51:10 Stop CAPM Expert 125/200 A project has financial benefits valued at $500,…" at bounding box center [540, 324] width 1080 height 576
click at [551, 290] on div "No" at bounding box center [539, 282] width 367 height 24
click at [356, 267] on input "d. No" at bounding box center [356, 263] width 0 height 7
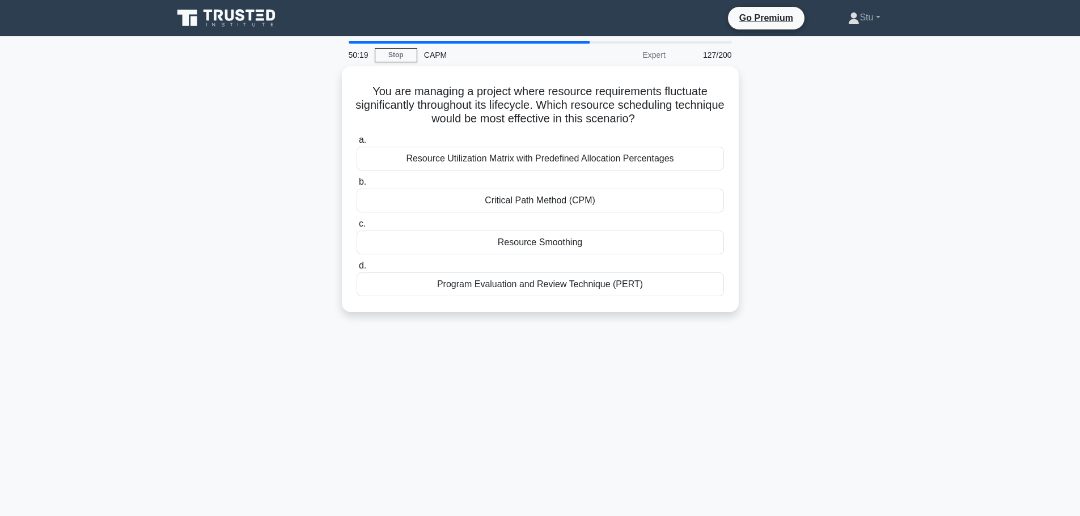
click at [782, 336] on div "50:19 Stop CAPM Expert 127/200 You are managing a project where resource requir…" at bounding box center [540, 324] width 748 height 567
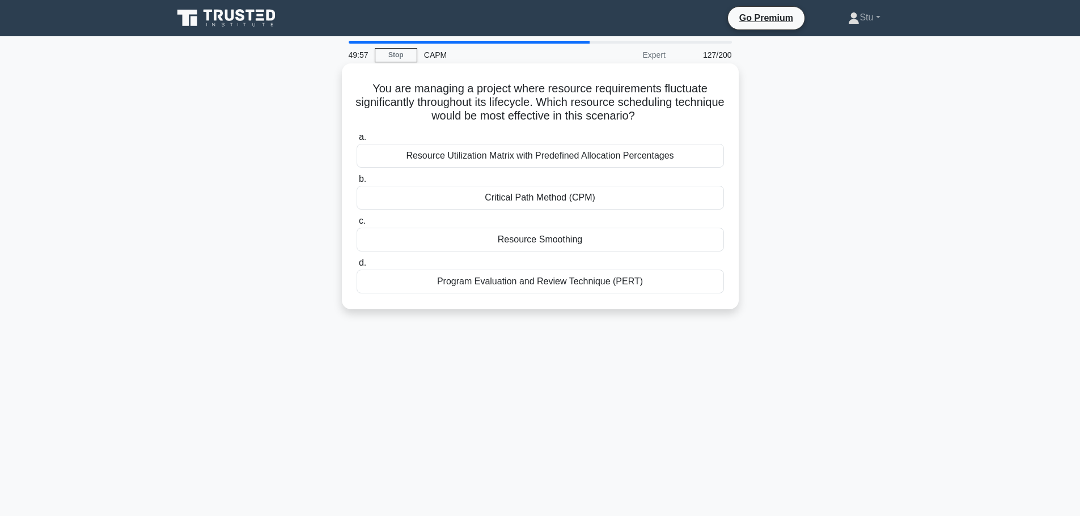
click at [589, 239] on div "Resource Smoothing" at bounding box center [539, 240] width 367 height 24
click at [356, 225] on input "c. Resource Smoothing" at bounding box center [356, 221] width 0 height 7
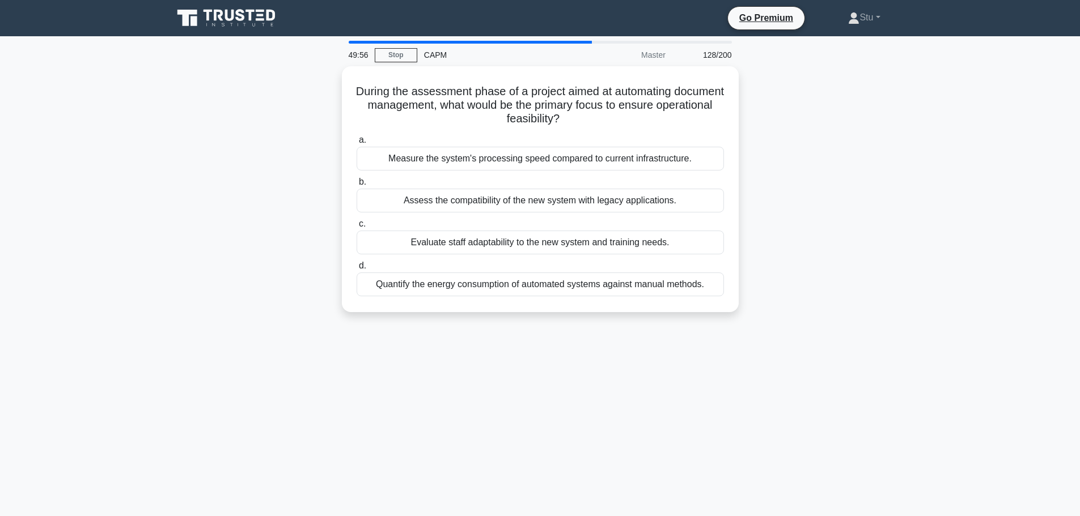
click at [911, 224] on div "During the assessment phase of a project aimed at automating document managemen…" at bounding box center [540, 196] width 748 height 260
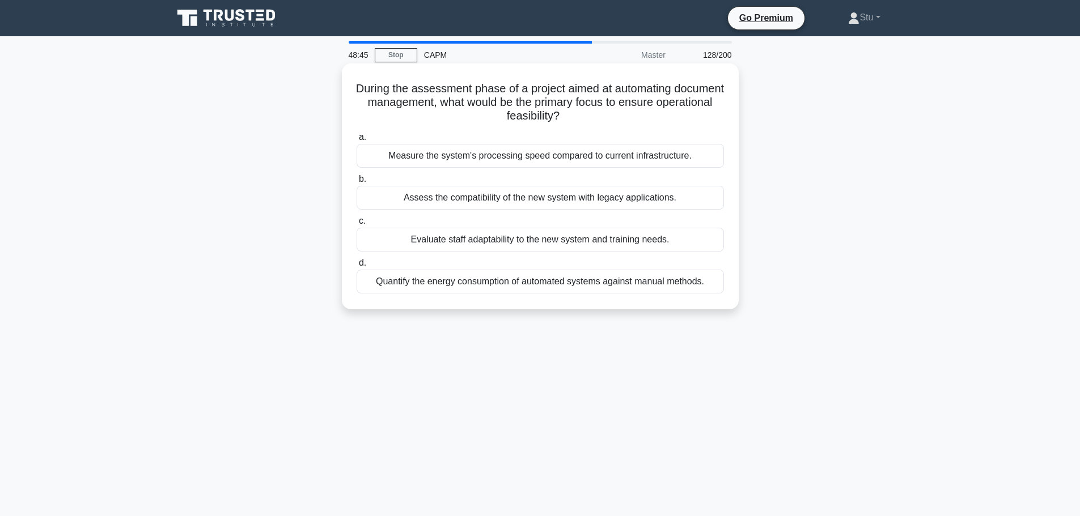
click at [611, 246] on div "Evaluate staff adaptability to the new system and training needs." at bounding box center [539, 240] width 367 height 24
click at [356, 225] on input "c. Evaluate staff adaptability to the new system and training needs." at bounding box center [356, 221] width 0 height 7
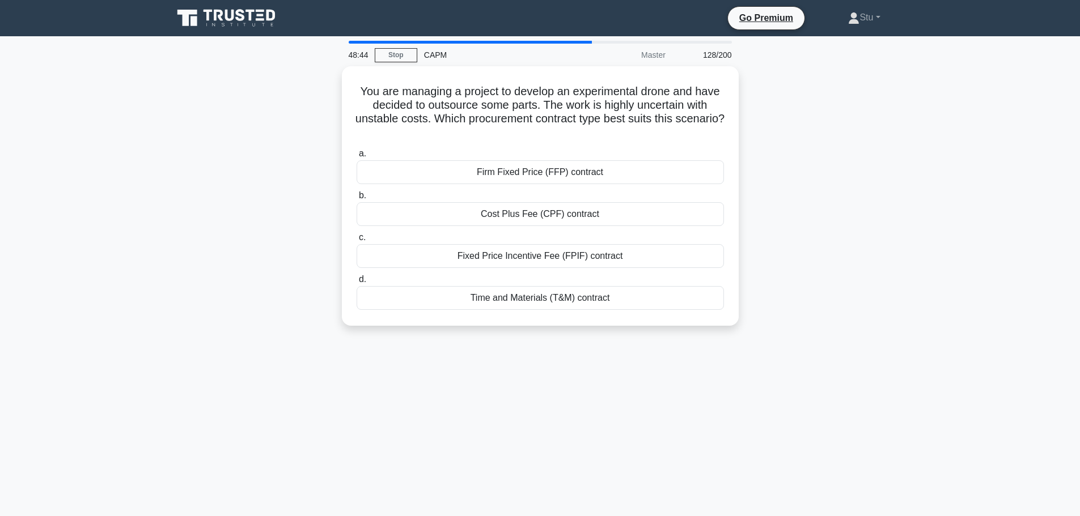
click at [1007, 216] on main "48:44 Stop CAPM Master 128/200 You are managing a project to develop an experim…" at bounding box center [540, 324] width 1080 height 576
click at [542, 214] on div "Cost Plus Fee (CPF) contract" at bounding box center [539, 211] width 367 height 24
click at [356, 197] on input "b. Cost Plus Fee (CPF) contract" at bounding box center [356, 192] width 0 height 7
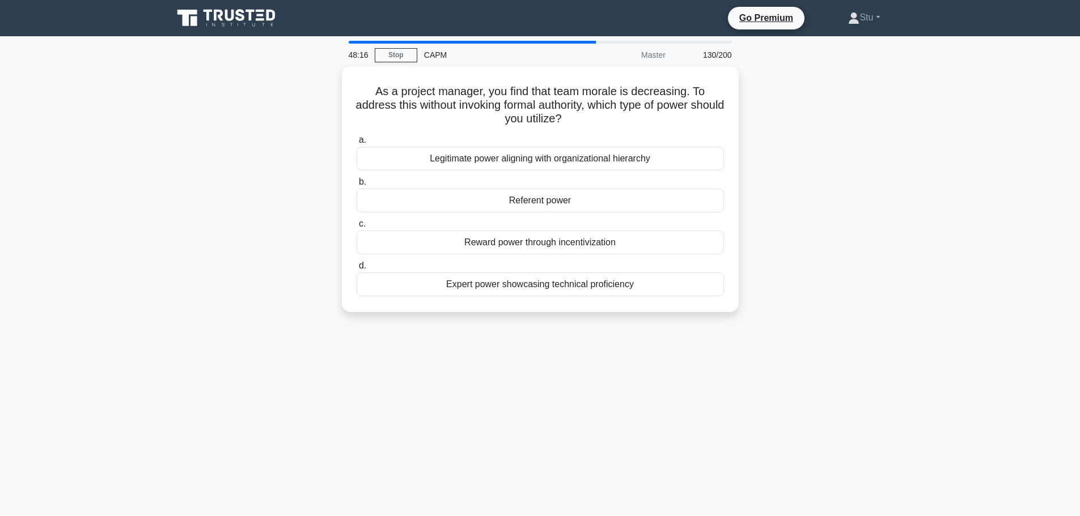
click at [887, 270] on div "As a project manager, you find that team morale is decreasing. To address this …" at bounding box center [540, 196] width 748 height 260
click at [825, 199] on div "As a project manager, you find that team morale is decreasing. To address this …" at bounding box center [540, 196] width 748 height 260
click at [658, 244] on div "Reward power through incentivization" at bounding box center [539, 240] width 367 height 24
click at [356, 225] on input "c. Reward power through incentivization" at bounding box center [356, 221] width 0 height 7
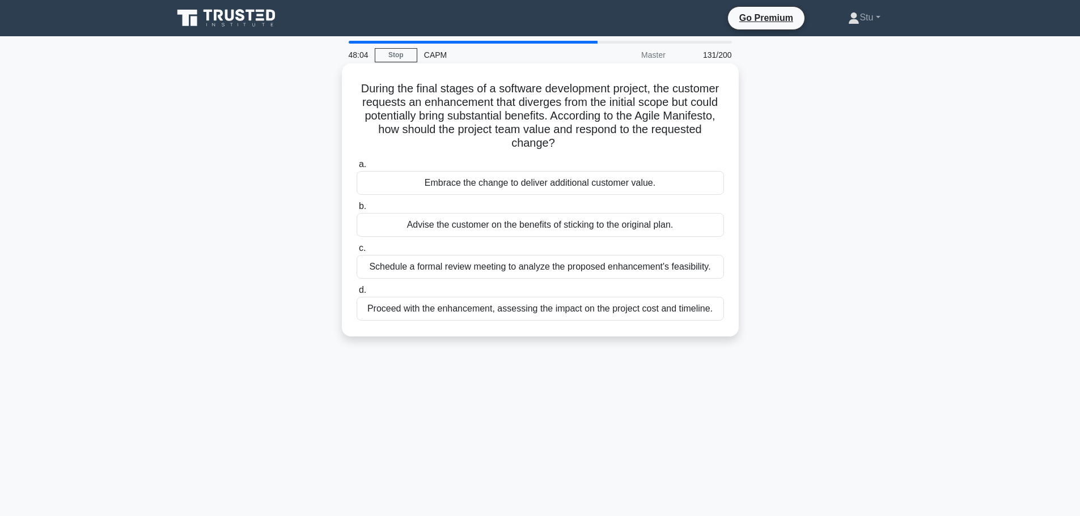
click at [716, 236] on div "Advise the customer on the benefits of sticking to the original plan." at bounding box center [539, 225] width 367 height 24
click at [356, 210] on input "b. Advise the customer on the benefits of sticking to the original plan." at bounding box center [356, 206] width 0 height 7
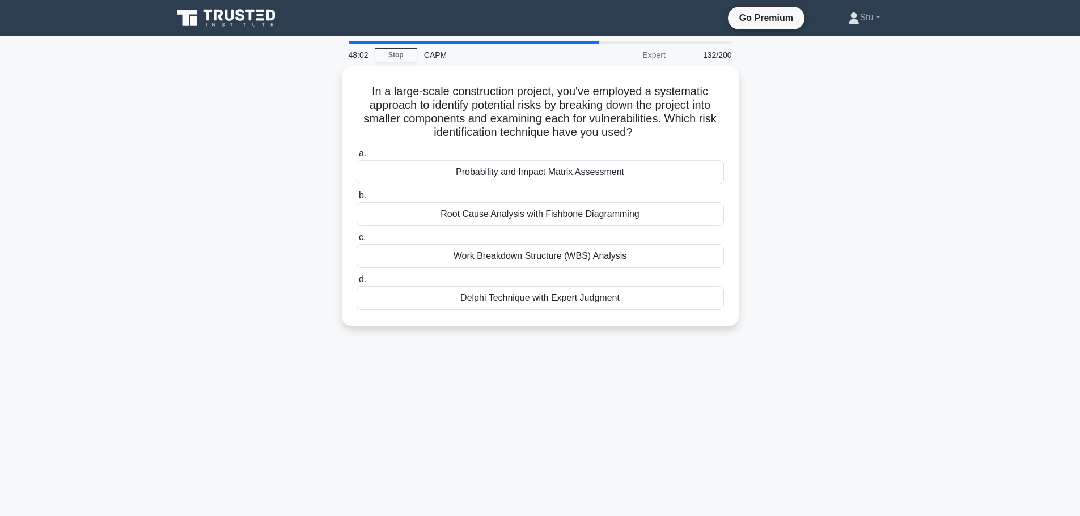
click at [926, 249] on main "48:02 Stop CAPM Expert 132/200 In a large-scale construction project, you've em…" at bounding box center [540, 324] width 1080 height 576
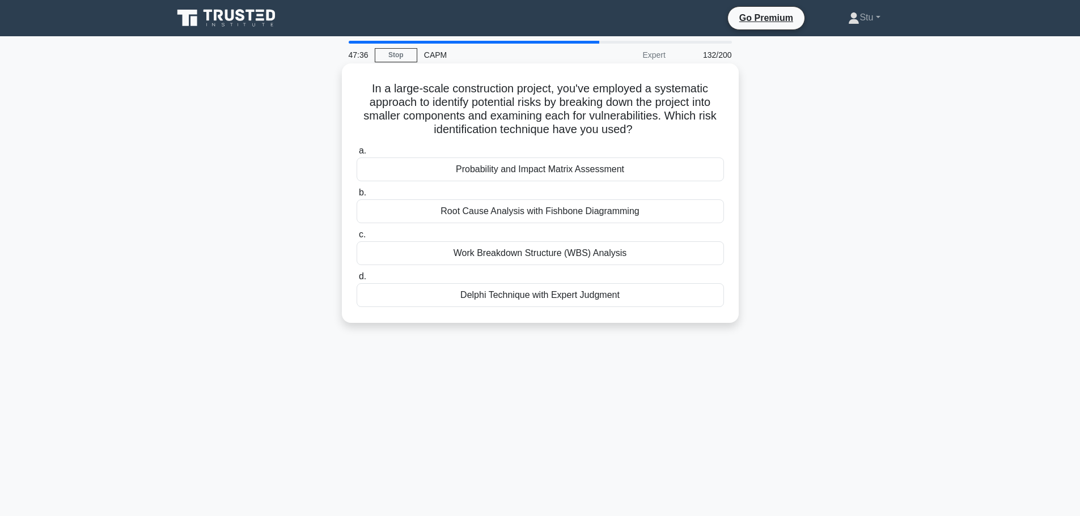
click at [627, 259] on div "Work Breakdown Structure (WBS) Analysis" at bounding box center [539, 253] width 367 height 24
click at [356, 239] on input "c. Work Breakdown Structure (WBS) Analysis" at bounding box center [356, 234] width 0 height 7
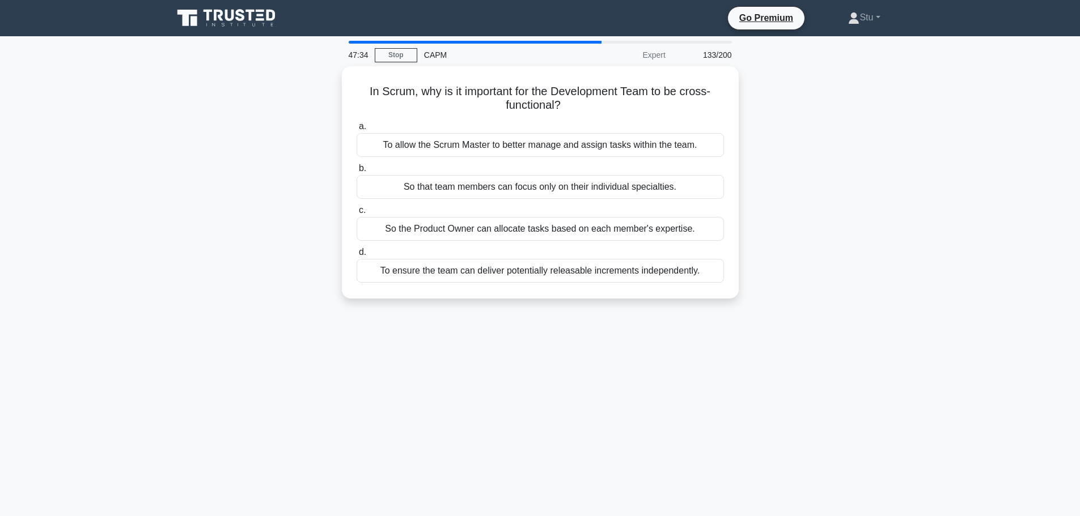
click at [872, 202] on div "In Scrum, why is it important for the Development Team to be cross-functional? …" at bounding box center [540, 189] width 748 height 246
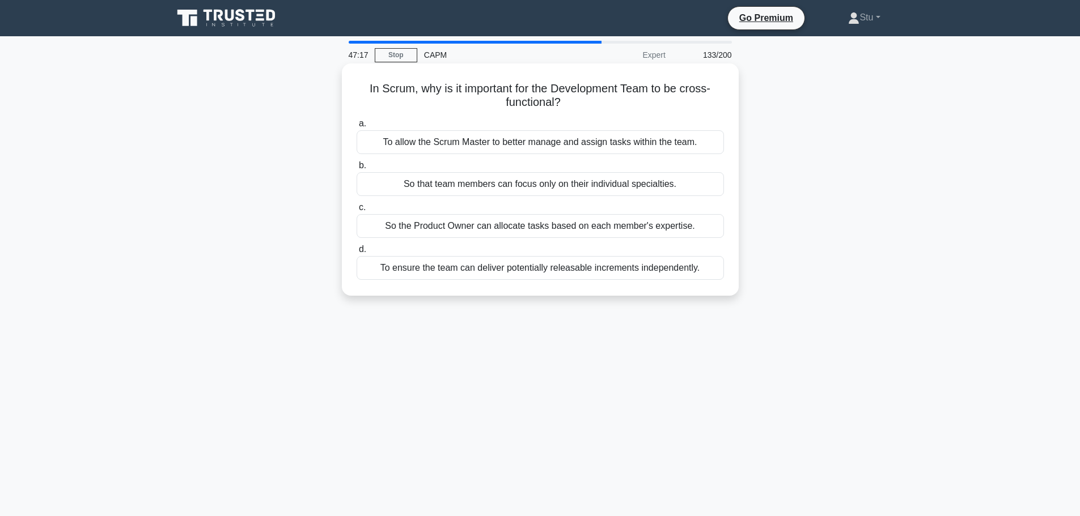
click at [634, 268] on div "To ensure the team can deliver potentially releasable increments independently." at bounding box center [539, 268] width 367 height 24
click at [356, 253] on input "d. To ensure the team can deliver potentially releasable increments independent…" at bounding box center [356, 249] width 0 height 7
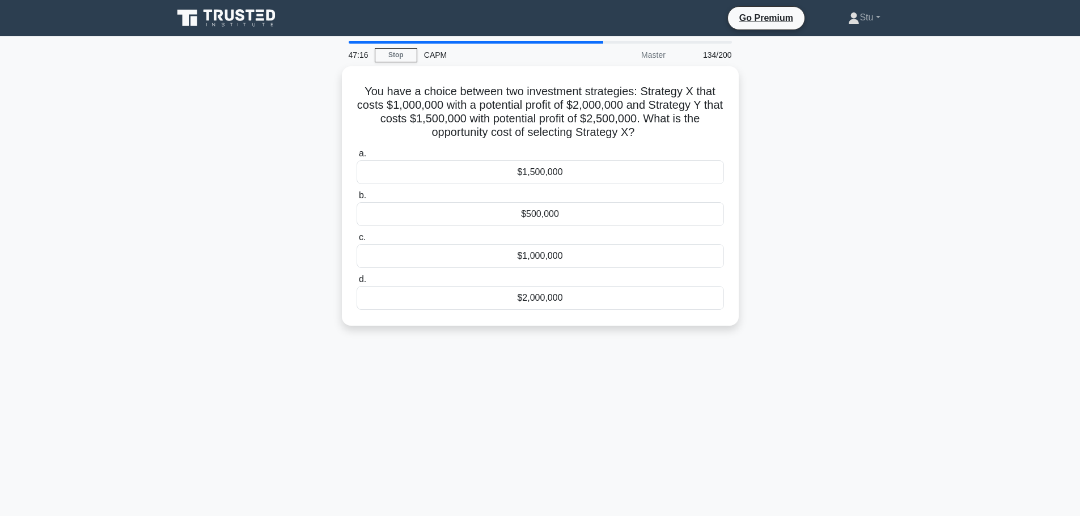
click at [856, 112] on div "You have a choice between two investment strategies: Strategy X that costs $1,0…" at bounding box center [540, 202] width 748 height 273
click at [839, 355] on div "46:45 Stop CAPM Master 134/200 You have a choice between two investment strateg…" at bounding box center [540, 324] width 748 height 567
click at [579, 257] on div "$1,000,000" at bounding box center [539, 253] width 367 height 24
click at [356, 239] on input "c. $1,000,000" at bounding box center [356, 234] width 0 height 7
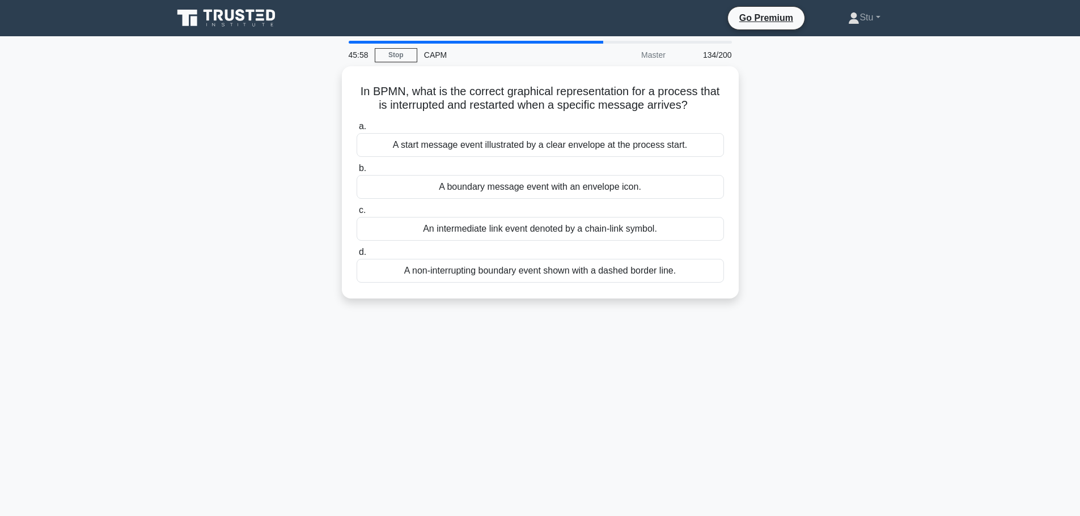
click at [977, 170] on main "45:58 Stop CAPM Master 134/200 In BPMN, what is the correct graphical represent…" at bounding box center [540, 324] width 1080 height 576
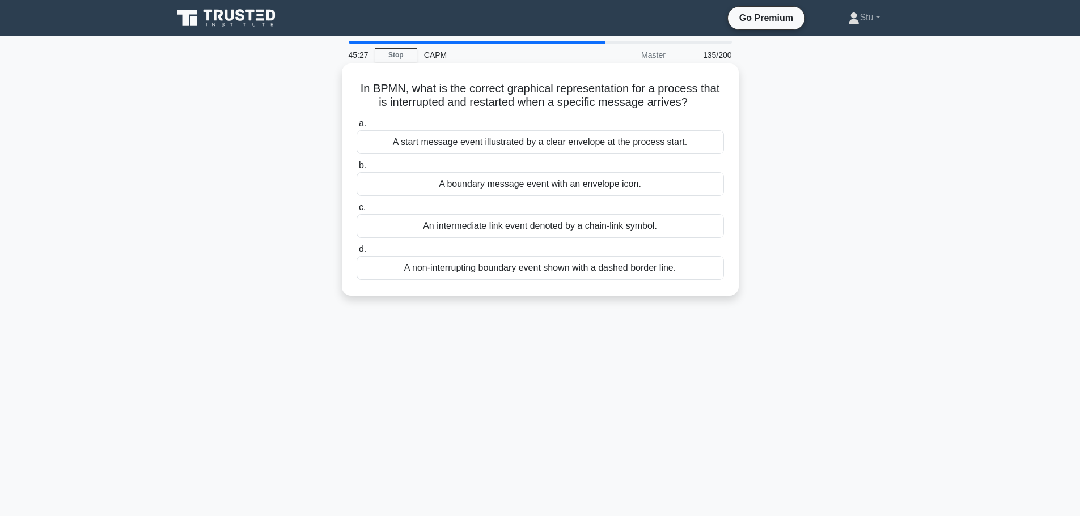
click at [562, 269] on div "A non-interrupting boundary event shown with a dashed border line." at bounding box center [539, 268] width 367 height 24
click at [356, 253] on input "d. A non-interrupting boundary event shown with a dashed border line." at bounding box center [356, 249] width 0 height 7
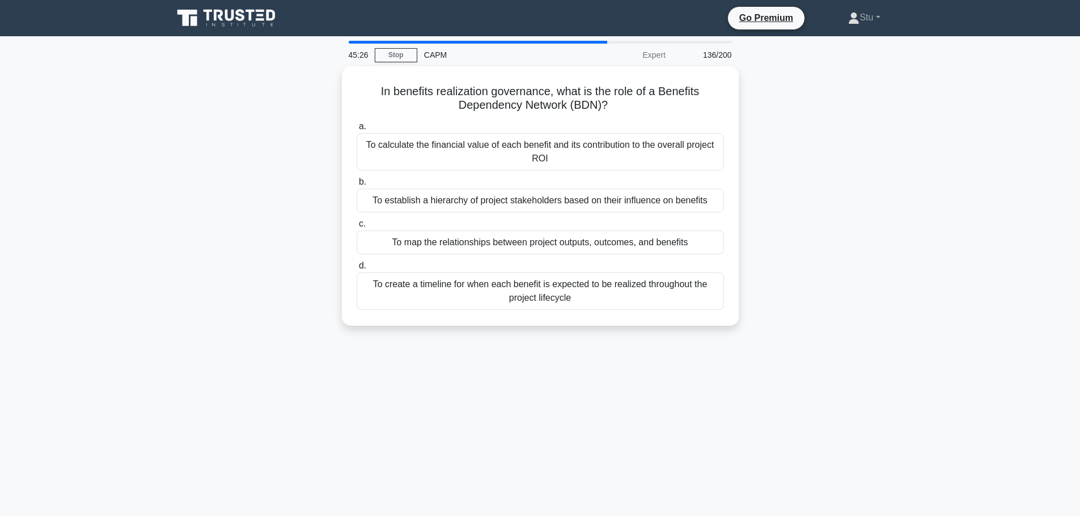
click at [992, 171] on main "45:26 Stop CAPM Expert 136/200 In benefits realization governance, what is the …" at bounding box center [540, 324] width 1080 height 576
click at [938, 121] on main "45:25 Stop CAPM Expert 136/200 In benefits realization governance, what is the …" at bounding box center [540, 324] width 1080 height 576
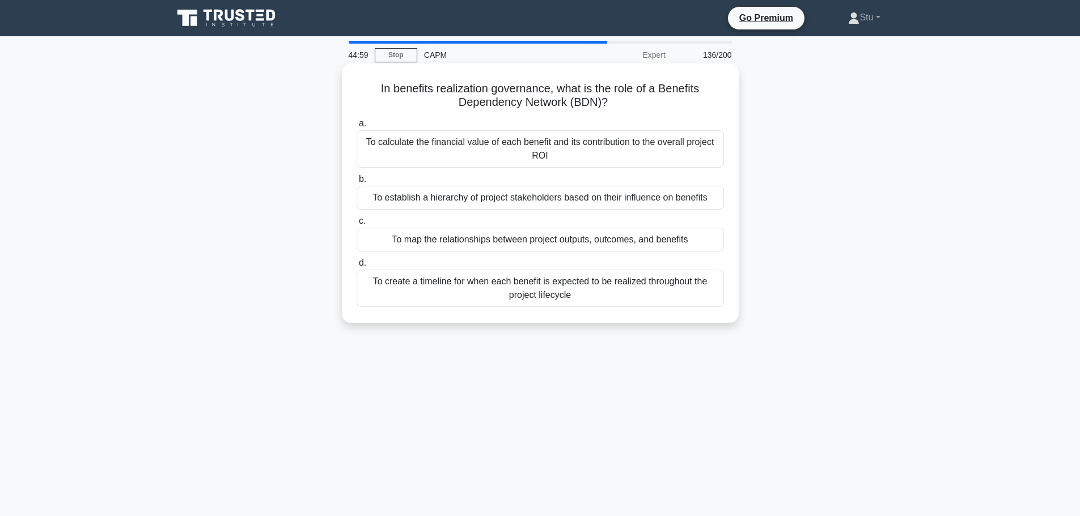
click at [571, 247] on div "To map the relationships between project outputs, outcomes, and benefits" at bounding box center [539, 240] width 367 height 24
click at [356, 225] on input "c. To map the relationships between project outputs, outcomes, and benefits" at bounding box center [356, 221] width 0 height 7
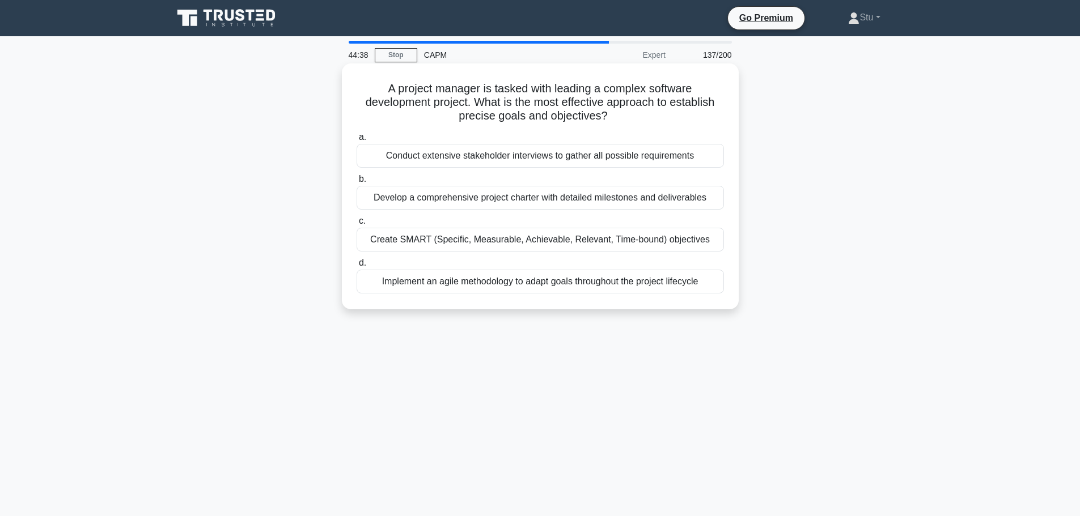
click at [590, 241] on div "Create SMART (Specific, Measurable, Achievable, Relevant, Time-bound) objectives" at bounding box center [539, 240] width 367 height 24
click at [356, 225] on input "c. Create SMART (Specific, Measurable, Achievable, Relevant, Time-bound) object…" at bounding box center [356, 221] width 0 height 7
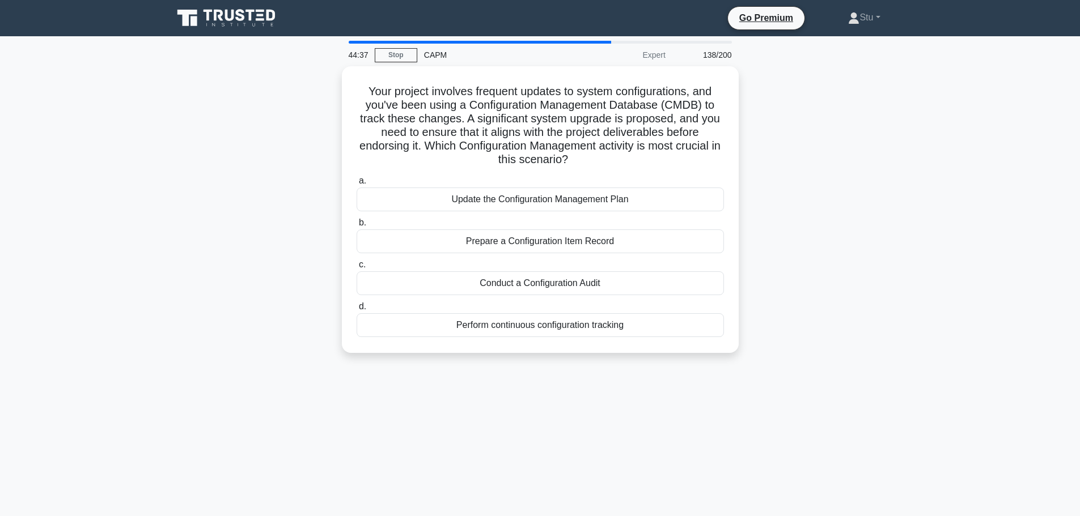
click at [881, 201] on div "Your project involves frequent updates to system configurations, and you've bee…" at bounding box center [540, 216] width 748 height 300
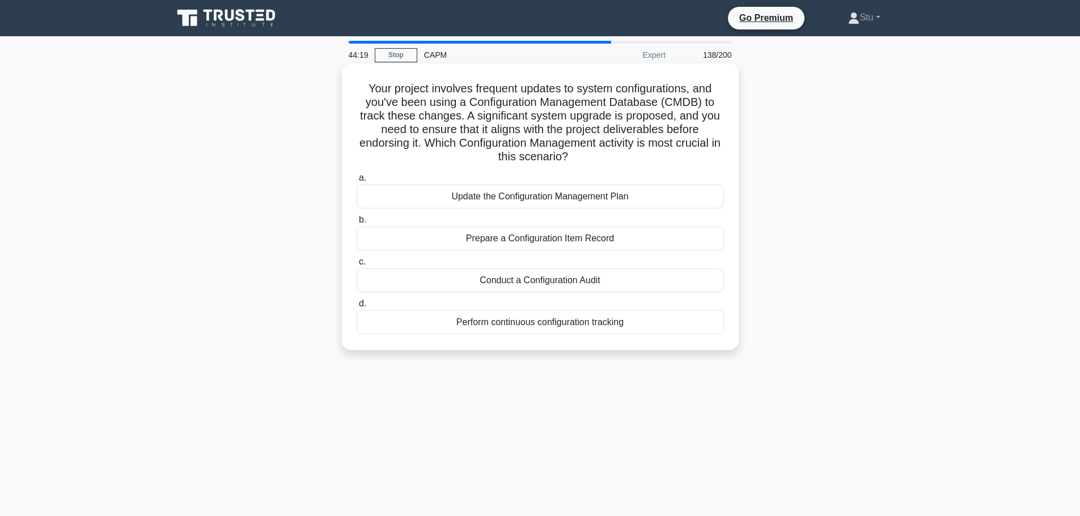
click at [527, 203] on div "Update the Configuration Management Plan" at bounding box center [539, 197] width 367 height 24
click at [356, 182] on input "a. Update the Configuration Management Plan" at bounding box center [356, 178] width 0 height 7
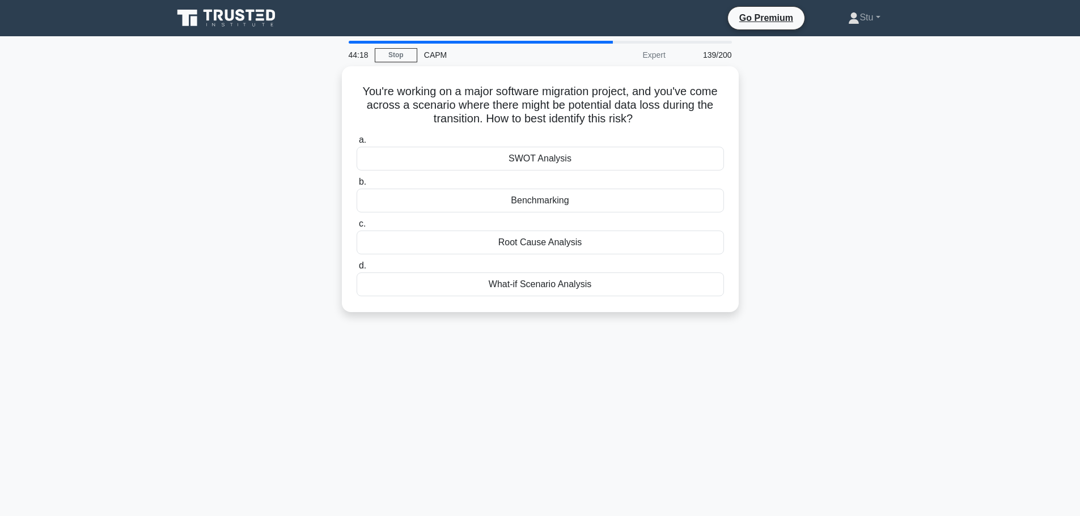
click at [874, 228] on div "You're working on a major software migration project, and you've come across a …" at bounding box center [540, 196] width 748 height 260
click at [588, 278] on div "What-if Scenario Analysis" at bounding box center [539, 282] width 367 height 24
click at [356, 267] on input "d. What-if Scenario Analysis" at bounding box center [356, 263] width 0 height 7
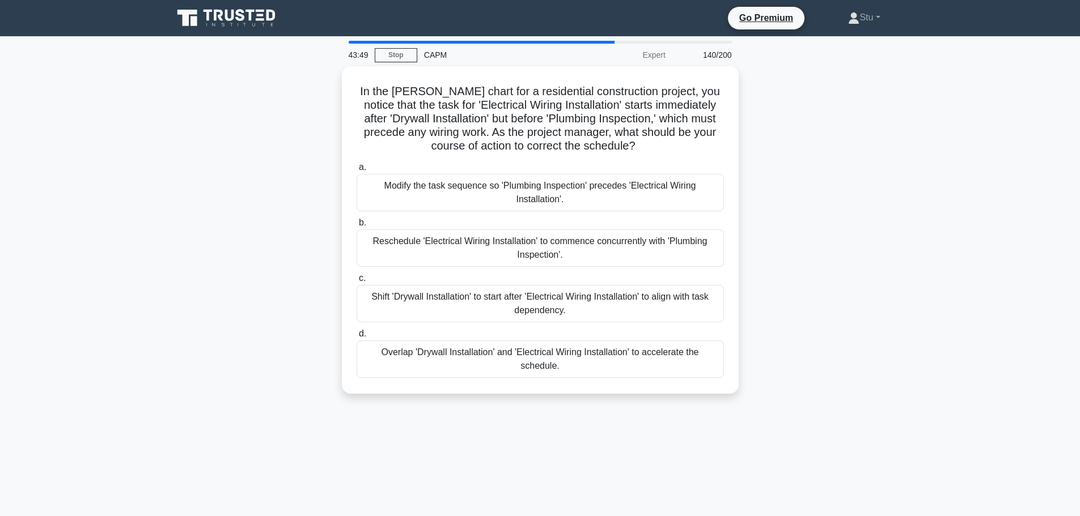
drag, startPoint x: 963, startPoint y: 127, endPoint x: 969, endPoint y: 147, distance: 20.6
click at [968, 146] on main "43:49 Stop CAPM Expert 140/200 In the Gantt chart for a residential constructio…" at bounding box center [540, 324] width 1080 height 576
click at [900, 120] on div "In the Gantt chart for a residential construction project, you notice that the …" at bounding box center [540, 236] width 748 height 341
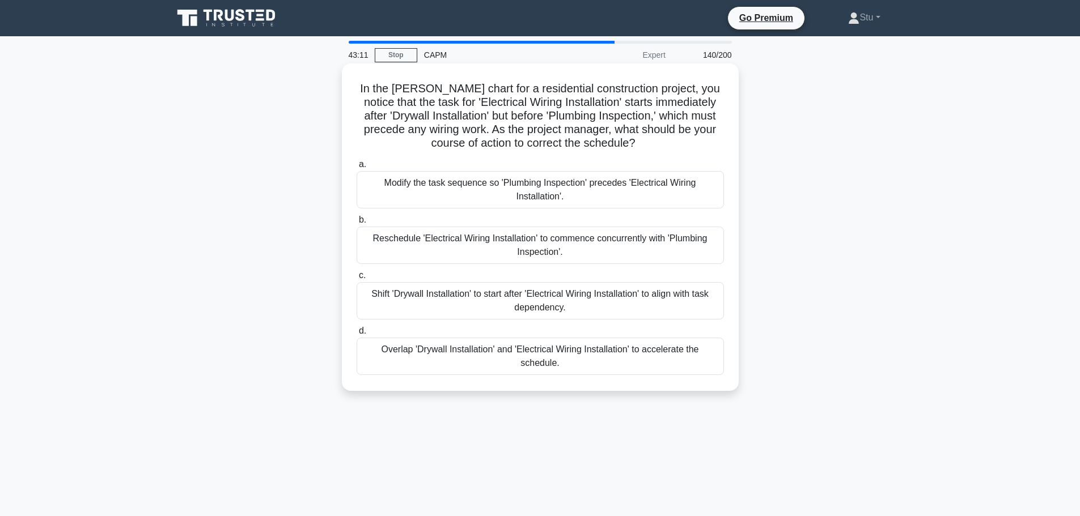
click at [559, 203] on div "Modify the task sequence so 'Plumbing Inspection' precedes 'Electrical Wiring I…" at bounding box center [539, 189] width 367 height 37
click at [356, 168] on input "a. Modify the task sequence so 'Plumbing Inspection' precedes 'Electrical Wirin…" at bounding box center [356, 164] width 0 height 7
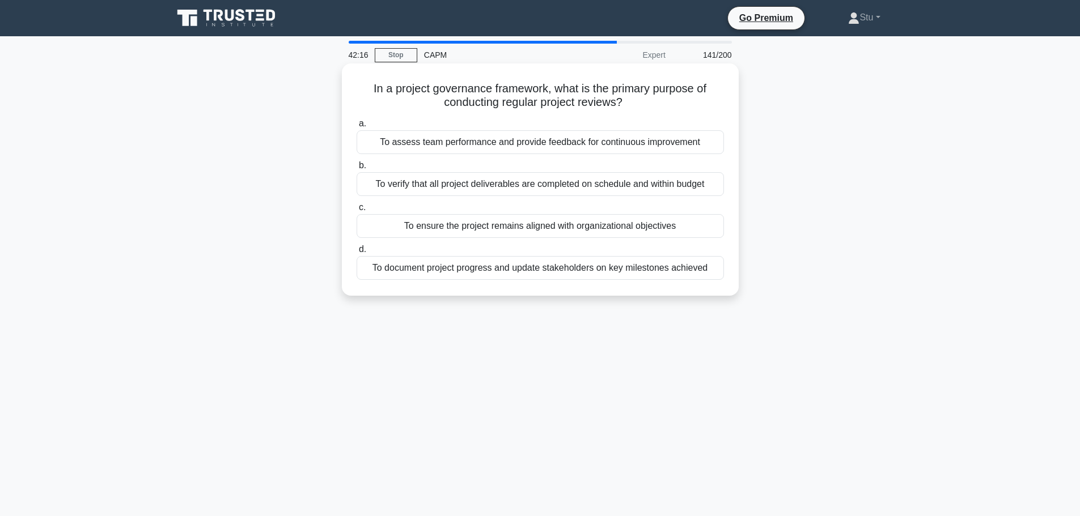
click at [554, 270] on div "To document project progress and update stakeholders on key milestones achieved" at bounding box center [539, 268] width 367 height 24
click at [356, 253] on input "d. To document project progress and update stakeholders on key milestones achie…" at bounding box center [356, 249] width 0 height 7
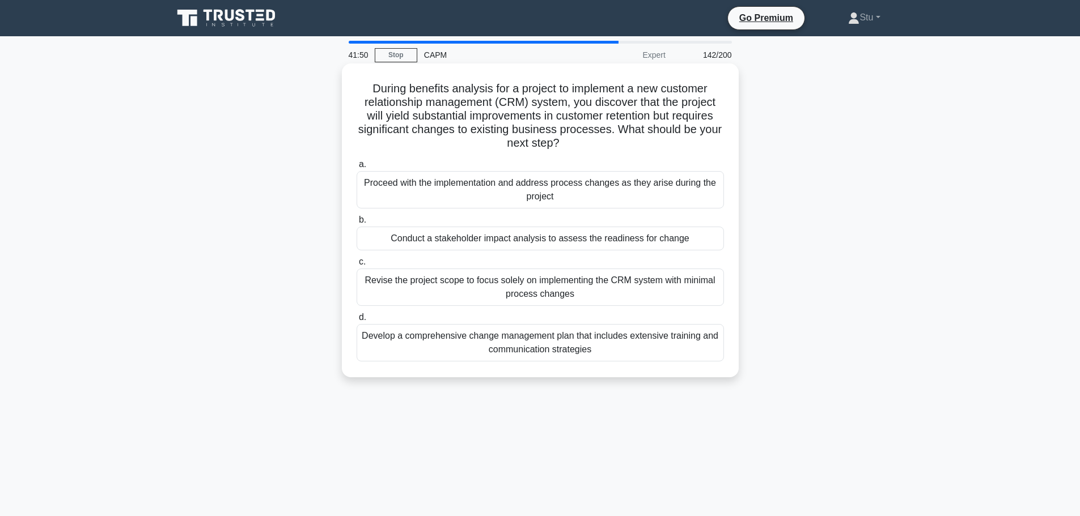
click at [524, 242] on div "Conduct a stakeholder impact analysis to assess the readiness for change" at bounding box center [539, 239] width 367 height 24
click at [356, 224] on input "b. Conduct a stakeholder impact analysis to assess the readiness for change" at bounding box center [356, 219] width 0 height 7
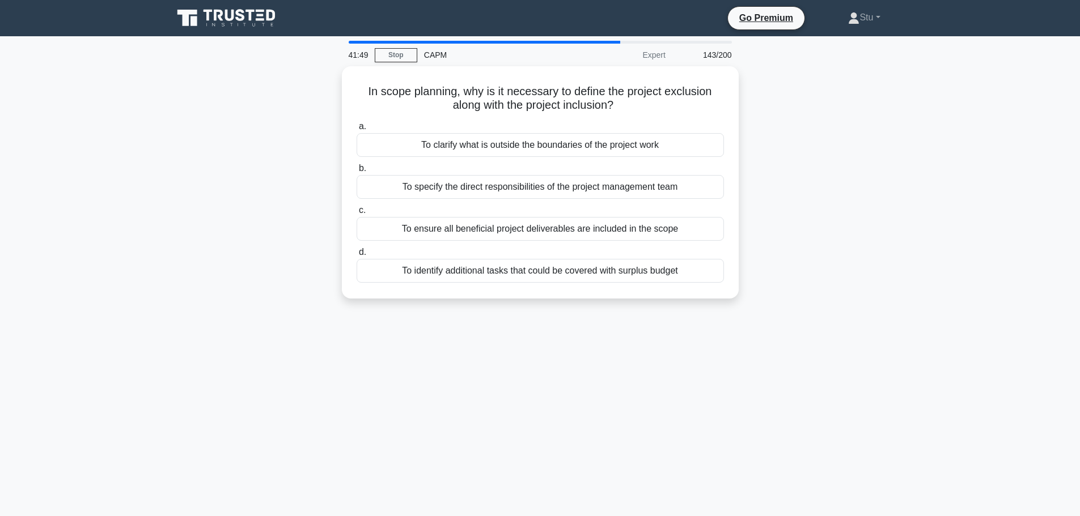
click at [892, 288] on div "In scope planning, why is it necessary to define the project exclusion along wi…" at bounding box center [540, 189] width 748 height 246
click at [866, 201] on div "In scope planning, why is it necessary to define the project exclusion along wi…" at bounding box center [540, 189] width 748 height 246
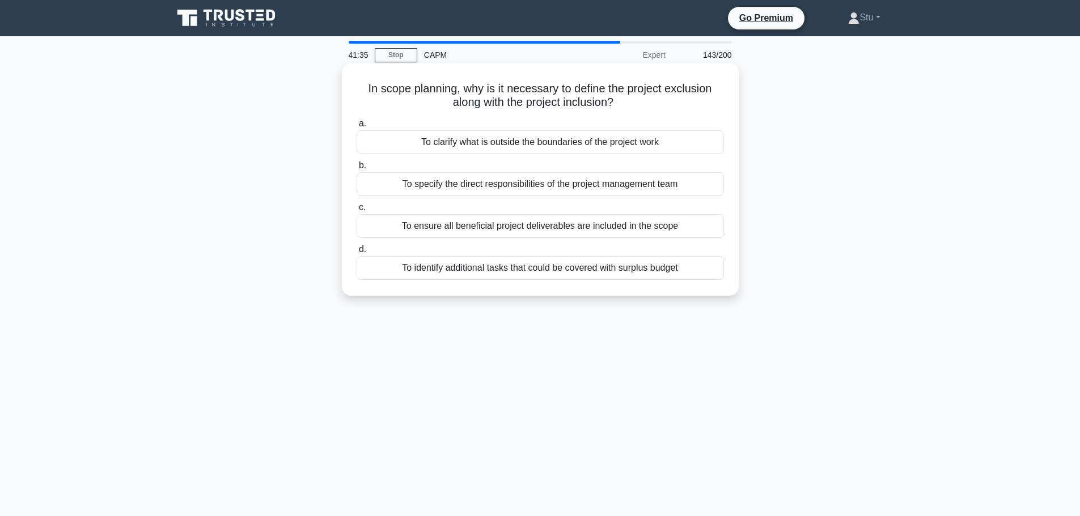
click at [574, 142] on div "To clarify what is outside the boundaries of the project work" at bounding box center [539, 142] width 367 height 24
click at [356, 128] on input "a. To clarify what is outside the boundaries of the project work" at bounding box center [356, 123] width 0 height 7
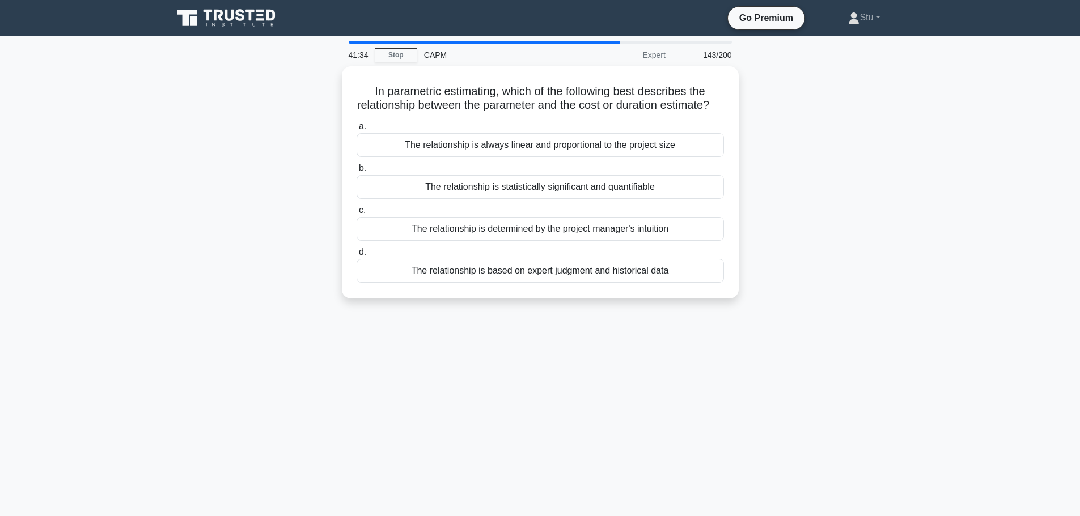
click at [750, 402] on div "41:34 Stop CAPM Expert 143/200 In parametric estimating, which of the following…" at bounding box center [540, 324] width 748 height 567
click at [919, 189] on main "41:33 Stop CAPM Expert 144/200 In parametric estimating, which of the following…" at bounding box center [540, 324] width 1080 height 576
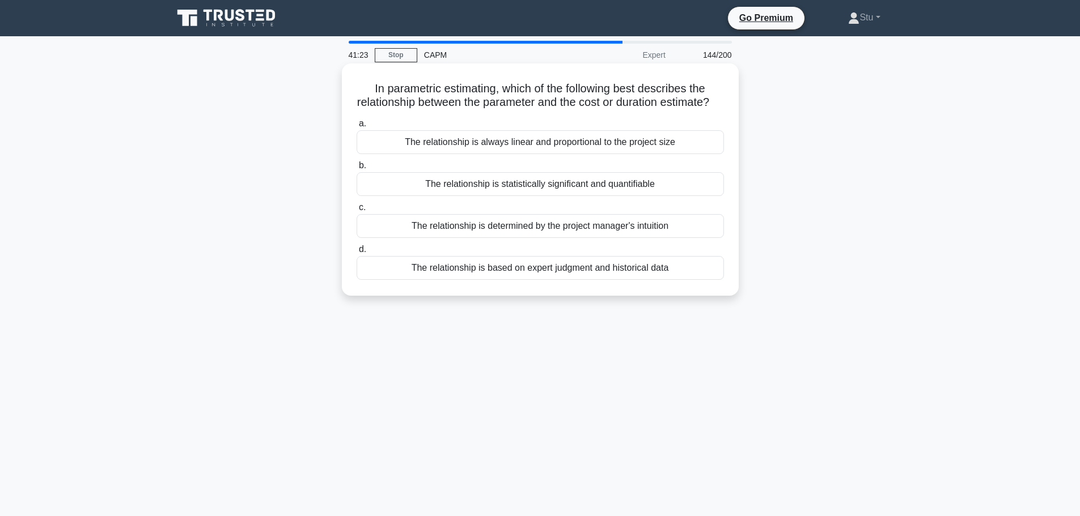
click at [587, 196] on div "The relationship is statistically significant and quantifiable" at bounding box center [539, 184] width 367 height 24
click at [356, 169] on input "b. The relationship is statistically significant and quantifiable" at bounding box center [356, 165] width 0 height 7
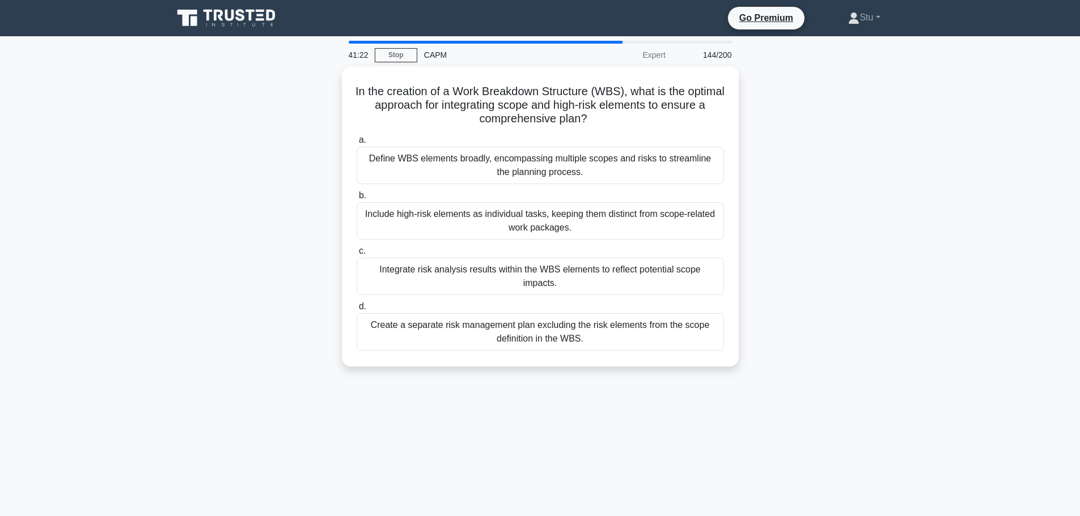
click at [931, 253] on main "41:22 Stop CAPM Expert 144/200 In the creation of a Work Breakdown Structure (W…" at bounding box center [540, 324] width 1080 height 576
click at [872, 159] on div "In the creation of a Work Breakdown Structure (WBS), what is the optimal approa…" at bounding box center [540, 223] width 748 height 314
click at [829, 145] on div "In the creation of a Work Breakdown Structure (WBS), what is the optimal approa…" at bounding box center [540, 223] width 748 height 314
click at [872, 238] on div "In the creation of a Work Breakdown Structure (WBS), what is the optimal approa…" at bounding box center [540, 223] width 748 height 314
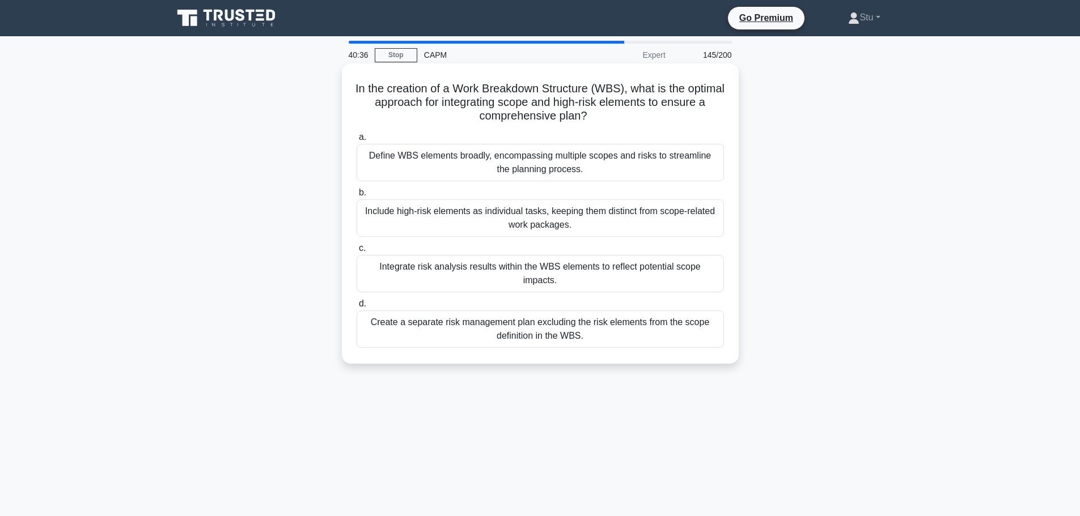
click at [589, 271] on div "Integrate risk analysis results within the WBS elements to reflect potential sc…" at bounding box center [539, 273] width 367 height 37
click at [356, 252] on input "c. Integrate risk analysis results within the WBS elements to reflect potential…" at bounding box center [356, 248] width 0 height 7
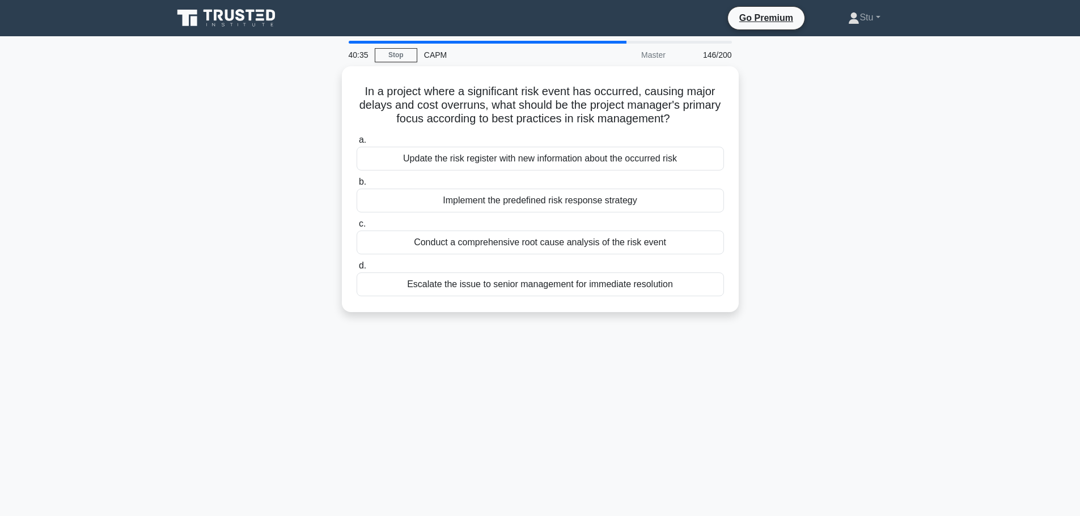
click at [932, 328] on main "40:35 Stop CAPM Master 146/200 In a project where a significant risk event has …" at bounding box center [540, 324] width 1080 height 576
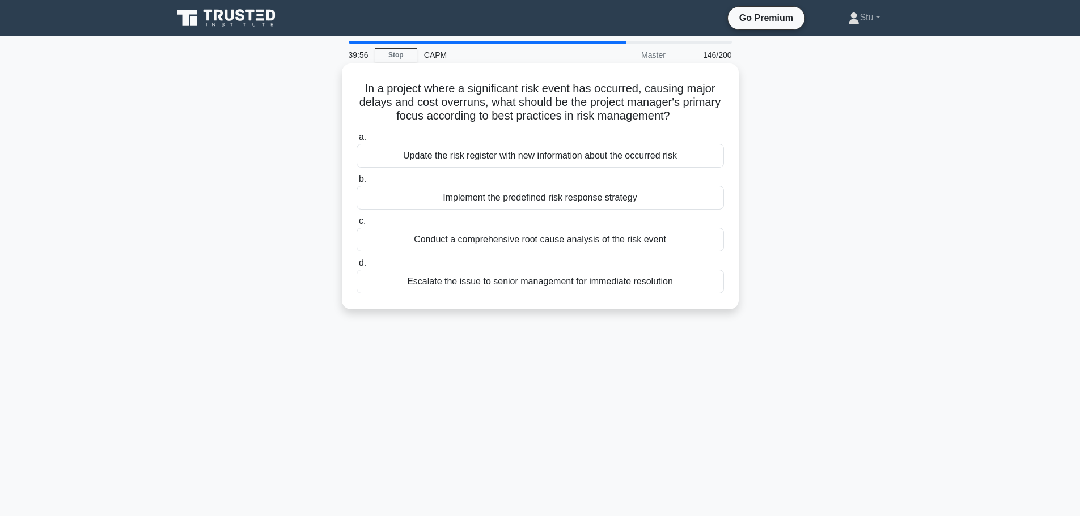
click at [605, 202] on div "Implement the predefined risk response strategy" at bounding box center [539, 198] width 367 height 24
click at [356, 183] on input "b. Implement the predefined risk response strategy" at bounding box center [356, 179] width 0 height 7
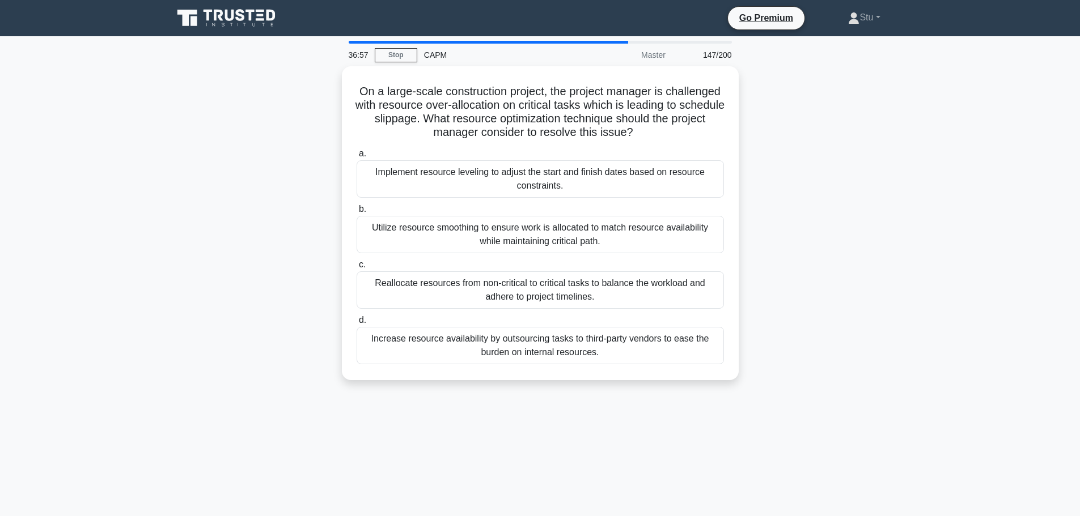
click at [767, 195] on div "On a large-scale construction project, the project manager is challenged with r…" at bounding box center [540, 230] width 748 height 328
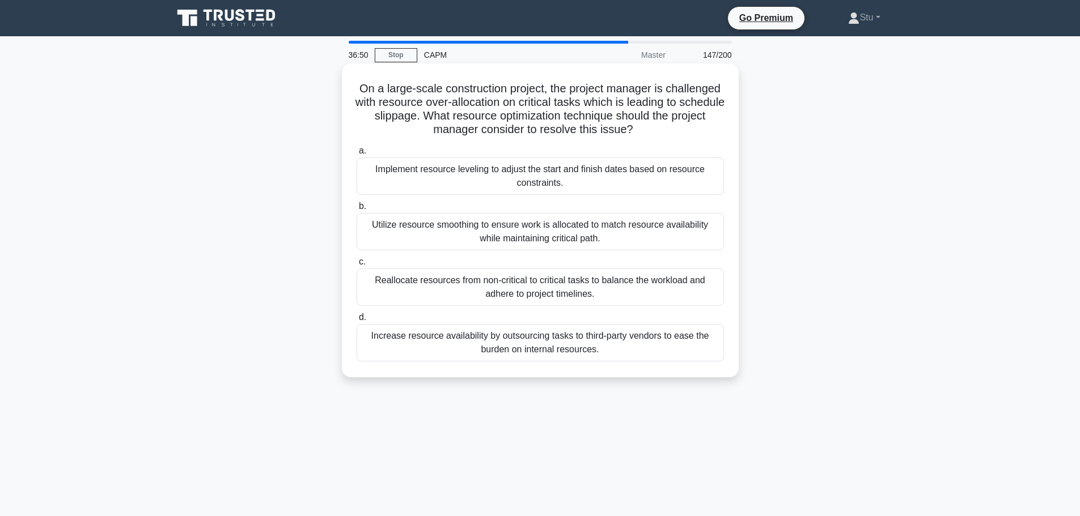
click at [602, 233] on div "Utilize resource smoothing to ensure work is allocated to match resource availa…" at bounding box center [539, 231] width 367 height 37
click at [356, 210] on input "b. Utilize resource smoothing to ensure work is allocated to match resource ava…" at bounding box center [356, 206] width 0 height 7
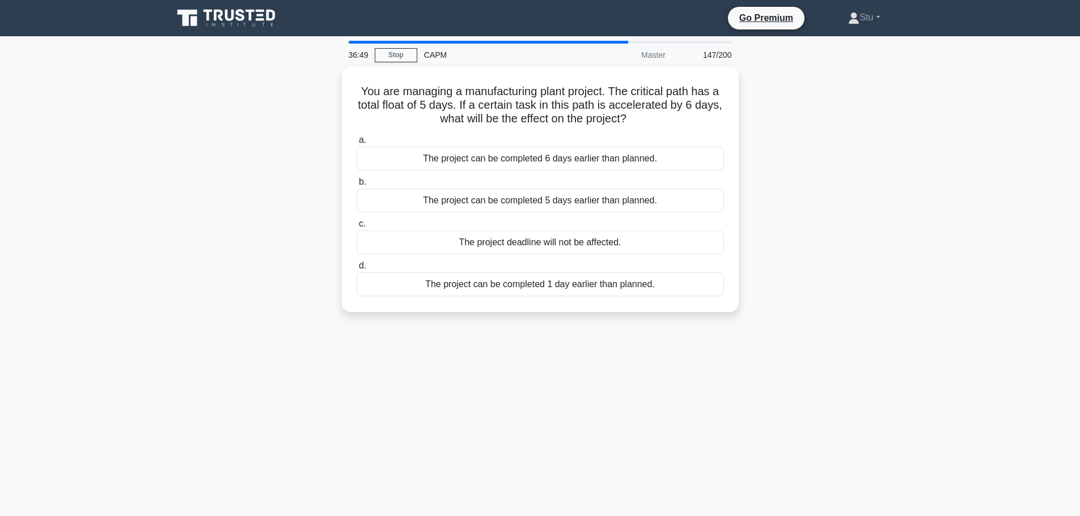
click at [893, 127] on div "You are managing a manufacturing plant project. The critical path has a total f…" at bounding box center [540, 196] width 748 height 260
click at [849, 120] on div "You are managing a manufacturing plant project. The critical path has a total f…" at bounding box center [540, 196] width 748 height 260
click at [816, 201] on div "You are managing a manufacturing plant project. The critical path has a total f…" at bounding box center [540, 196] width 748 height 260
click at [644, 157] on div "The project can be completed 6 days earlier than planned." at bounding box center [539, 156] width 367 height 24
click at [356, 141] on input "a. The project can be completed 6 days earlier than planned." at bounding box center [356, 137] width 0 height 7
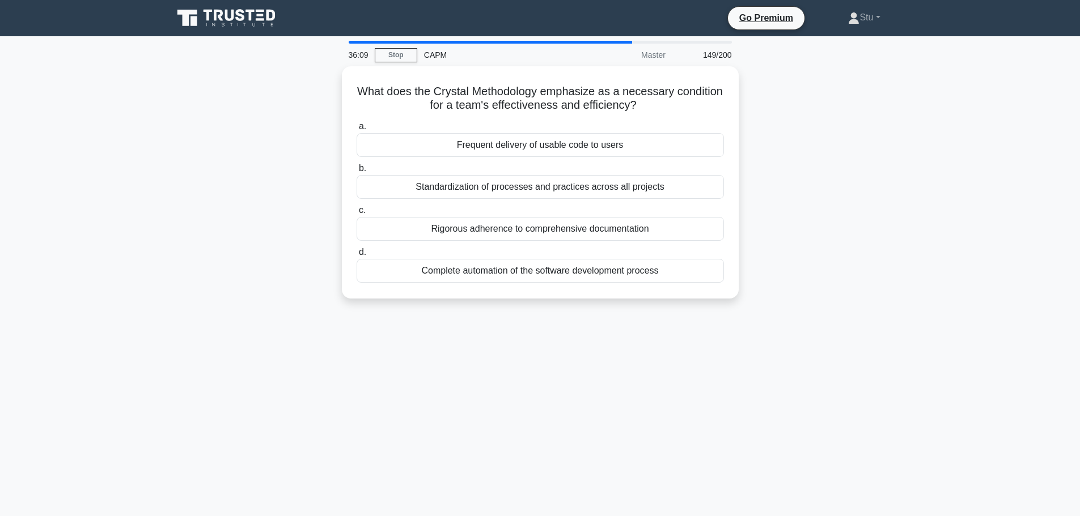
click at [854, 151] on div "What does the Crystal Methodology emphasize as a necessary condition for a team…" at bounding box center [540, 189] width 748 height 246
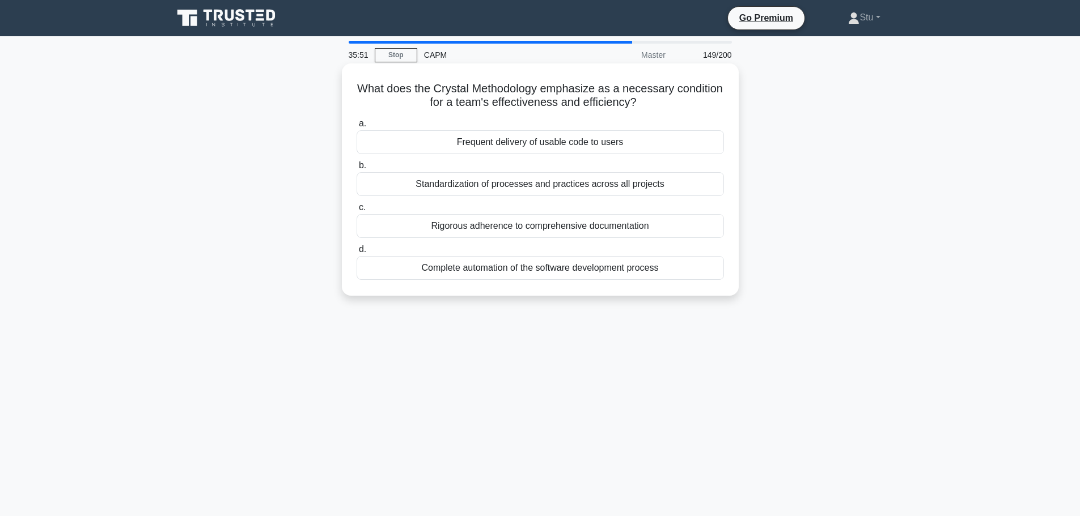
click at [555, 189] on div "Standardization of processes and practices across all projects" at bounding box center [539, 184] width 367 height 24
click at [356, 169] on input "b. Standardization of processes and practices across all projects" at bounding box center [356, 165] width 0 height 7
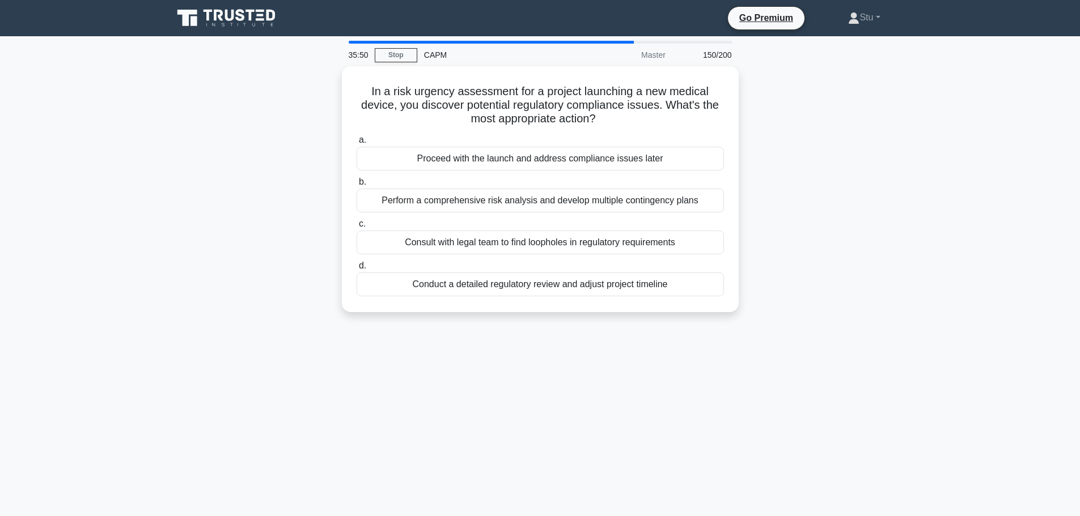
click at [878, 160] on div "In a risk urgency assessment for a project launching a new medical device, you …" at bounding box center [540, 196] width 748 height 260
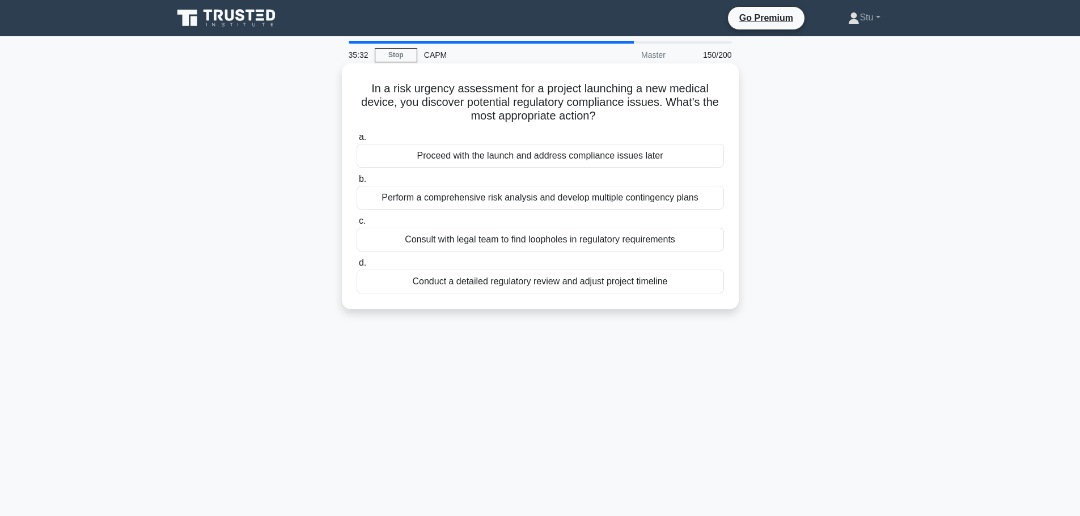
click at [537, 197] on div "Perform a comprehensive risk analysis and develop multiple contingency plans" at bounding box center [539, 198] width 367 height 24
click at [356, 183] on input "b. Perform a comprehensive risk analysis and develop multiple contingency plans" at bounding box center [356, 179] width 0 height 7
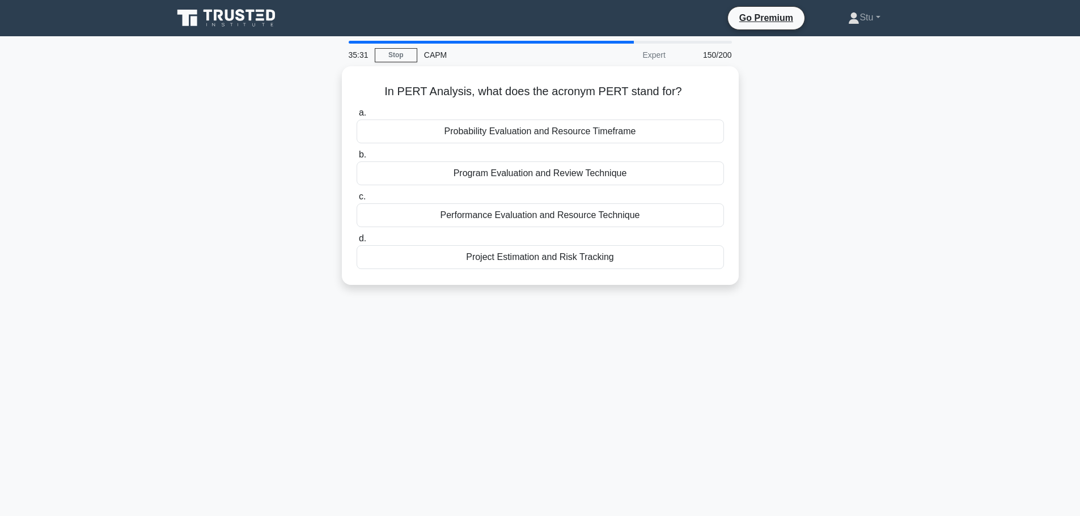
click at [900, 230] on div "In PERT Analysis, what does the acronym PERT stand for? .spinner_0XTQ{transform…" at bounding box center [540, 182] width 748 height 232
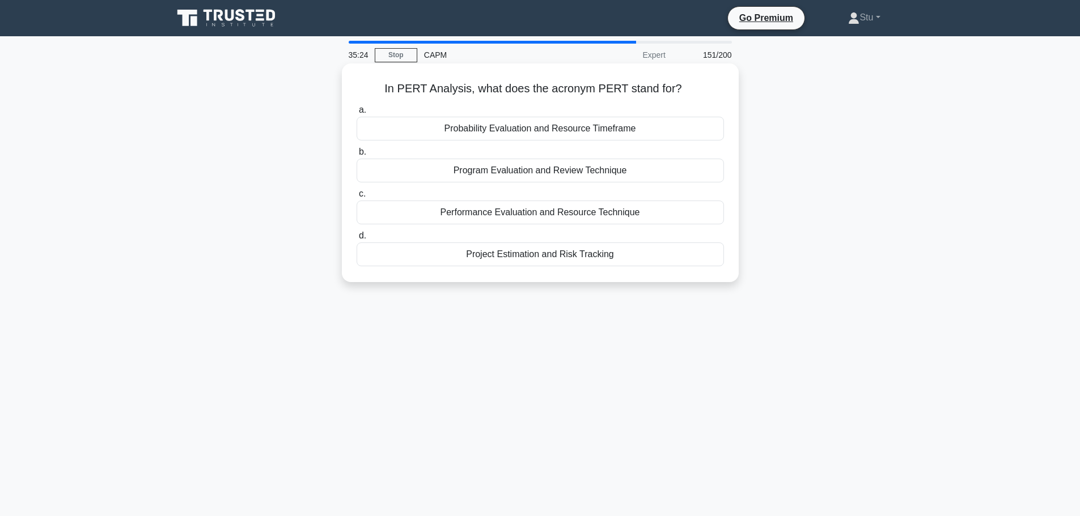
click at [538, 172] on div "Program Evaluation and Review Technique" at bounding box center [539, 171] width 367 height 24
click at [356, 156] on input "b. Program Evaluation and Review Technique" at bounding box center [356, 151] width 0 height 7
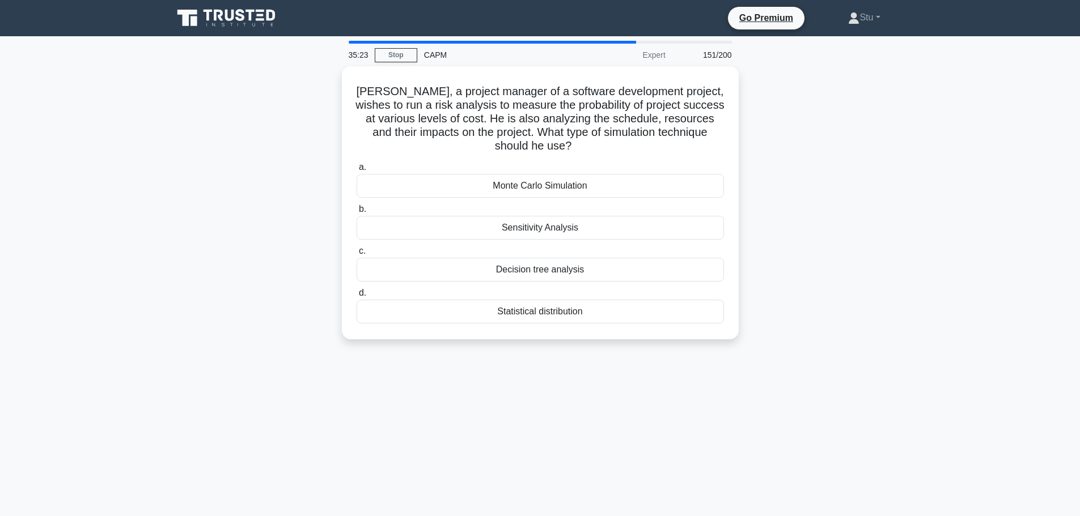
click at [873, 245] on div "John, a project manager of a software development project, wishes to run a risk…" at bounding box center [540, 209] width 748 height 287
click at [551, 190] on div "Monte Carlo Simulation" at bounding box center [539, 183] width 367 height 24
click at [356, 168] on input "a. Monte Carlo Simulation" at bounding box center [356, 164] width 0 height 7
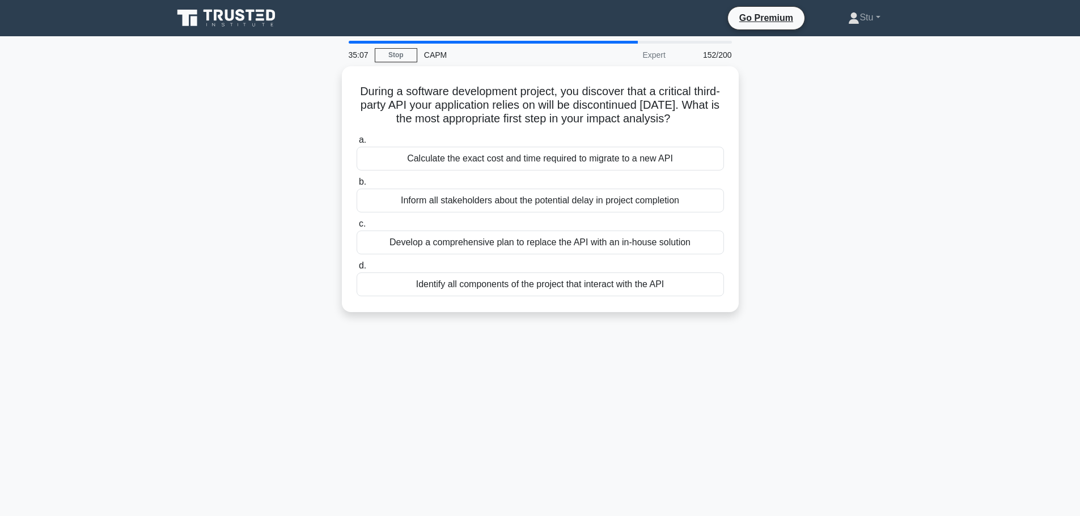
click at [799, 297] on div "During a software development project, you discover that a critical third-party…" at bounding box center [540, 196] width 748 height 260
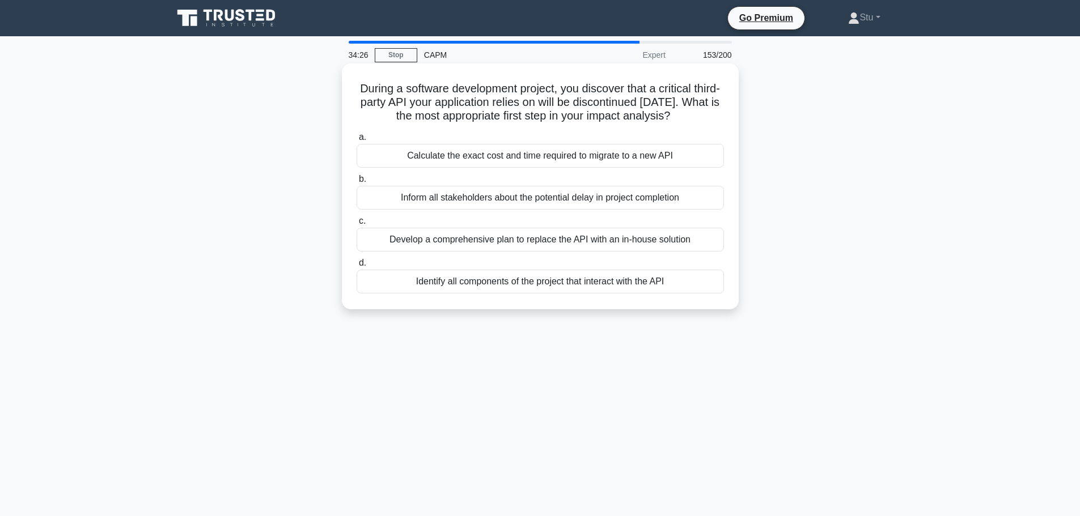
click at [542, 294] on div "Identify all components of the project that interact with the API" at bounding box center [539, 282] width 367 height 24
click at [356, 267] on input "d. Identify all components of the project that interact with the API" at bounding box center [356, 263] width 0 height 7
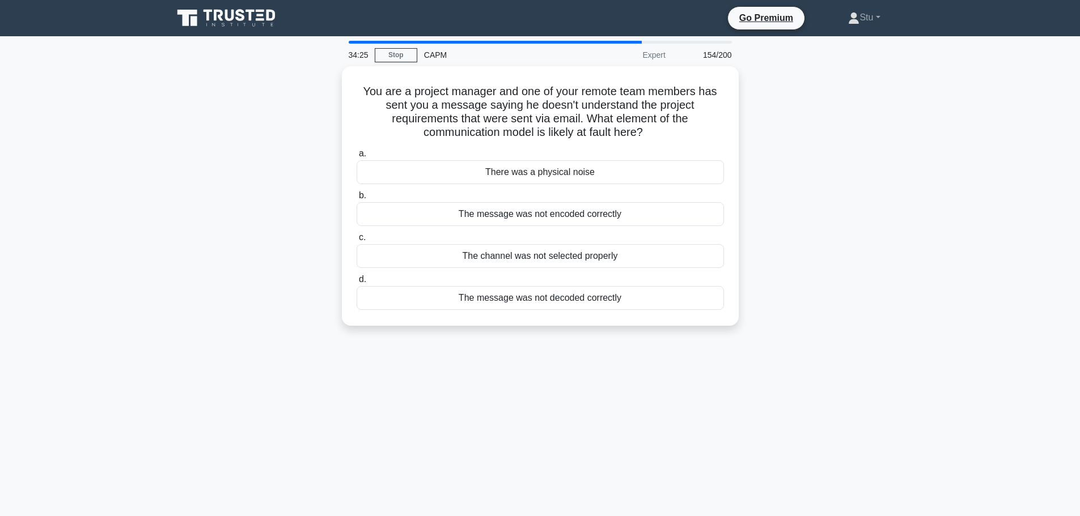
click at [655, 385] on div "34:25 Stop CAPM Expert 154/200 You are a project manager and one of your remote…" at bounding box center [540, 324] width 748 height 567
click at [878, 149] on div "You are a project manager and one of your remote team members has sent you a me…" at bounding box center [540, 202] width 748 height 273
click at [524, 300] on div "The message was not decoded correctly" at bounding box center [539, 295] width 367 height 24
click at [356, 281] on input "d. The message was not decoded correctly" at bounding box center [356, 276] width 0 height 7
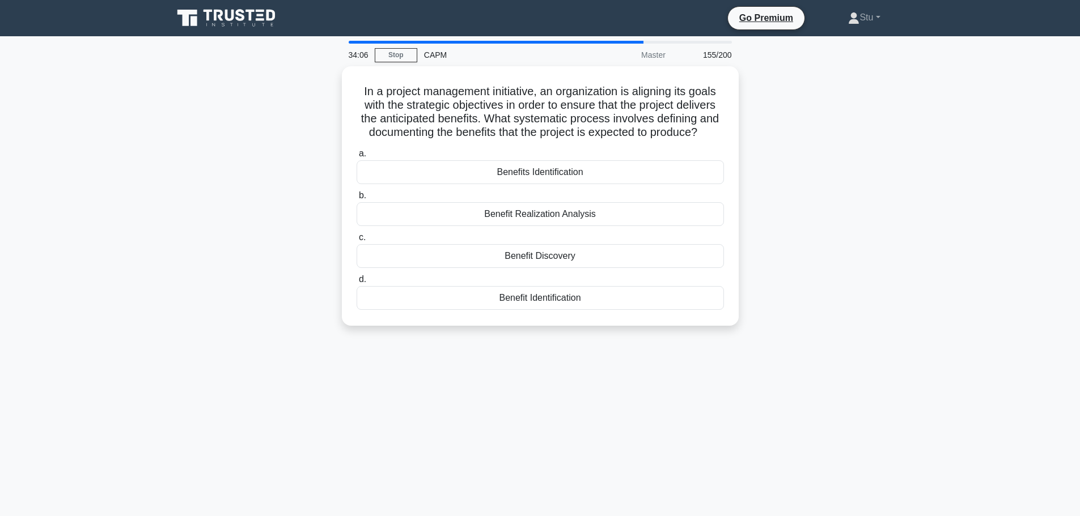
click at [876, 288] on div "In a project management initiative, an organization is aligning its goals with …" at bounding box center [540, 202] width 748 height 273
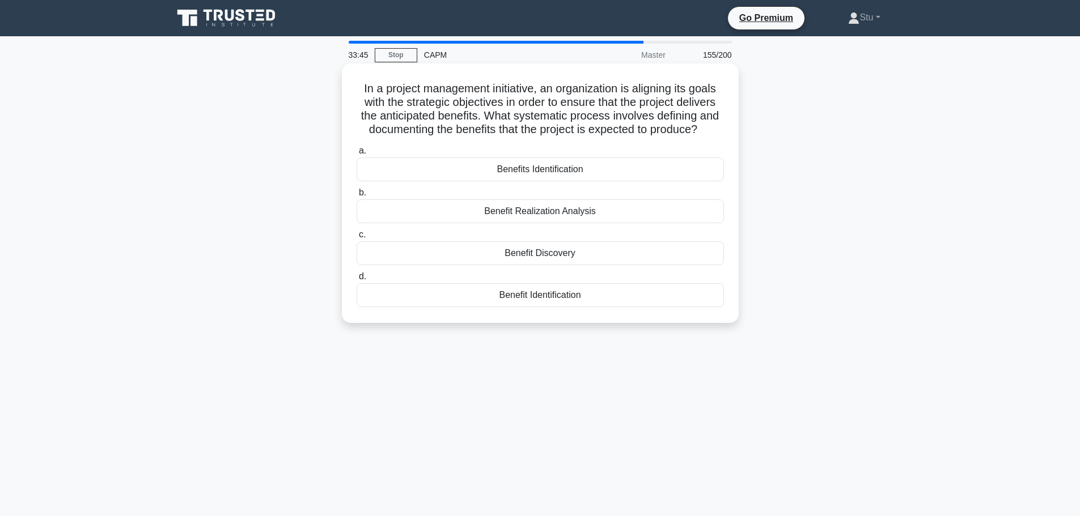
click at [574, 218] on div "Benefit Realization Analysis" at bounding box center [539, 211] width 367 height 24
click at [356, 197] on input "b. Benefit Realization Analysis" at bounding box center [356, 192] width 0 height 7
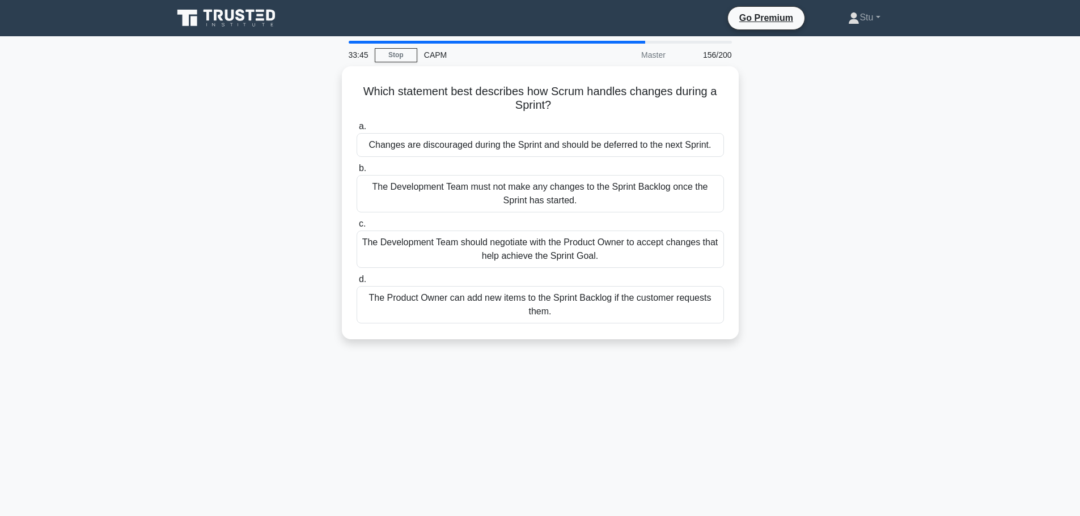
click at [867, 251] on div "Which statement best describes how Scrum handles changes during a Sprint? .spin…" at bounding box center [540, 209] width 748 height 287
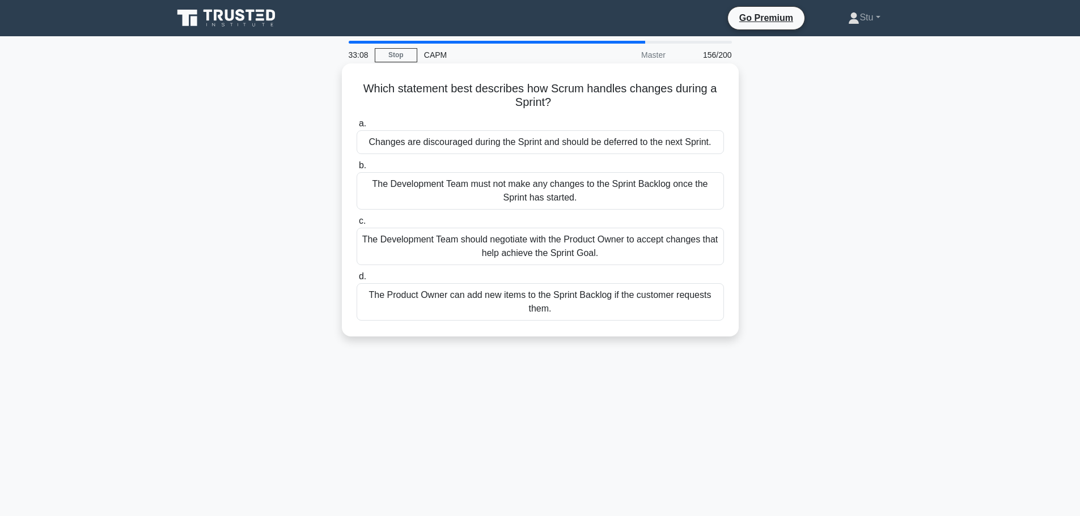
click at [492, 201] on div "The Development Team must not make any changes to the Sprint Backlog once the S…" at bounding box center [539, 190] width 367 height 37
click at [356, 169] on input "b. The Development Team must not make any changes to the Sprint Backlog once th…" at bounding box center [356, 165] width 0 height 7
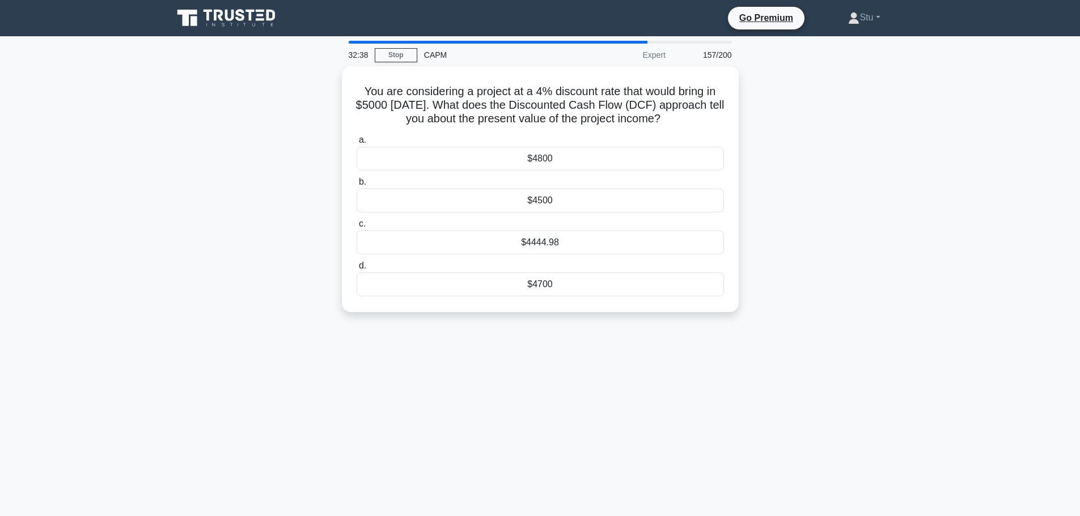
click at [755, 423] on div "32:38 Stop CAPM Expert 157/200 You are considering a project at a 4% discount r…" at bounding box center [540, 324] width 748 height 567
click at [648, 348] on div "31:16 Stop CAPM Expert 157/200 You are considering a project at a 4% discount r…" at bounding box center [540, 324] width 748 height 567
click at [593, 241] on div "$4444.98" at bounding box center [539, 240] width 367 height 24
click at [356, 225] on input "c. $4444.98" at bounding box center [356, 221] width 0 height 7
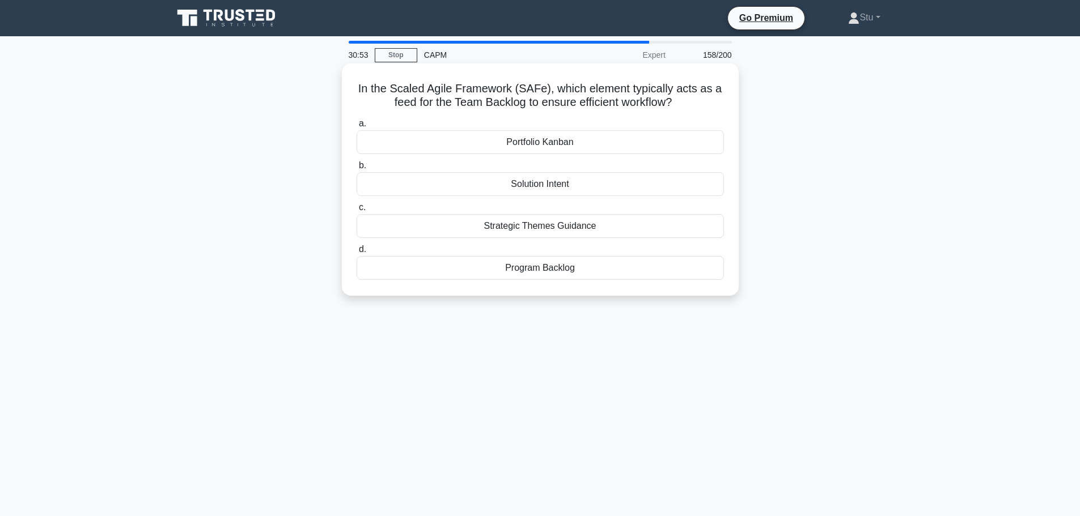
click at [577, 143] on div "Portfolio Kanban" at bounding box center [539, 142] width 367 height 24
click at [356, 128] on input "a. Portfolio Kanban" at bounding box center [356, 123] width 0 height 7
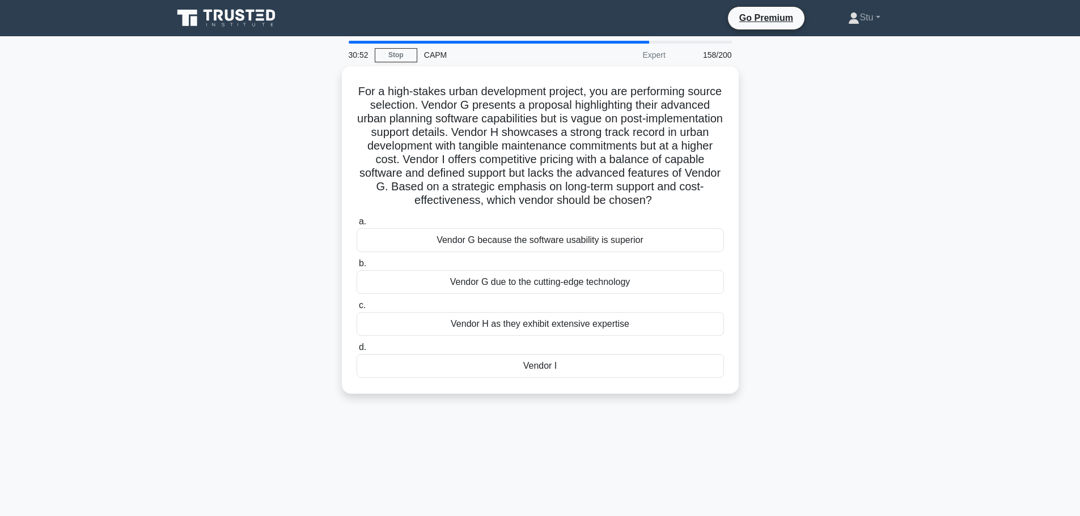
click at [958, 220] on main "30:52 Stop CAPM Expert 158/200 For a high-stakes urban development project, you…" at bounding box center [540, 324] width 1080 height 576
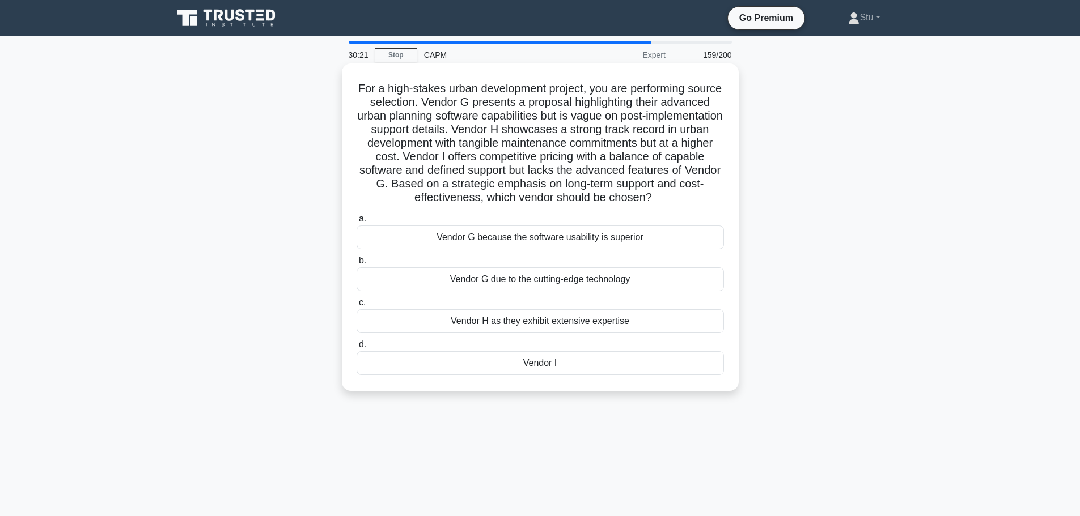
click at [549, 324] on div "Vendor H as they exhibit extensive expertise" at bounding box center [539, 321] width 367 height 24
click at [356, 307] on input "c. Vendor H as they exhibit extensive expertise" at bounding box center [356, 302] width 0 height 7
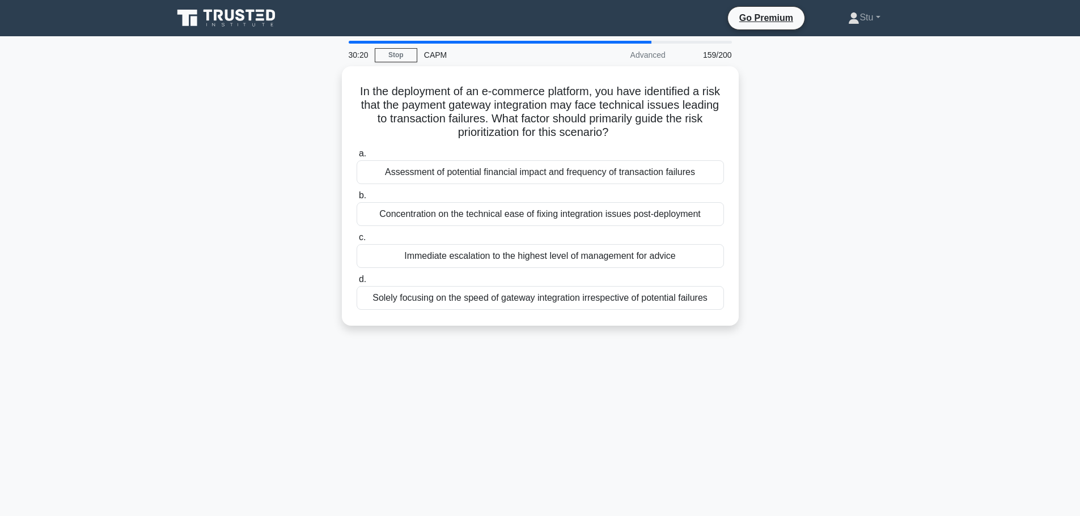
click at [1015, 282] on main "30:20 Stop CAPM Advanced 159/200 In the deployment of an e-commerce platform, y…" at bounding box center [540, 324] width 1080 height 576
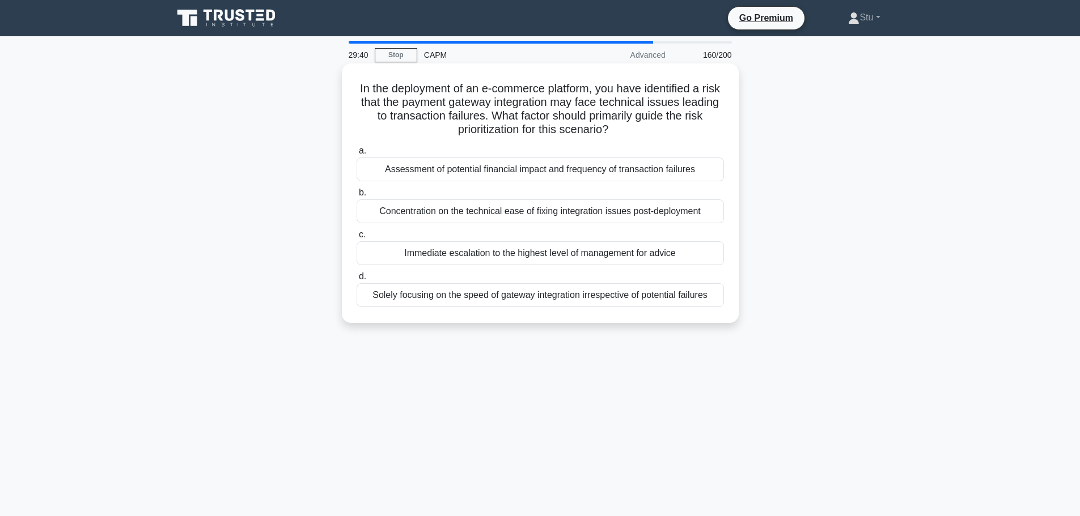
click at [443, 215] on div "Concentration on the technical ease of fixing integration issues post-deployment" at bounding box center [539, 211] width 367 height 24
click at [356, 197] on input "b. Concentration on the technical ease of fixing integration issues post-deploy…" at bounding box center [356, 192] width 0 height 7
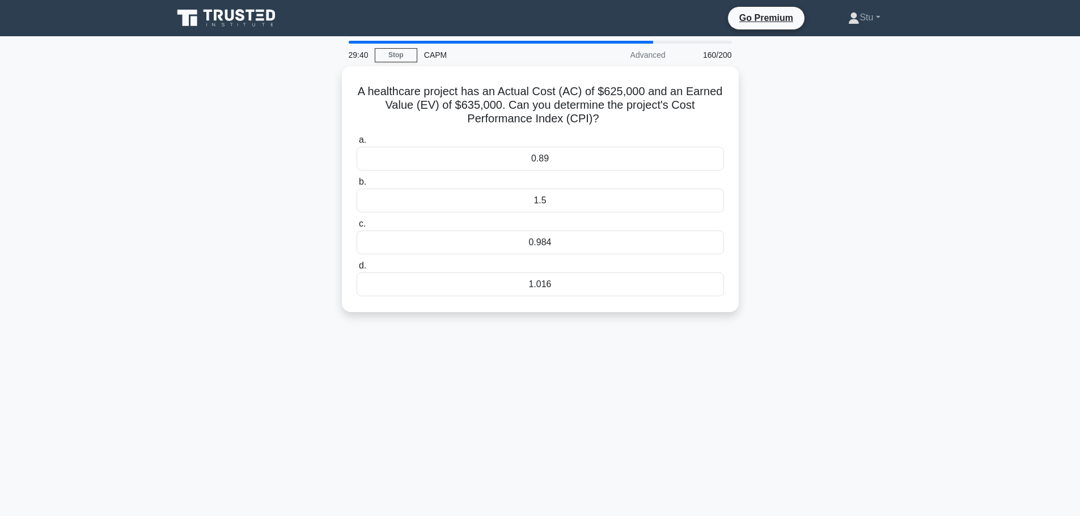
click at [724, 385] on div "29:40 Stop CAPM Advanced 160/200 A healthcare project has an Actual Cost (AC) o…" at bounding box center [540, 324] width 748 height 567
click at [901, 350] on div "29:34 Stop CAPM Advanced 161/200 A healthcare project has an Actual Cost (AC) o…" at bounding box center [540, 324] width 748 height 567
click at [569, 284] on div "1.016" at bounding box center [539, 282] width 367 height 24
click at [356, 267] on input "d. 1.016" at bounding box center [356, 263] width 0 height 7
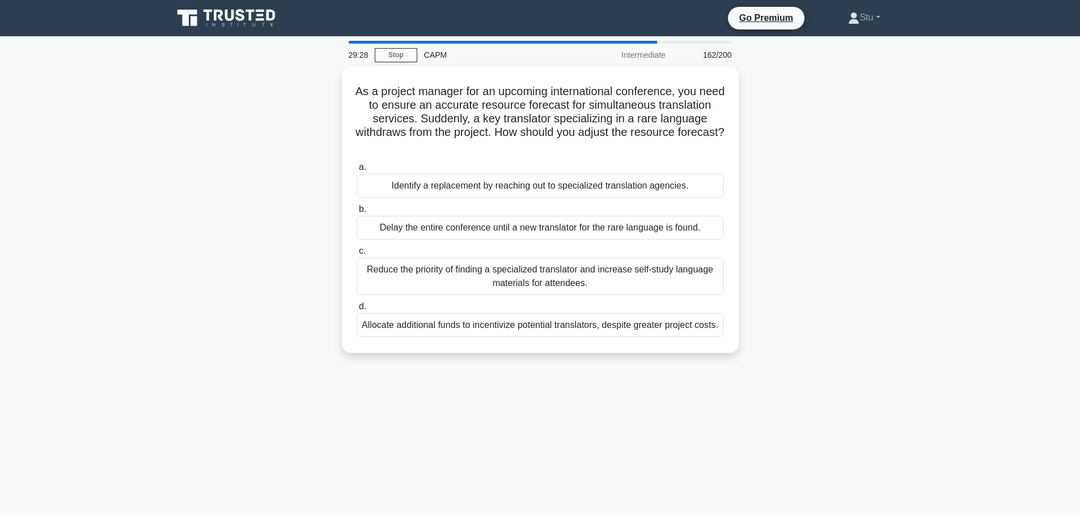
click at [910, 229] on div "As a project manager for an upcoming international conference, you need to ensu…" at bounding box center [540, 216] width 748 height 300
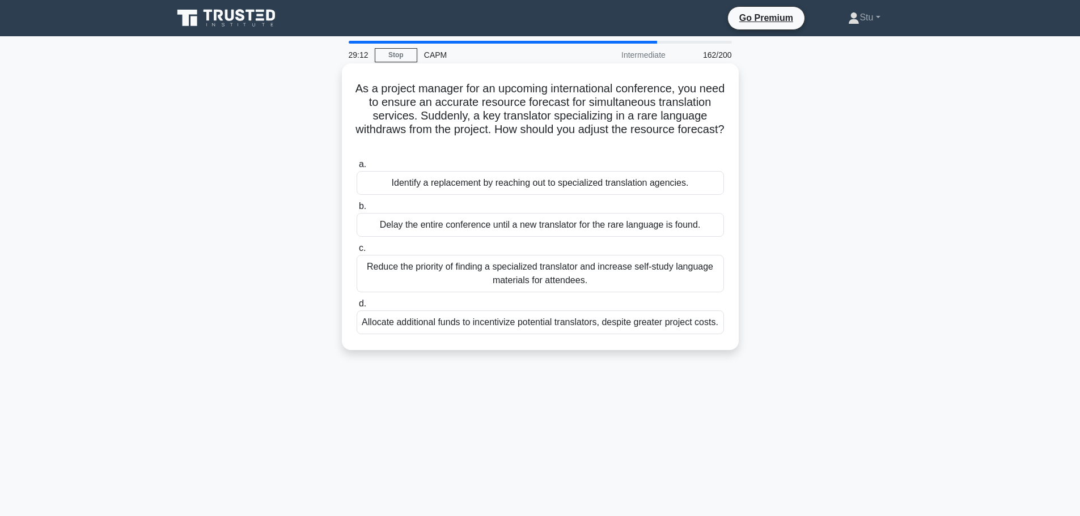
click at [538, 334] on div "Allocate additional funds to incentivize potential translators, despite greater…" at bounding box center [539, 323] width 367 height 24
click at [356, 308] on input "d. Allocate additional funds to incentivize potential translators, despite grea…" at bounding box center [356, 303] width 0 height 7
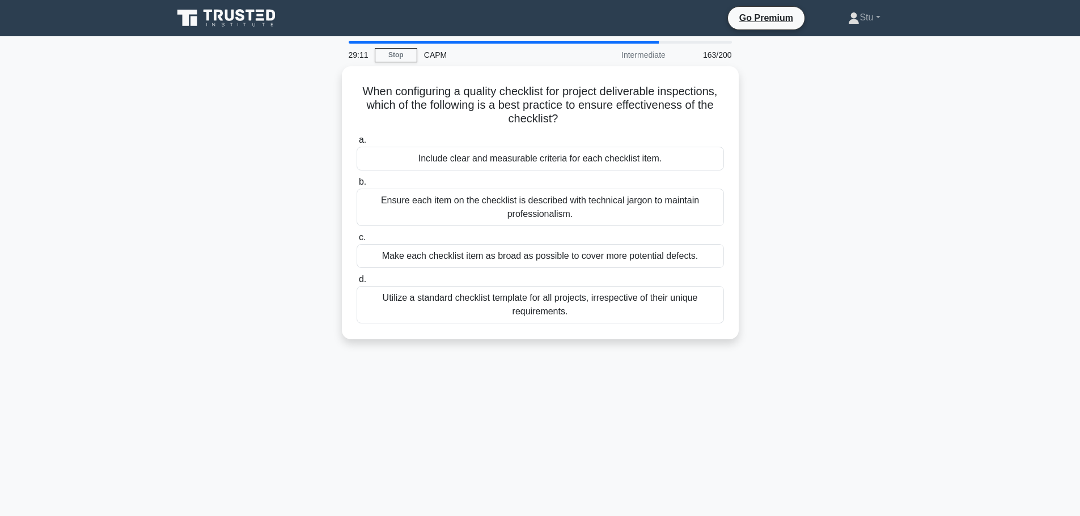
click at [863, 291] on div "When configuring a quality checklist for project deliverable inspections, which…" at bounding box center [540, 209] width 748 height 287
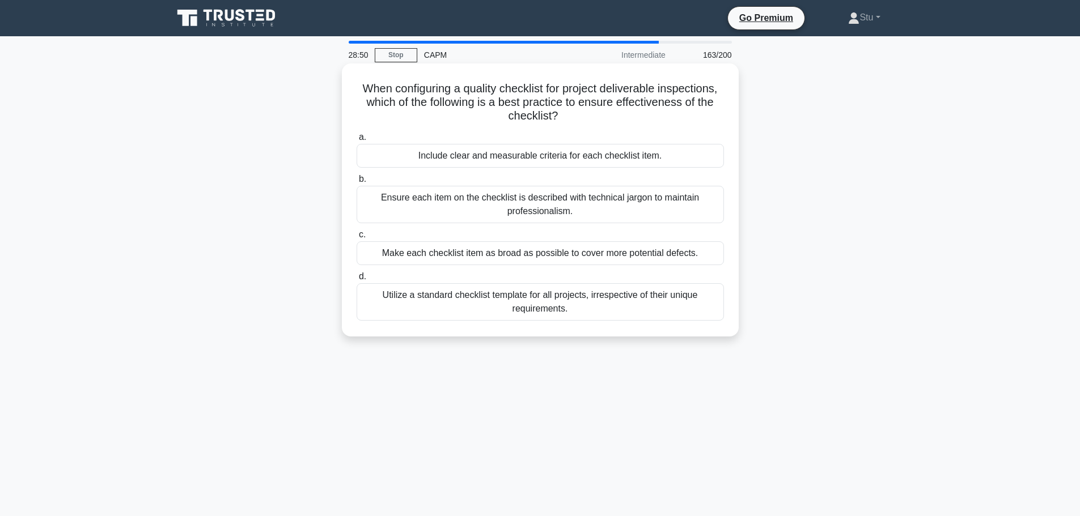
click at [576, 160] on div "Include clear and measurable criteria for each checklist item." at bounding box center [539, 156] width 367 height 24
click at [356, 141] on input "a. Include clear and measurable criteria for each checklist item." at bounding box center [356, 137] width 0 height 7
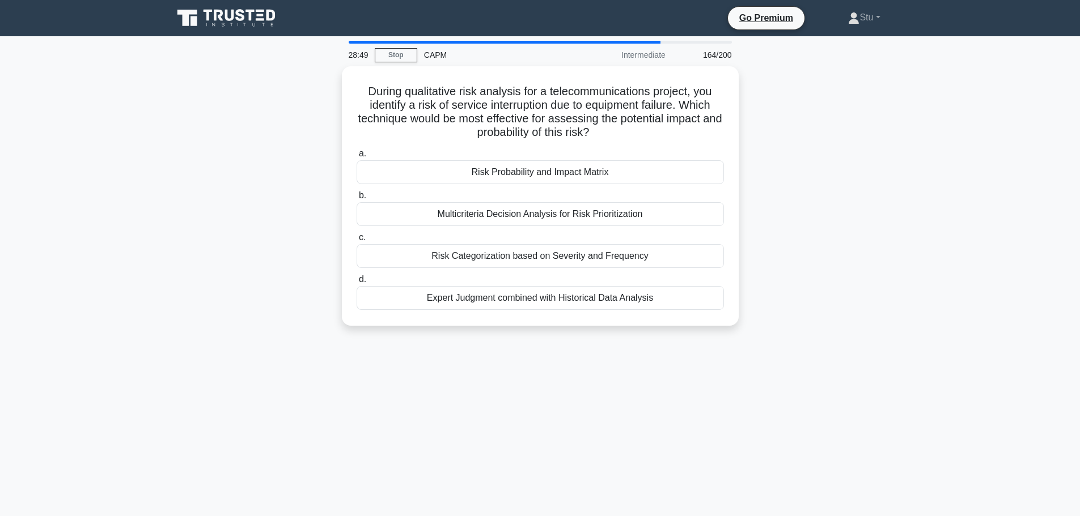
click at [936, 143] on main "28:49 Stop CAPM Intermediate 164/200 During qualitative risk analysis for a tel…" at bounding box center [540, 324] width 1080 height 576
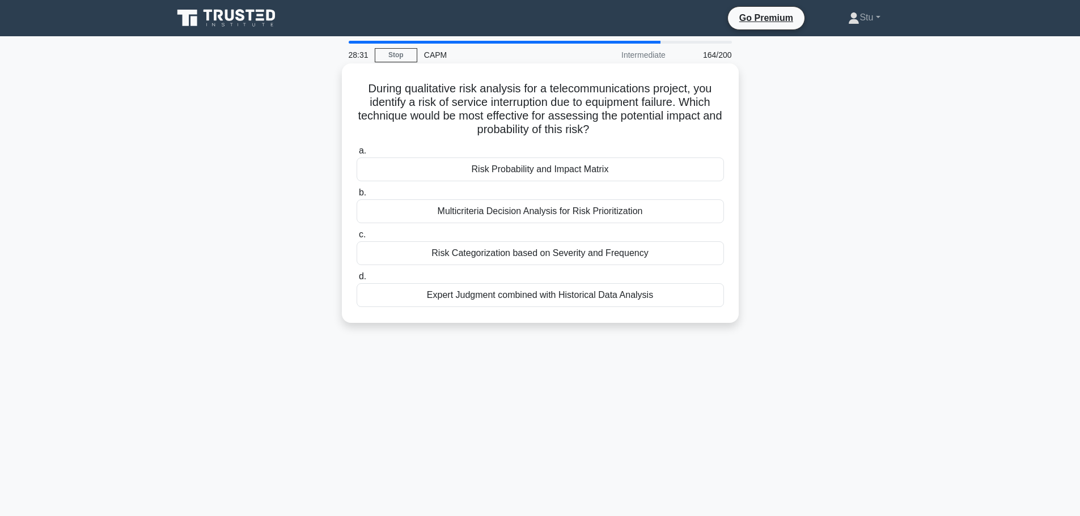
click at [564, 171] on div "Risk Probability and Impact Matrix" at bounding box center [539, 170] width 367 height 24
click at [356, 155] on input "a. Risk Probability and Impact Matrix" at bounding box center [356, 150] width 0 height 7
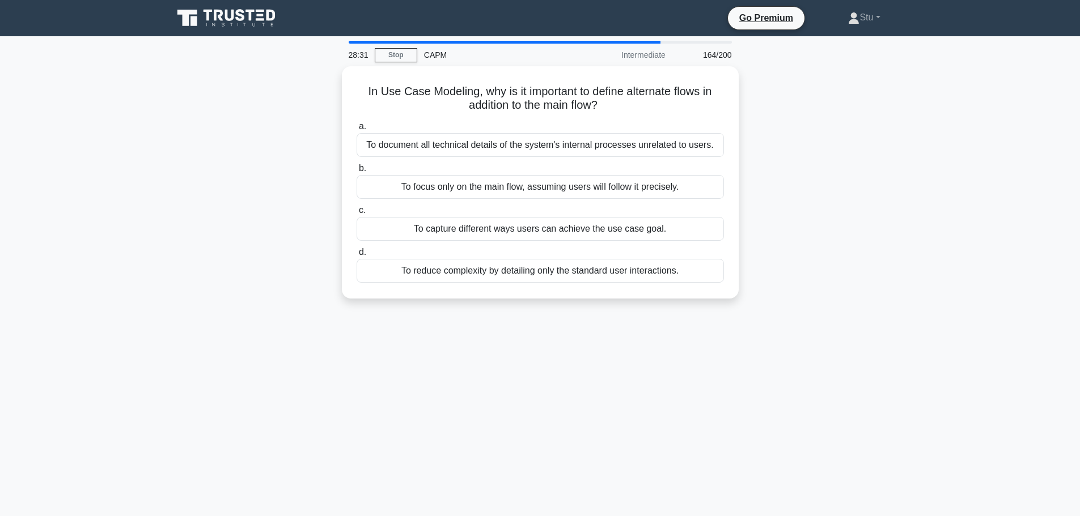
click at [843, 236] on div "In Use Case Modeling, why is it important to define alternate flows in addition…" at bounding box center [540, 189] width 748 height 246
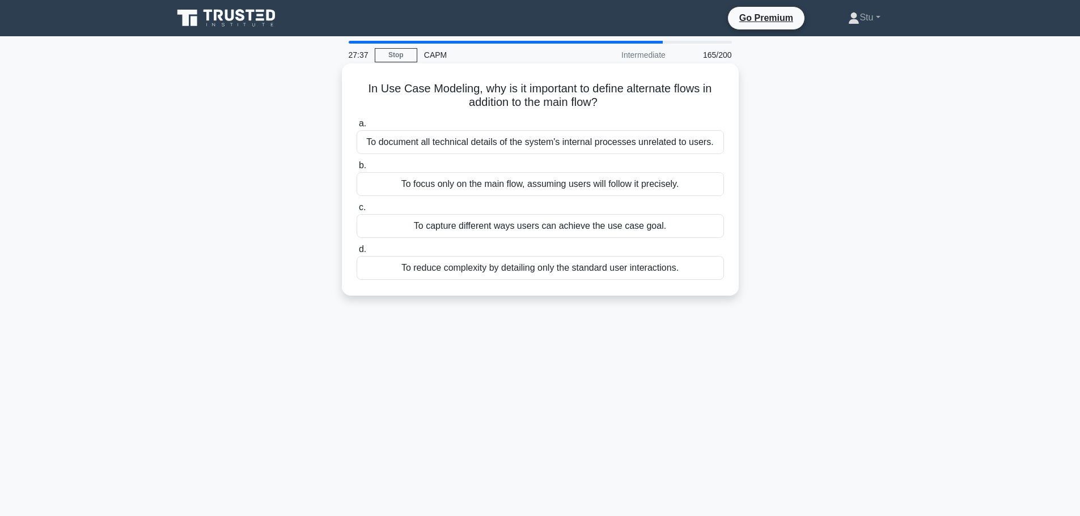
click at [625, 239] on div "a. To document all technical details of the system's internal processes unrelat…" at bounding box center [540, 198] width 381 height 168
click at [651, 222] on div "To capture different ways users can achieve the use case goal." at bounding box center [539, 226] width 367 height 24
click at [356, 211] on input "c. To capture different ways users can achieve the use case goal." at bounding box center [356, 207] width 0 height 7
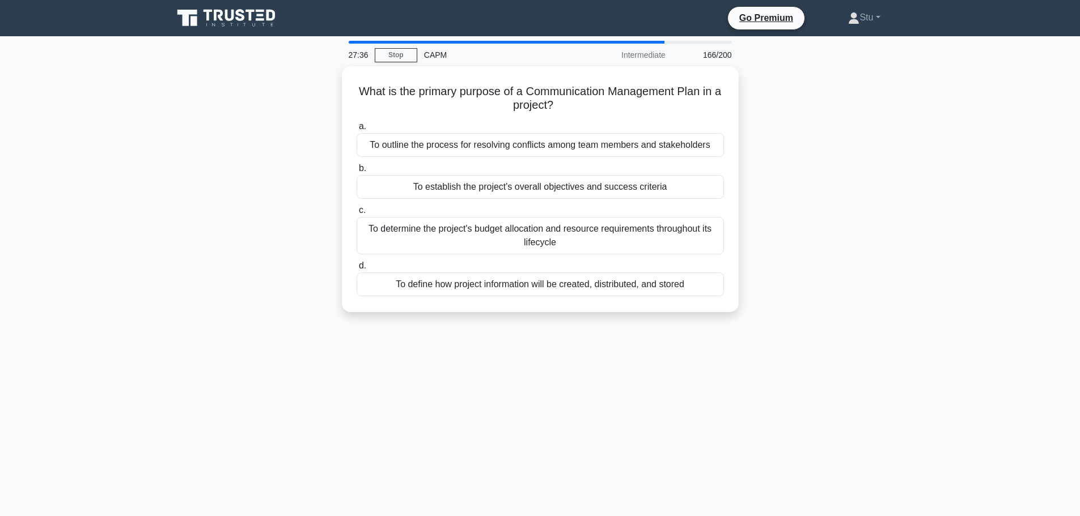
click at [894, 288] on div "What is the primary purpose of a Communication Management Plan in a project? .s…" at bounding box center [540, 196] width 748 height 260
click at [958, 247] on main "27:30 Stop CAPM Intermediate 166/200 What is the primary purpose of a Communica…" at bounding box center [540, 324] width 1080 height 576
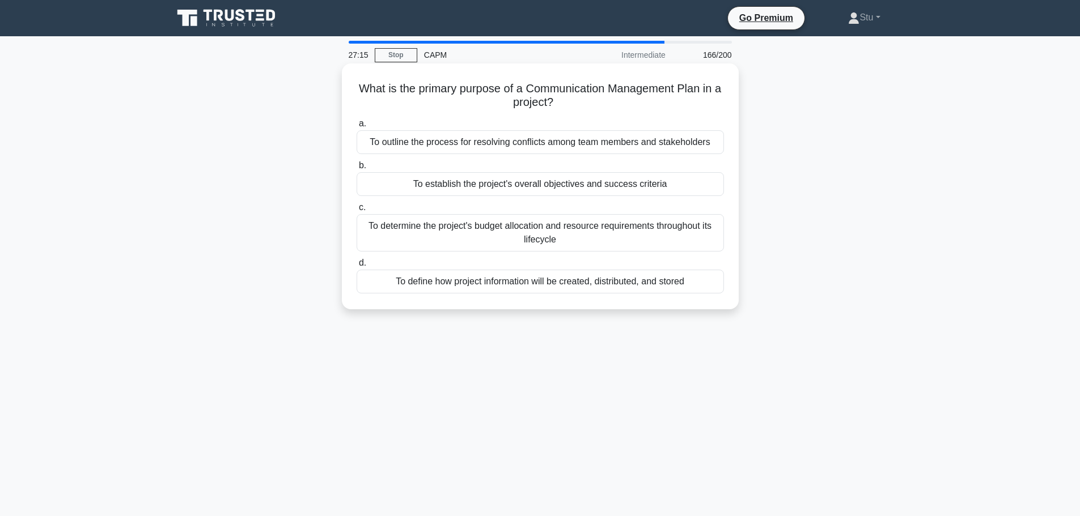
click at [529, 286] on div "To define how project information will be created, distributed, and stored" at bounding box center [539, 282] width 367 height 24
click at [356, 267] on input "d. To define how project information will be created, distributed, and stored" at bounding box center [356, 263] width 0 height 7
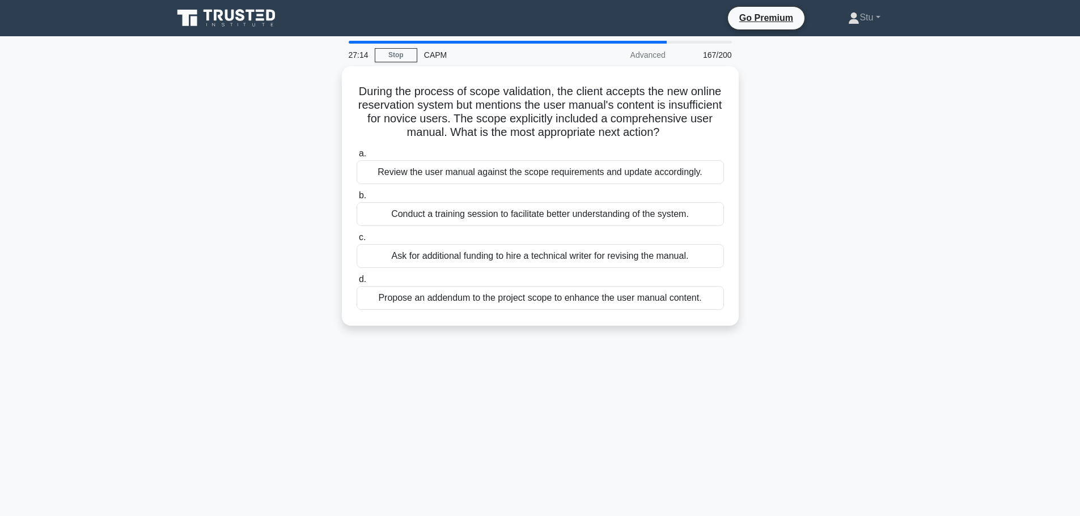
click at [825, 396] on div "27:14 Stop CAPM Advanced 167/200 During the process of scope validation, the cl…" at bounding box center [540, 324] width 748 height 567
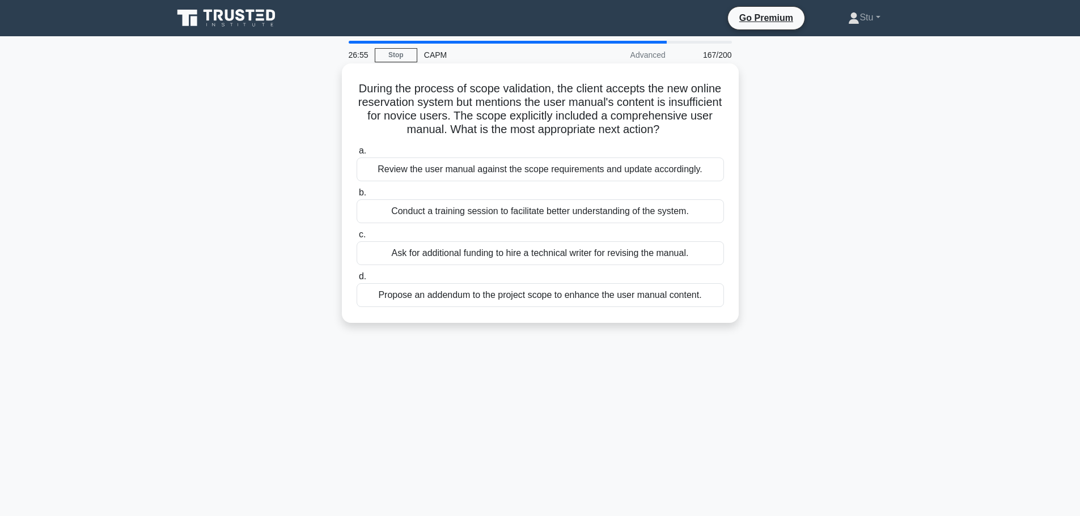
click at [501, 181] on div "Review the user manual against the scope requirements and update accordingly." at bounding box center [539, 170] width 367 height 24
click at [356, 155] on input "a. Review the user manual against the scope requirements and update accordingly." at bounding box center [356, 150] width 0 height 7
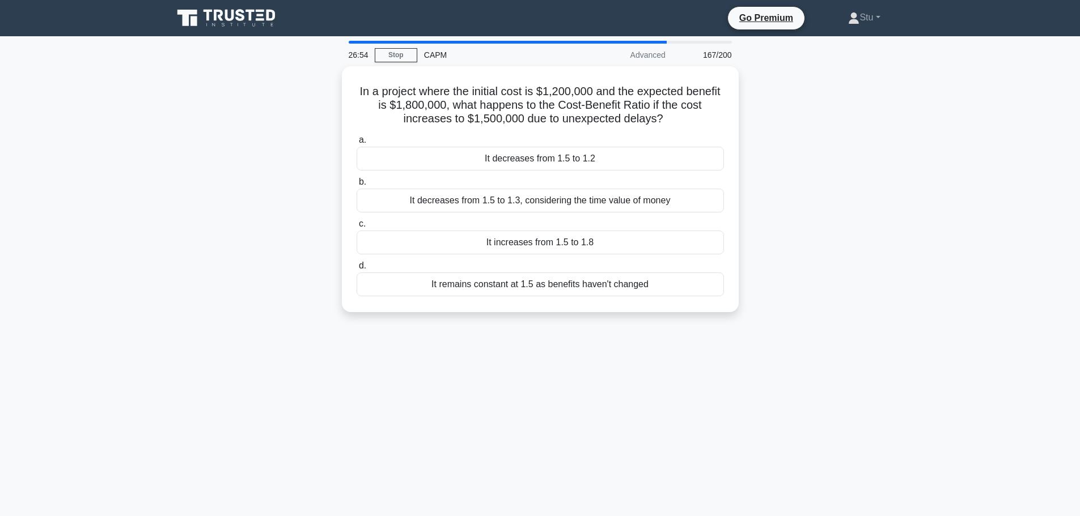
click at [885, 288] on div "In a project where the initial cost is $1,200,000 and the expected benefit is $…" at bounding box center [540, 196] width 748 height 260
click at [613, 162] on div "It decreases from 1.5 to 1.2" at bounding box center [539, 156] width 367 height 24
click at [356, 141] on input "a. It decreases from 1.5 to 1.2" at bounding box center [356, 137] width 0 height 7
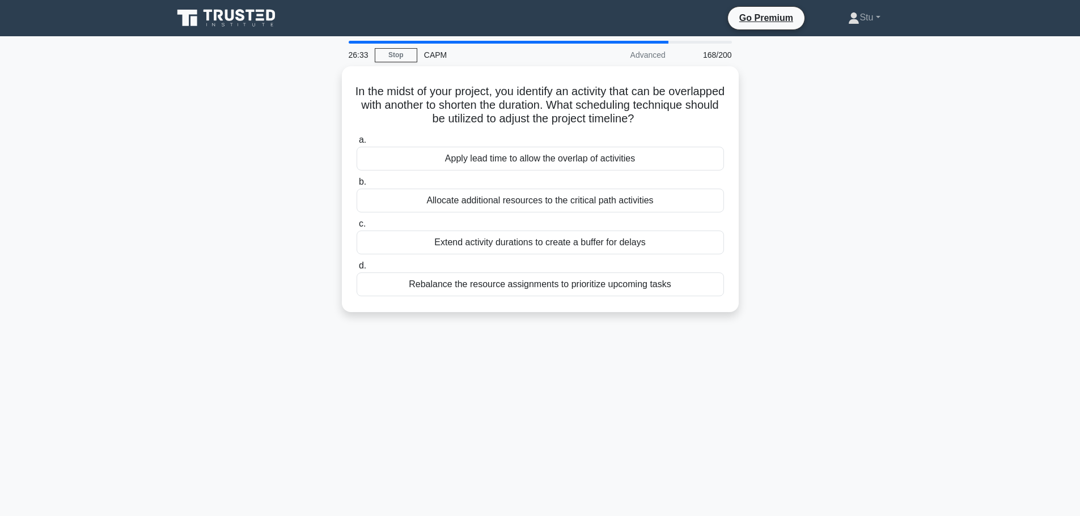
click at [831, 181] on div "In the midst of your project, you identify an activity that can be overlapped w…" at bounding box center [540, 196] width 748 height 260
click at [563, 162] on div "Apply lead time to allow the overlap of activities" at bounding box center [539, 156] width 367 height 24
click at [356, 141] on input "a. Apply lead time to allow the overlap of activities" at bounding box center [356, 137] width 0 height 7
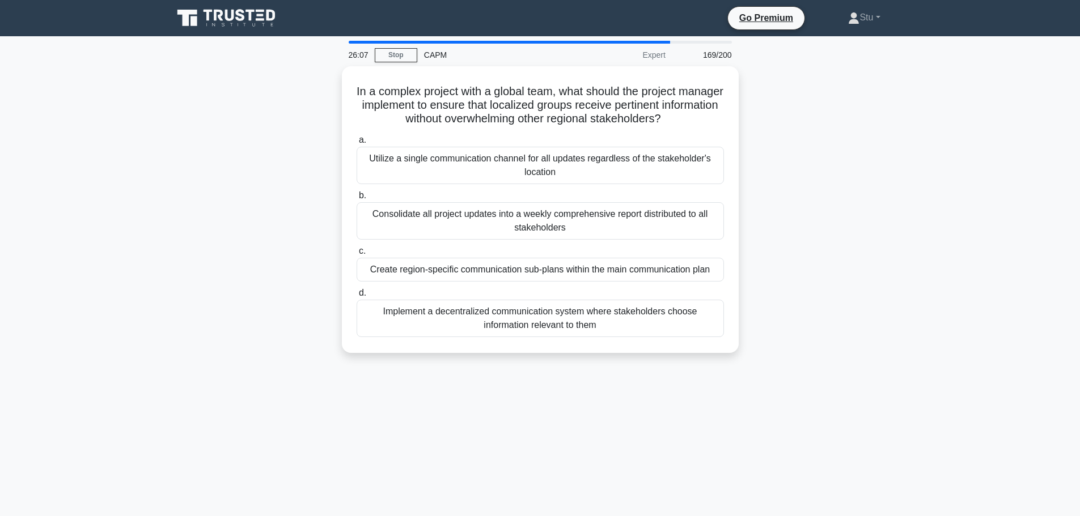
drag, startPoint x: 935, startPoint y: 277, endPoint x: 946, endPoint y: 277, distance: 11.9
click at [946, 277] on main "26:07 Stop CAPM Expert 169/200 In a complex project with a global team, what sh…" at bounding box center [540, 324] width 1080 height 576
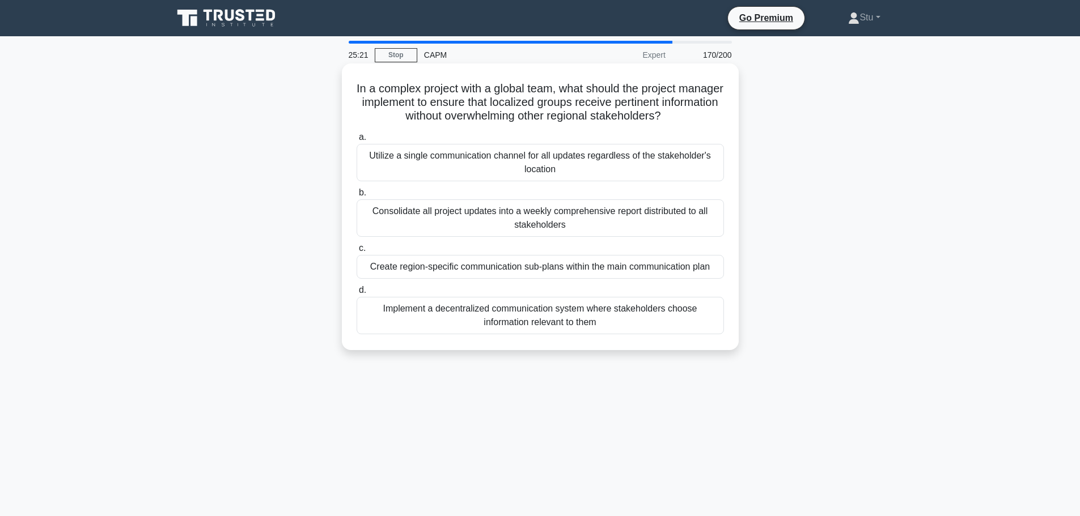
click at [602, 274] on div "Create region-specific communication sub-plans within the main communication pl…" at bounding box center [539, 267] width 367 height 24
click at [702, 273] on div "Create region-specific communication sub-plans within the main communication pl…" at bounding box center [539, 267] width 367 height 24
click at [356, 252] on input "c. Create region-specific communication sub-plans within the main communication…" at bounding box center [356, 248] width 0 height 7
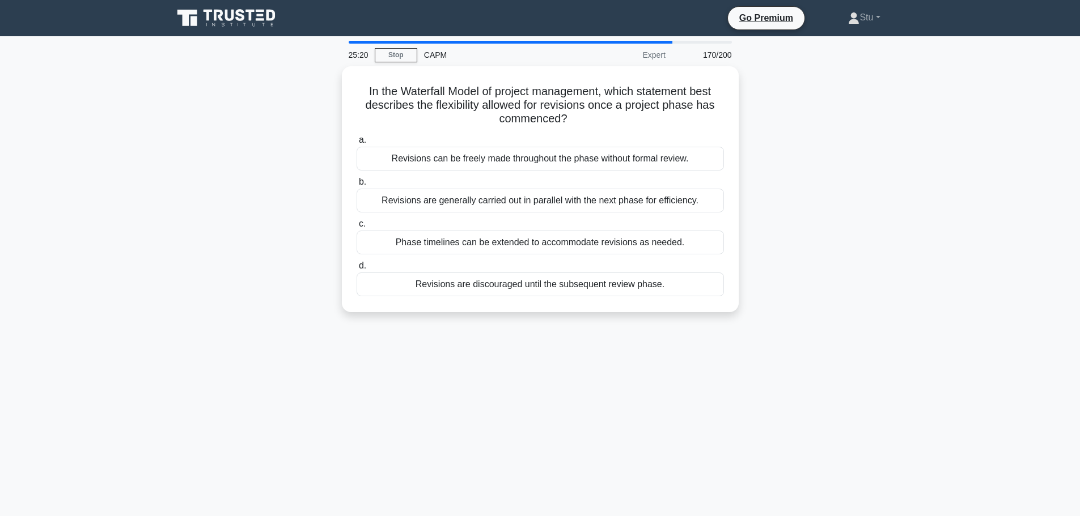
click at [899, 254] on div "In the Waterfall Model of project management, which statement best describes th…" at bounding box center [540, 196] width 748 height 260
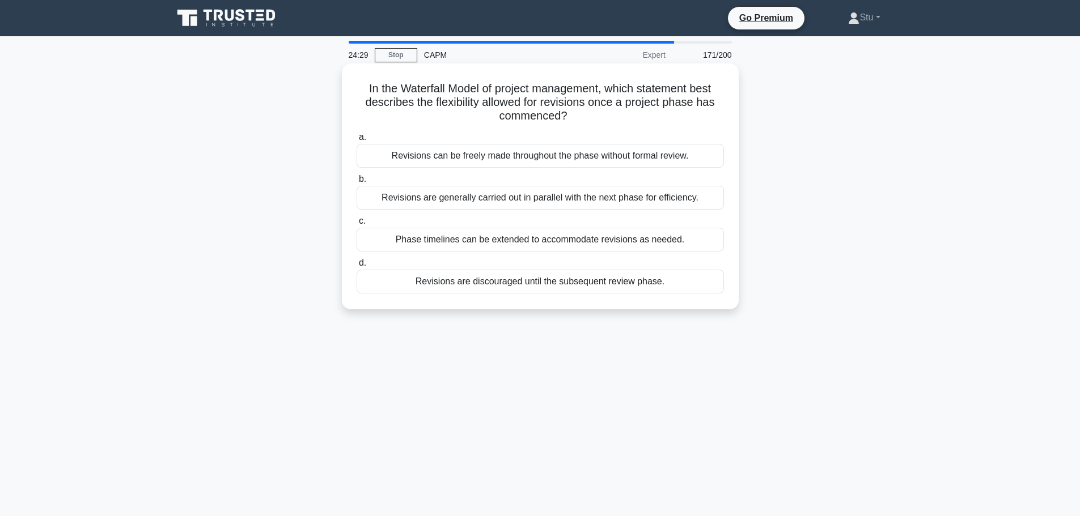
click at [592, 281] on div "Revisions are discouraged until the subsequent review phase." at bounding box center [539, 282] width 367 height 24
click at [356, 267] on input "d. Revisions are discouraged until the subsequent review phase." at bounding box center [356, 263] width 0 height 7
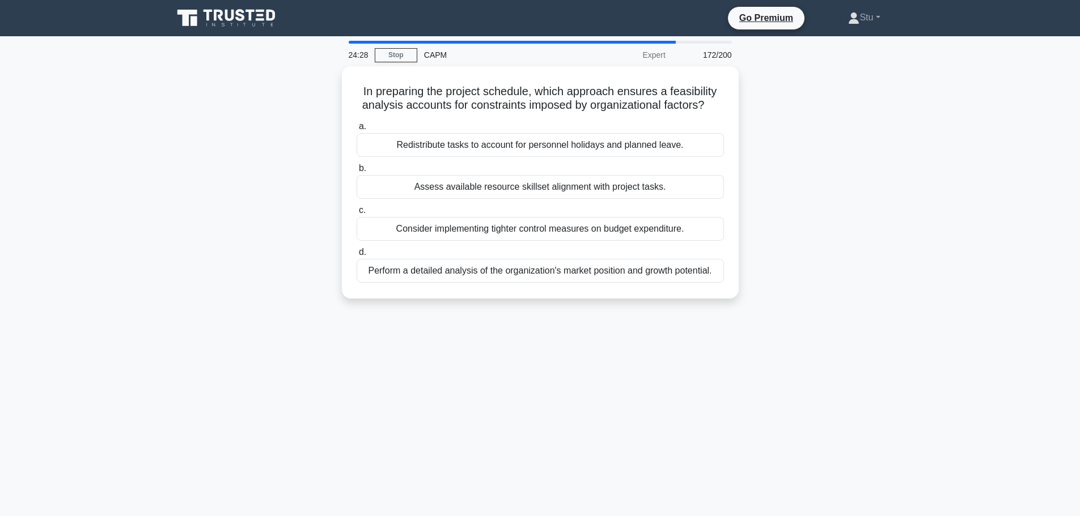
click at [911, 249] on div "In preparing the project schedule, which approach ensures a feasibility analysi…" at bounding box center [540, 189] width 748 height 246
click at [503, 387] on div "24:14 Stop CAPM Expert 172/200 In preparing the project schedule, which approac…" at bounding box center [540, 324] width 748 height 567
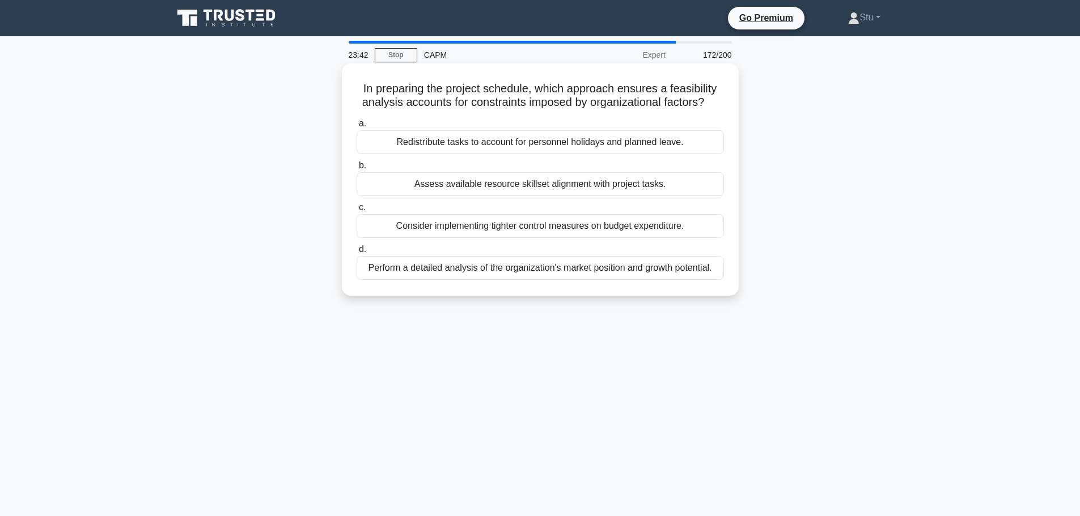
click at [578, 142] on div "Redistribute tasks to account for personnel holidays and planned leave." at bounding box center [539, 142] width 367 height 24
click at [356, 128] on input "a. Redistribute tasks to account for personnel holidays and planned leave." at bounding box center [356, 123] width 0 height 7
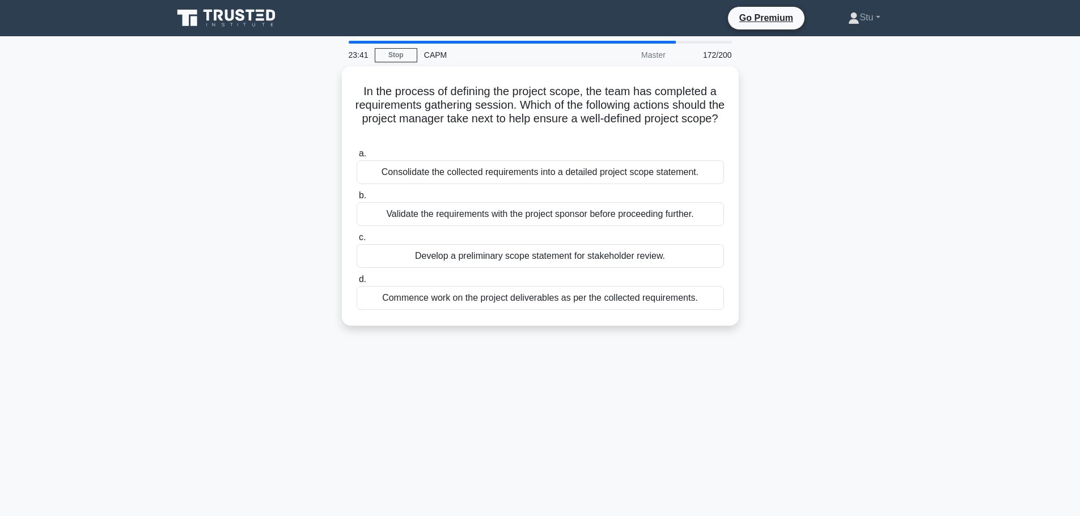
click at [834, 228] on div "In the process of defining the project scope, the team has completed a requirem…" at bounding box center [540, 202] width 748 height 273
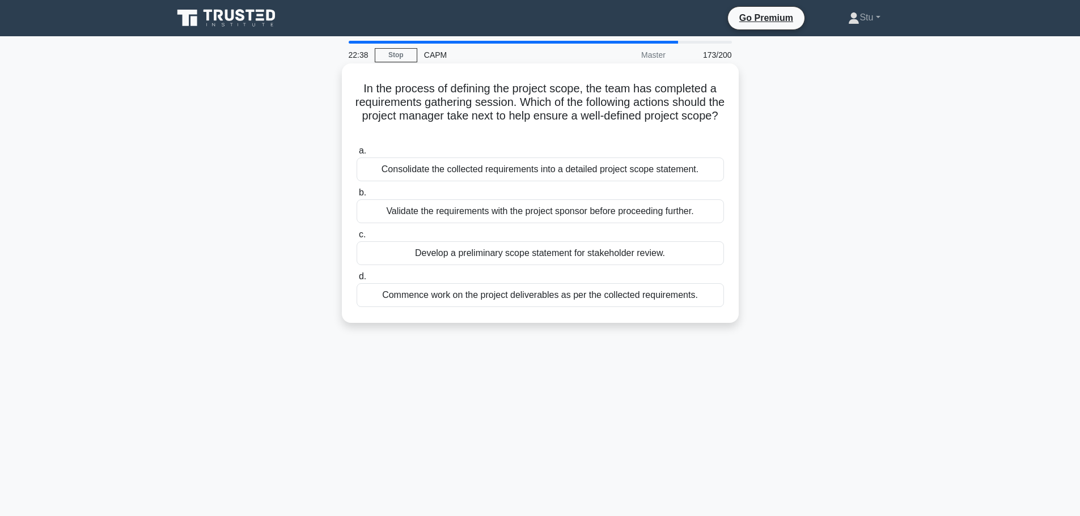
click at [572, 173] on div "Consolidate the collected requirements into a detailed project scope statement." at bounding box center [539, 170] width 367 height 24
click at [356, 155] on input "a. Consolidate the collected requirements into a detailed project scope stateme…" at bounding box center [356, 150] width 0 height 7
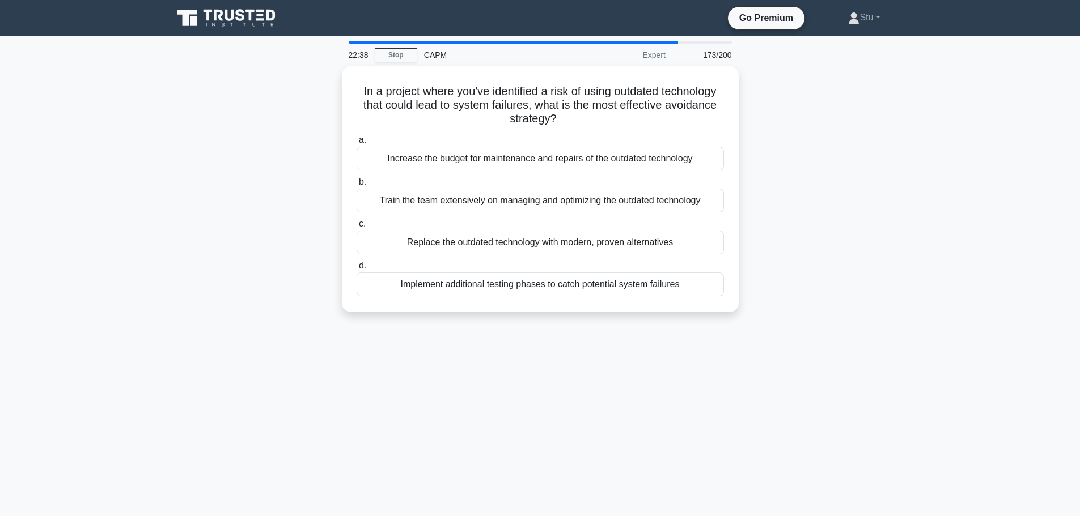
click at [597, 359] on div "22:38 Stop CAPM Expert 173/200 In a project where you've identified a risk of u…" at bounding box center [540, 324] width 748 height 567
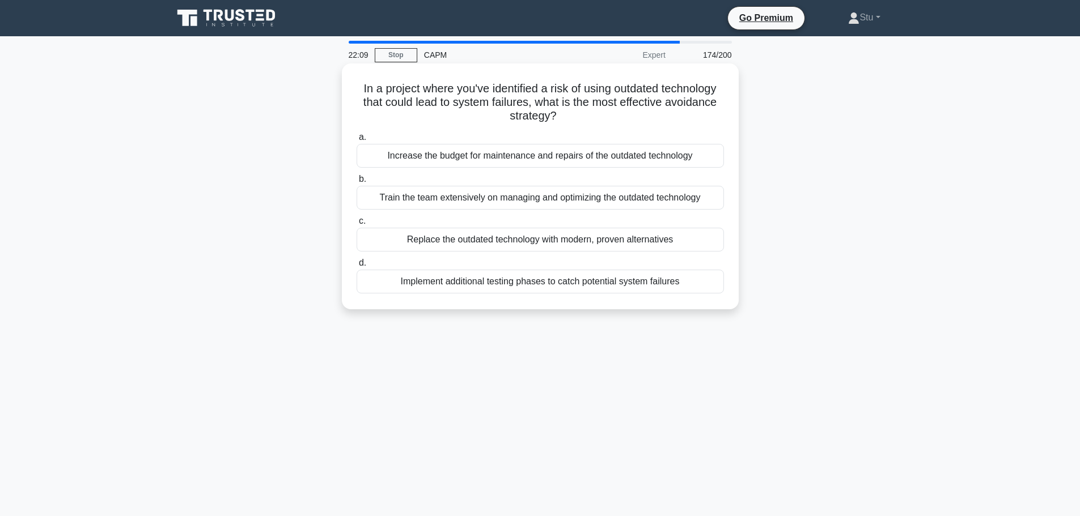
click at [517, 249] on div "Replace the outdated technology with modern, proven alternatives" at bounding box center [539, 240] width 367 height 24
click at [356, 225] on input "c. Replace the outdated technology with modern, proven alternatives" at bounding box center [356, 221] width 0 height 7
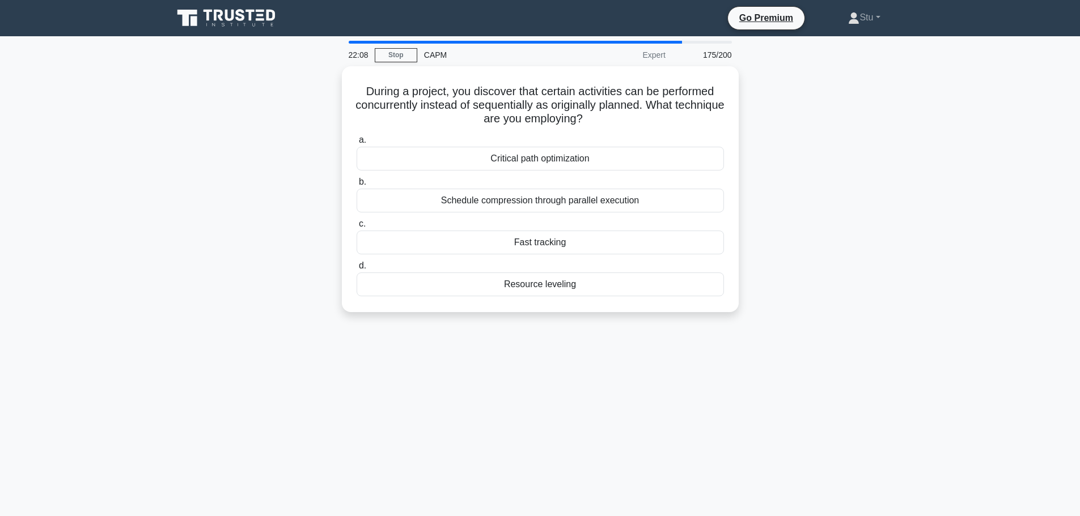
click at [971, 230] on main "22:08 Stop CAPM Expert 175/200 During a project, you discover that certain acti…" at bounding box center [540, 324] width 1080 height 576
click at [581, 243] on div "Fast tracking" at bounding box center [539, 240] width 367 height 24
click at [356, 225] on input "c. Fast tracking" at bounding box center [356, 221] width 0 height 7
click at [802, 380] on div "21:59 Stop CAPM Master 176/200 A project manager is working on a construction p…" at bounding box center [540, 324] width 748 height 567
click at [802, 380] on div "21:56 Stop CAPM Master 176/200 A project manager is working on a construction p…" at bounding box center [540, 324] width 748 height 567
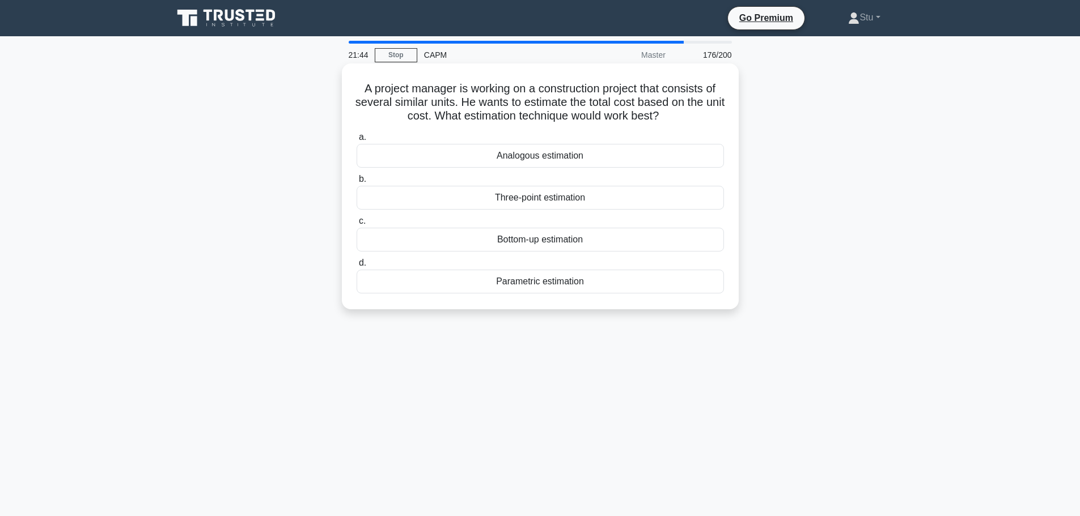
click at [556, 282] on div "Parametric estimation" at bounding box center [539, 282] width 367 height 24
click at [356, 267] on input "d. Parametric estimation" at bounding box center [356, 263] width 0 height 7
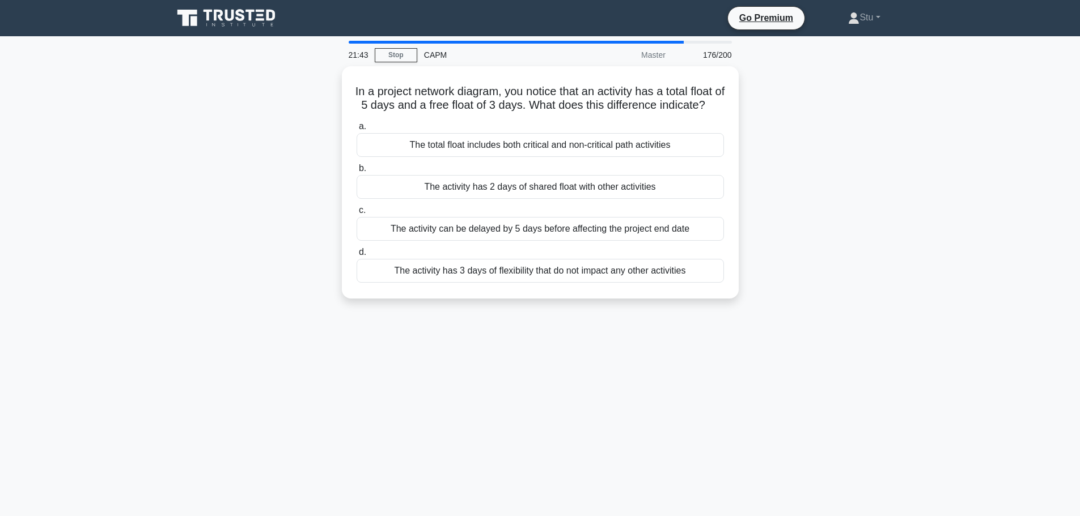
click at [575, 389] on div "21:43 Stop CAPM Master 176/200 In a project network diagram, you notice that an…" at bounding box center [540, 324] width 748 height 567
click at [953, 294] on main "21:42 Stop CAPM Master 177/200 In a project network diagram, you notice that an…" at bounding box center [540, 324] width 1080 height 576
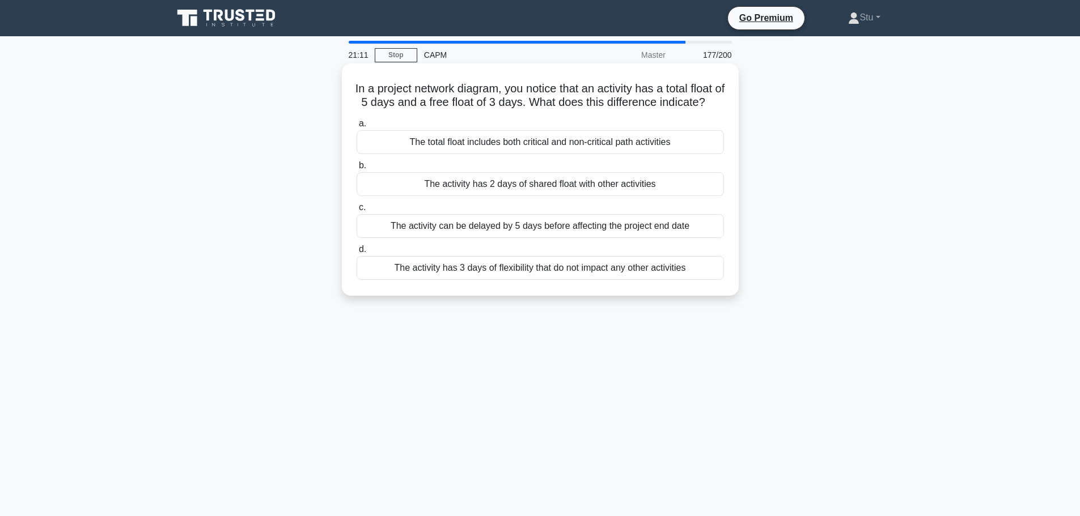
click at [601, 238] on div "The activity can be delayed by 5 days before affecting the project end date" at bounding box center [539, 226] width 367 height 24
click at [356, 211] on input "c. The activity can be delayed by 5 days before affecting the project end date" at bounding box center [356, 207] width 0 height 7
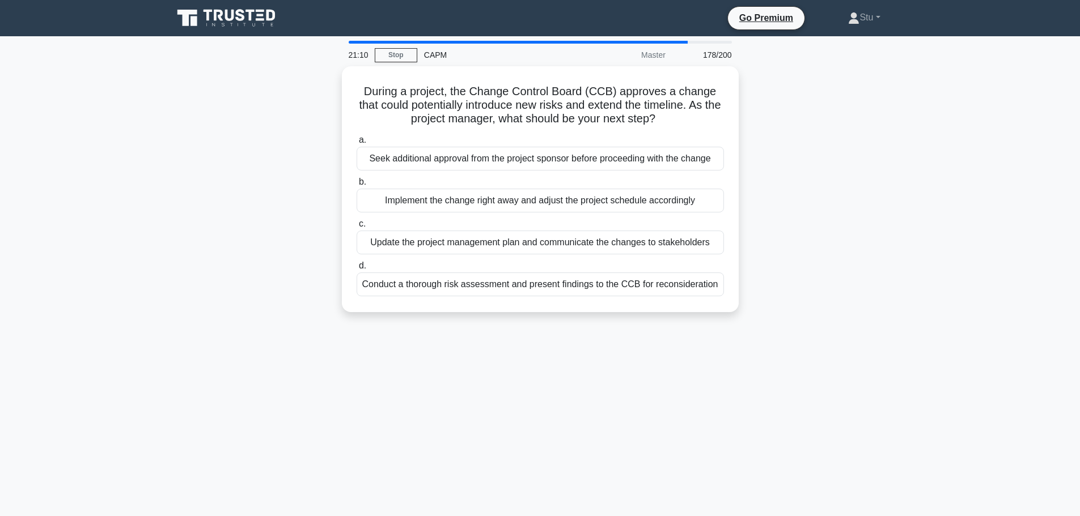
click at [855, 130] on div "During a project, the Change Control Board (CCB) approves a change that could p…" at bounding box center [540, 196] width 748 height 260
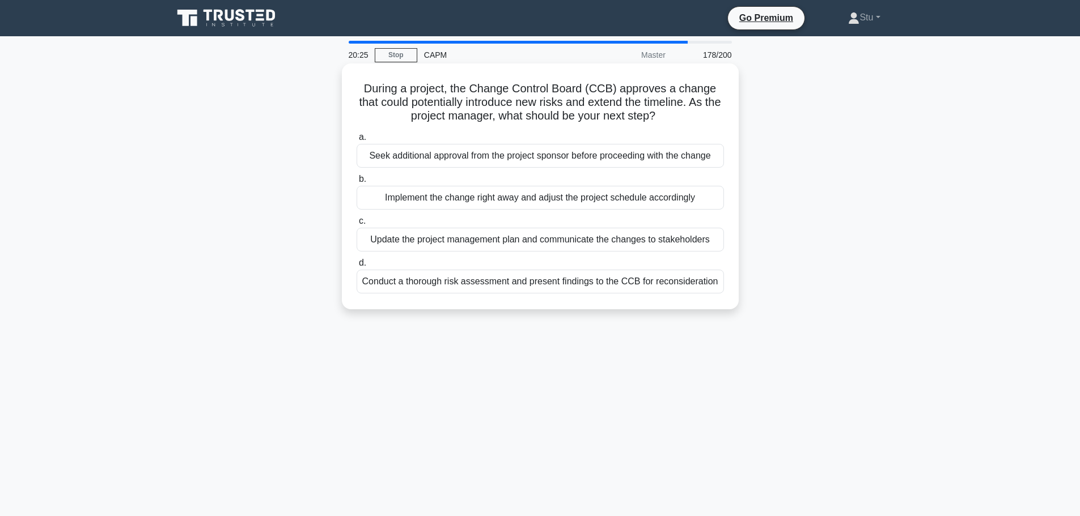
click at [494, 242] on div "Update the project management plan and communicate the changes to stakeholders" at bounding box center [539, 240] width 367 height 24
click at [356, 225] on input "c. Update the project management plan and communicate the changes to stakeholde…" at bounding box center [356, 221] width 0 height 7
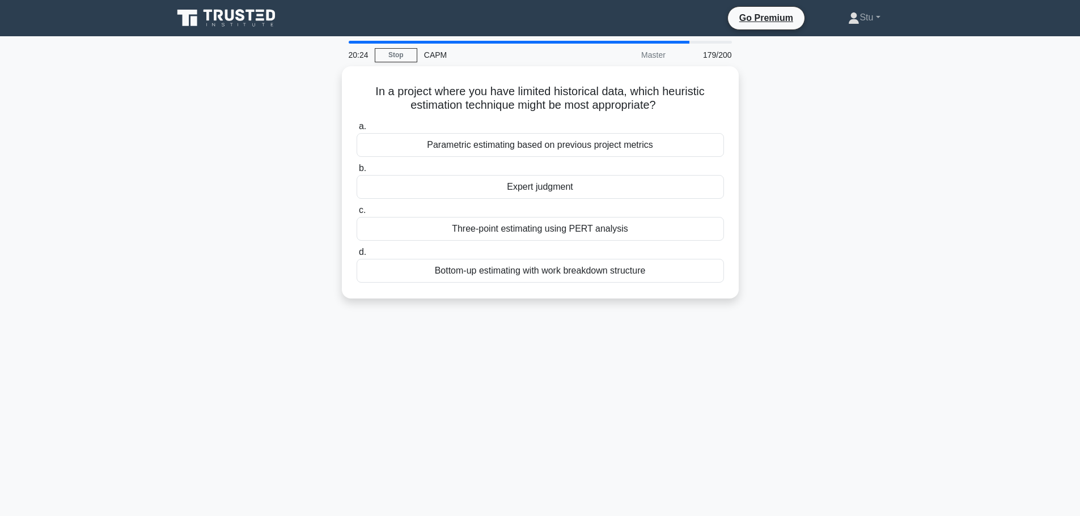
click at [883, 227] on div "In a project where you have limited historical data, which heuristic estimation…" at bounding box center [540, 189] width 748 height 246
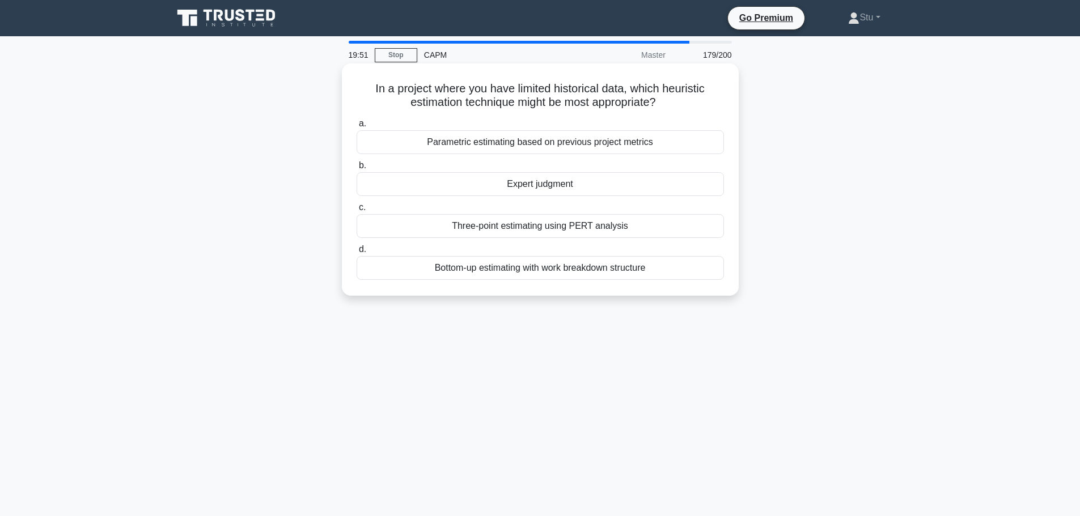
click at [610, 173] on div "Expert judgment" at bounding box center [539, 184] width 367 height 24
click at [356, 169] on input "b. Expert judgment" at bounding box center [356, 165] width 0 height 7
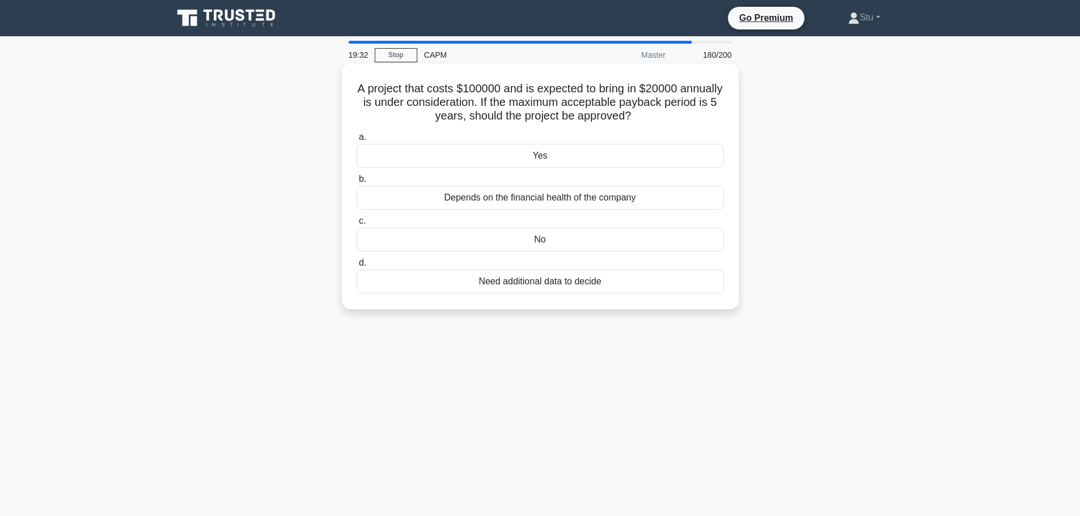
click at [655, 170] on div "a. Yes b. Depends on the financial health of the company c. d." at bounding box center [540, 212] width 381 height 168
click at [566, 157] on div "Yes" at bounding box center [539, 156] width 367 height 24
click at [356, 141] on input "a. Yes" at bounding box center [356, 137] width 0 height 7
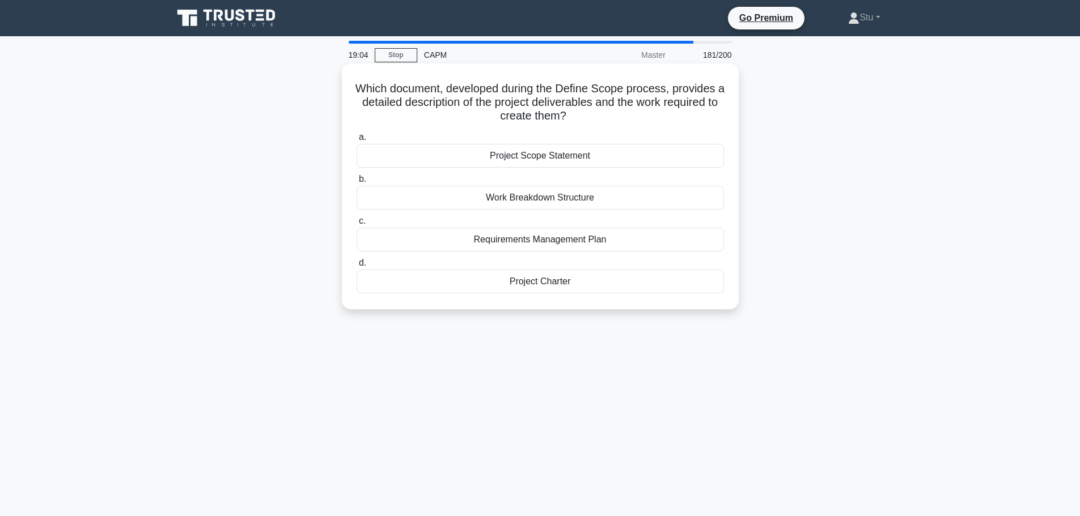
click at [627, 161] on div "Project Scope Statement" at bounding box center [539, 156] width 367 height 24
click at [356, 141] on input "a. Project Scope Statement" at bounding box center [356, 137] width 0 height 7
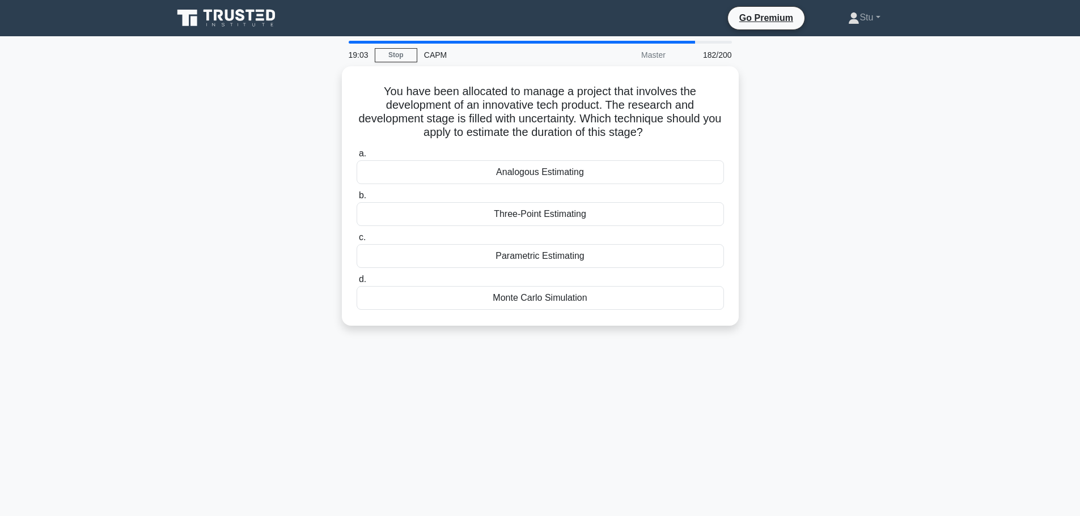
click at [919, 265] on main "19:03 Stop CAPM Master 182/200 You have been allocated to manage a project that…" at bounding box center [540, 324] width 1080 height 576
click at [570, 295] on div "Monte Carlo Simulation" at bounding box center [539, 295] width 367 height 24
click at [356, 281] on input "d. Monte Carlo Simulation" at bounding box center [356, 276] width 0 height 7
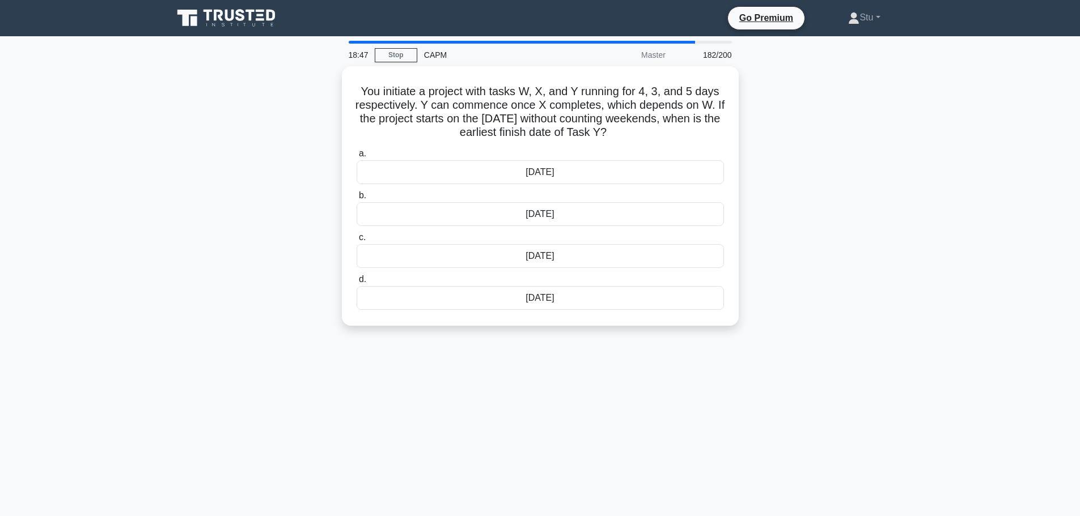
click at [898, 230] on div "You initiate a project with tasks W, X, and Y running for 4, 3, and 5 days resp…" at bounding box center [540, 202] width 748 height 273
click at [864, 167] on div "You initiate a project with tasks W, X, and Y running for 4, 3, and 5 days resp…" at bounding box center [540, 202] width 748 height 273
click at [589, 177] on div "15th June" at bounding box center [539, 170] width 367 height 24
click at [356, 155] on input "a. 15th June" at bounding box center [356, 150] width 0 height 7
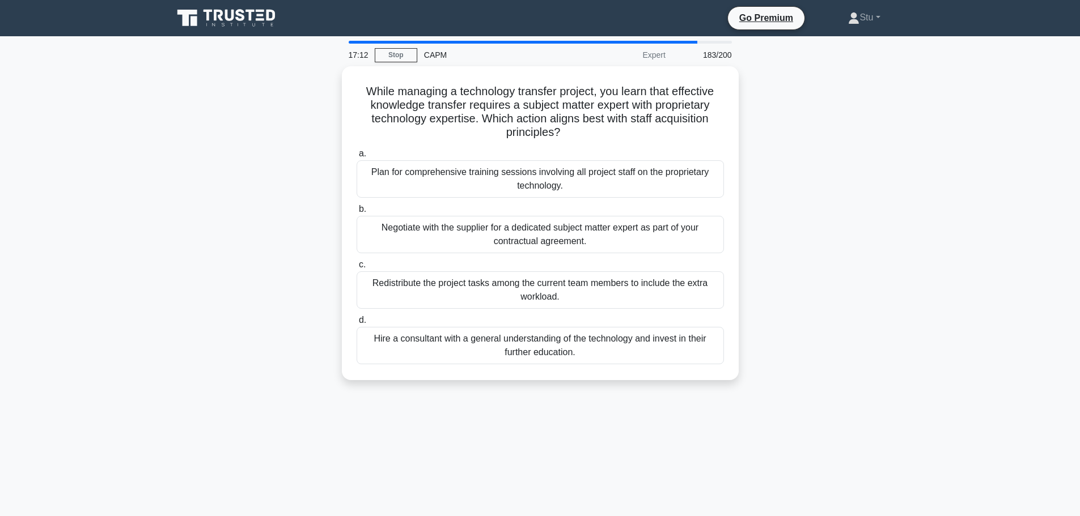
click at [941, 241] on main "17:12 Stop CAPM Expert 183/200 While managing a technology transfer project, yo…" at bounding box center [540, 324] width 1080 height 576
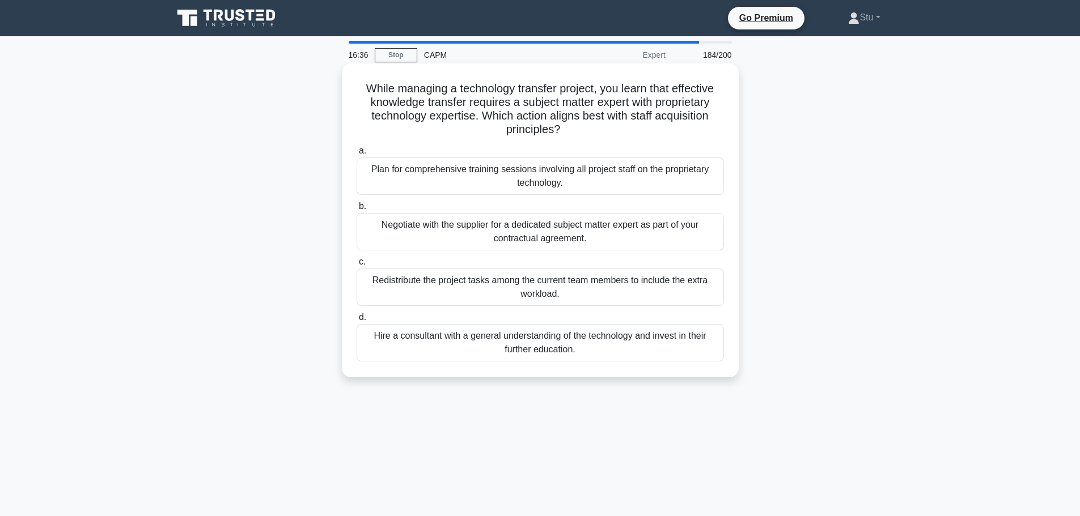
click at [571, 242] on div "Negotiate with the supplier for a dedicated subject matter expert as part of yo…" at bounding box center [539, 231] width 367 height 37
click at [356, 210] on input "b. Negotiate with the supplier for a dedicated subject matter expert as part of…" at bounding box center [356, 206] width 0 height 7
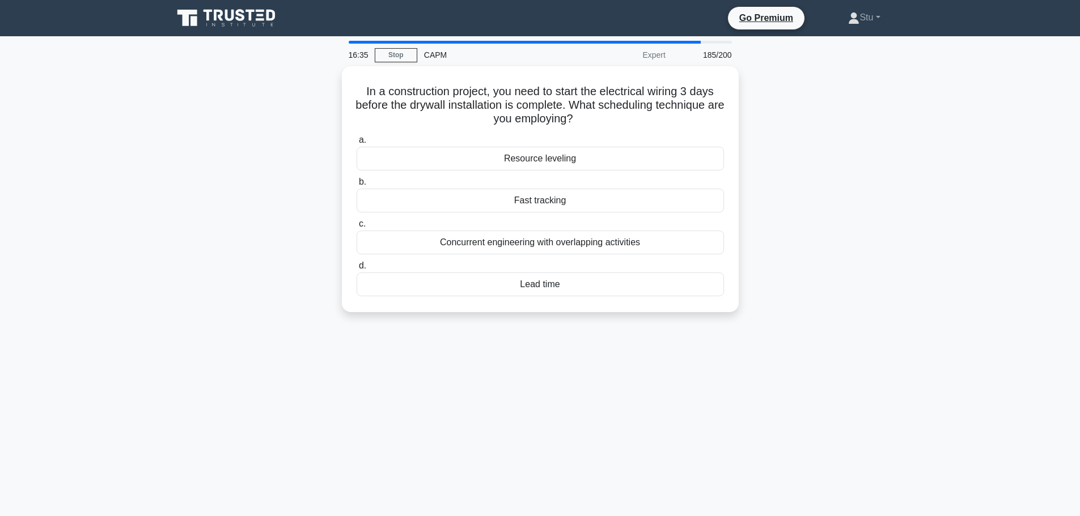
click at [812, 230] on div "In a construction project, you need to start the electrical wiring 3 days befor…" at bounding box center [540, 196] width 748 height 260
click at [902, 184] on div "In a construction project, you need to start the electrical wiring 3 days befor…" at bounding box center [540, 196] width 748 height 260
click at [523, 202] on div "Fast tracking" at bounding box center [539, 198] width 367 height 24
click at [356, 183] on input "b. Fast tracking" at bounding box center [356, 179] width 0 height 7
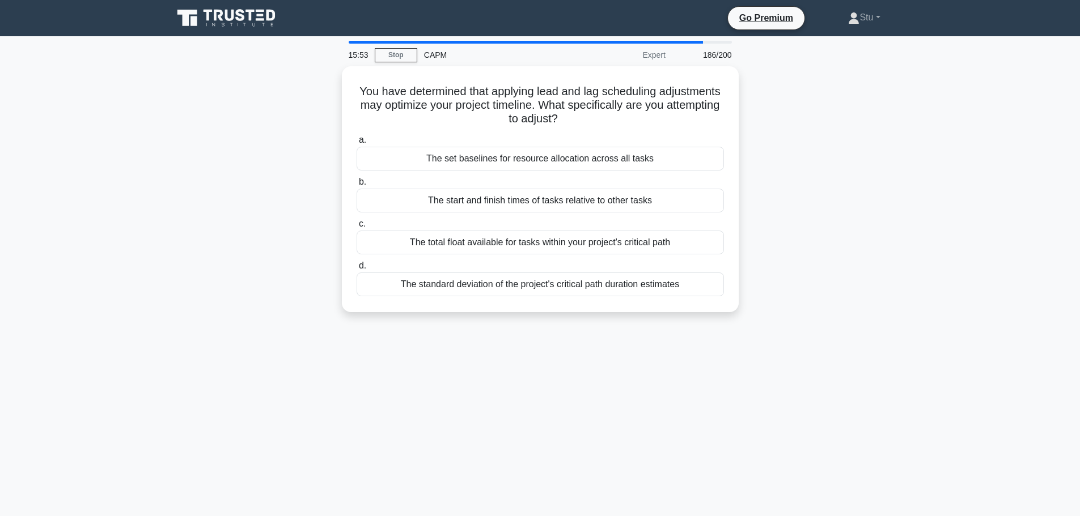
click at [934, 299] on main "15:53 Stop CAPM Expert 186/200 You have determined that applying lead and lag s…" at bounding box center [540, 324] width 1080 height 576
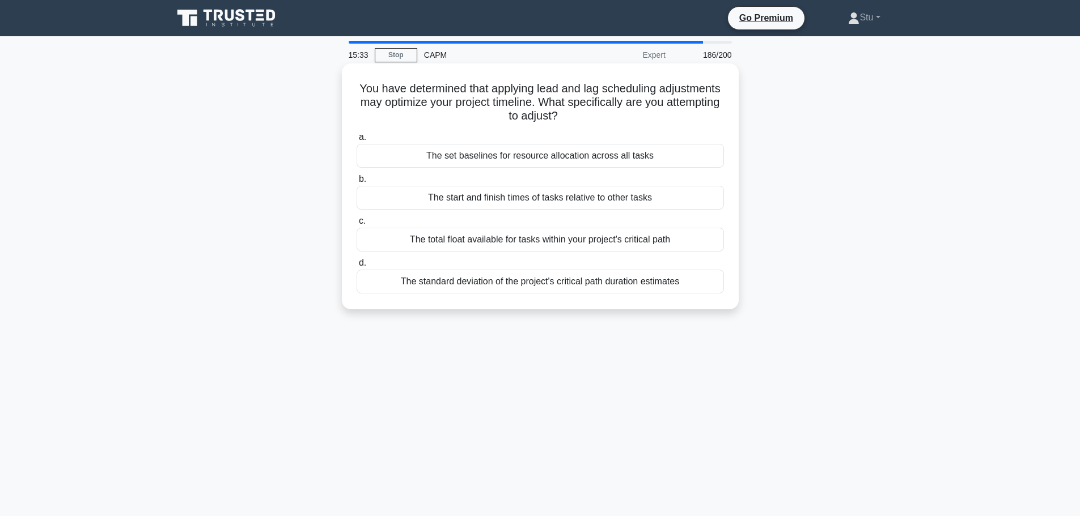
click at [529, 201] on div "The start and finish times of tasks relative to other tasks" at bounding box center [539, 198] width 367 height 24
click at [356, 183] on input "b. The start and finish times of tasks relative to other tasks" at bounding box center [356, 179] width 0 height 7
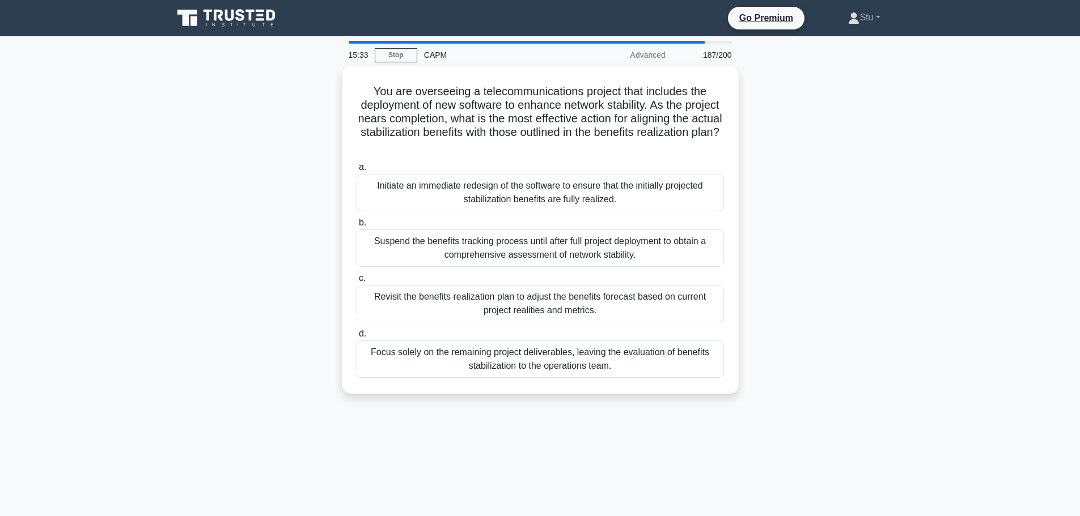
click at [911, 292] on div "You are overseeing a telecommunications project that includes the deployment of…" at bounding box center [540, 236] width 748 height 341
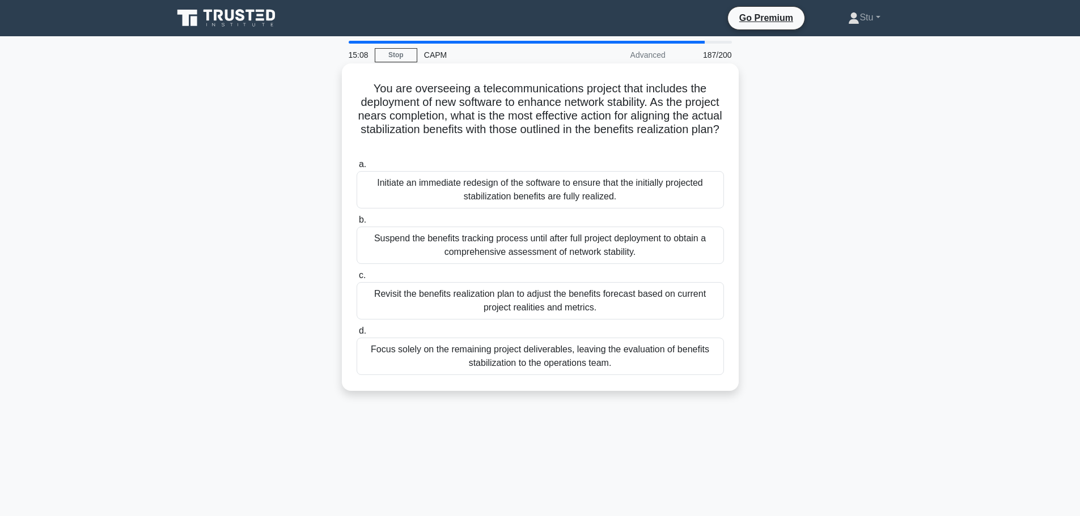
click at [520, 305] on div "Revisit the benefits realization plan to adjust the benefits forecast based on …" at bounding box center [539, 300] width 367 height 37
click at [356, 279] on input "c. Revisit the benefits realization plan to adjust the benefits forecast based …" at bounding box center [356, 275] width 0 height 7
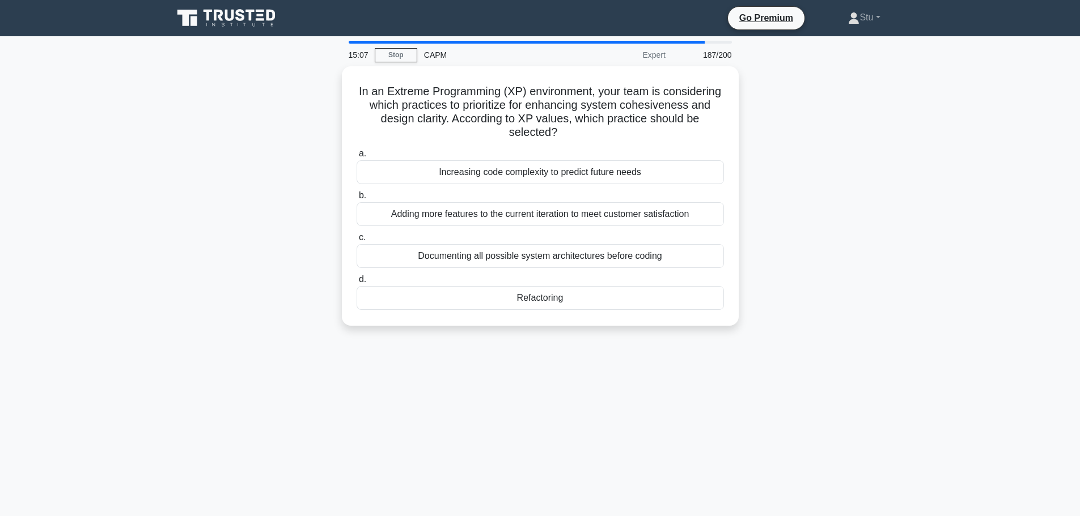
click at [864, 348] on div "15:07 Stop CAPM Expert 187/200 In an Extreme Programming (XP) environment, your…" at bounding box center [540, 324] width 748 height 567
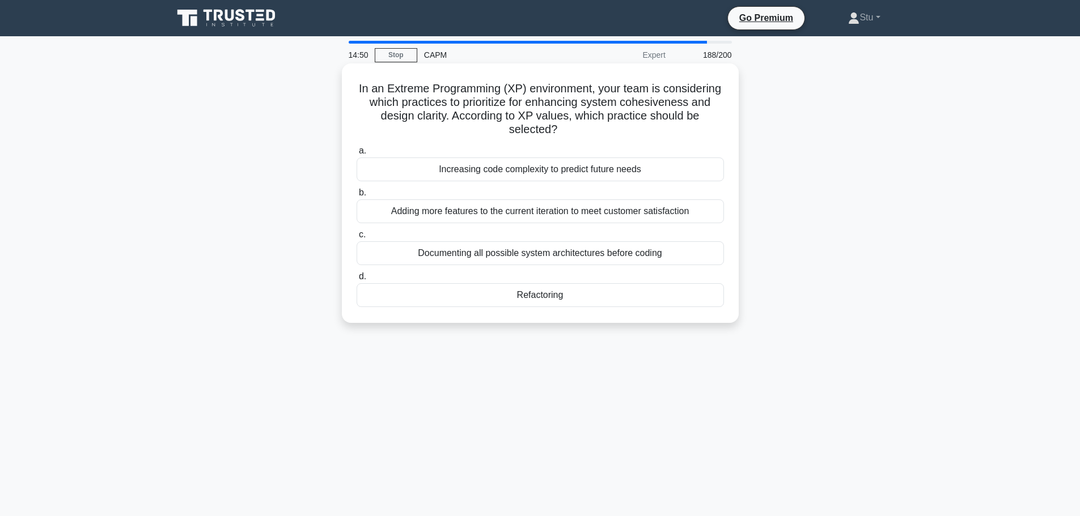
click at [547, 297] on div "Refactoring" at bounding box center [539, 295] width 367 height 24
click at [356, 281] on input "d. Refactoring" at bounding box center [356, 276] width 0 height 7
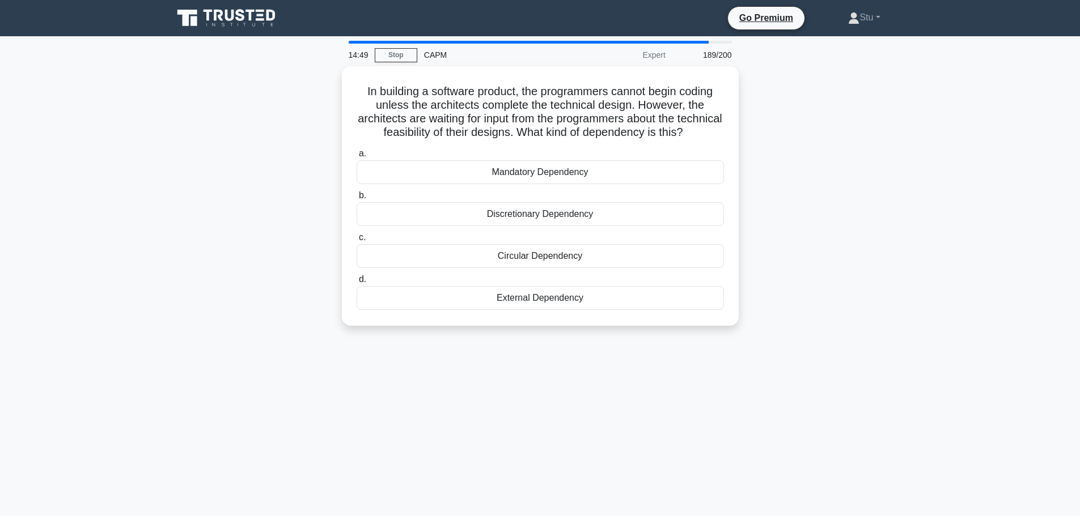
click at [863, 412] on div "14:49 Stop CAPM Expert 189/200 In building a software product, the programmers …" at bounding box center [540, 324] width 748 height 567
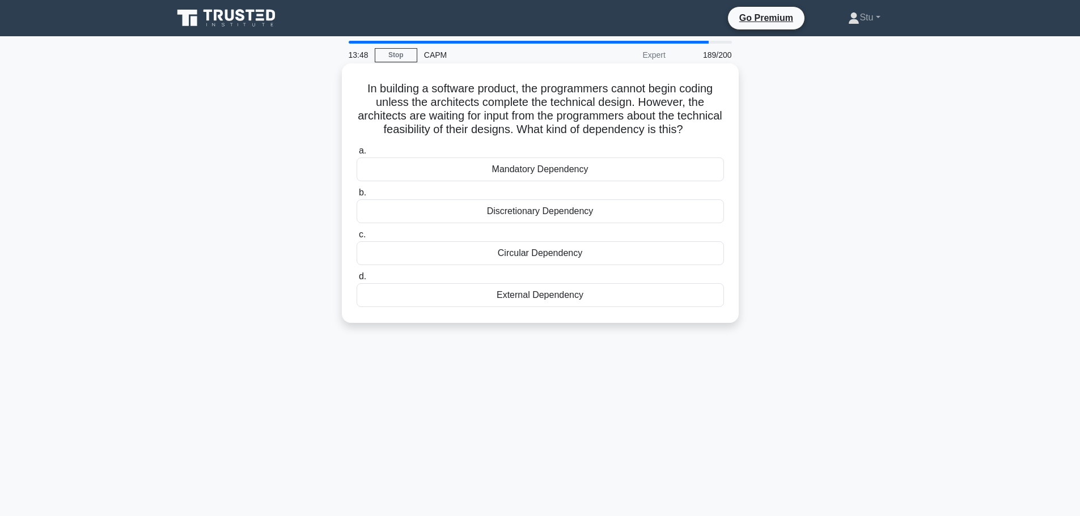
click at [567, 180] on div "Mandatory Dependency" at bounding box center [539, 170] width 367 height 24
click at [356, 155] on input "a. Mandatory Dependency" at bounding box center [356, 150] width 0 height 7
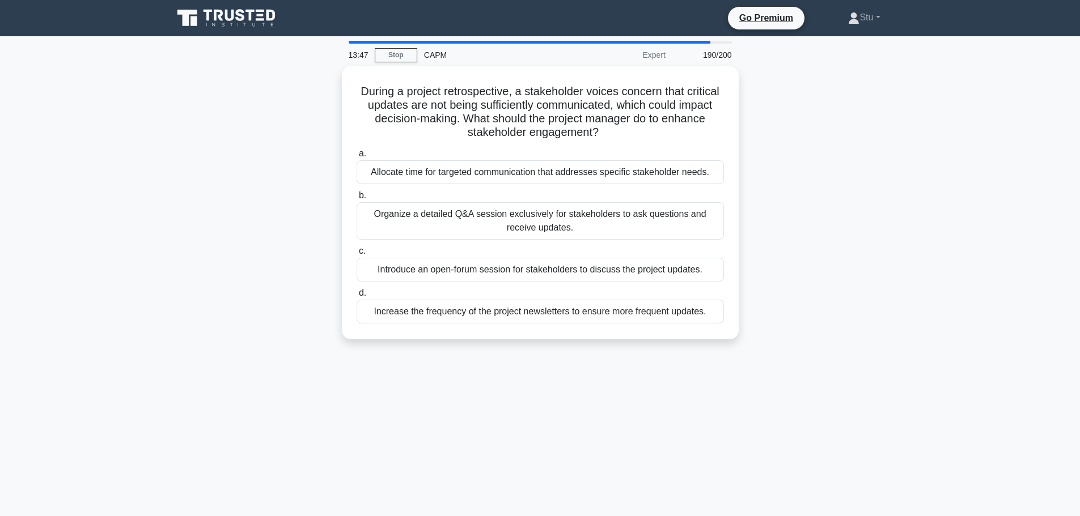
click at [872, 201] on div "During a project retrospective, a stakeholder voices concern that critical upda…" at bounding box center [540, 209] width 748 height 287
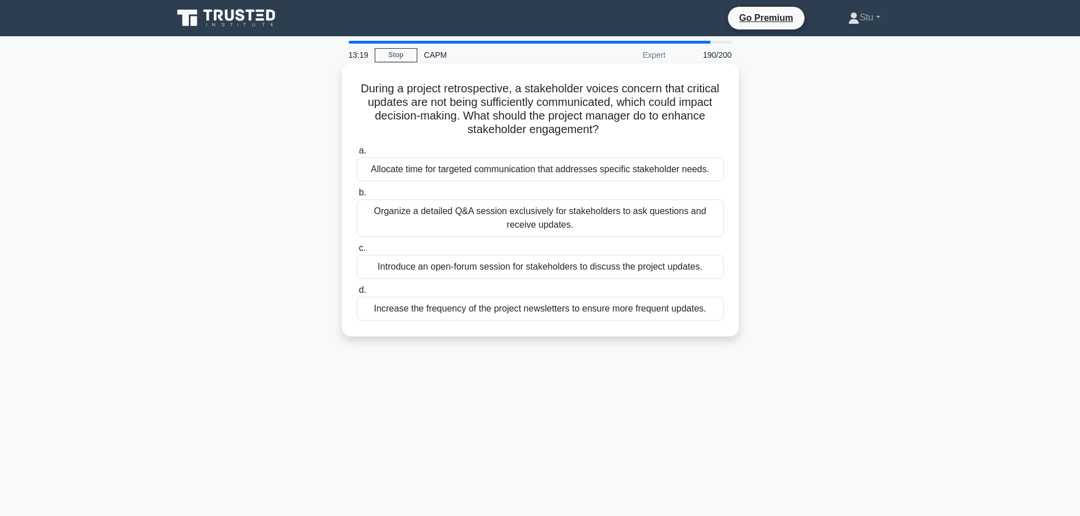
click at [464, 174] on div "Allocate time for targeted communication that addresses specific stakeholder ne…" at bounding box center [539, 170] width 367 height 24
click at [356, 155] on input "a. Allocate time for targeted communication that addresses specific stakeholder…" at bounding box center [356, 150] width 0 height 7
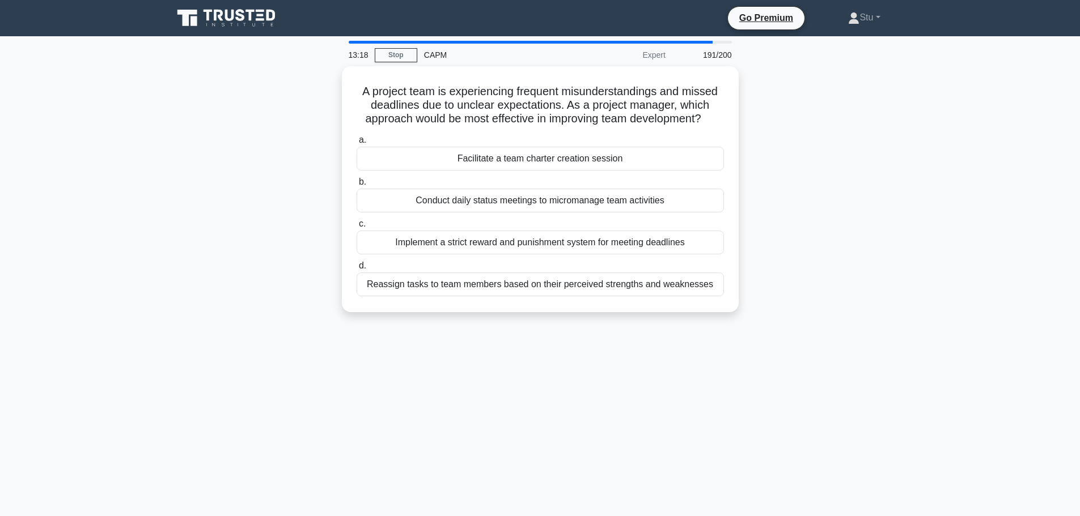
click at [715, 328] on div "13:18 Stop CAPM Expert 191/200 A project team is experiencing frequent misunder…" at bounding box center [540, 324] width 748 height 567
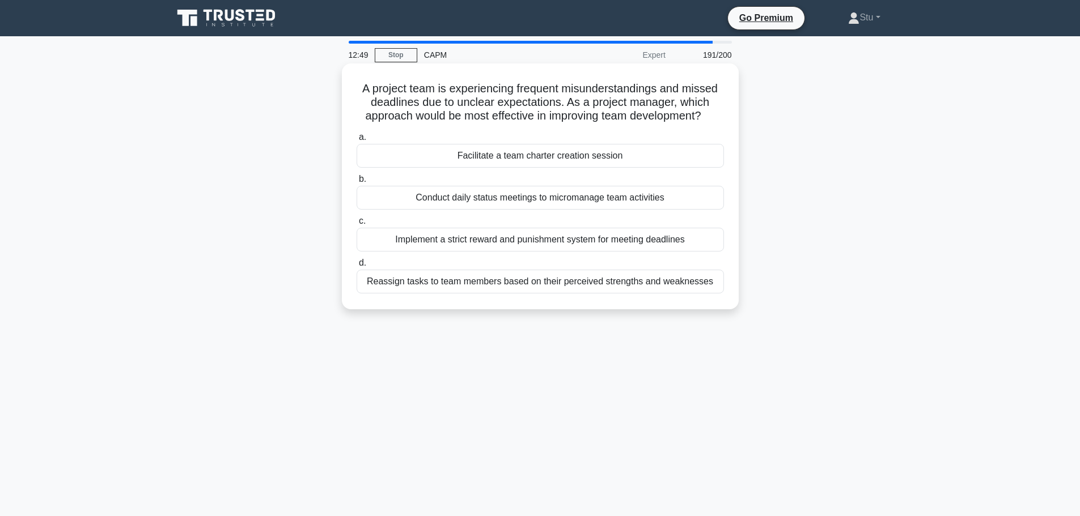
click at [629, 153] on div "Facilitate a team charter creation session" at bounding box center [539, 156] width 367 height 24
click at [356, 141] on input "a. Facilitate a team charter creation session" at bounding box center [356, 137] width 0 height 7
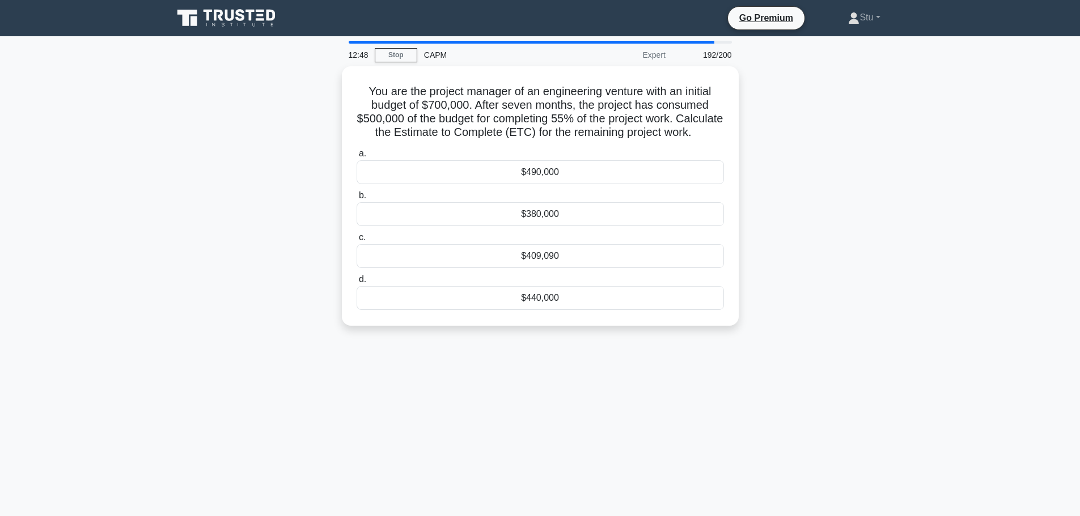
click at [894, 182] on div "You are the project manager of an engineering venture with an initial budget of…" at bounding box center [540, 202] width 748 height 273
click at [857, 162] on div "You are the project manager of an engineering venture with an initial budget of…" at bounding box center [540, 202] width 748 height 273
click at [925, 279] on main "12:09 Stop CAPM Expert 192/200 You are the project manager of an engineering ve…" at bounding box center [540, 324] width 1080 height 576
click at [925, 279] on main "11:24 Stop CAPM Expert 192/200 You are the project manager of an engineering ve…" at bounding box center [540, 324] width 1080 height 576
click at [729, 401] on div "11:04 Stop CAPM Expert 192/200 You are the project manager of an engineering ve…" at bounding box center [540, 324] width 748 height 567
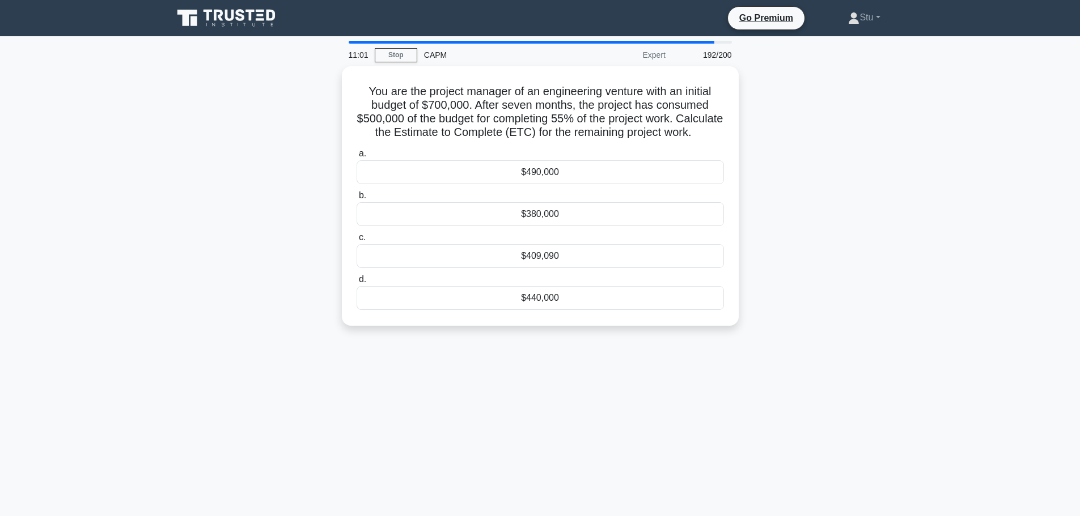
click at [906, 220] on div "You are the project manager of an engineering venture with an initial budget of…" at bounding box center [540, 202] width 748 height 273
click at [796, 267] on div "You are the project manager of an engineering venture with an initial budget of…" at bounding box center [540, 202] width 748 height 273
click at [555, 265] on div "$409,090" at bounding box center [539, 253] width 367 height 24
click at [356, 239] on input "c. $409,090" at bounding box center [356, 234] width 0 height 7
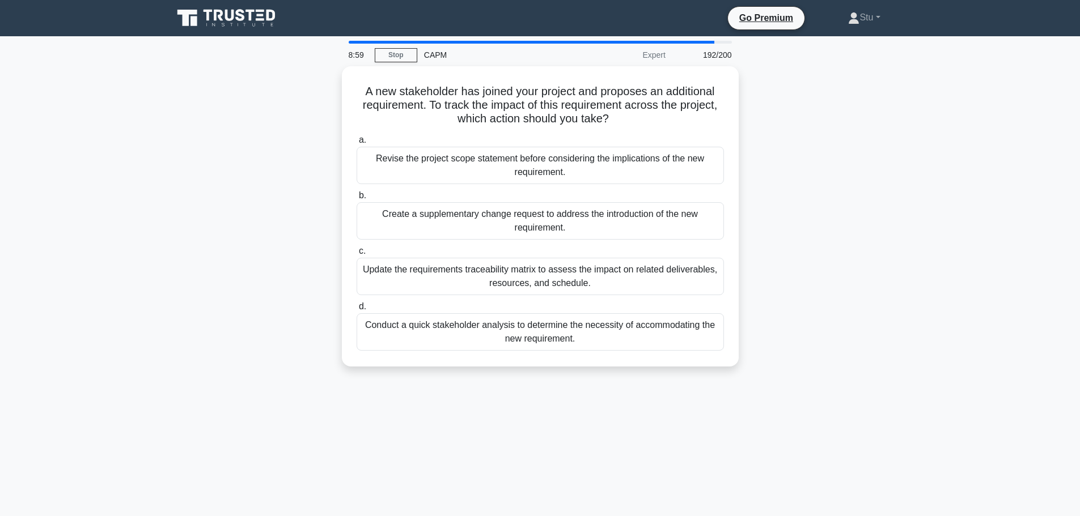
click at [962, 137] on main "8:59 Stop CAPM Expert 192/200 A new stakeholder has joined your project and pro…" at bounding box center [540, 324] width 1080 height 576
click at [912, 146] on div "A new stakeholder has joined your project and proposes an additional requiremen…" at bounding box center [540, 223] width 748 height 314
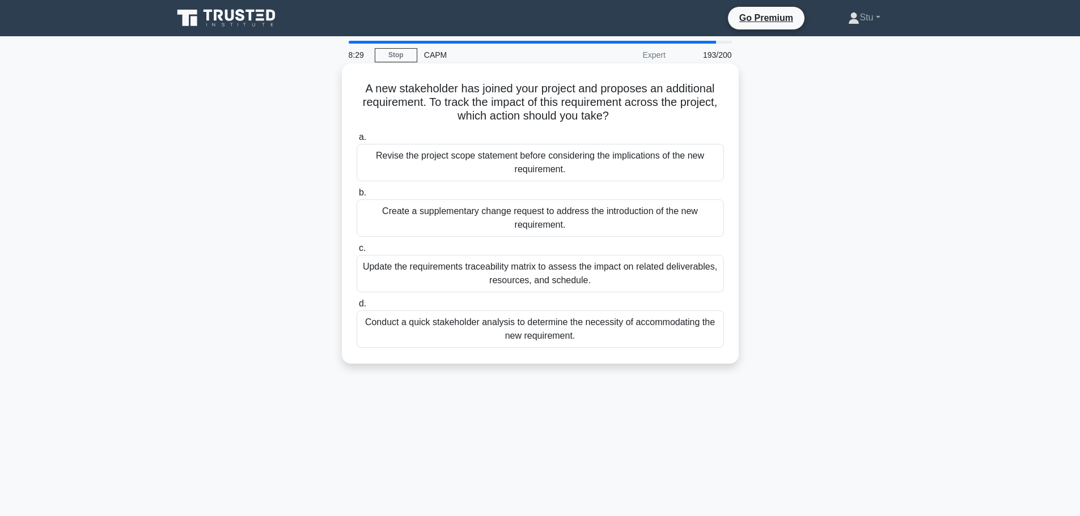
click at [533, 169] on div "Revise the project scope statement before considering the implications of the n…" at bounding box center [539, 162] width 367 height 37
click at [356, 141] on input "a. Revise the project scope statement before considering the implications of th…" at bounding box center [356, 137] width 0 height 7
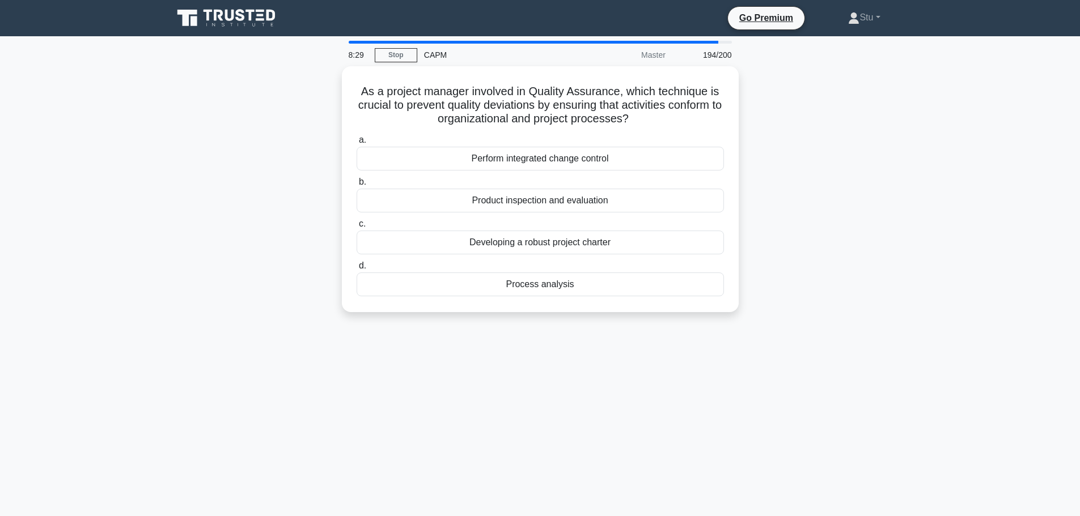
click at [919, 273] on main "8:29 Stop CAPM Master 194/200 As a project manager involved in Quality Assuranc…" at bounding box center [540, 324] width 1080 height 576
click at [639, 203] on div "Product inspection and evaluation" at bounding box center [539, 198] width 367 height 24
click at [356, 183] on input "b. Product inspection and evaluation" at bounding box center [356, 179] width 0 height 7
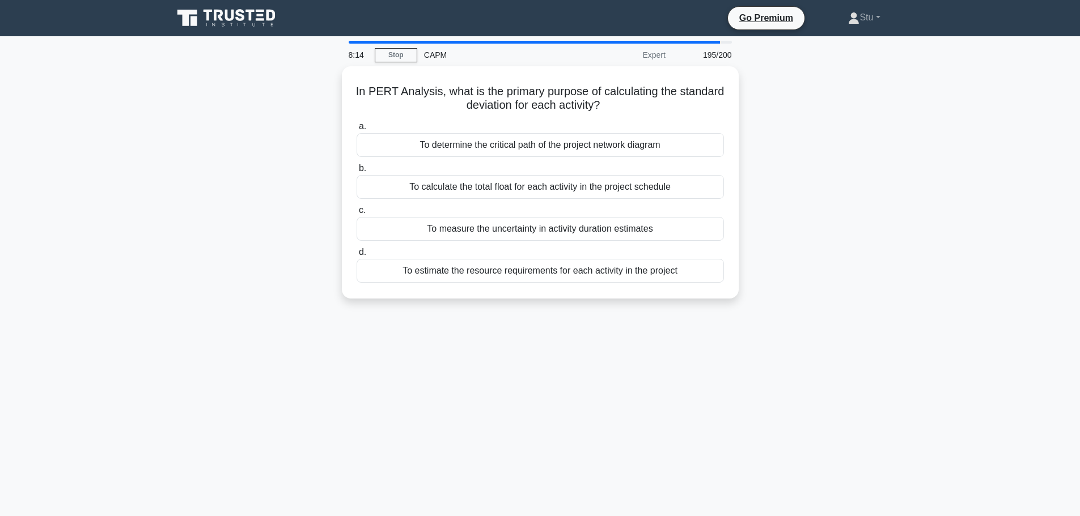
click at [907, 238] on div "In PERT Analysis, what is the primary purpose of calculating the standard devia…" at bounding box center [540, 189] width 748 height 246
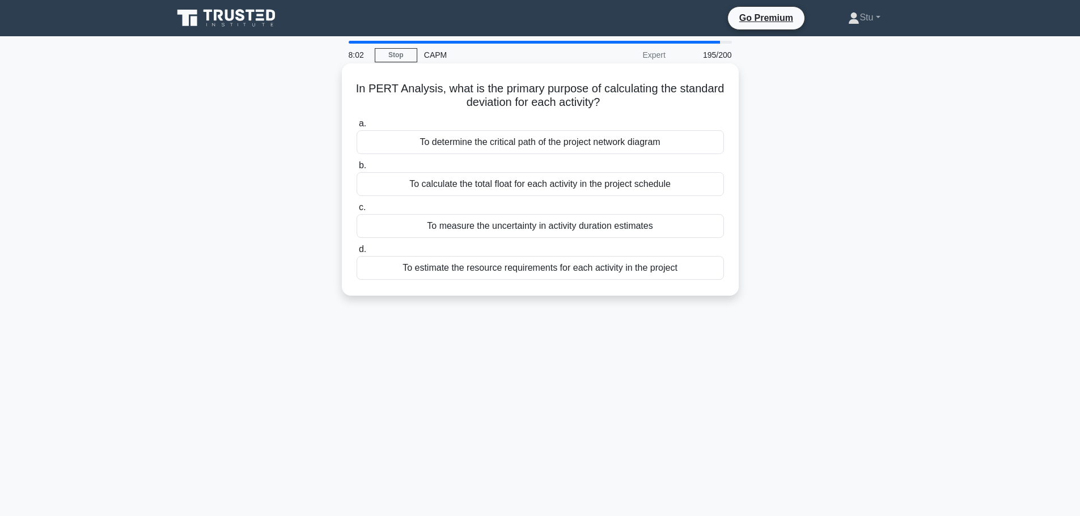
click at [571, 226] on div "To measure the uncertainty in activity duration estimates" at bounding box center [539, 226] width 367 height 24
click at [356, 211] on input "c. To measure the uncertainty in activity duration estimates" at bounding box center [356, 207] width 0 height 7
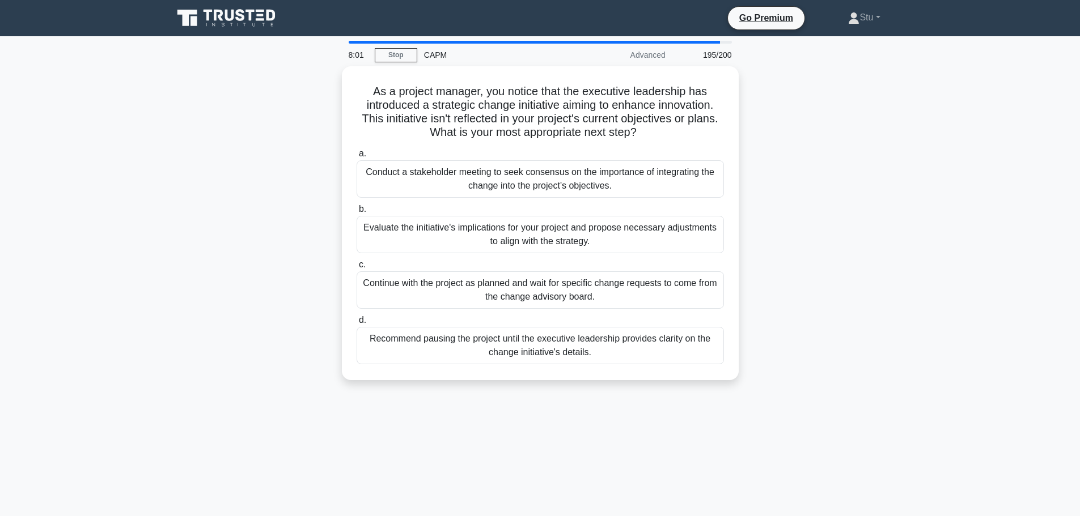
click at [925, 202] on main "8:01 Stop CAPM Advanced 195/200 As a project manager, you notice that the execu…" at bounding box center [540, 324] width 1080 height 576
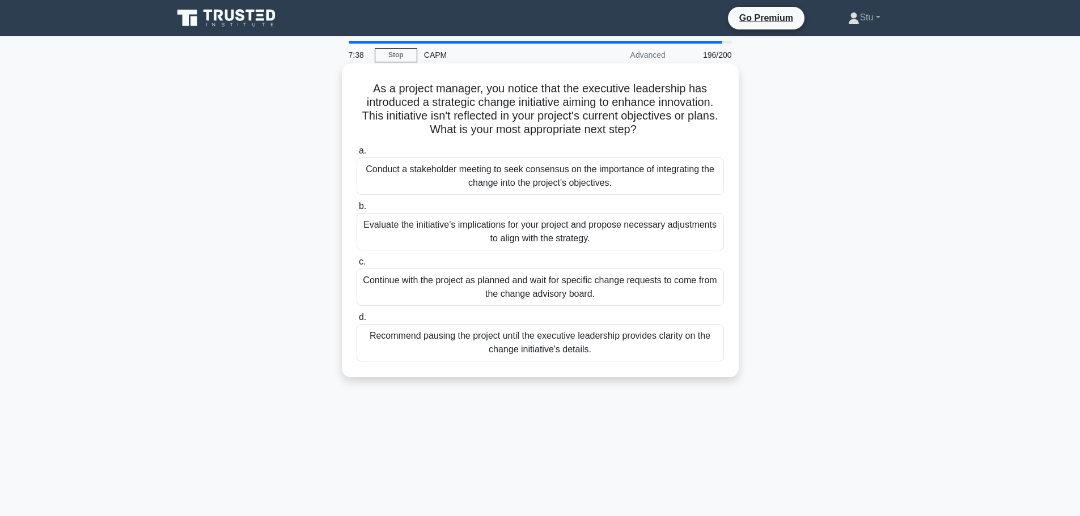
click at [617, 230] on div "Evaluate the initiative's implications for your project and propose necessary a…" at bounding box center [539, 231] width 367 height 37
click at [356, 210] on input "b. Evaluate the initiative's implications for your project and propose necessar…" at bounding box center [356, 206] width 0 height 7
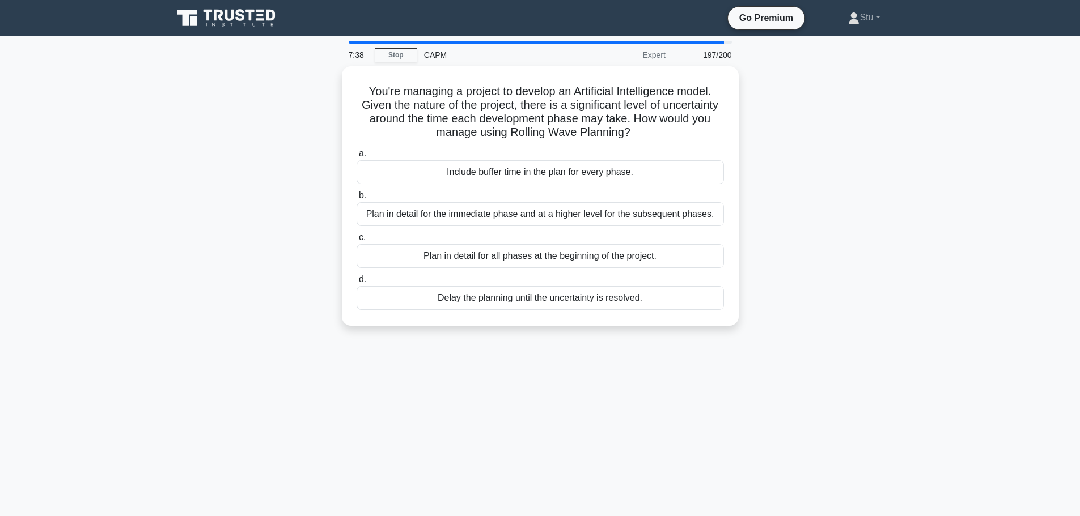
click at [895, 229] on div "You're managing a project to develop an Artificial Intelligence model. Given th…" at bounding box center [540, 202] width 748 height 273
click at [857, 184] on div "You're managing a project to develop an Artificial Intelligence model. Given th…" at bounding box center [540, 202] width 748 height 273
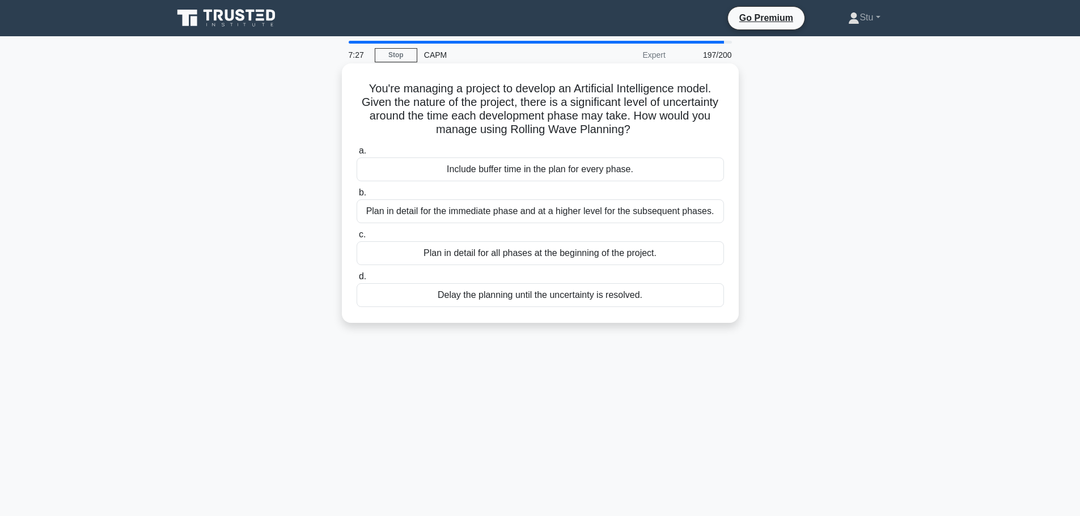
click at [436, 210] on div "Plan in detail for the immediate phase and at a higher level for the subsequent…" at bounding box center [539, 211] width 367 height 24
click at [528, 202] on div "Plan in detail for the immediate phase and at a higher level for the subsequent…" at bounding box center [539, 211] width 367 height 24
click at [356, 197] on input "b. Plan in detail for the immediate phase and at a higher level for the subsequ…" at bounding box center [356, 192] width 0 height 7
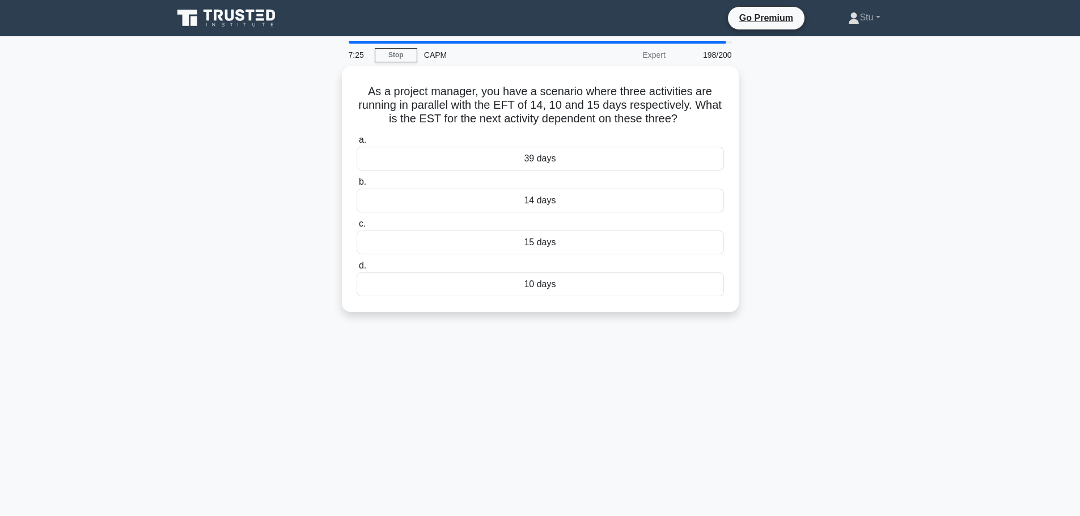
click at [846, 260] on div "As a project manager, you have a scenario where three activities are running in…" at bounding box center [540, 196] width 748 height 260
click at [889, 152] on div "As a project manager, you have a scenario where three activities are running in…" at bounding box center [540, 196] width 748 height 260
click at [876, 219] on div "As a project manager, you have a scenario where three activities are running in…" at bounding box center [540, 196] width 748 height 260
click at [983, 121] on main "4:56 Stop CAPM Expert 198/200 As a project manager, you have a scenario where t…" at bounding box center [540, 324] width 1080 height 576
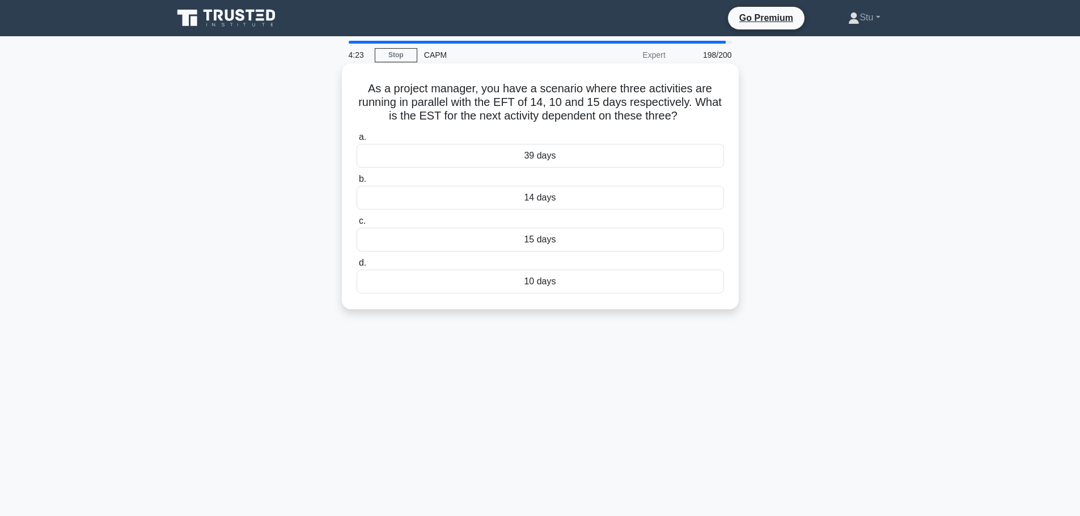
click at [561, 240] on div "15 days" at bounding box center [539, 240] width 367 height 24
click at [356, 225] on input "c. 15 days" at bounding box center [356, 221] width 0 height 7
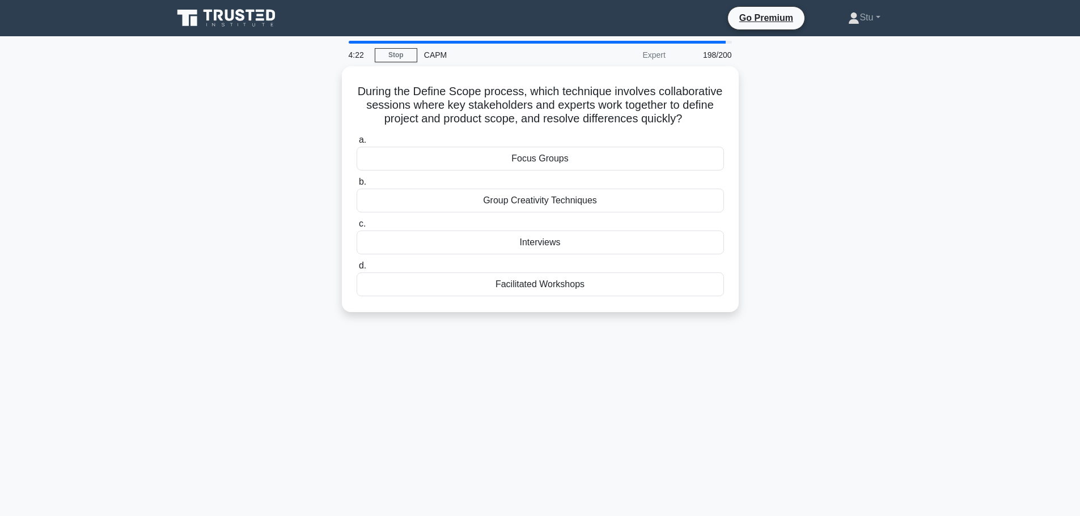
click at [935, 180] on main "4:22 Stop CAPM Expert 198/200 During the Define Scope process, which technique …" at bounding box center [540, 324] width 1080 height 576
click at [515, 294] on div "Facilitated Workshops" at bounding box center [539, 282] width 367 height 24
click at [356, 267] on input "d. Facilitated Workshops" at bounding box center [356, 263] width 0 height 7
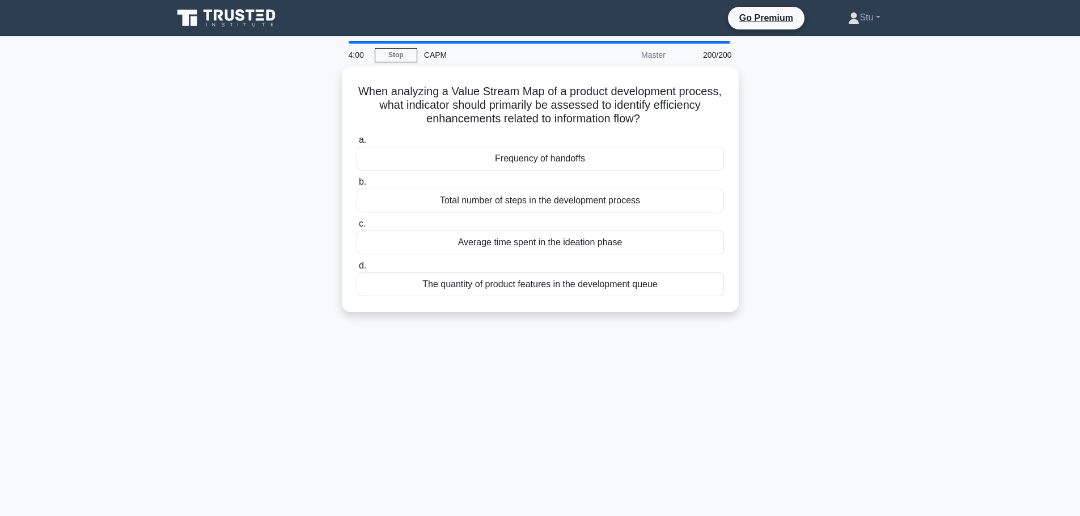
click at [880, 332] on div "4:00 Stop CAPM Master 200/200 When analyzing a Value Stream Map of a product de…" at bounding box center [540, 324] width 748 height 567
click at [512, 285] on div "The quantity of product features in the development queue" at bounding box center [539, 282] width 367 height 24
click at [356, 267] on input "d. The quantity of product features in the development queue" at bounding box center [356, 263] width 0 height 7
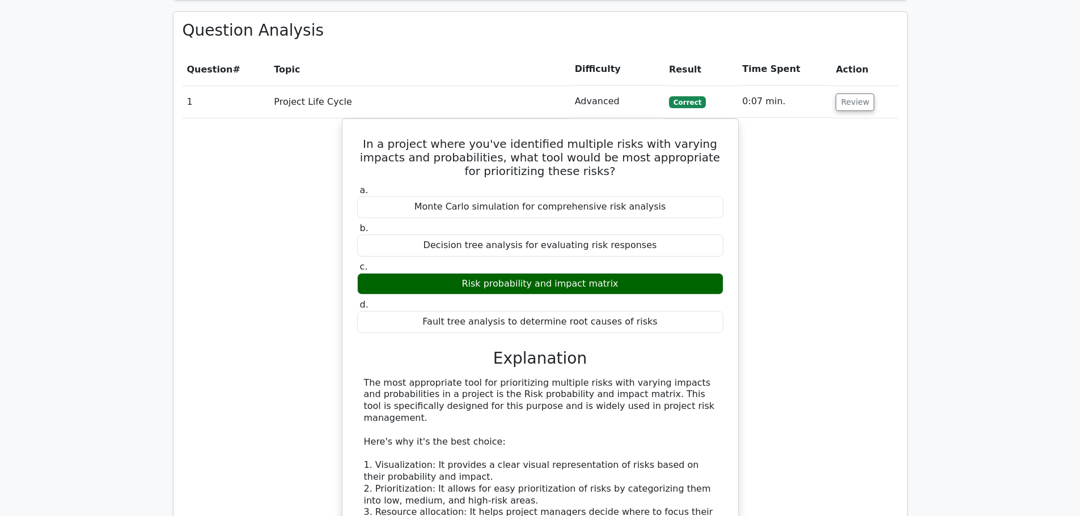
scroll to position [1587, 0]
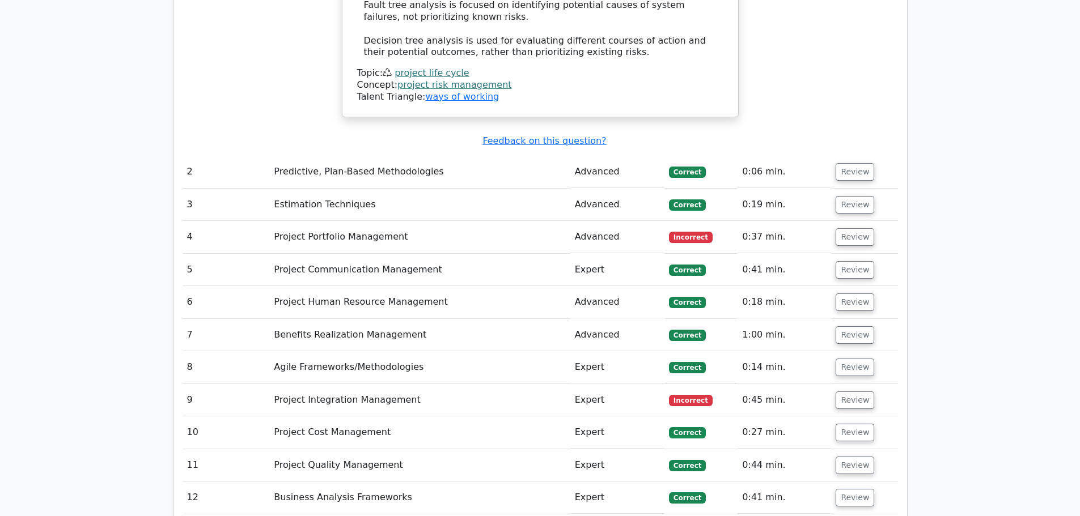
scroll to position [2380, 0]
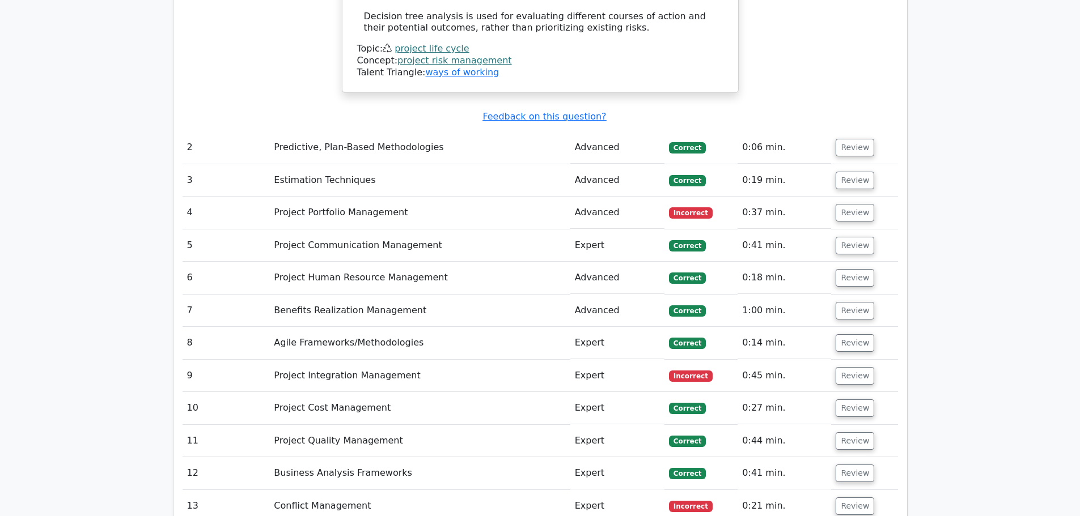
click at [631, 131] on td "Advanced" at bounding box center [617, 147] width 94 height 32
click at [601, 131] on td "Advanced" at bounding box center [617, 147] width 94 height 32
click at [843, 139] on button "Review" at bounding box center [854, 148] width 39 height 18
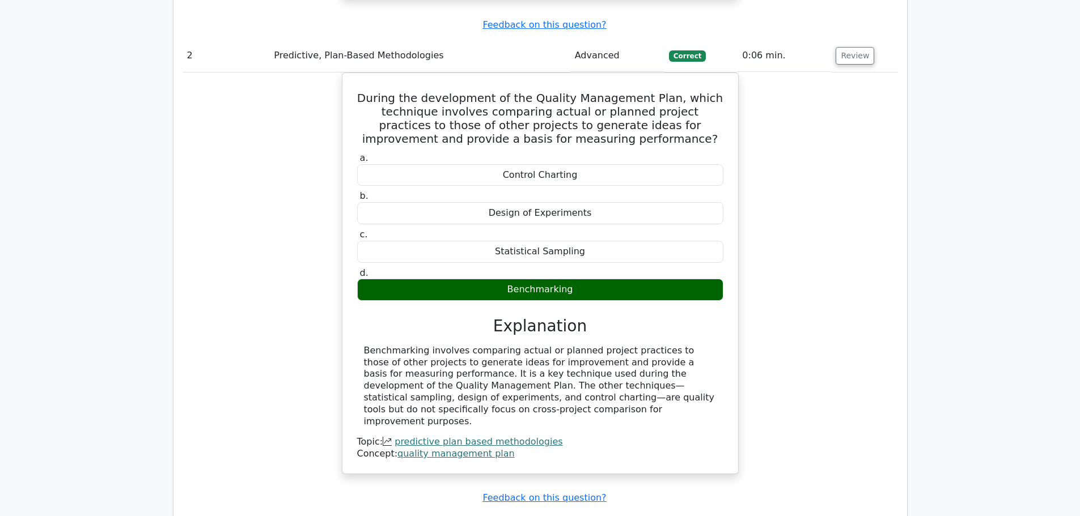
scroll to position [2512, 0]
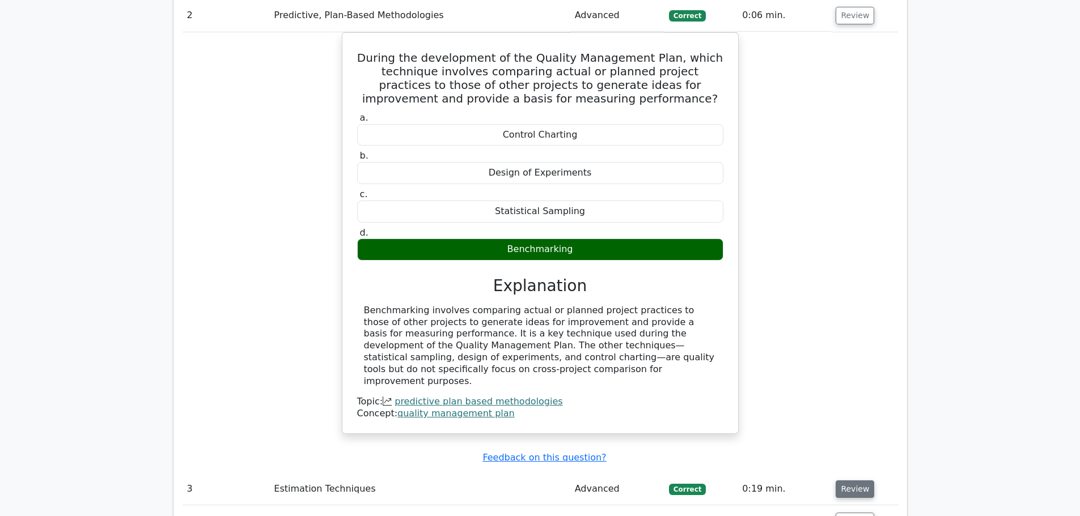
click at [855, 481] on button "Review" at bounding box center [854, 490] width 39 height 18
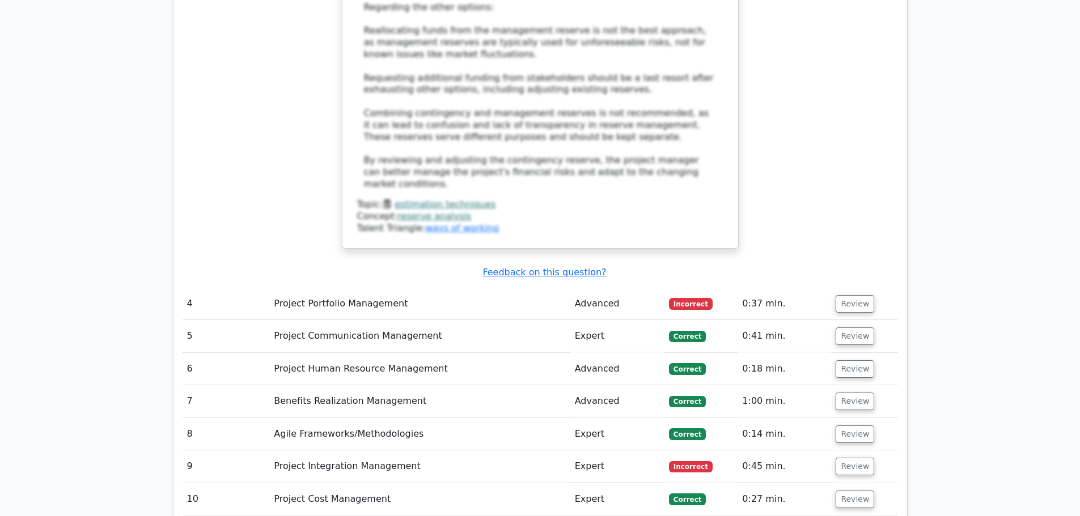
scroll to position [3571, 0]
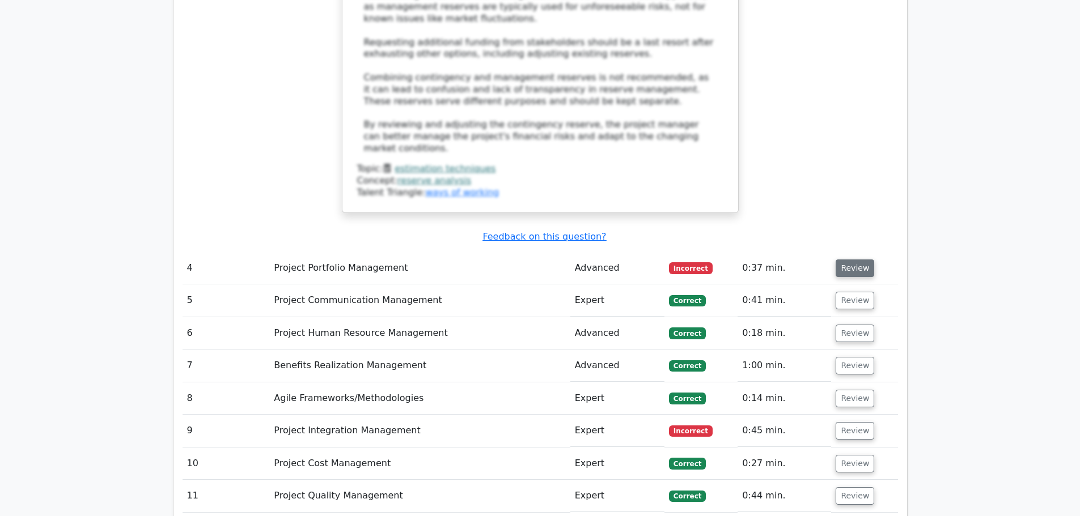
click at [855, 260] on button "Review" at bounding box center [854, 269] width 39 height 18
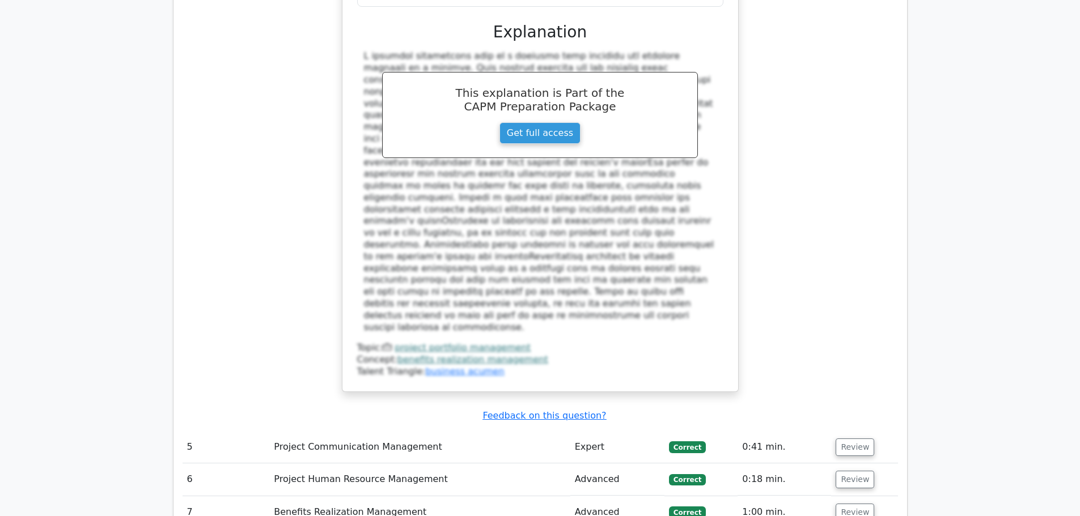
scroll to position [4232, 0]
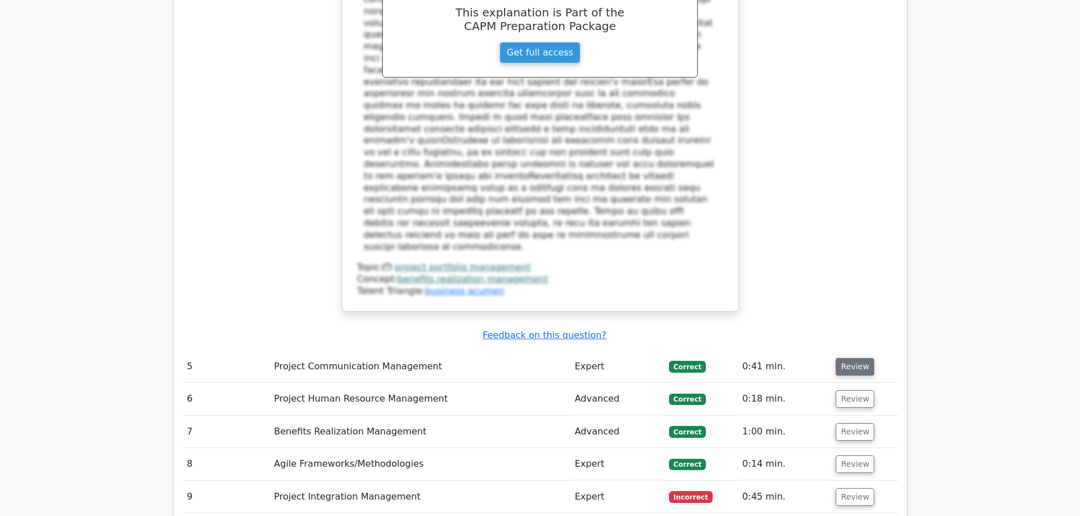
click at [851, 358] on button "Review" at bounding box center [854, 367] width 39 height 18
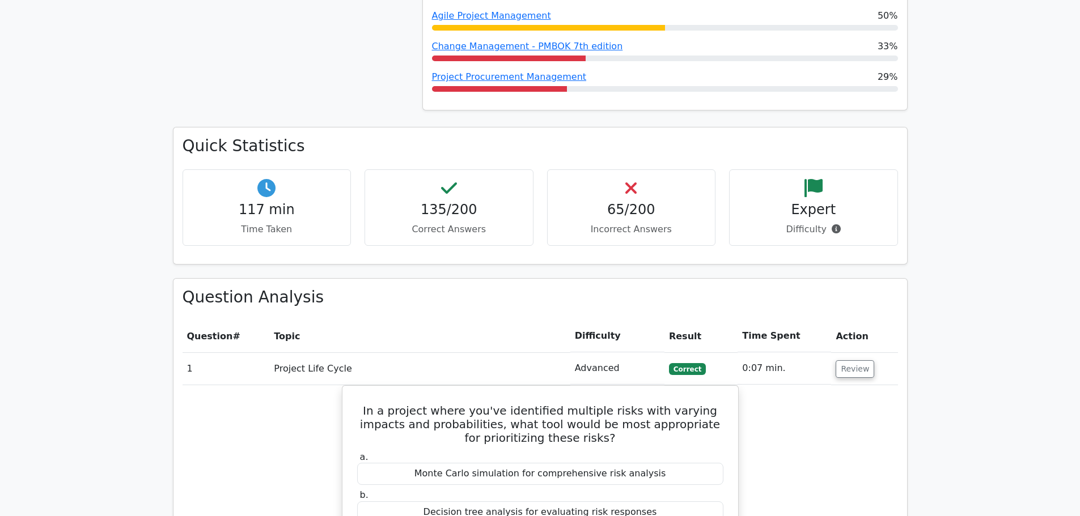
scroll to position [1322, 0]
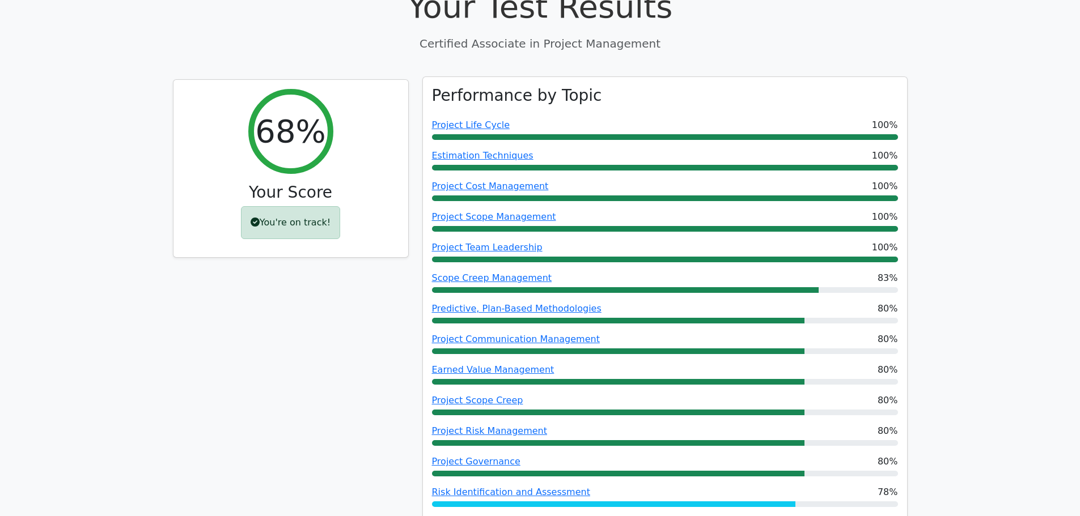
scroll to position [0, 0]
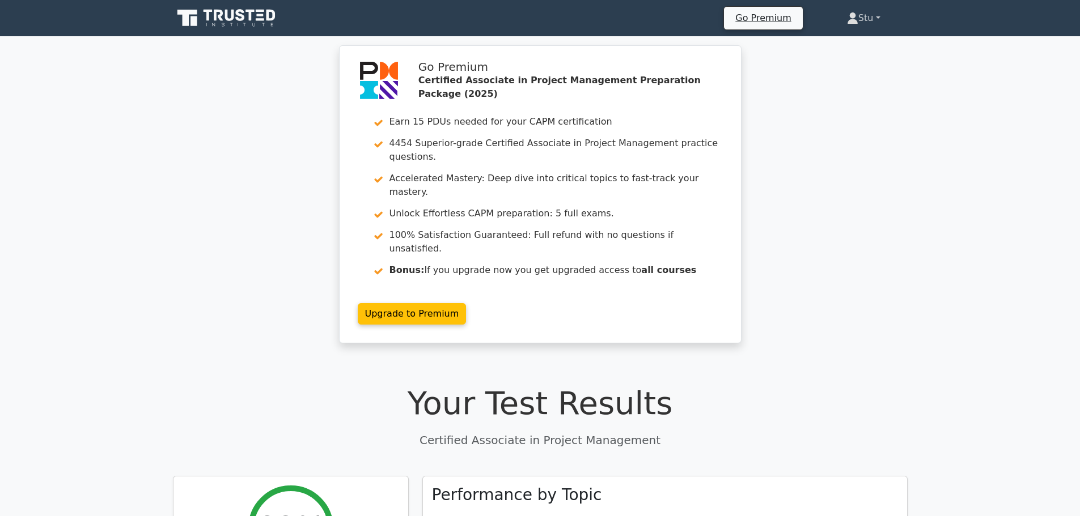
click at [876, 16] on link "Stu" at bounding box center [864, 18] width 88 height 23
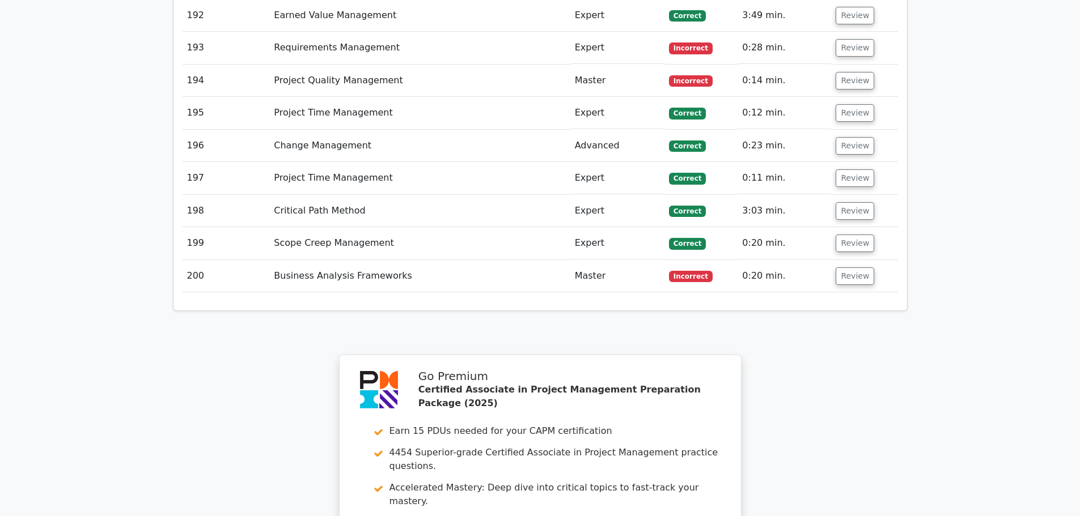
scroll to position [11203, 0]
click at [850, 267] on button "Review" at bounding box center [854, 276] width 39 height 18
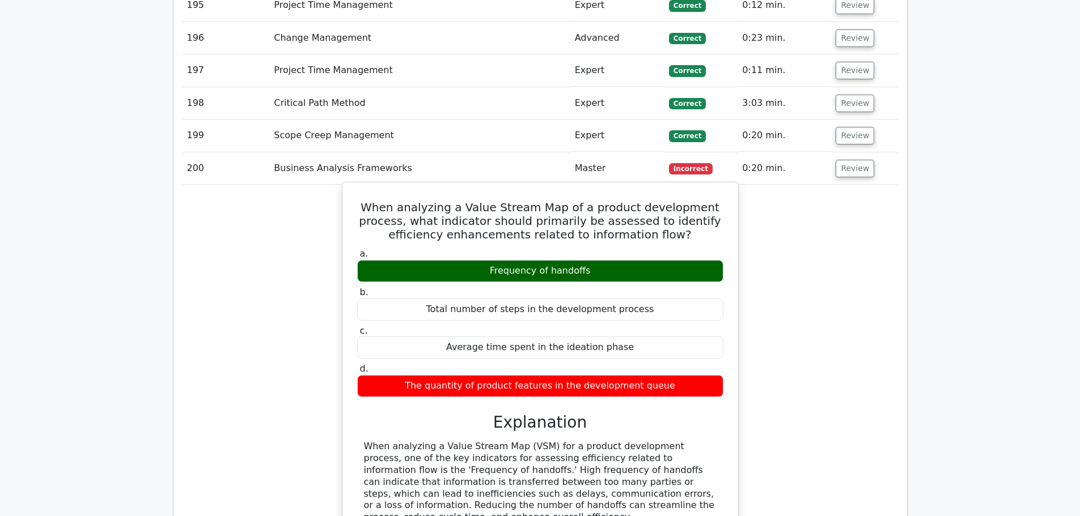
scroll to position [11335, 0]
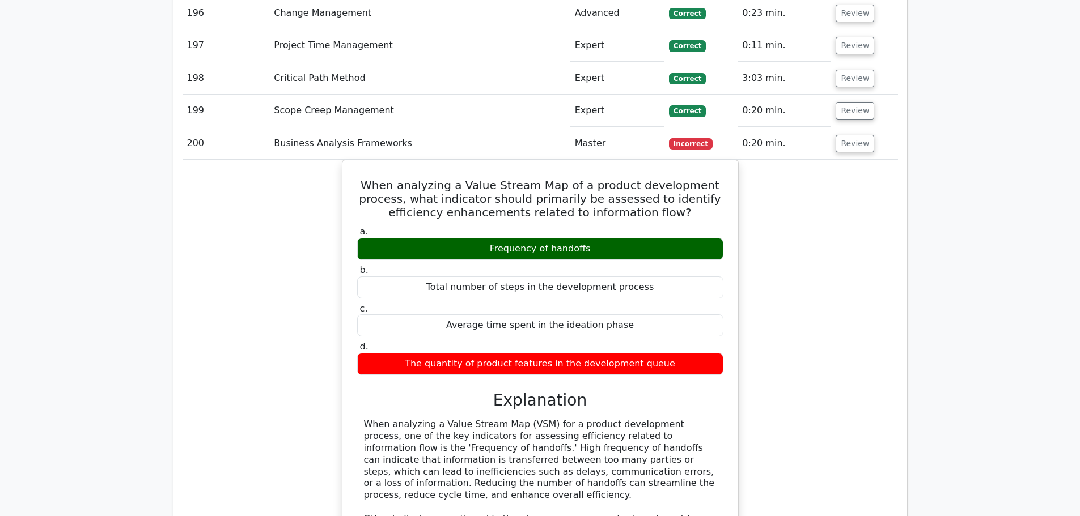
drag, startPoint x: 840, startPoint y: 356, endPoint x: 801, endPoint y: 201, distance: 160.1
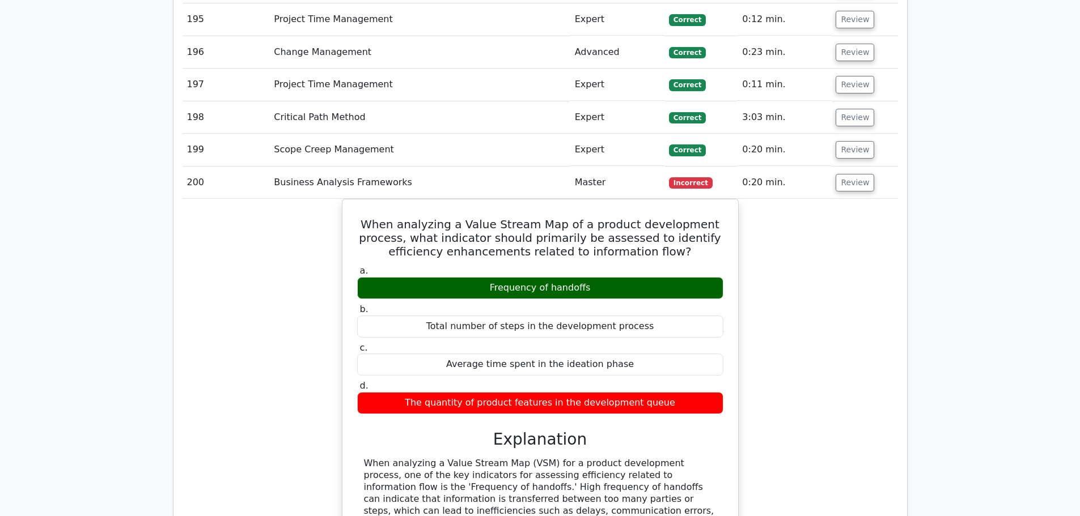
scroll to position [11264, 0]
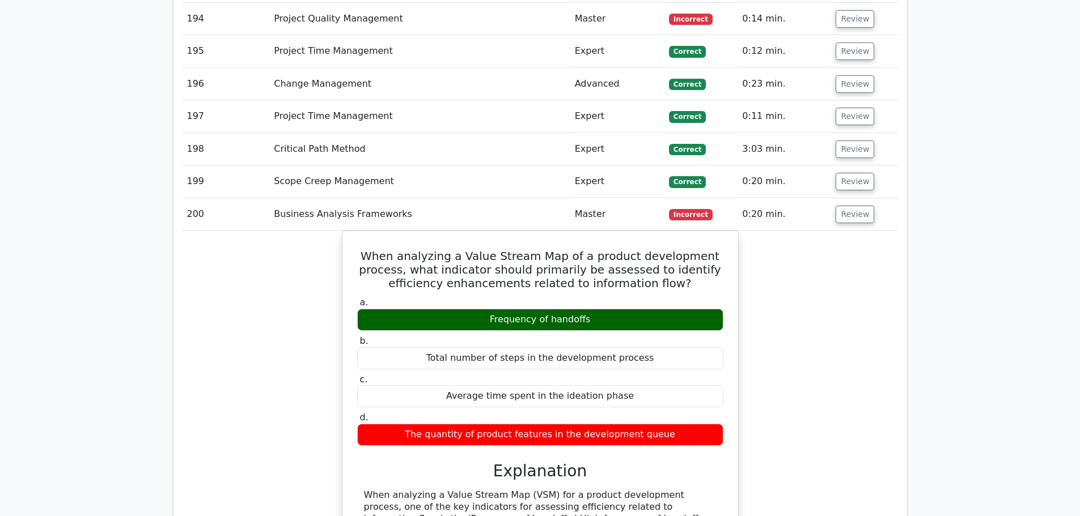
drag, startPoint x: 815, startPoint y: 241, endPoint x: 814, endPoint y: 222, distance: 19.9
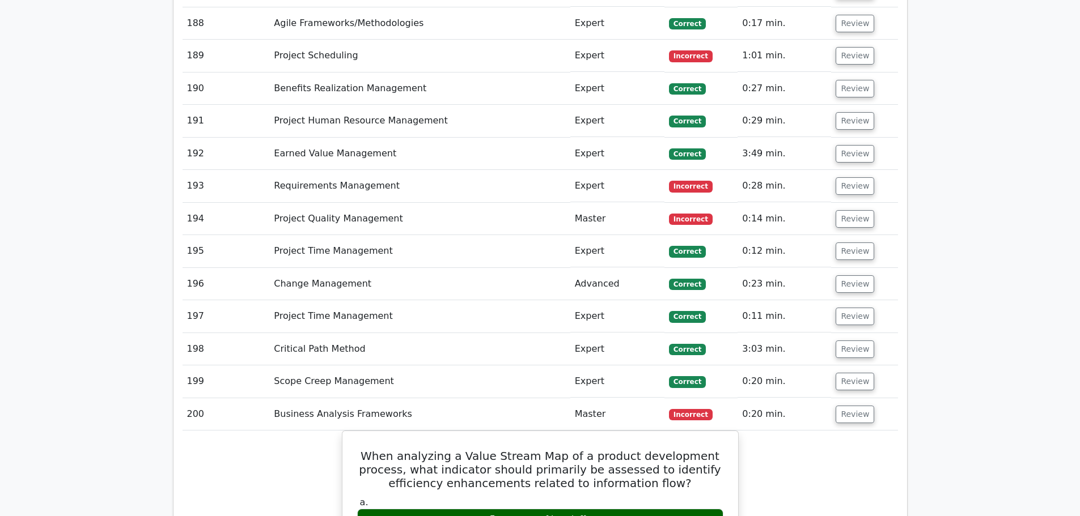
drag, startPoint x: 807, startPoint y: 322, endPoint x: 804, endPoint y: 281, distance: 41.5
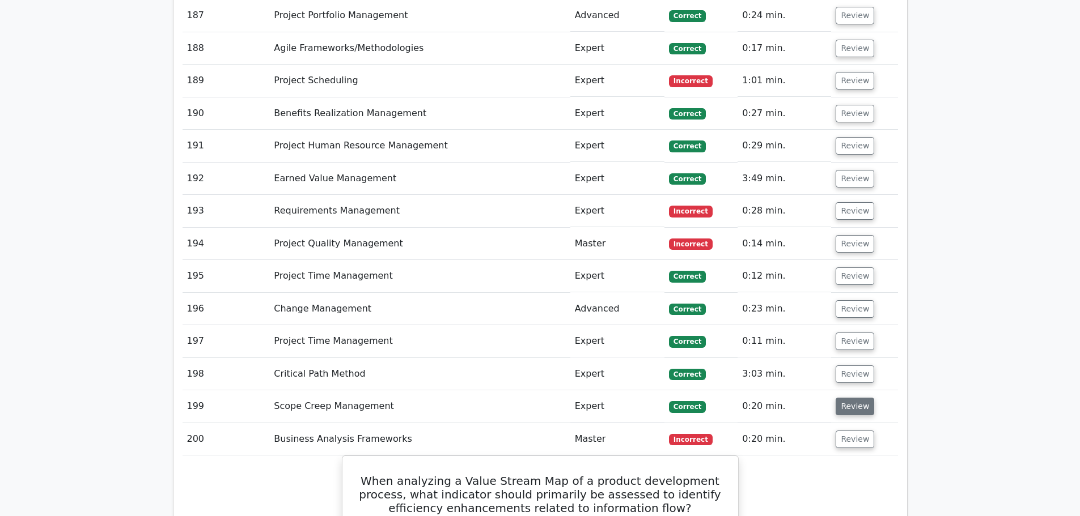
click at [851, 398] on button "Review" at bounding box center [854, 407] width 39 height 18
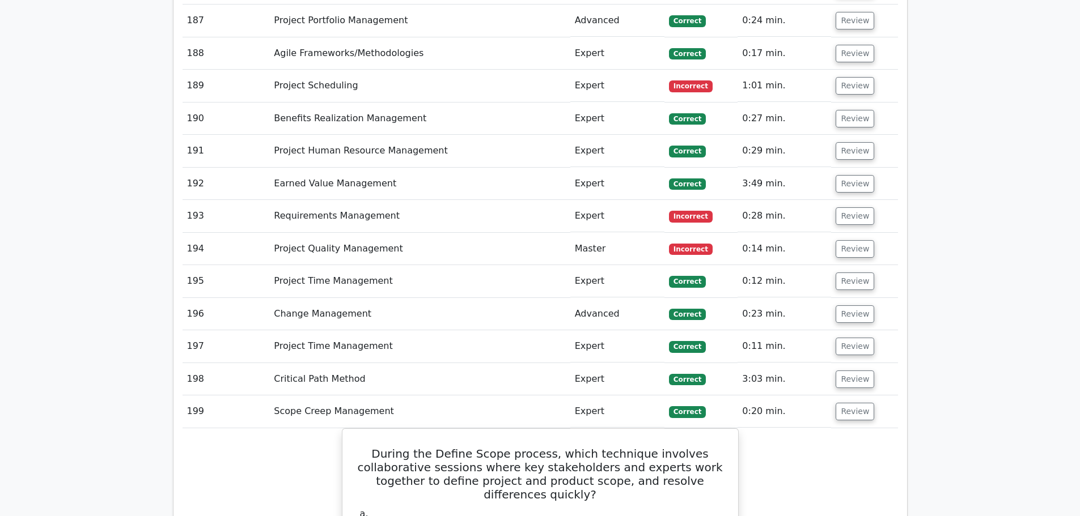
scroll to position [11019, 0]
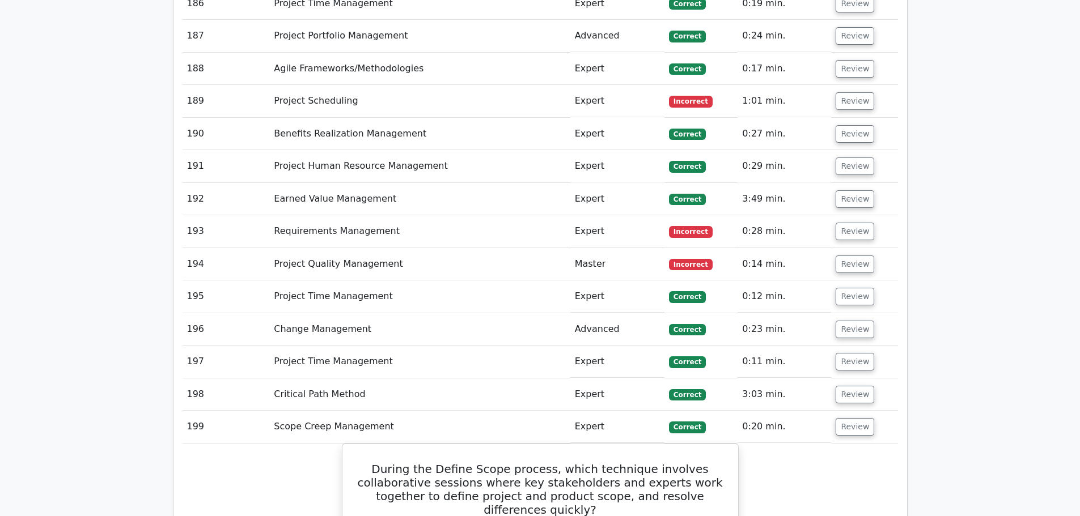
drag, startPoint x: 818, startPoint y: 286, endPoint x: 810, endPoint y: 260, distance: 27.1
click at [846, 386] on button "Review" at bounding box center [854, 395] width 39 height 18
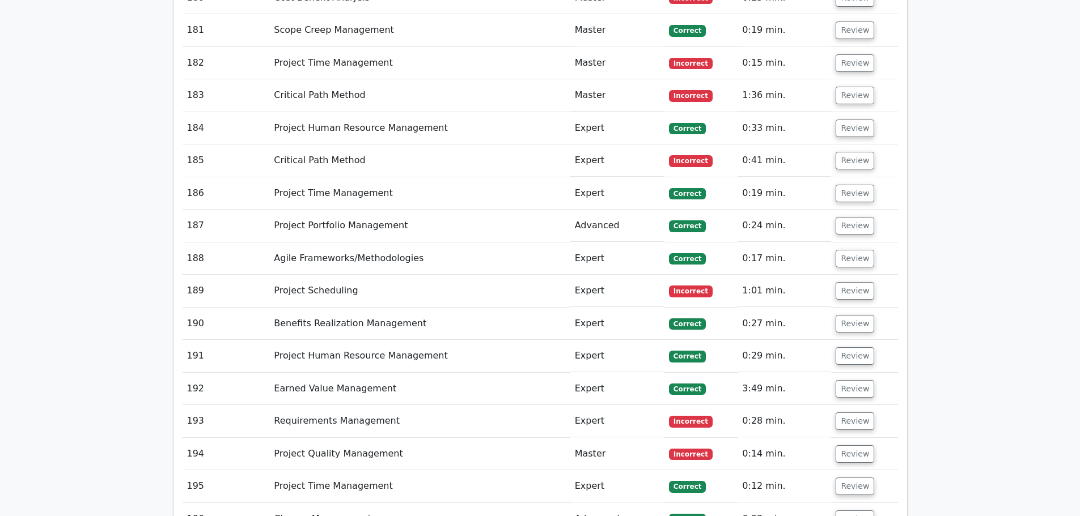
scroll to position [10754, 0]
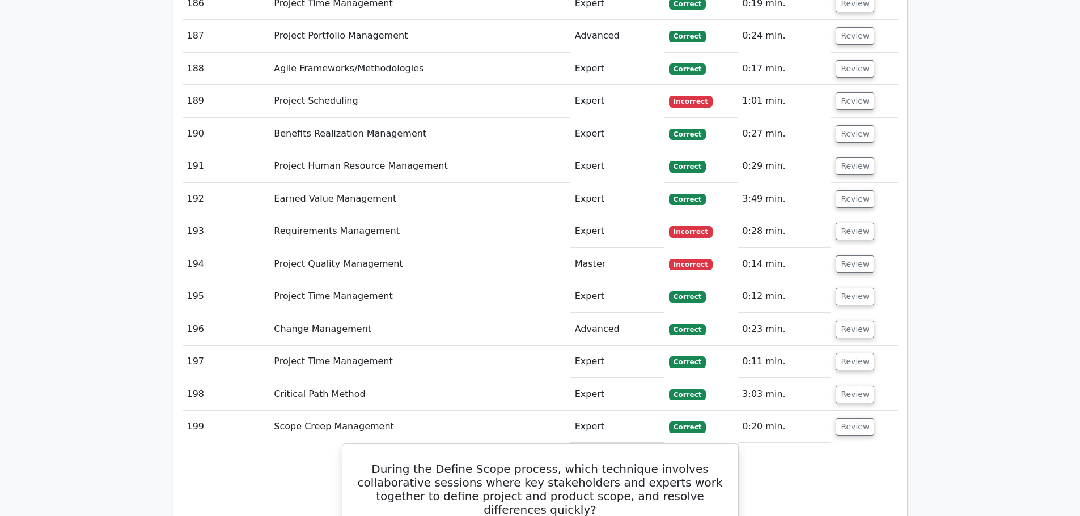
scroll to position [11018, 0]
click at [855, 419] on button "Review" at bounding box center [854, 428] width 39 height 18
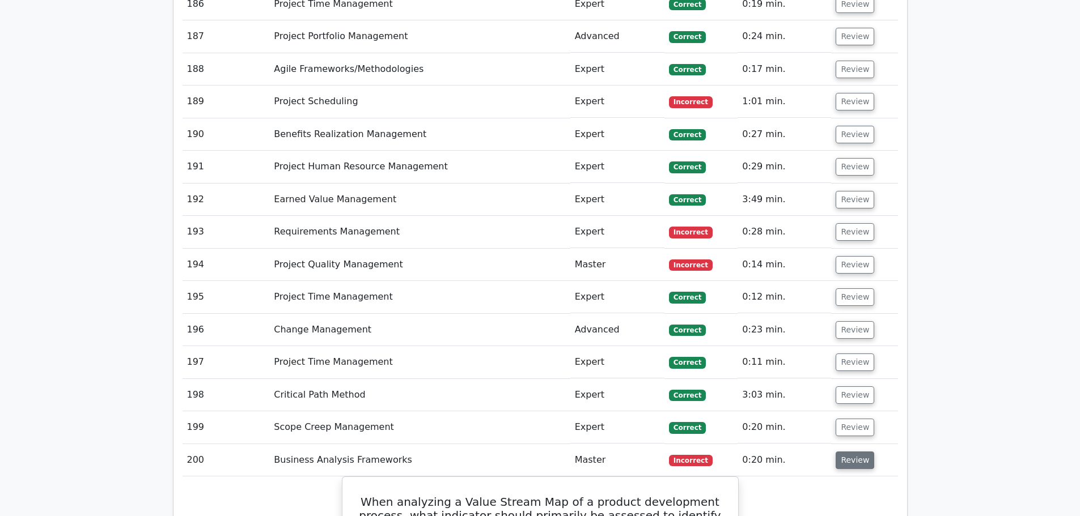
click at [857, 452] on button "Review" at bounding box center [854, 461] width 39 height 18
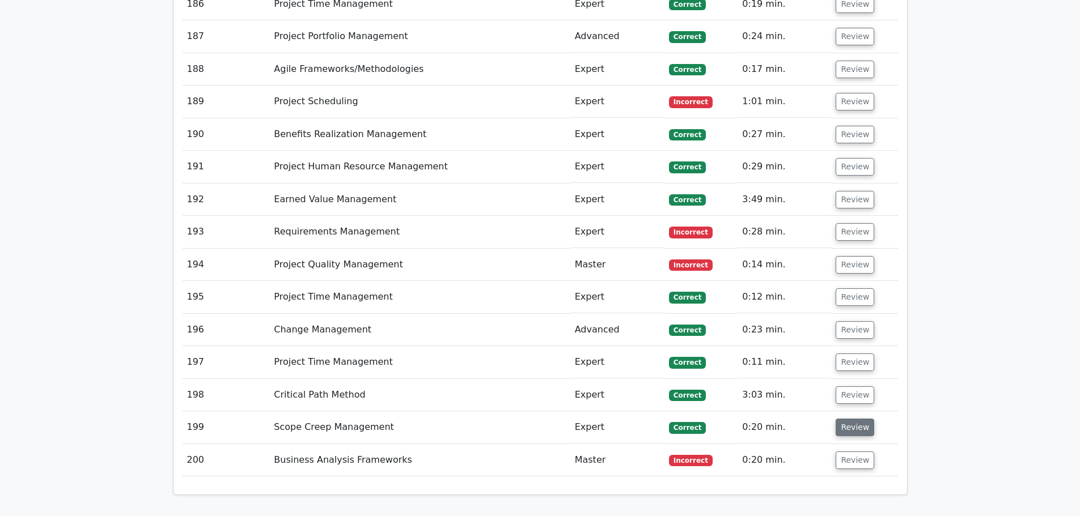
click at [853, 419] on button "Review" at bounding box center [854, 428] width 39 height 18
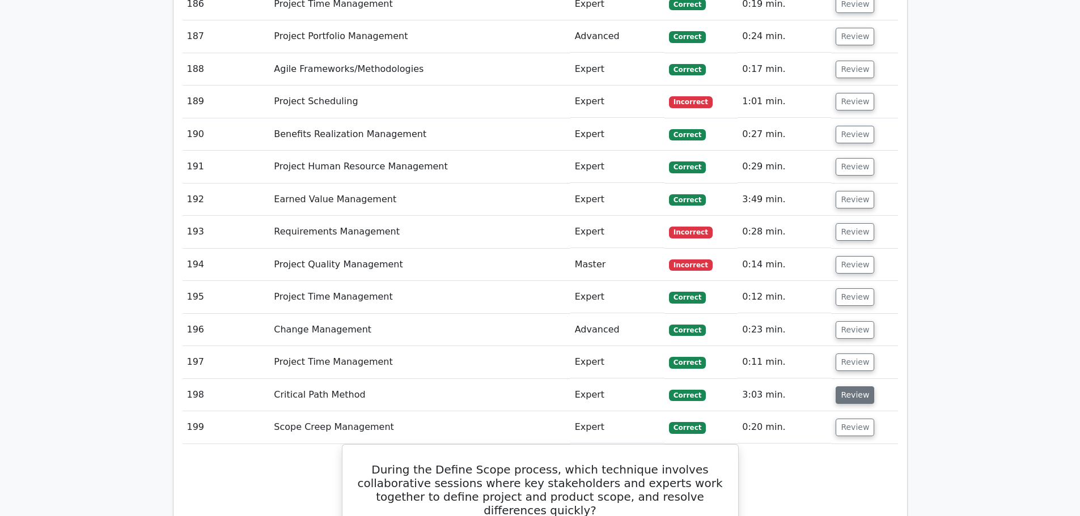
click at [853, 387] on button "Review" at bounding box center [854, 396] width 39 height 18
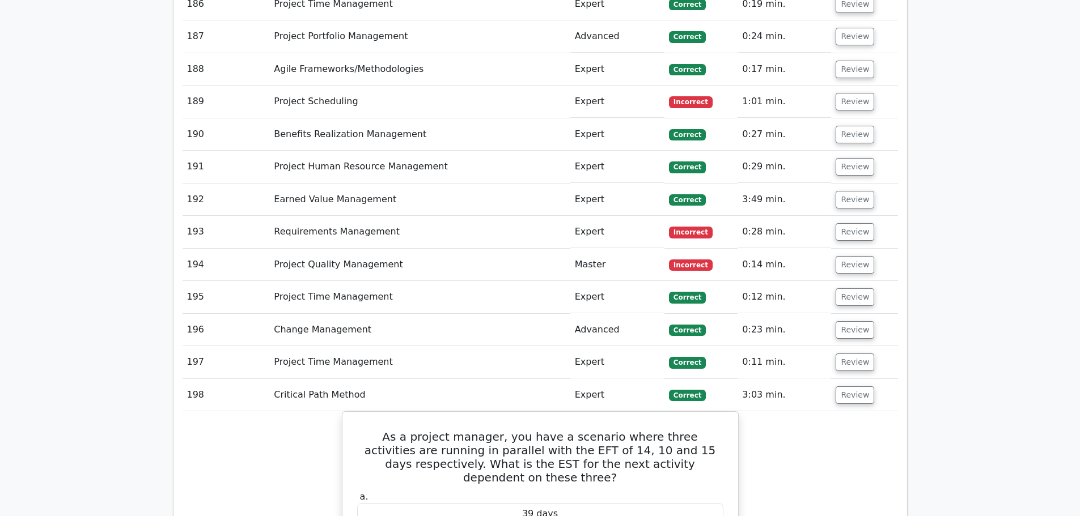
scroll to position [10886, 0]
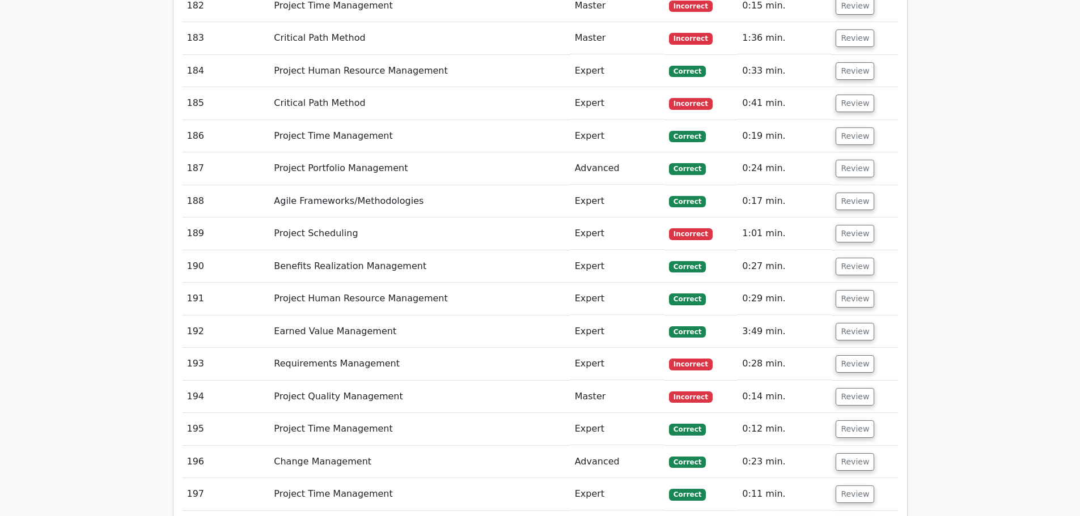
click at [852, 486] on button "Review" at bounding box center [854, 495] width 39 height 18
click at [843, 453] on button "Review" at bounding box center [854, 462] width 39 height 18
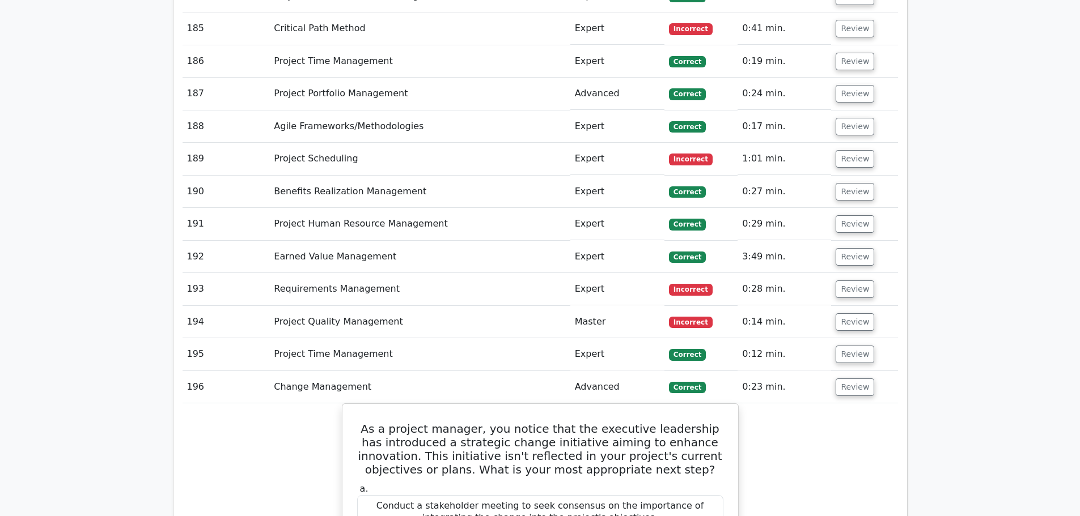
scroll to position [10754, 0]
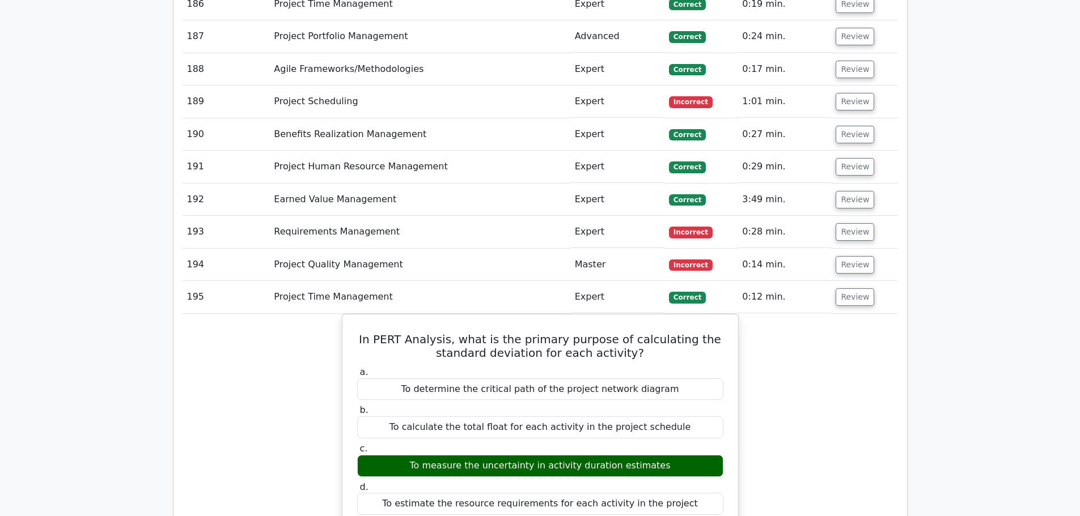
scroll to position [10886, 0]
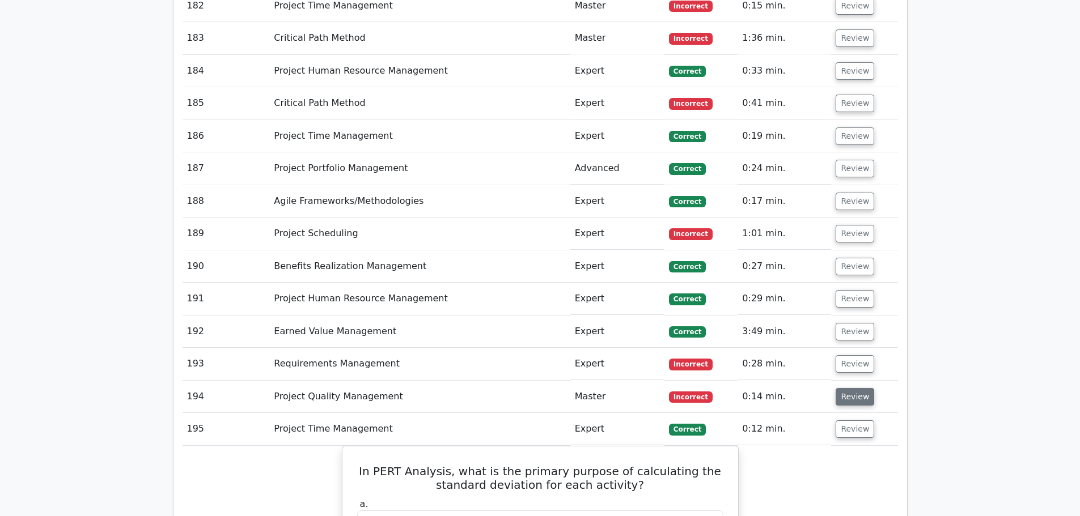
click at [855, 388] on button "Review" at bounding box center [854, 397] width 39 height 18
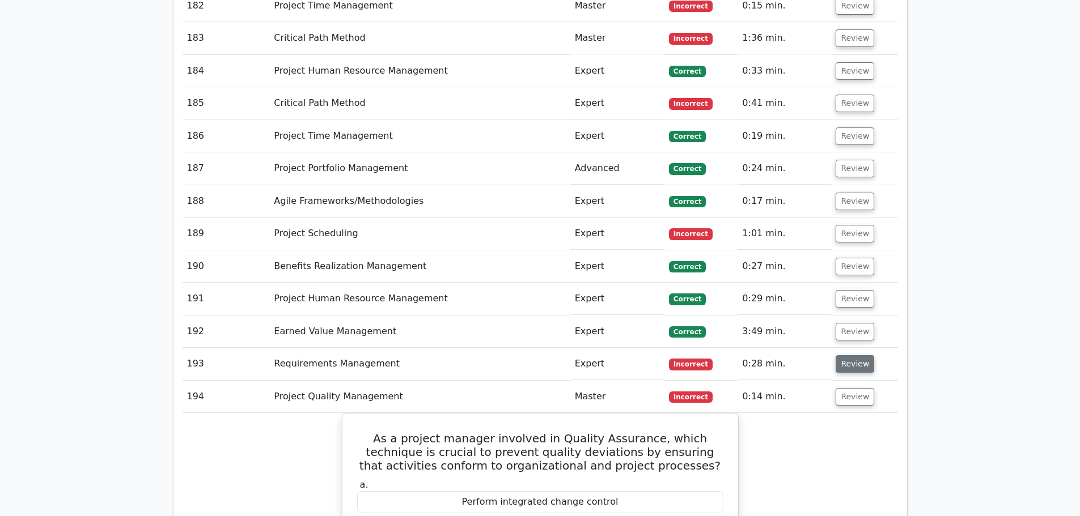
click at [851, 355] on button "Review" at bounding box center [854, 364] width 39 height 18
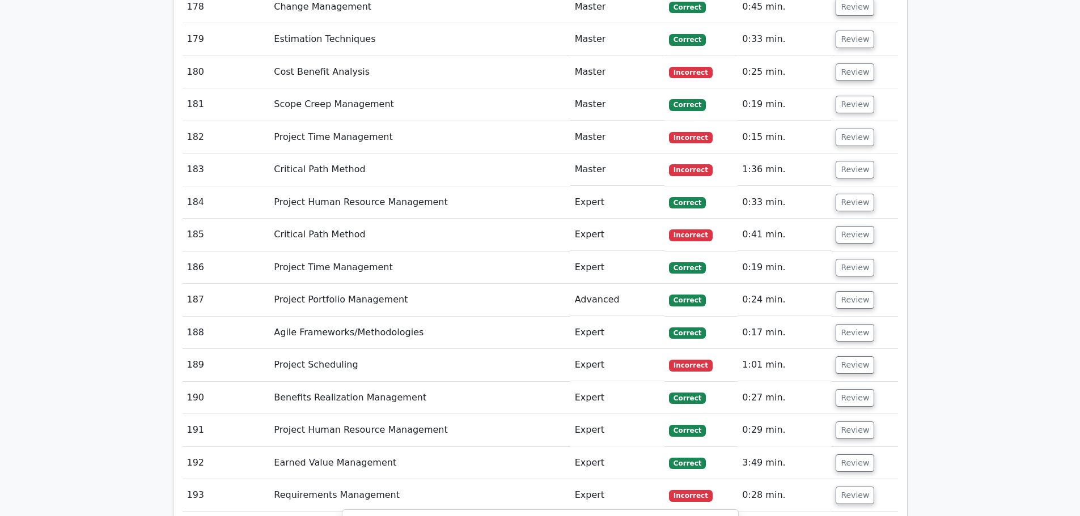
scroll to position [10754, 0]
click at [846, 455] on button "Review" at bounding box center [854, 464] width 39 height 18
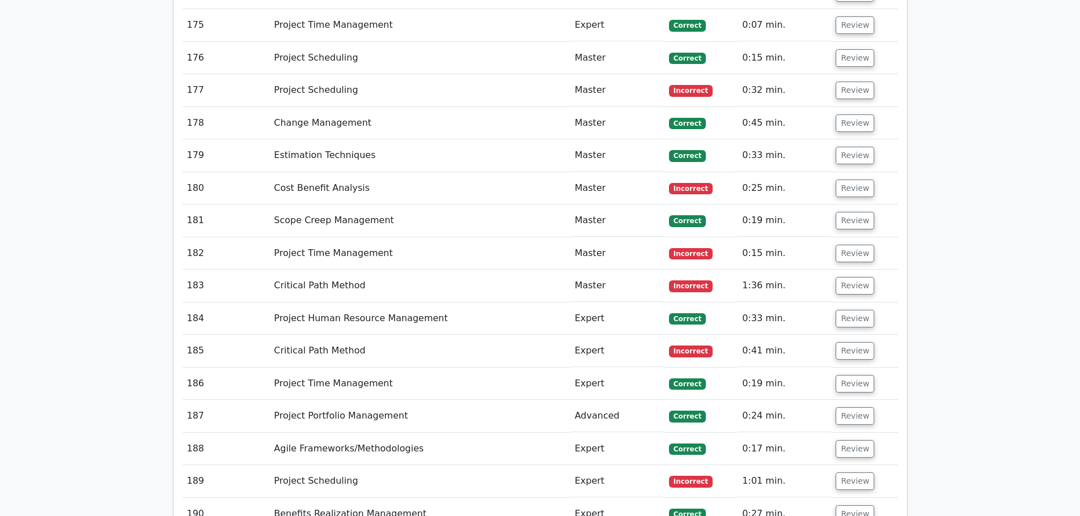
scroll to position [10621, 0]
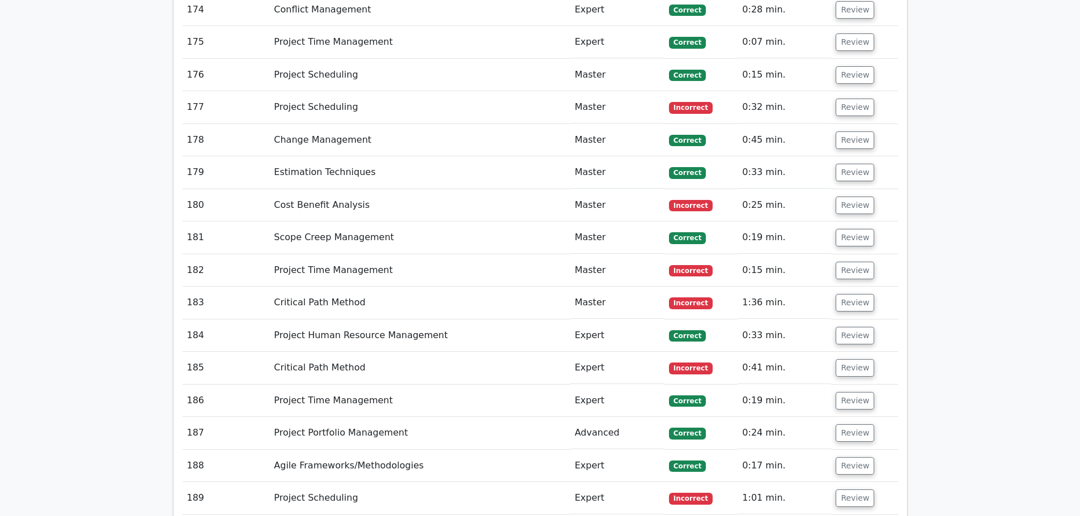
click at [848, 490] on button "Review" at bounding box center [854, 499] width 39 height 18
click at [862, 457] on button "Review" at bounding box center [854, 466] width 39 height 18
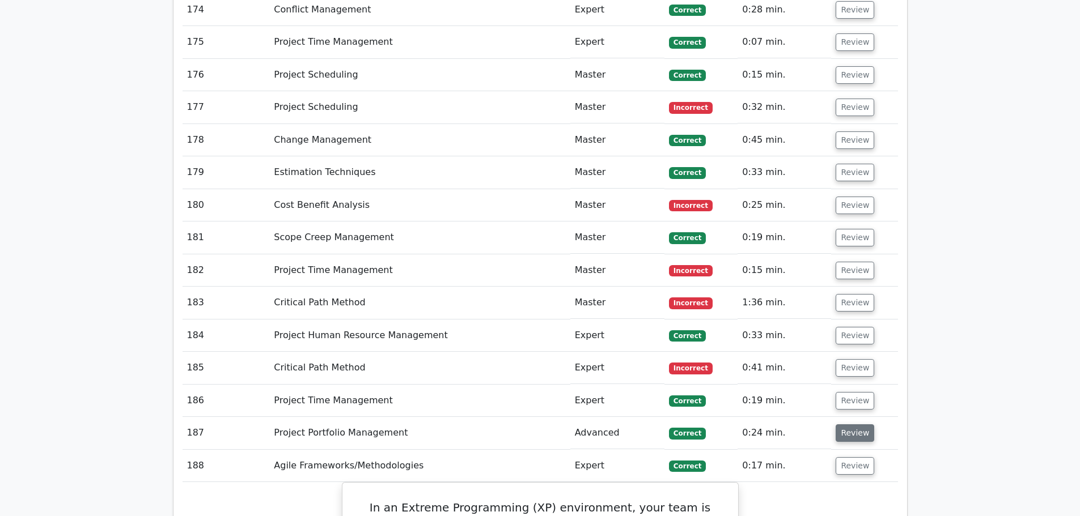
click at [845, 424] on button "Review" at bounding box center [854, 433] width 39 height 18
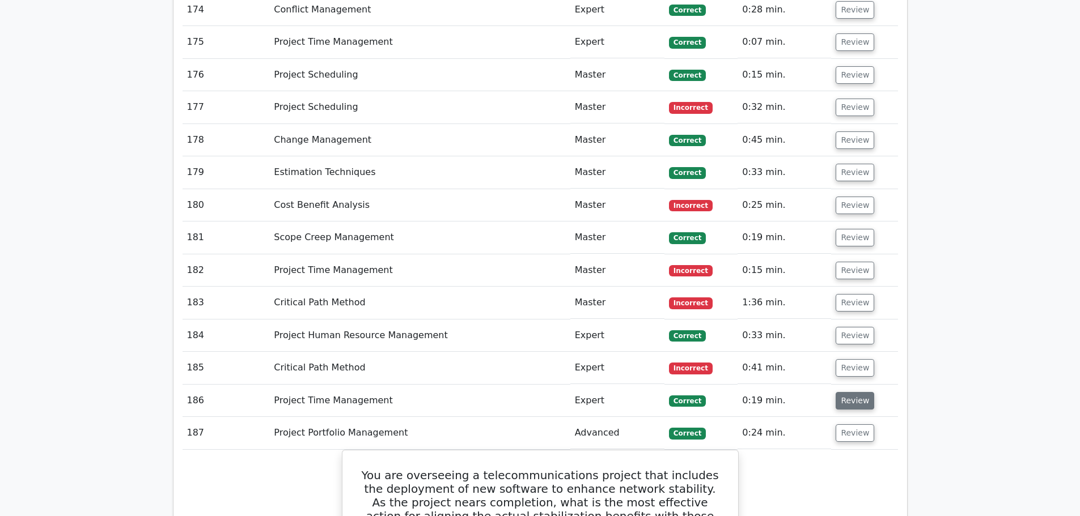
click at [853, 392] on button "Review" at bounding box center [854, 401] width 39 height 18
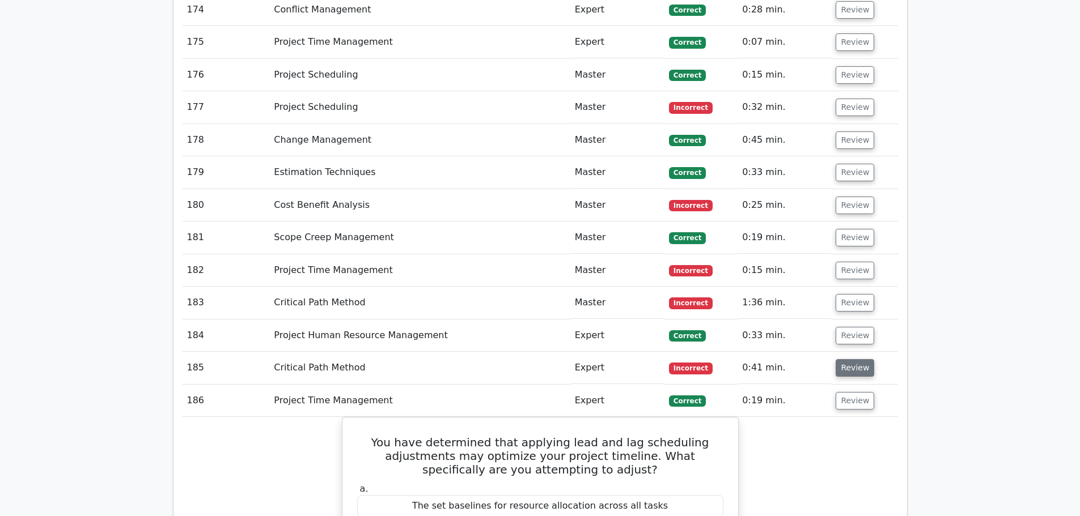
click at [847, 359] on button "Review" at bounding box center [854, 368] width 39 height 18
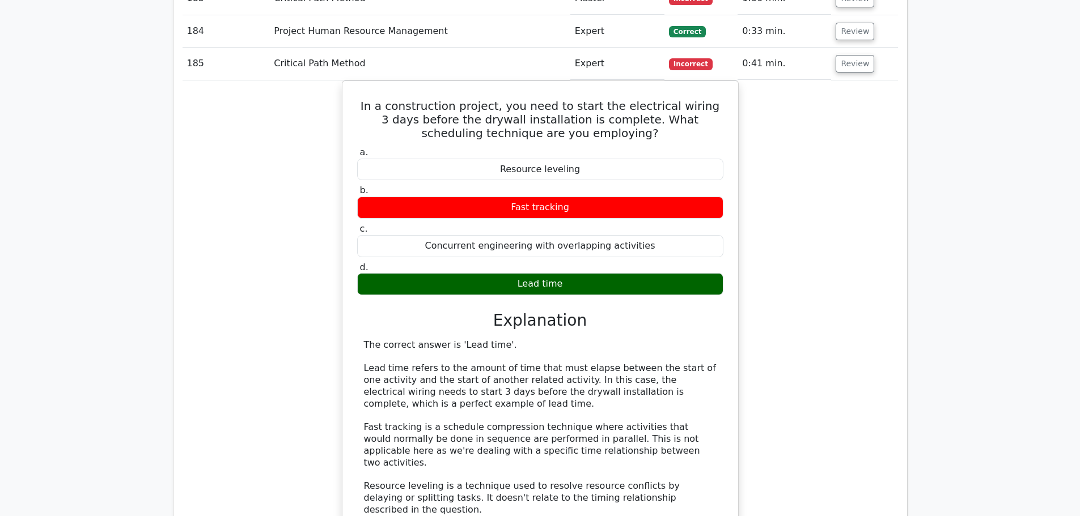
drag, startPoint x: 813, startPoint y: 247, endPoint x: 826, endPoint y: 270, distance: 26.4
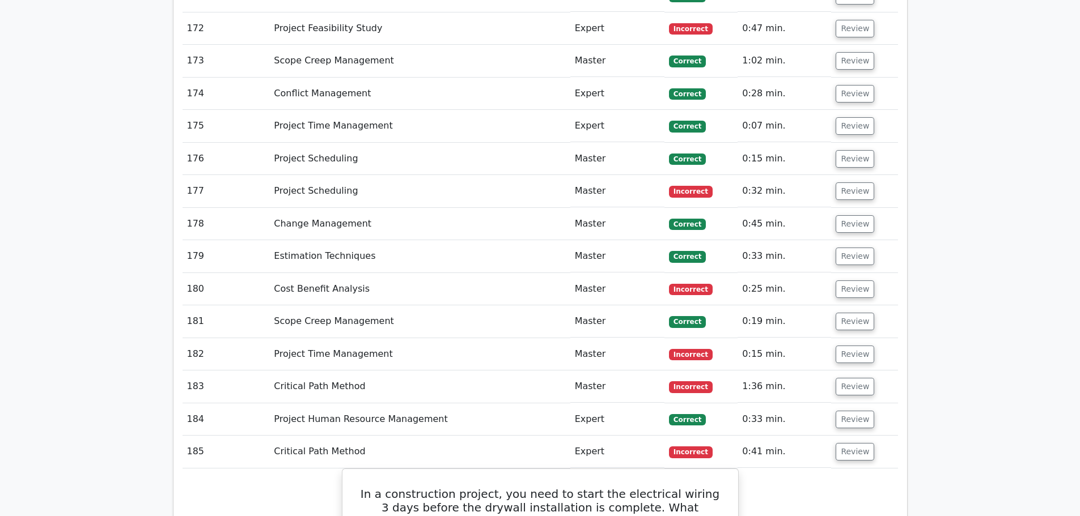
scroll to position [10530, 0]
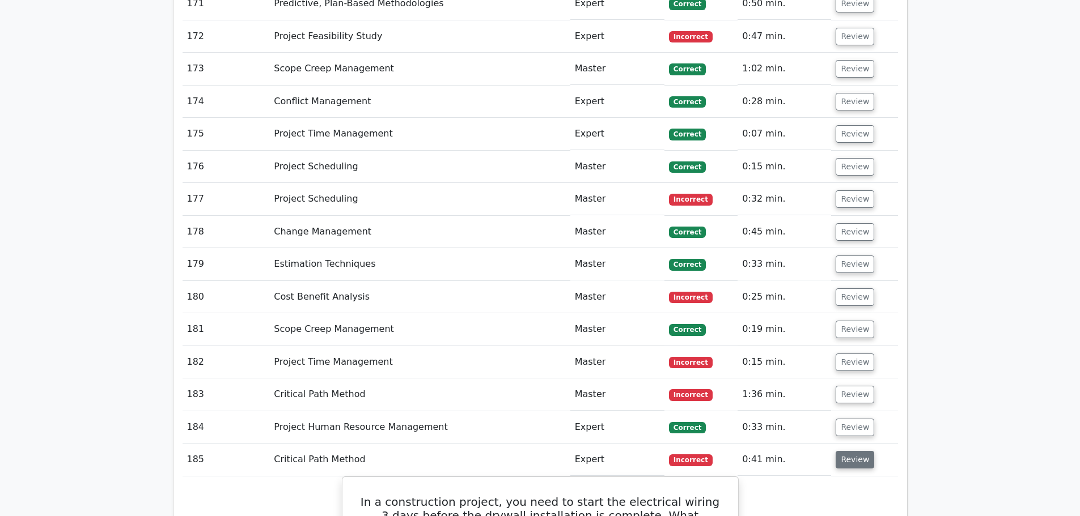
click at [852, 451] on button "Review" at bounding box center [854, 460] width 39 height 18
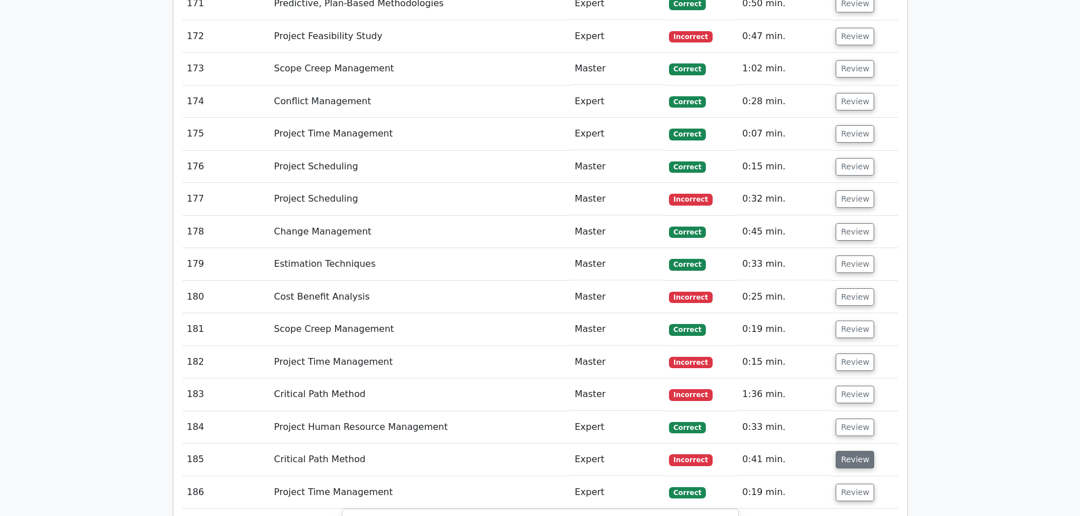
click at [852, 451] on button "Review" at bounding box center [854, 460] width 39 height 18
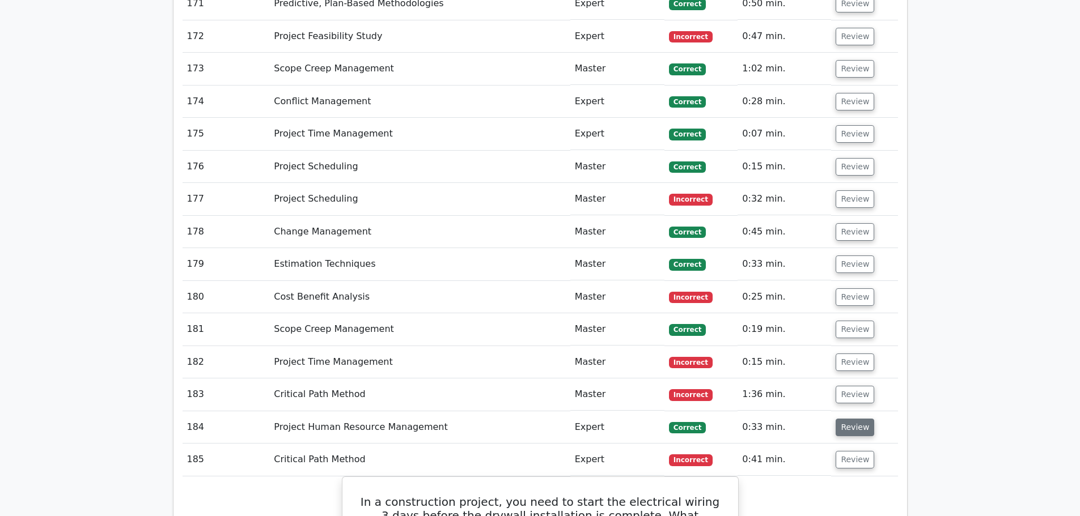
click at [854, 419] on button "Review" at bounding box center [854, 428] width 39 height 18
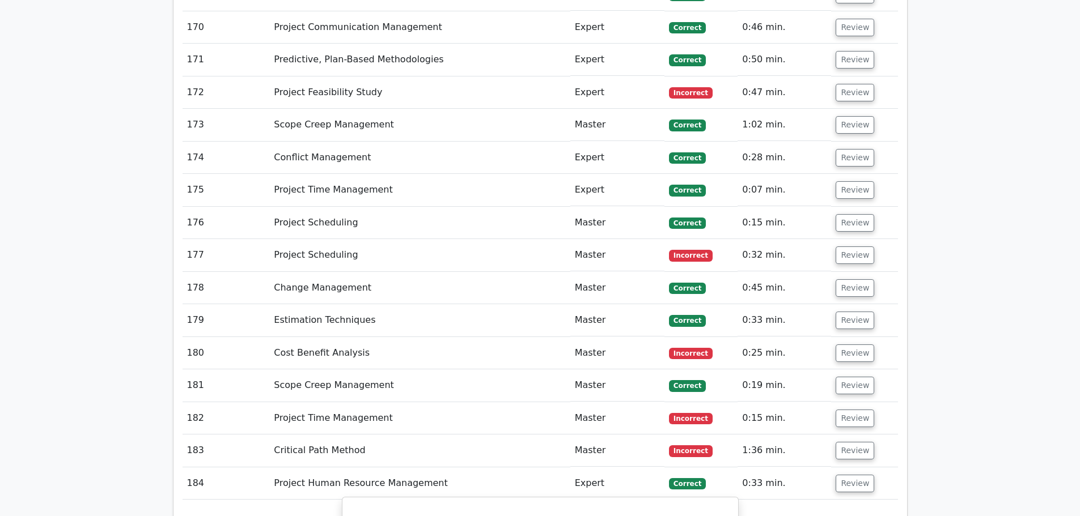
scroll to position [10398, 0]
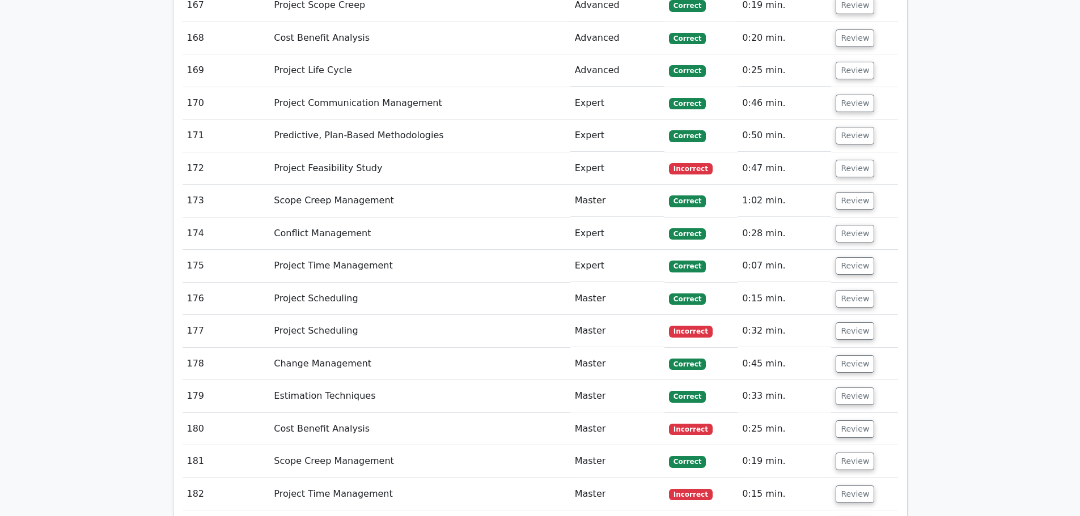
click at [839, 486] on button "Review" at bounding box center [854, 495] width 39 height 18
click at [851, 486] on button "Review" at bounding box center [854, 495] width 39 height 18
click at [856, 478] on td "Review" at bounding box center [864, 494] width 66 height 32
click at [856, 486] on button "Review" at bounding box center [854, 495] width 39 height 18
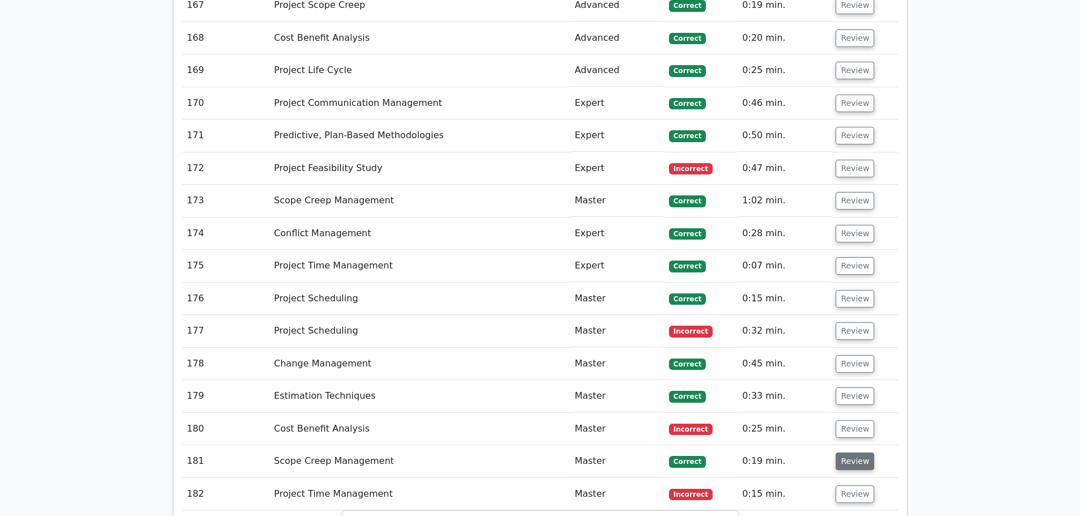
click at [841, 453] on button "Review" at bounding box center [854, 462] width 39 height 18
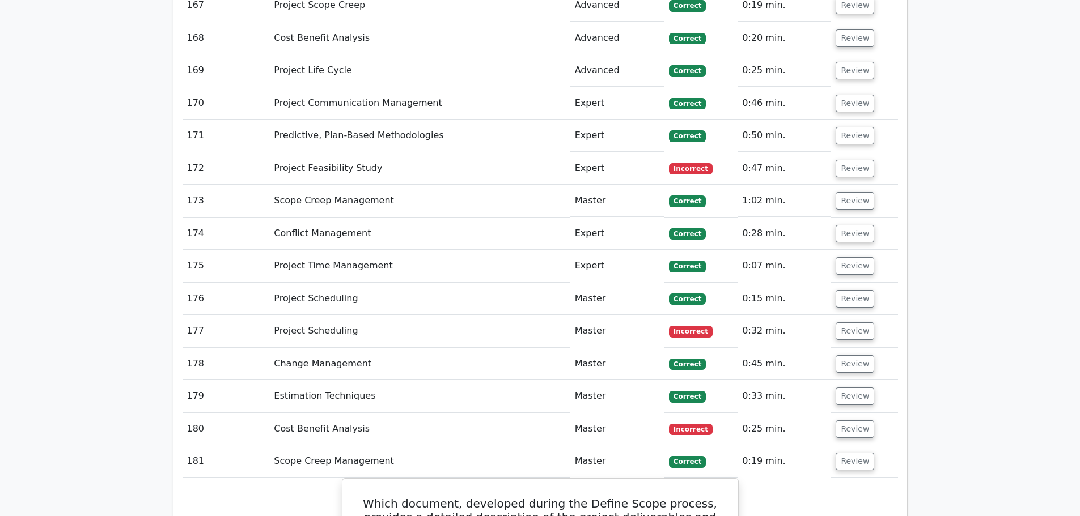
click at [858, 421] on button "Review" at bounding box center [854, 430] width 39 height 18
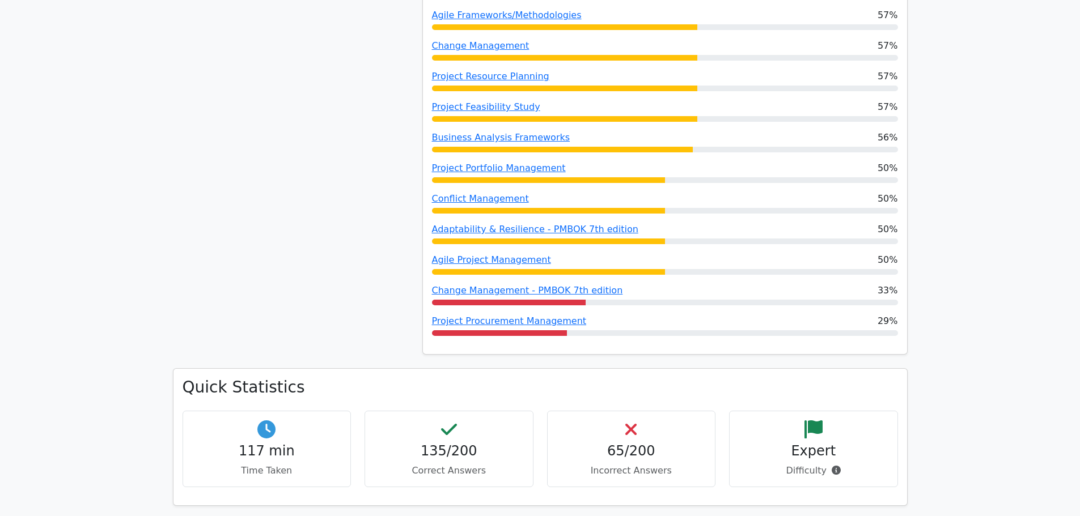
scroll to position [0, 0]
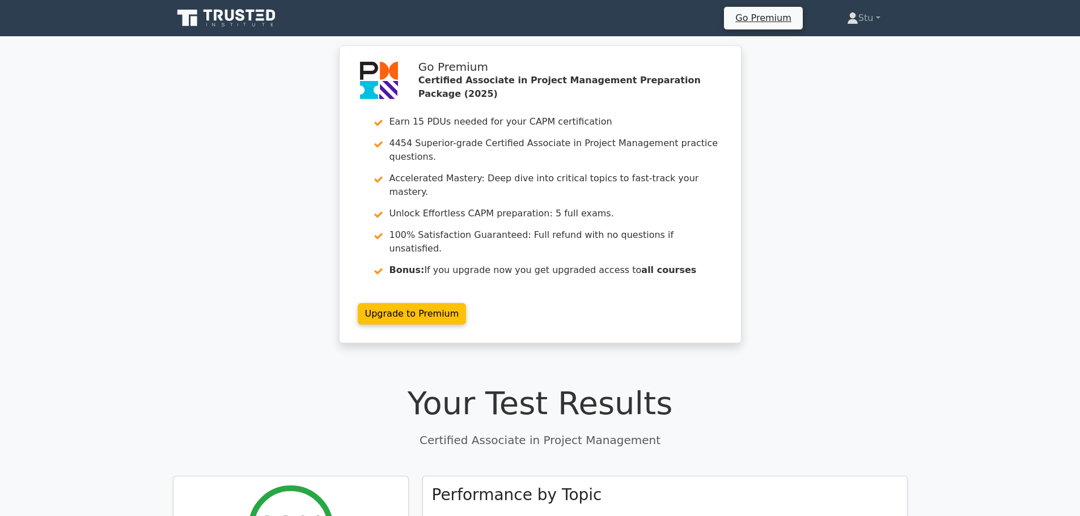
drag, startPoint x: 978, startPoint y: 297, endPoint x: 956, endPoint y: -69, distance: 366.2
click at [860, 20] on link "Stu" at bounding box center [864, 18] width 88 height 23
click at [850, 236] on div "Go Premium Certified Associate in Project Management Preparation Package (2025)…" at bounding box center [540, 201] width 1080 height 312
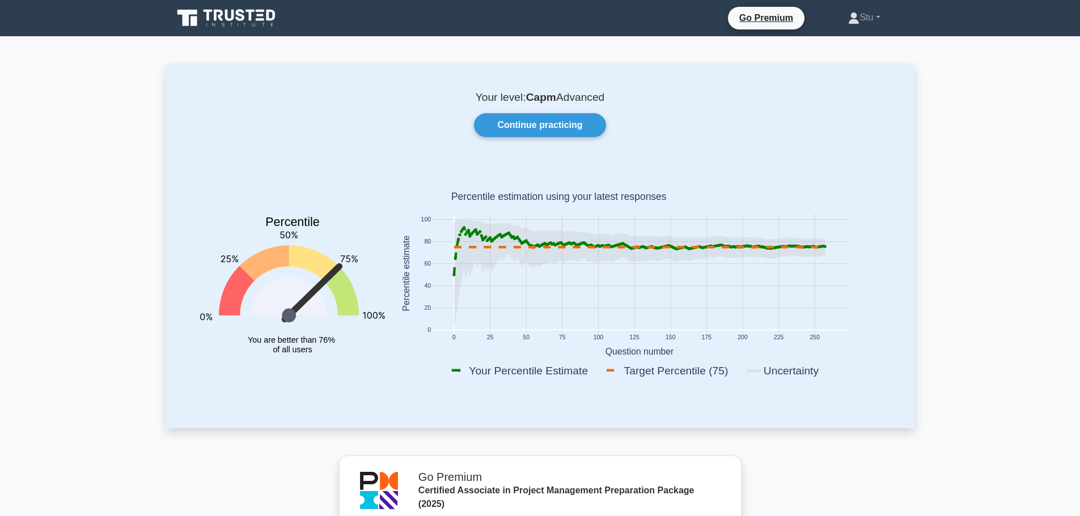
click at [478, 247] on icon at bounding box center [638, 274] width 371 height 108
drag, startPoint x: 478, startPoint y: 232, endPoint x: 563, endPoint y: 218, distance: 86.7
click at [554, 227] on icon "0 25 50 75 100 125 150 175 200 225 250 0 20 40 60 80 100 Your Percentile Estima…" at bounding box center [639, 275] width 495 height 223
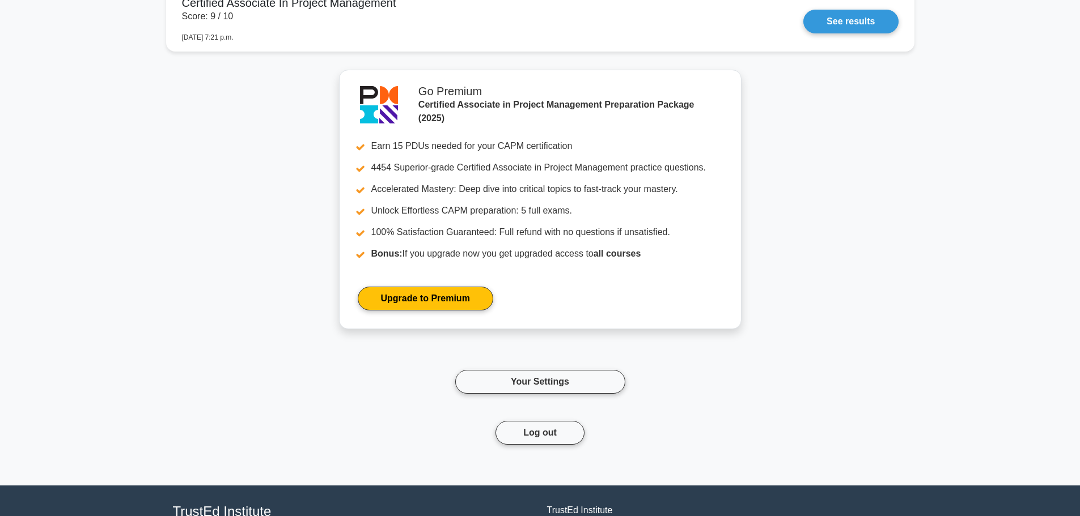
scroll to position [863, 0]
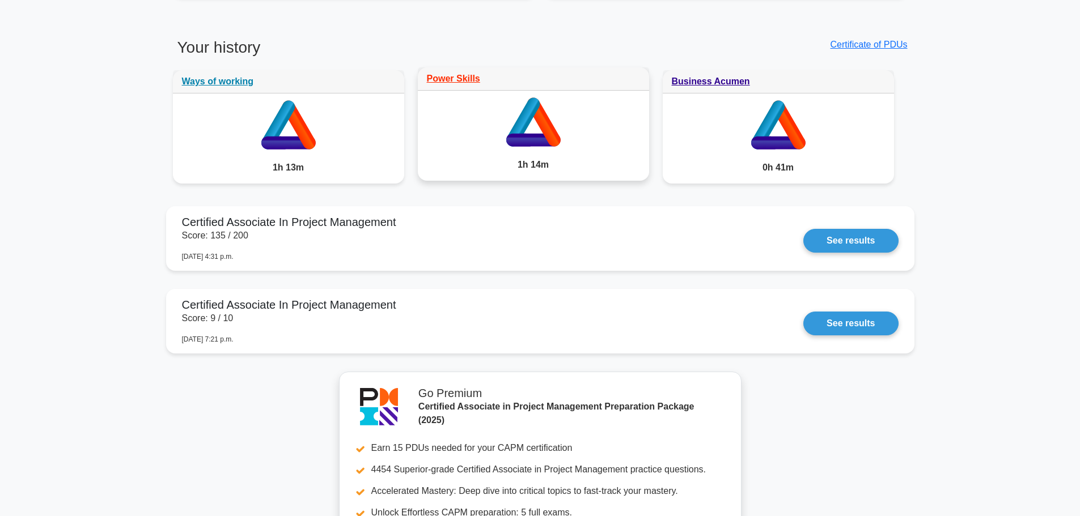
click at [575, 123] on icon at bounding box center [533, 120] width 231 height 58
click at [550, 77] on div "Power Skills" at bounding box center [533, 78] width 231 height 23
click at [450, 79] on link "Power Skills" at bounding box center [453, 79] width 53 height 10
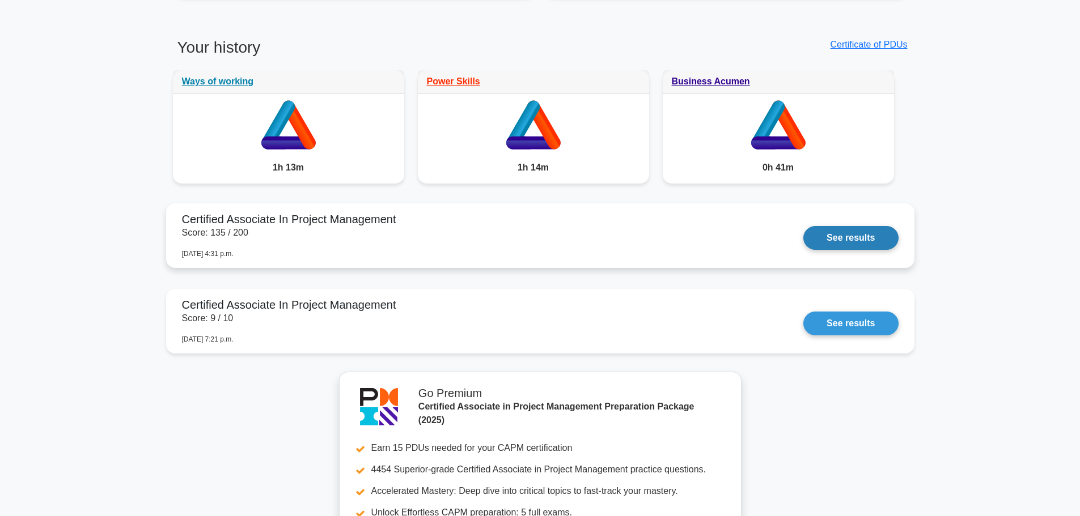
click at [839, 237] on link "See results" at bounding box center [850, 238] width 95 height 24
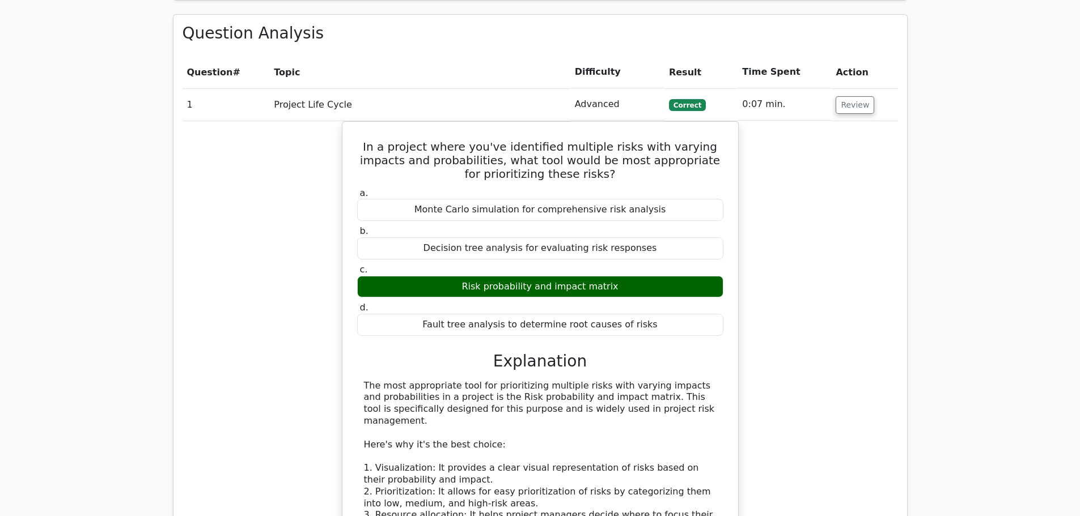
scroll to position [1587, 0]
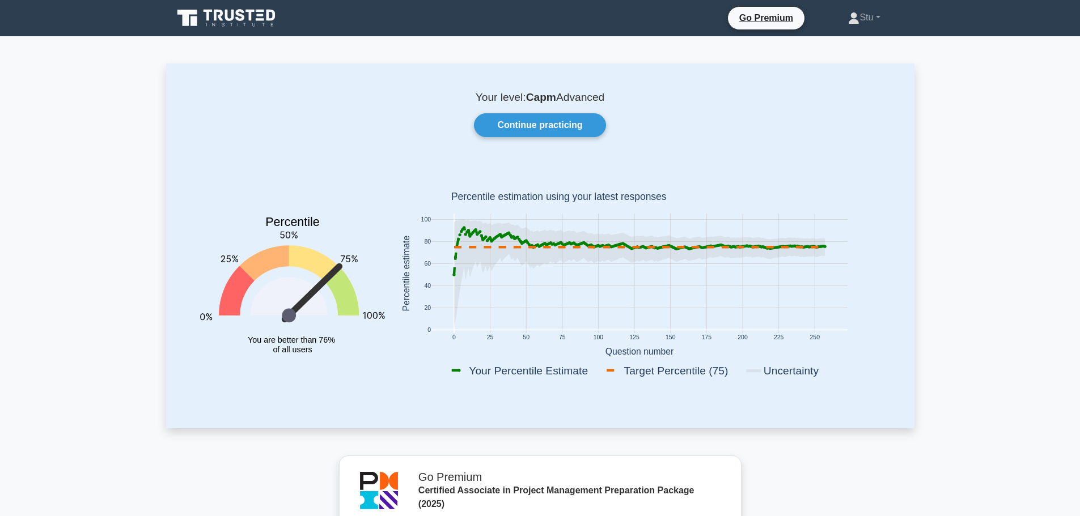
click at [313, 303] on icon at bounding box center [288, 296] width 77 height 39
click at [290, 324] on icon "Percentile You are better than 76% of all users" at bounding box center [292, 275] width 185 height 223
